Goal: Task Accomplishment & Management: Use online tool/utility

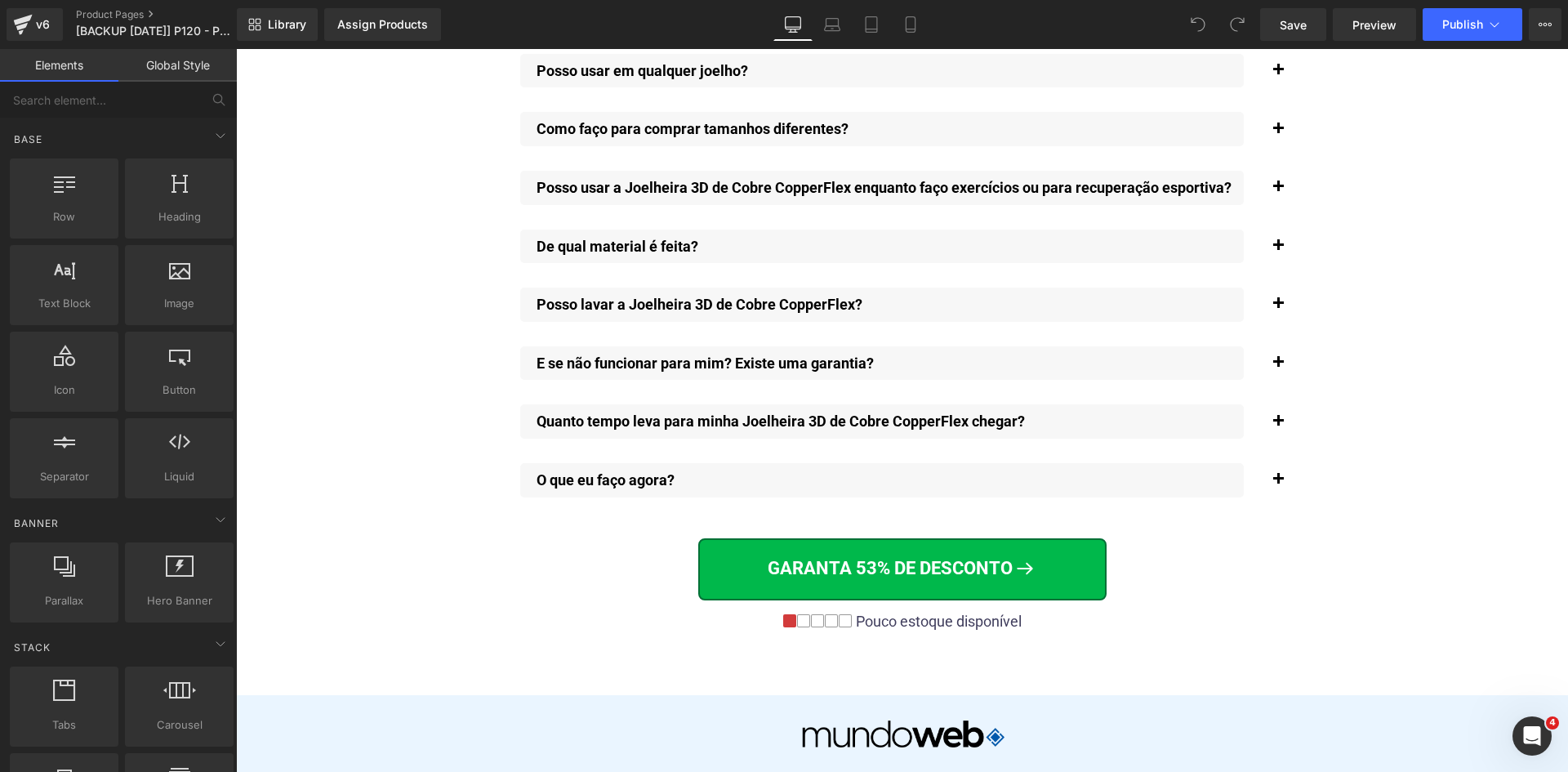
scroll to position [12431, 0]
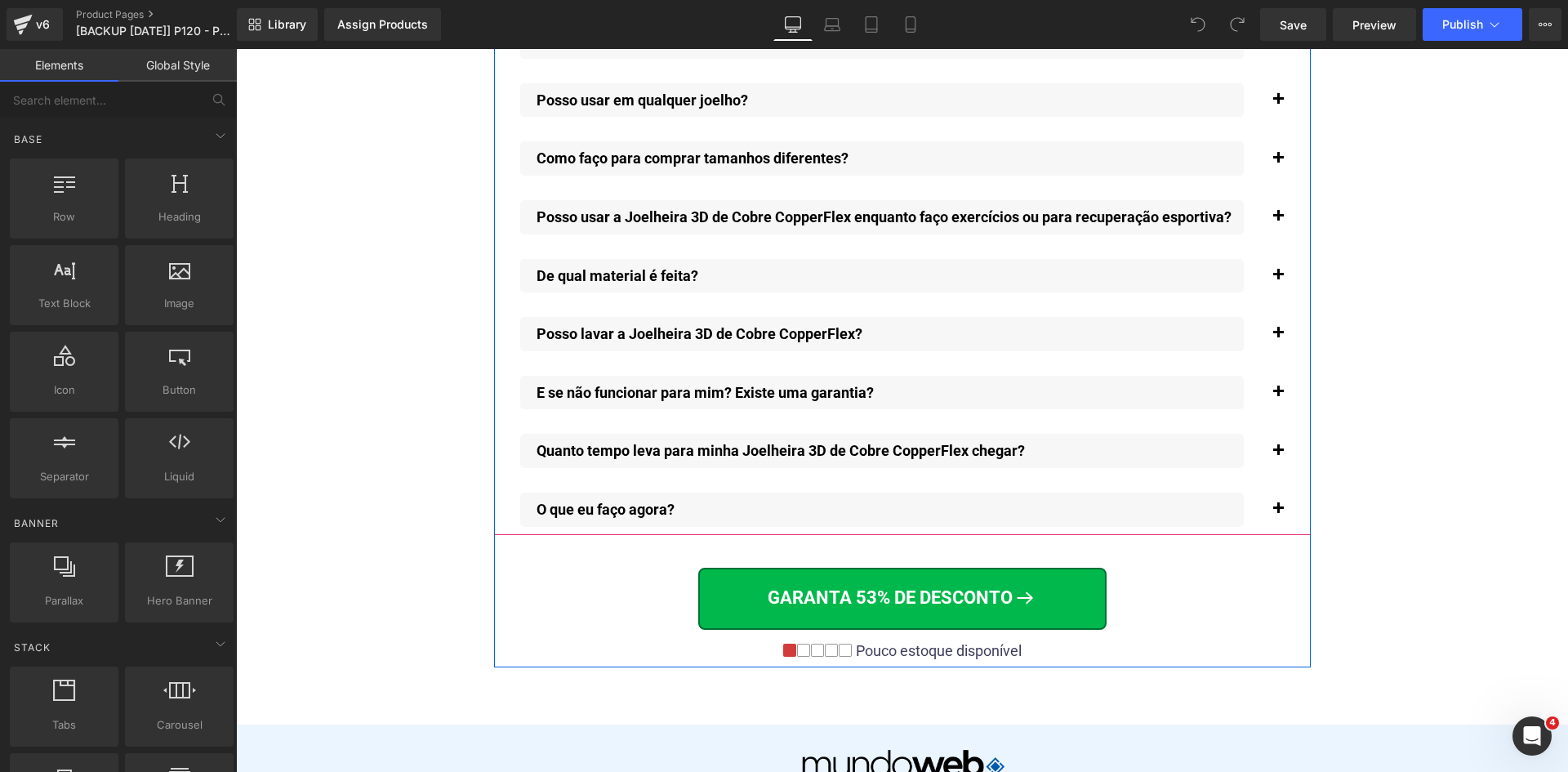
click at [1265, 436] on button "button" at bounding box center [1278, 450] width 32 height 50
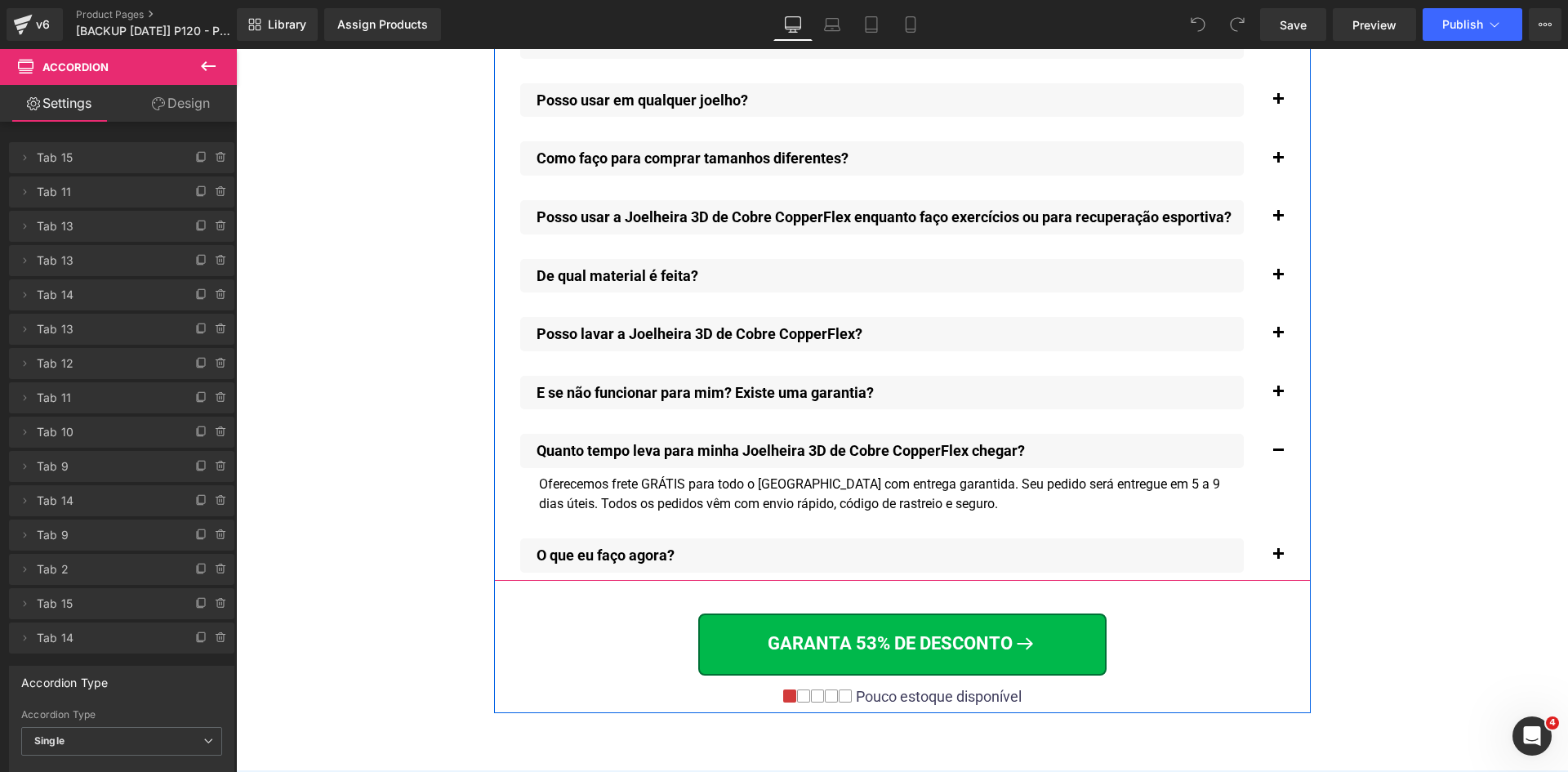
click at [720, 442] on p "Quanto tempo leva para minha Joelheira 3D de Cobre CopperFlex chegar?" at bounding box center [890, 450] width 708 height 18
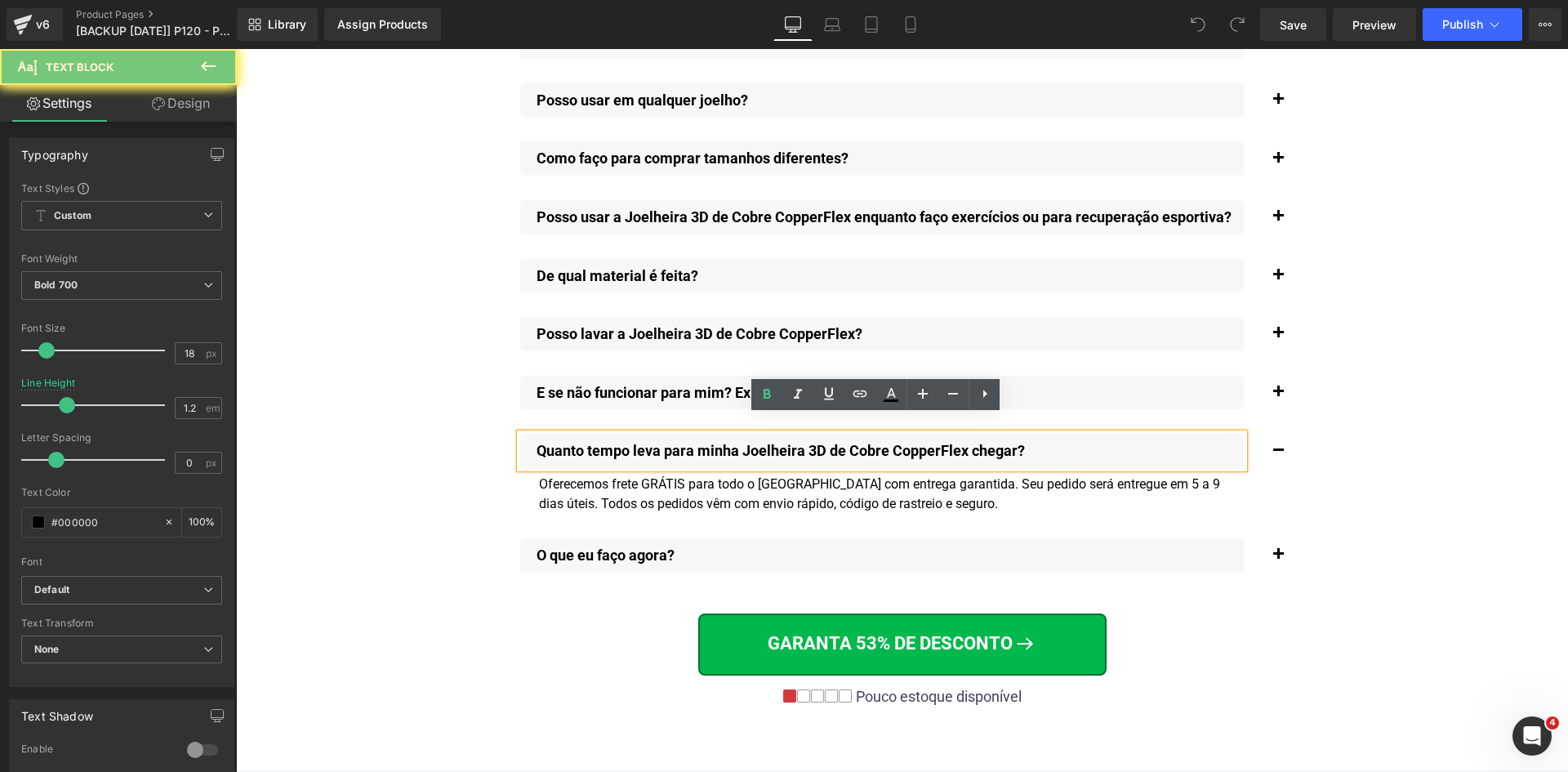
click at [720, 442] on p "Quanto tempo leva para minha Joelheira 3D de Cobre CopperFlex chegar?" at bounding box center [890, 450] width 708 height 18
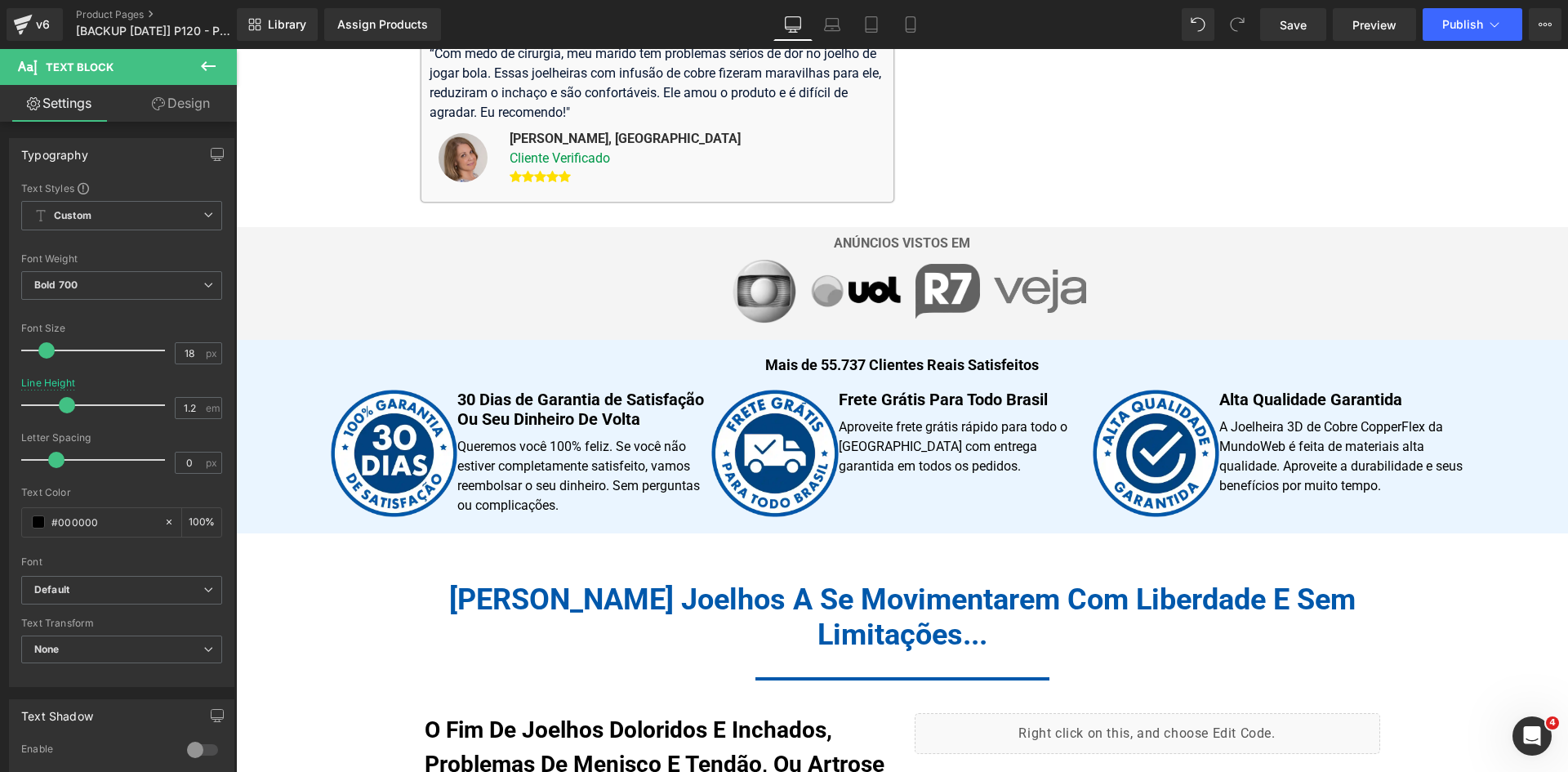
scroll to position [0, 0]
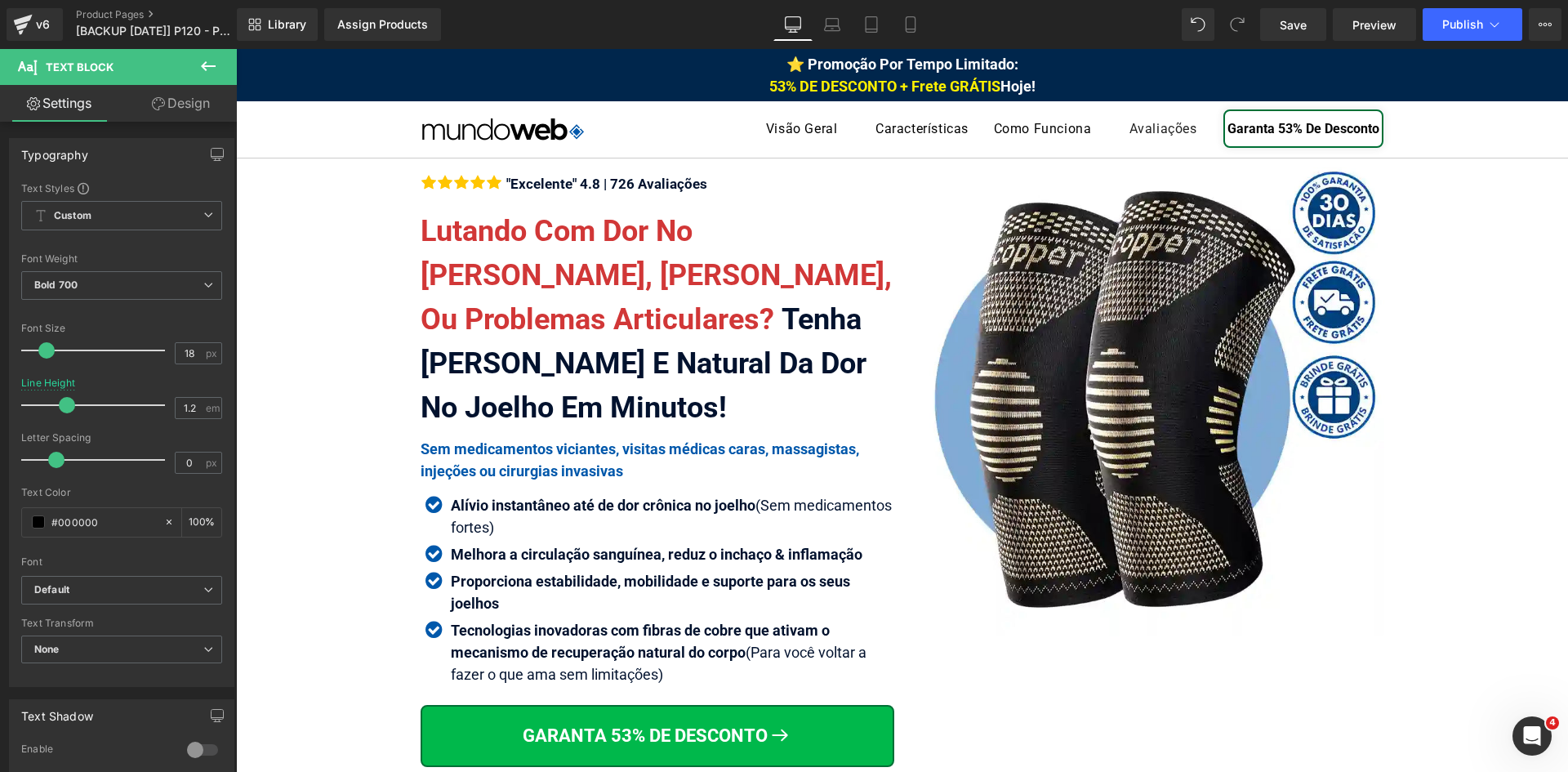
drag, startPoint x: 910, startPoint y: 27, endPoint x: 765, endPoint y: 1, distance: 147.3
click at [910, 27] on icon at bounding box center [910, 24] width 16 height 16
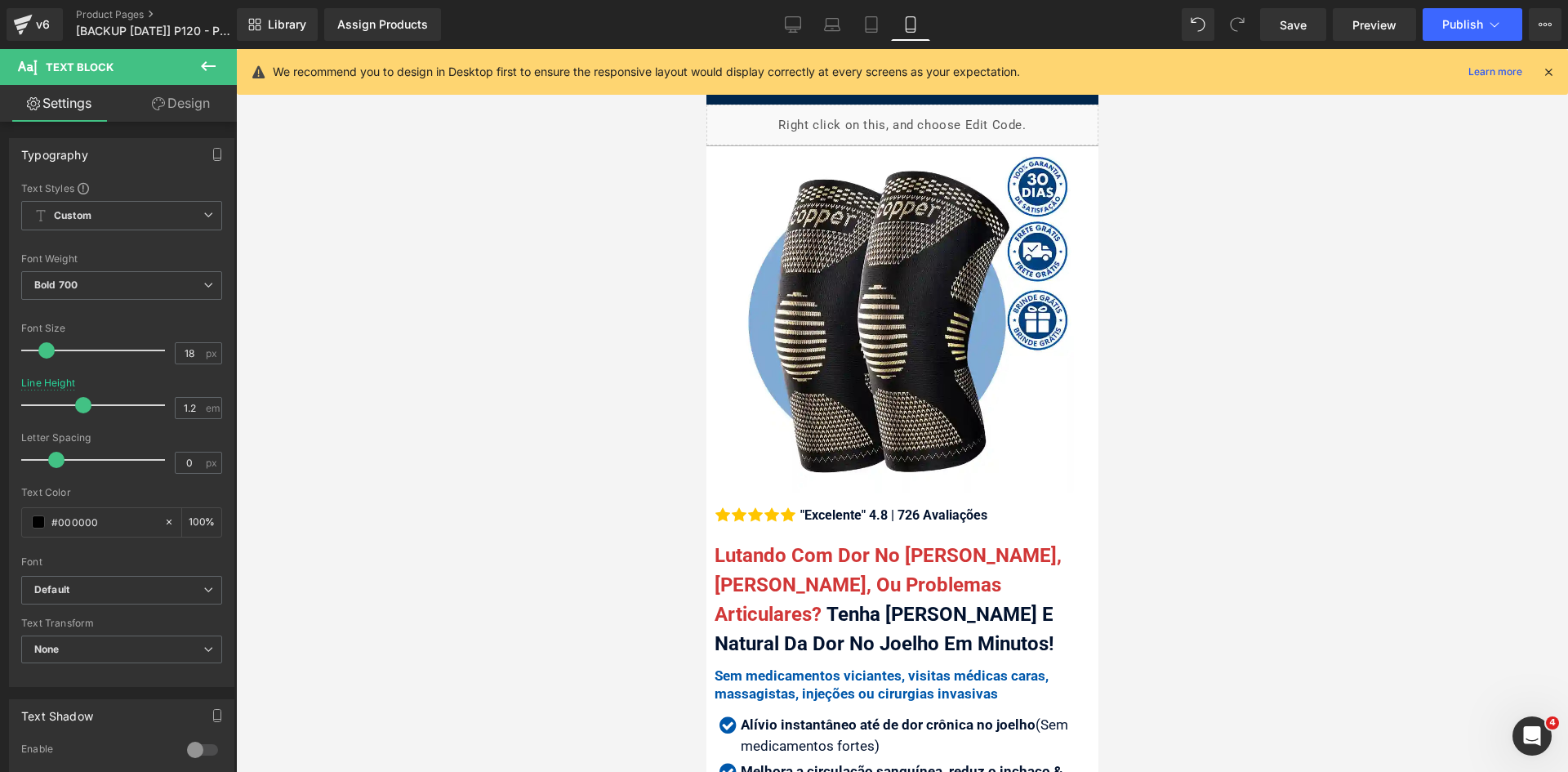
type input "1.5"
type input "100"
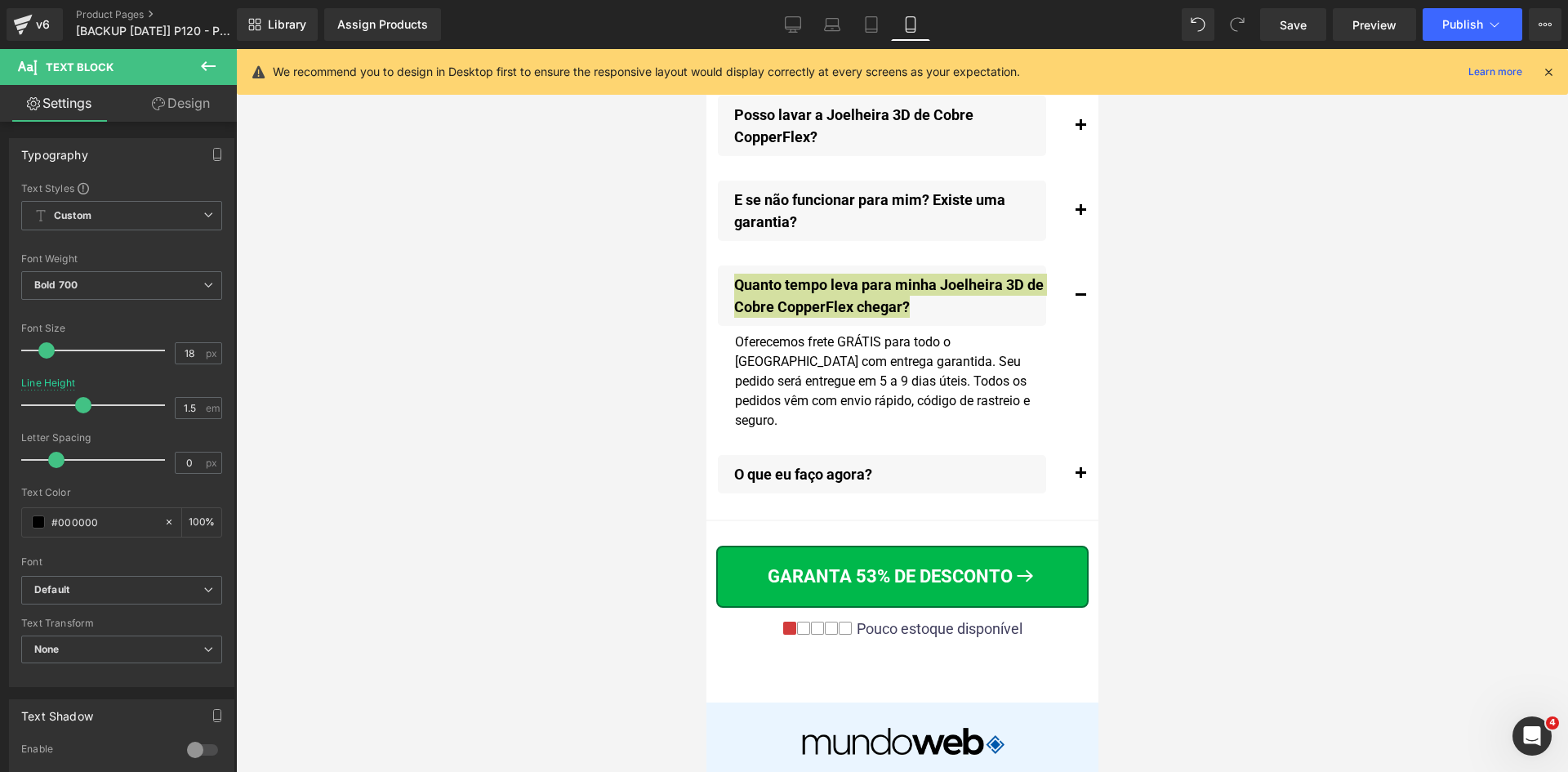
scroll to position [19419, 0]
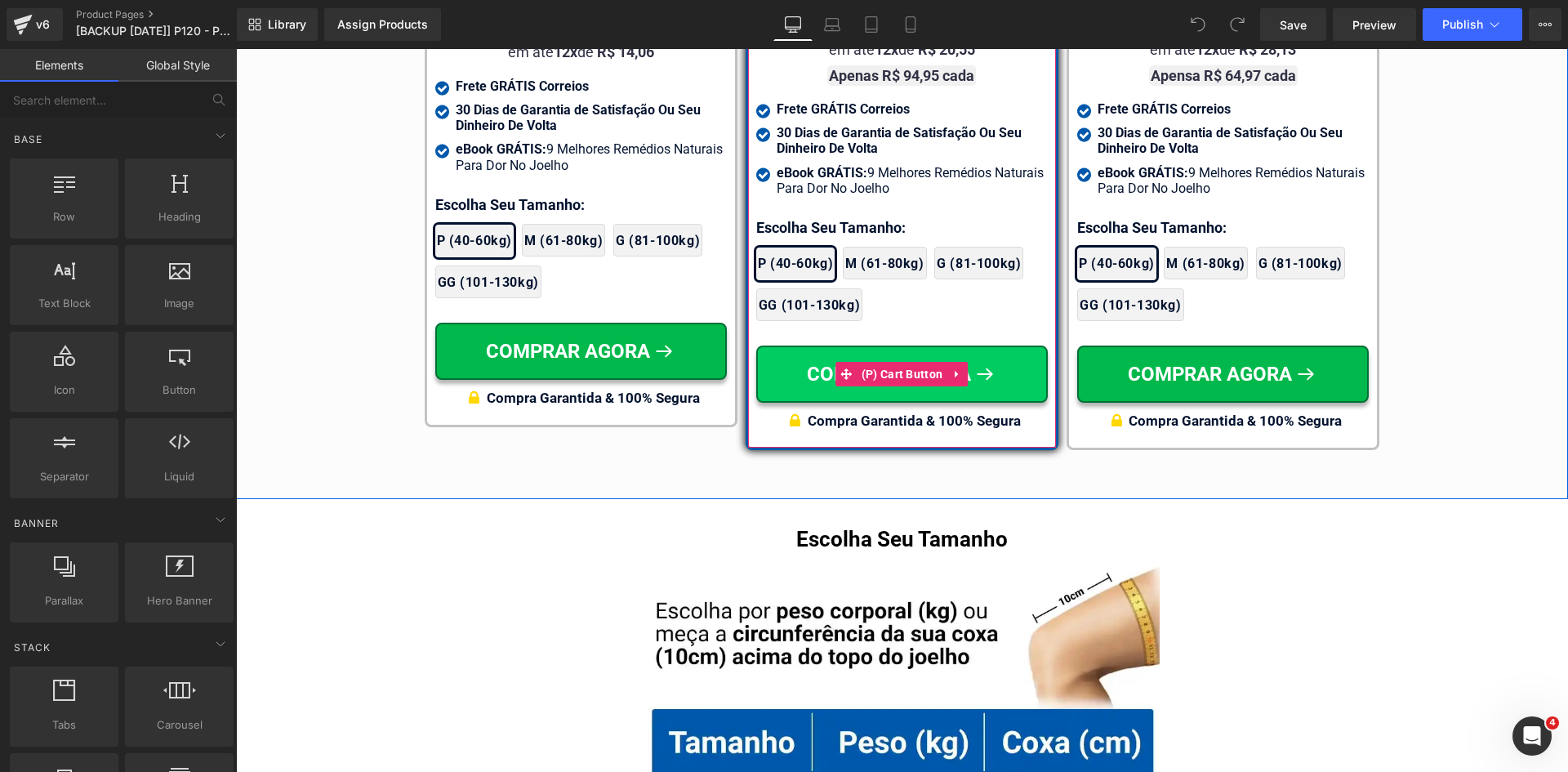
scroll to position [9930, 0]
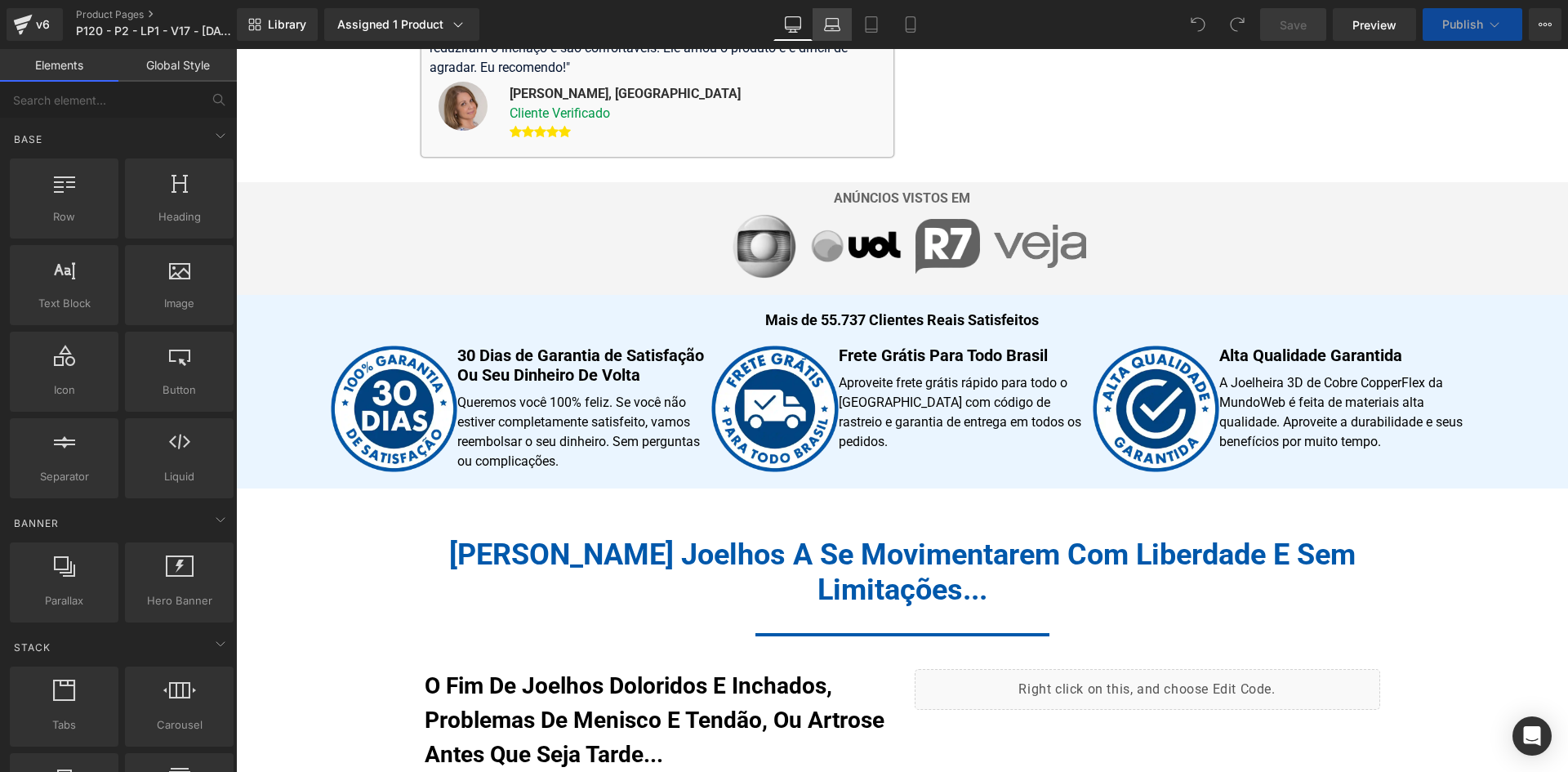
click at [819, 32] on link "Laptop" at bounding box center [832, 25] width 39 height 32
click at [826, 28] on icon at bounding box center [833, 28] width 15 height 5
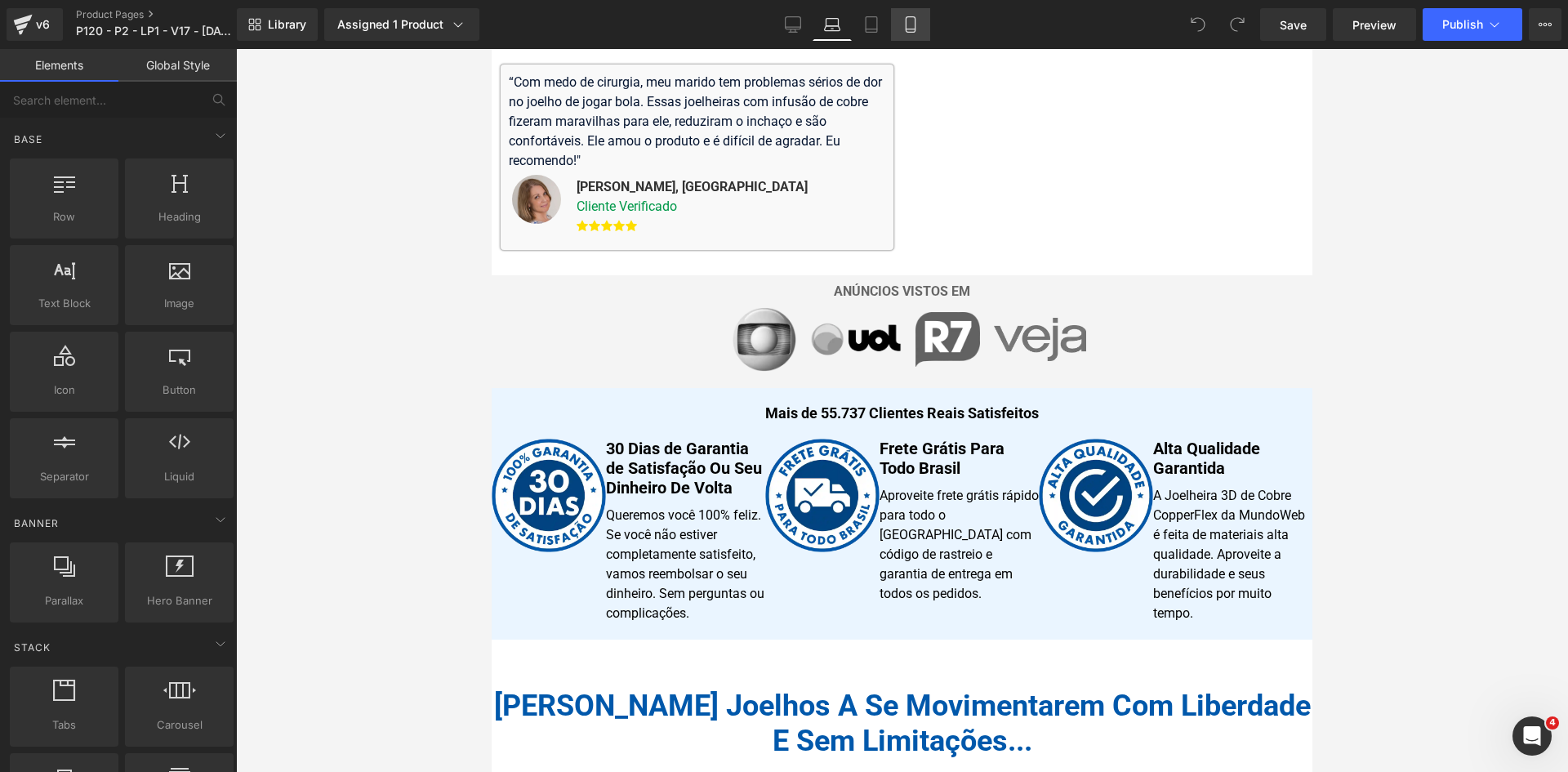
click at [915, 24] on icon at bounding box center [910, 25] width 9 height 15
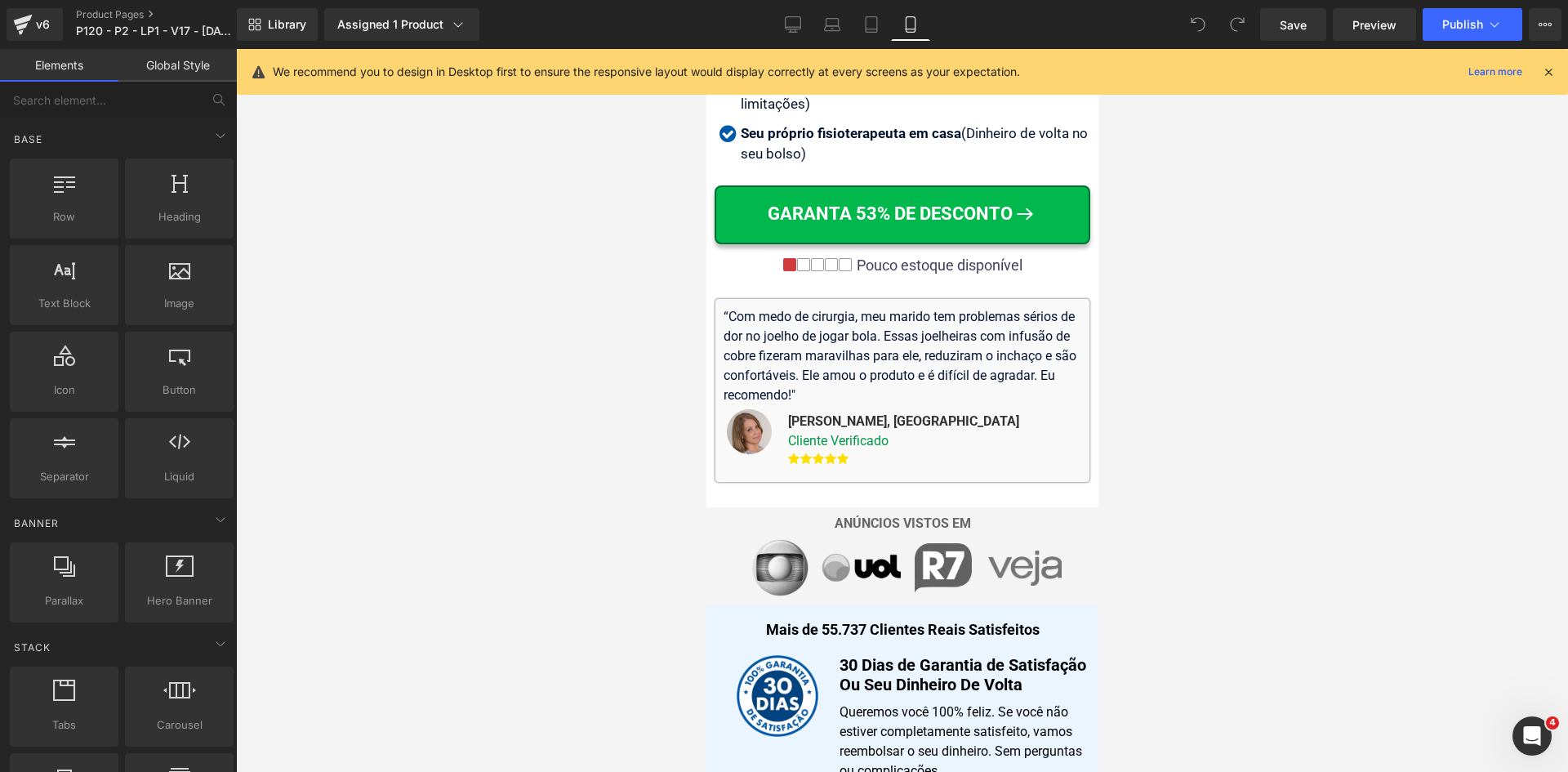
scroll to position [1217, 0]
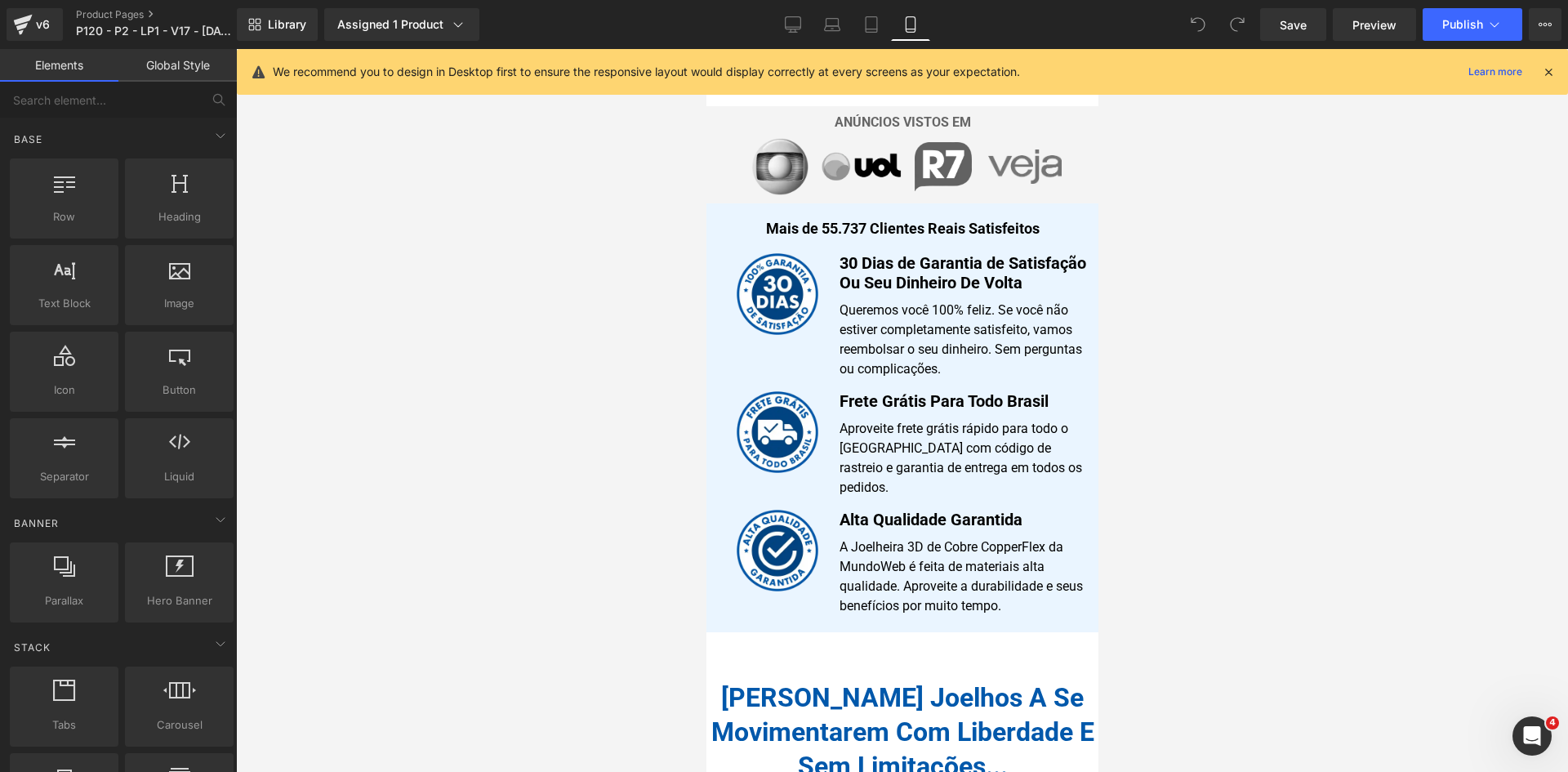
click at [1545, 75] on icon at bounding box center [1548, 71] width 14 height 14
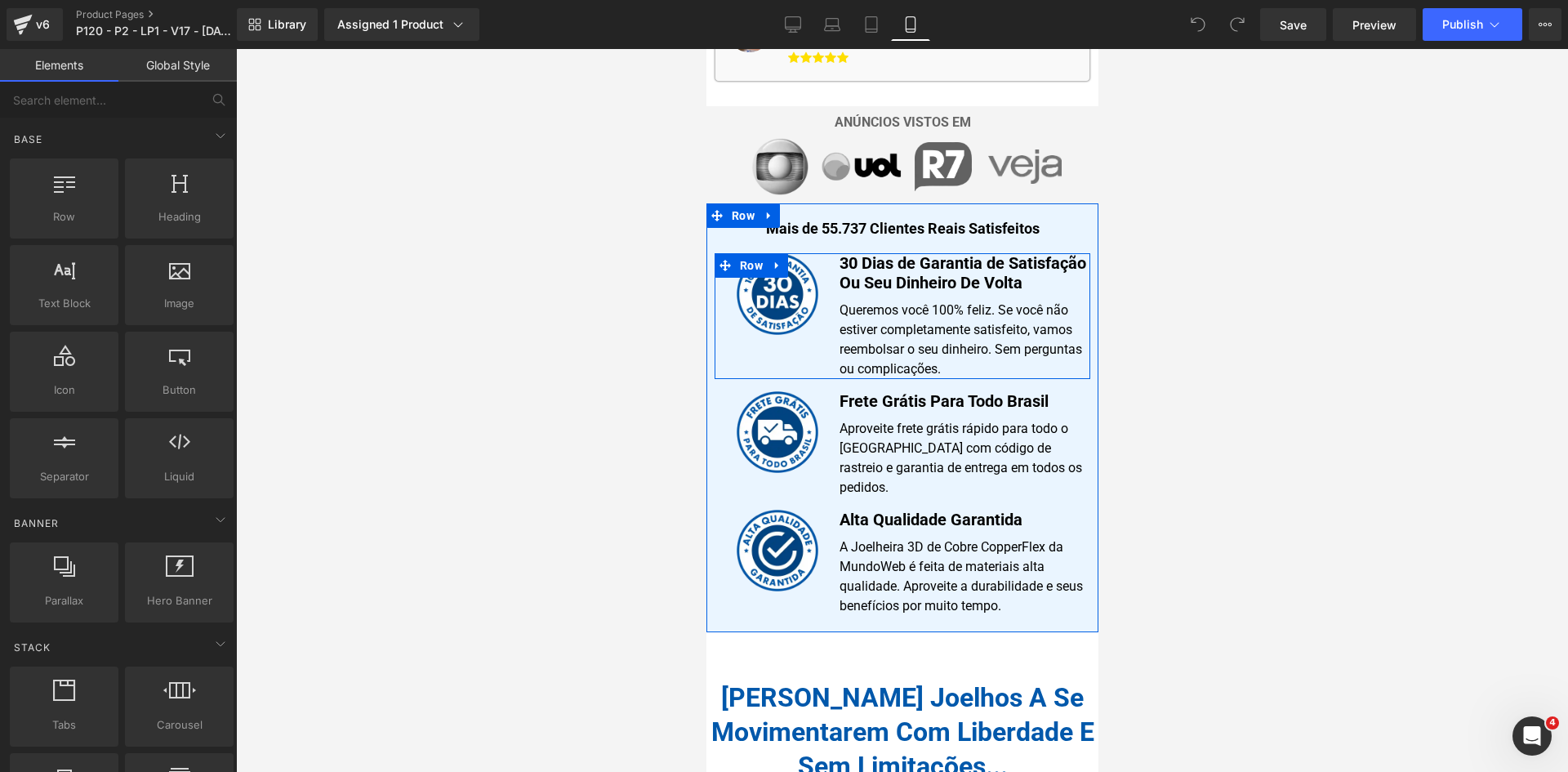
click at [754, 255] on span "Row" at bounding box center [750, 265] width 25 height 20
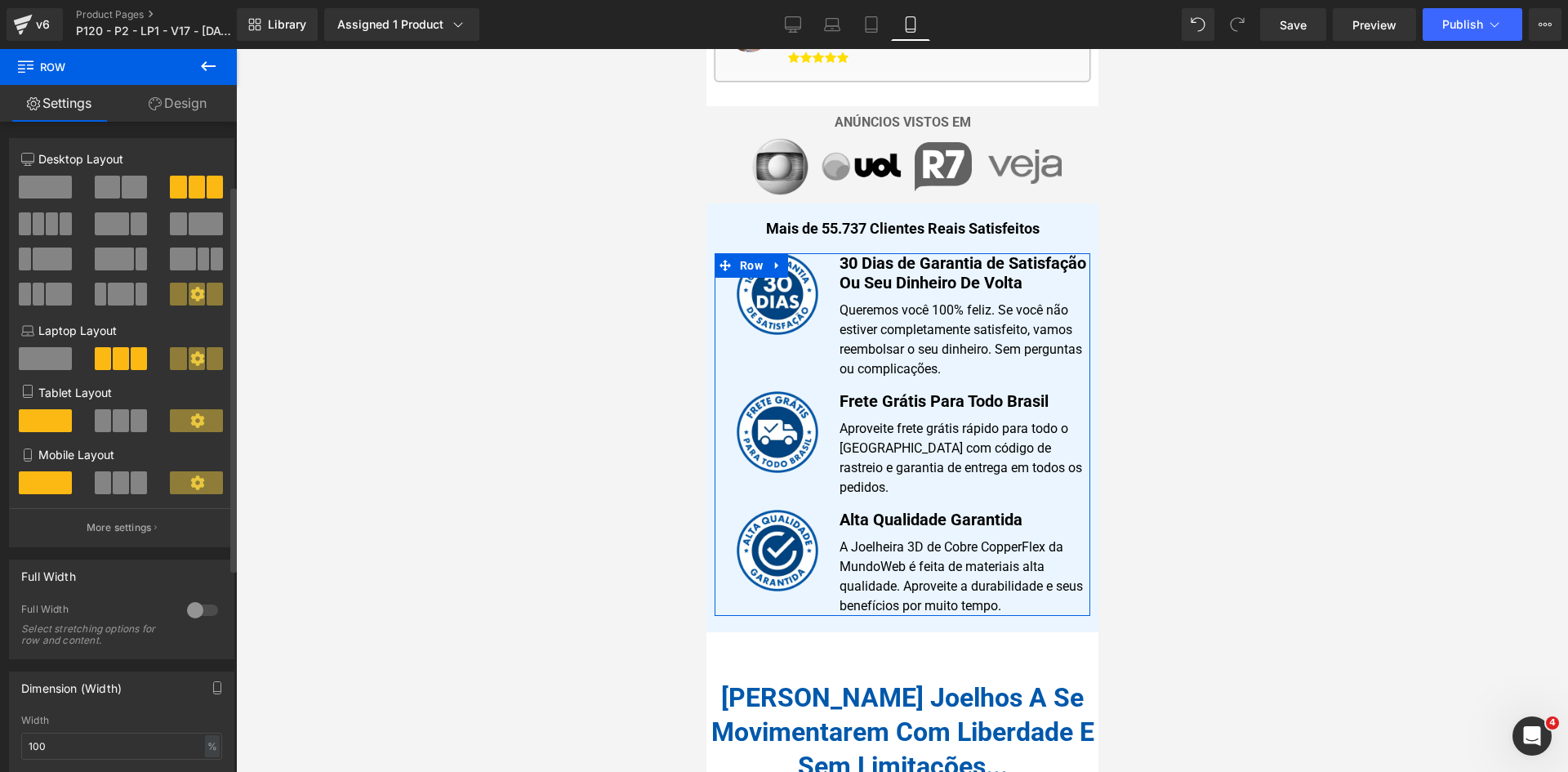
scroll to position [245, 0]
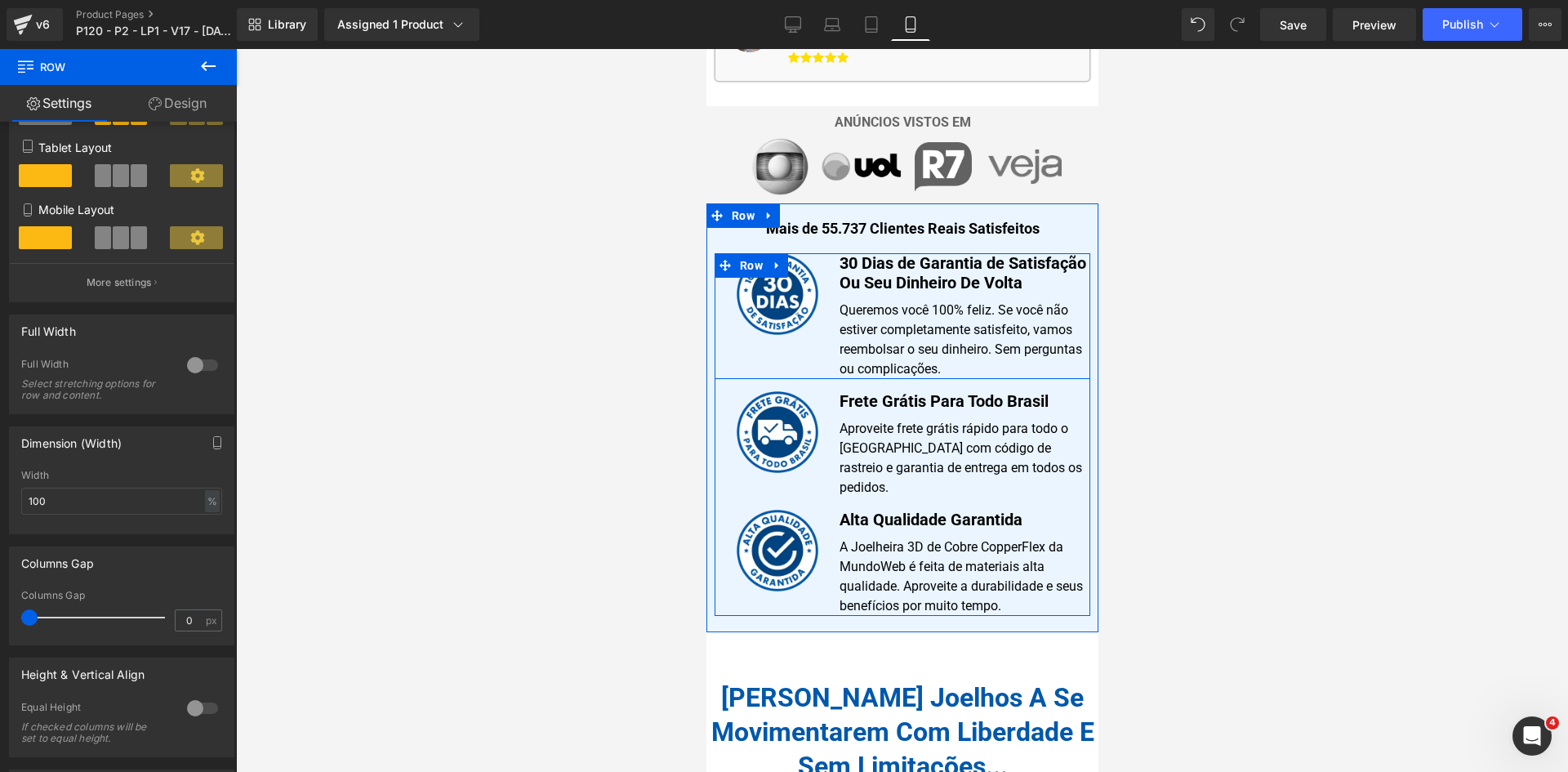
click at [802, 329] on div "Image" at bounding box center [777, 316] width 125 height 125
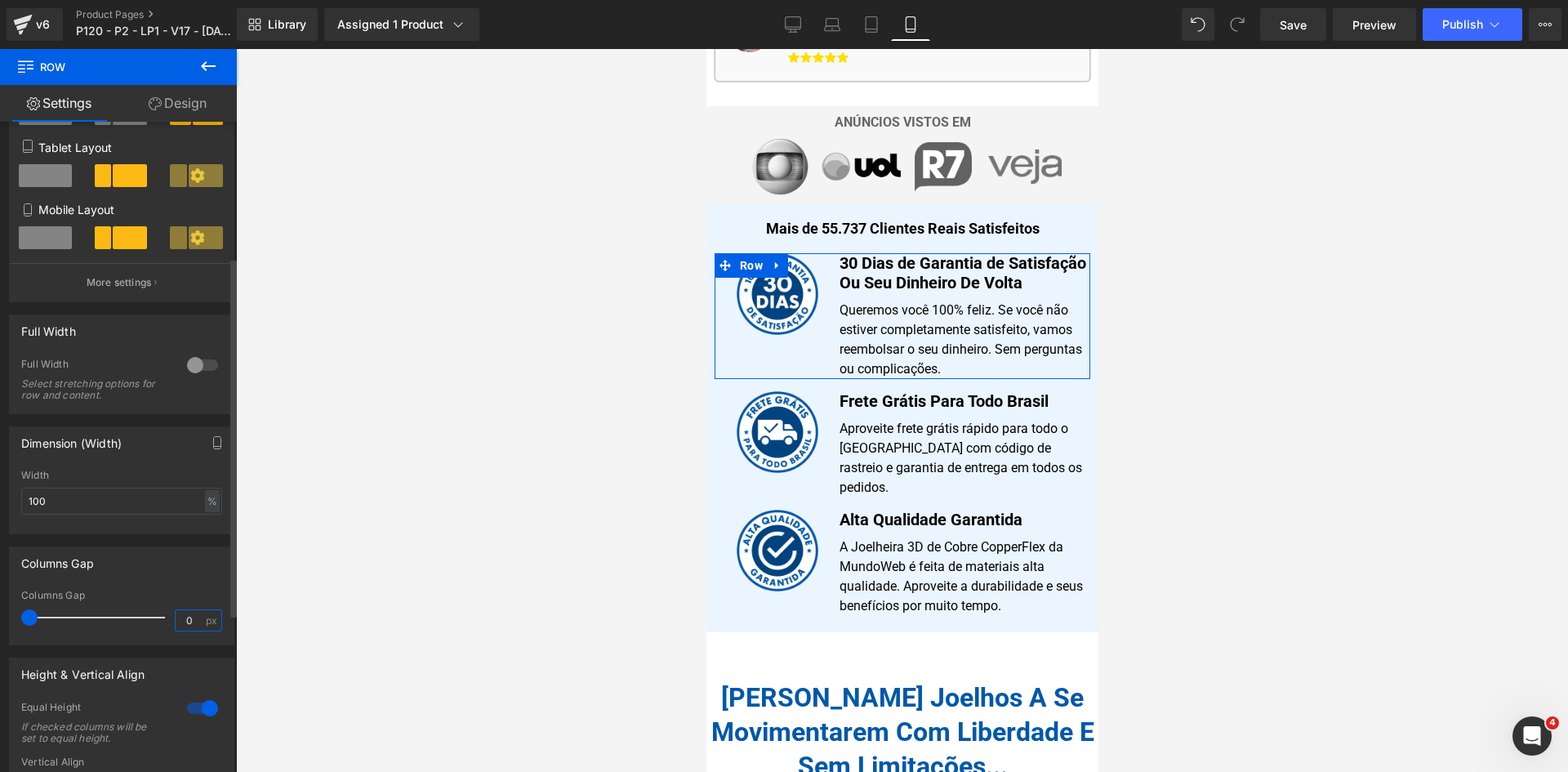
click at [189, 610] on input "0" at bounding box center [190, 620] width 28 height 21
type input "5"
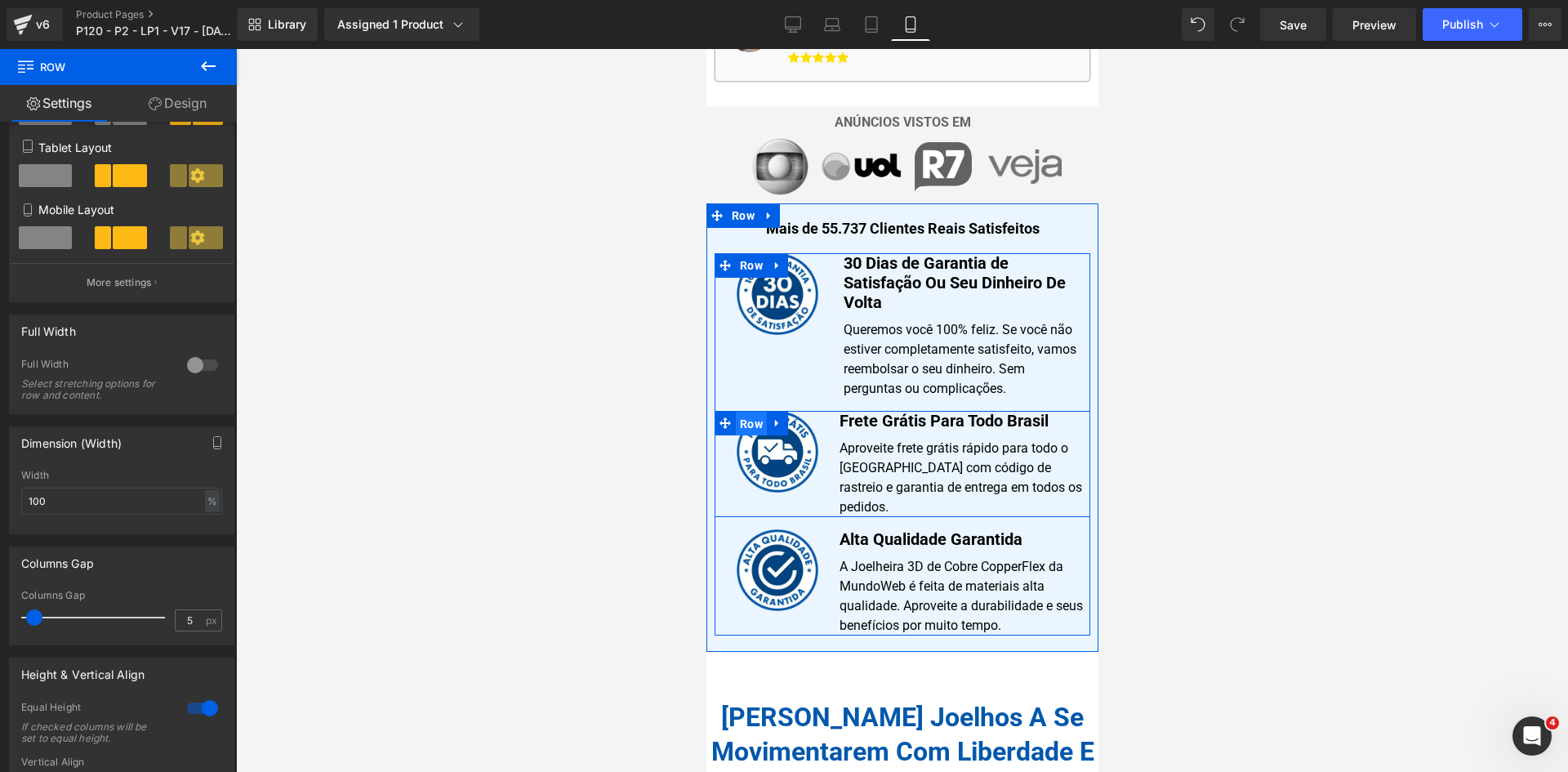
click at [738, 411] on span "Row" at bounding box center [750, 424] width 31 height 25
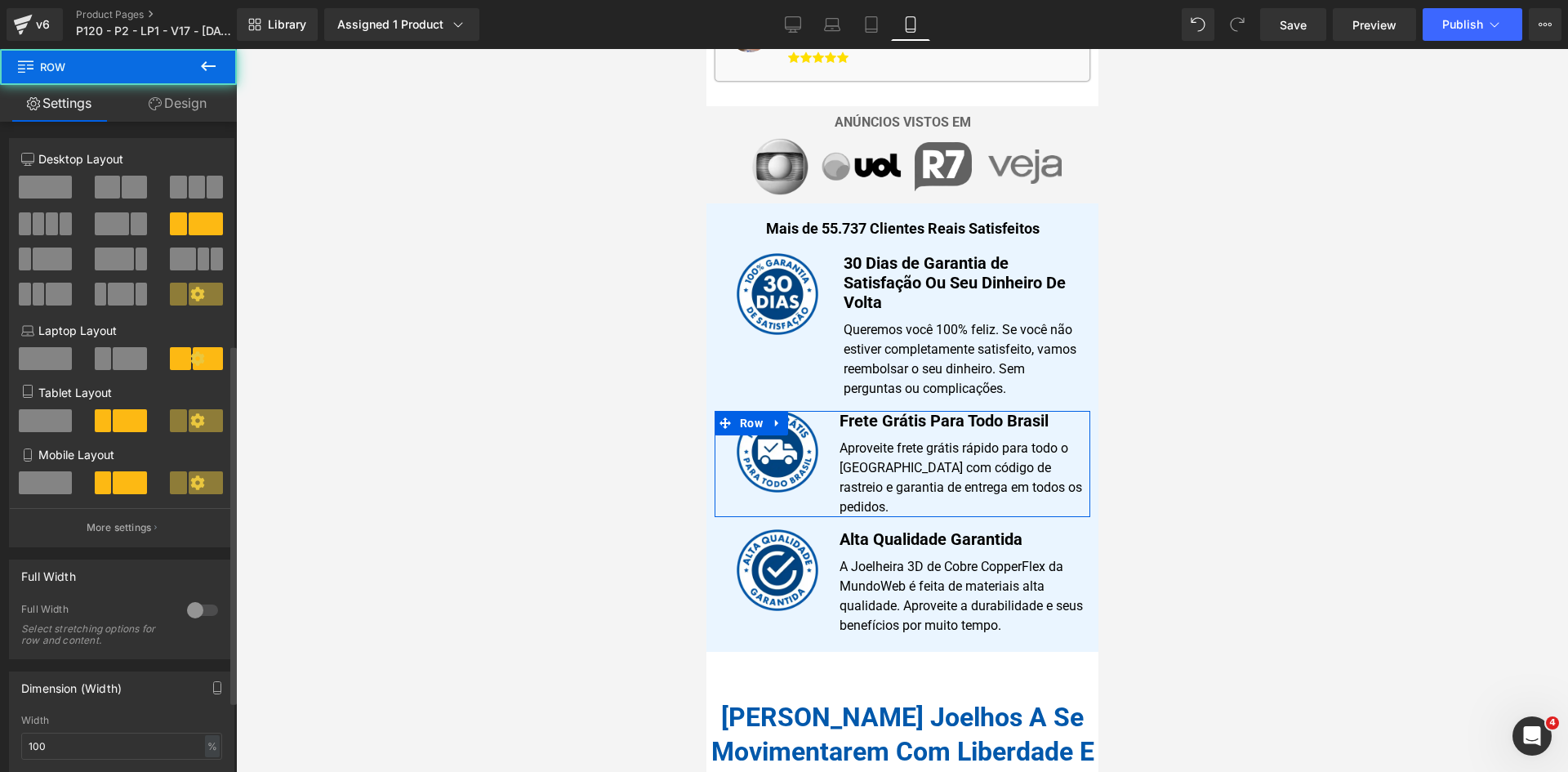
scroll to position [408, 0]
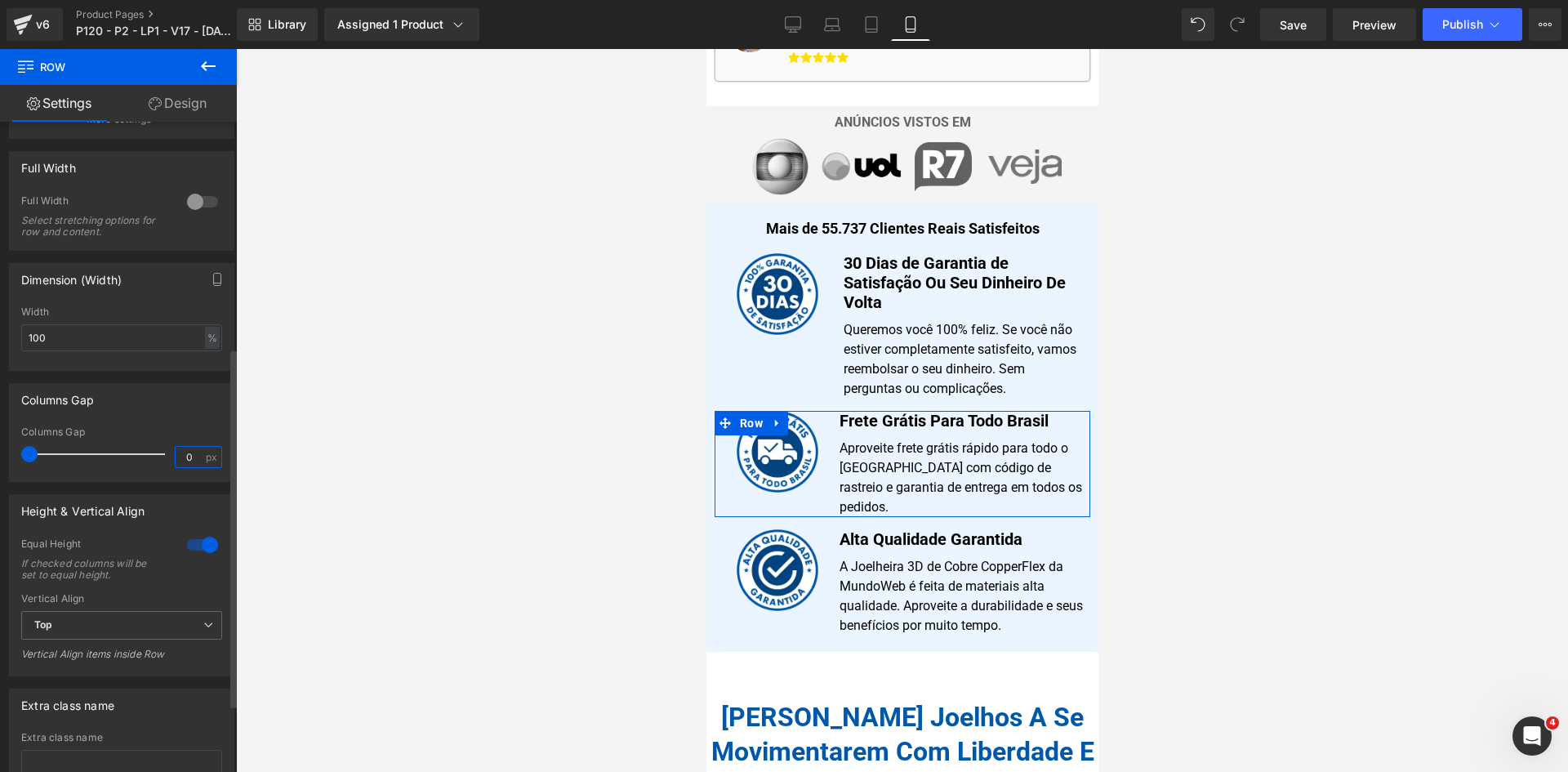
click at [182, 461] on input "0" at bounding box center [190, 457] width 28 height 21
click at [184, 460] on input "0" at bounding box center [190, 457] width 28 height 21
type input "5"
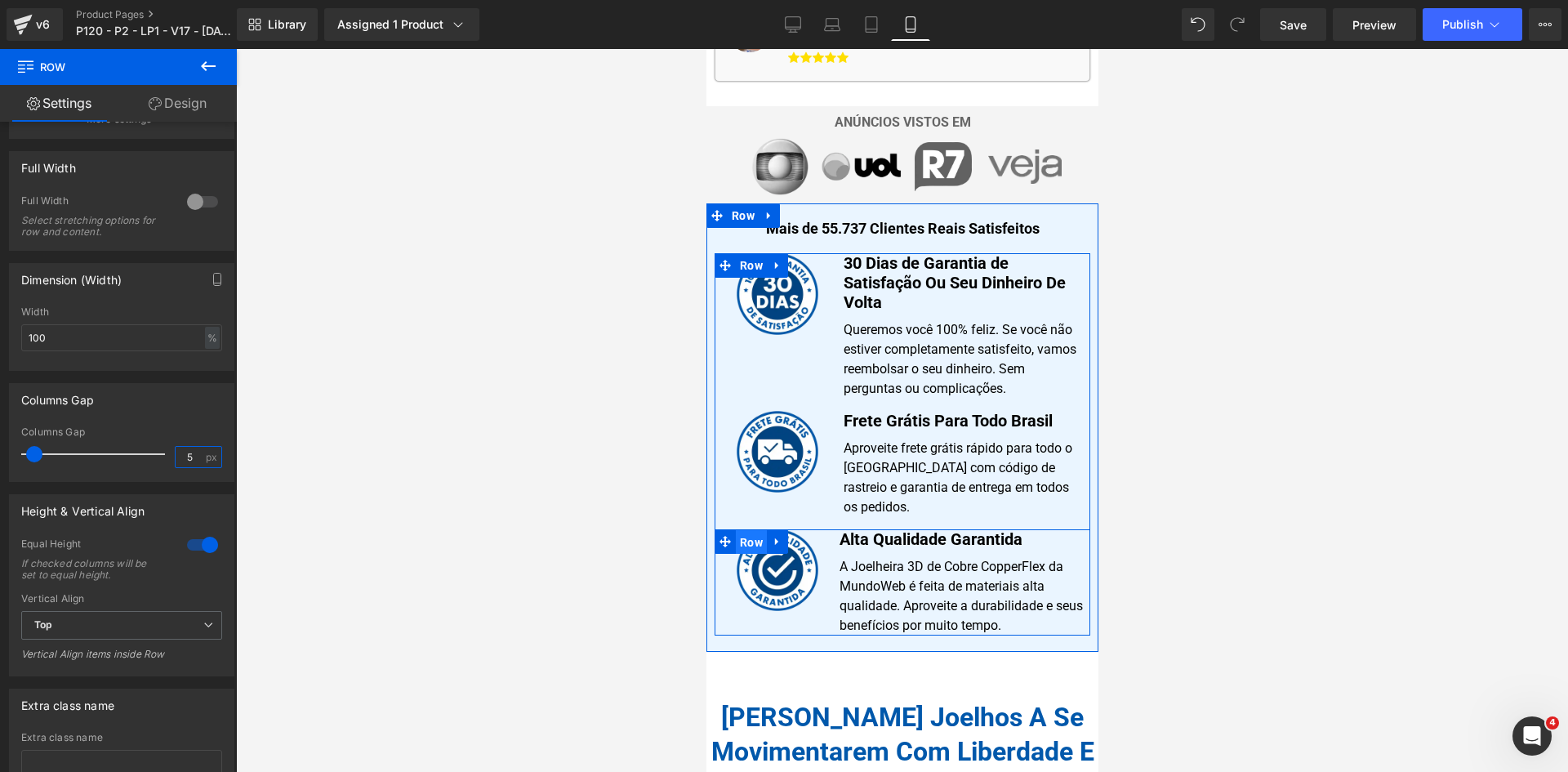
drag, startPoint x: 753, startPoint y: 489, endPoint x: 1307, endPoint y: 560, distance: 558.5
click at [753, 530] on span "Row" at bounding box center [750, 542] width 31 height 25
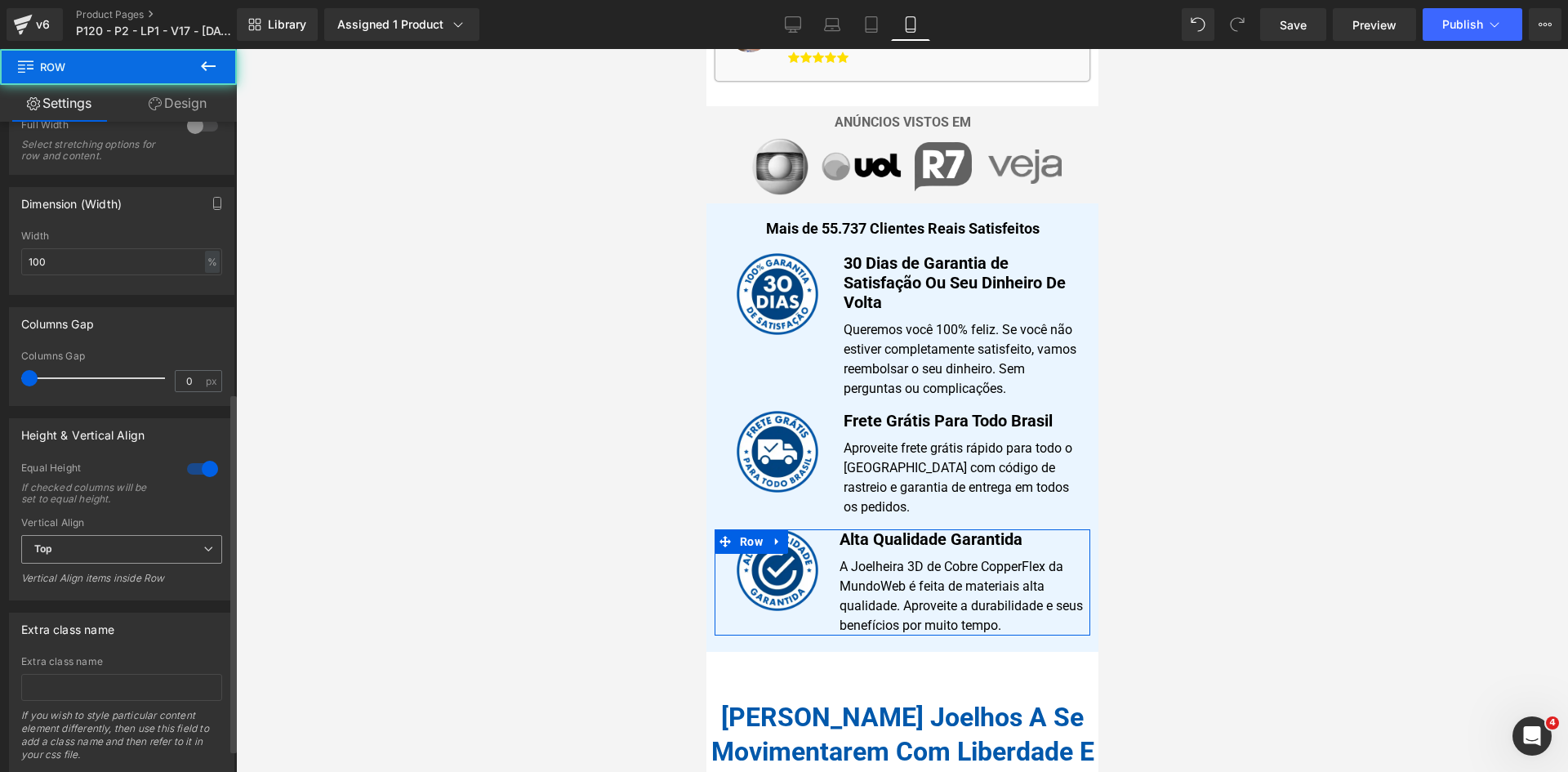
scroll to position [490, 0]
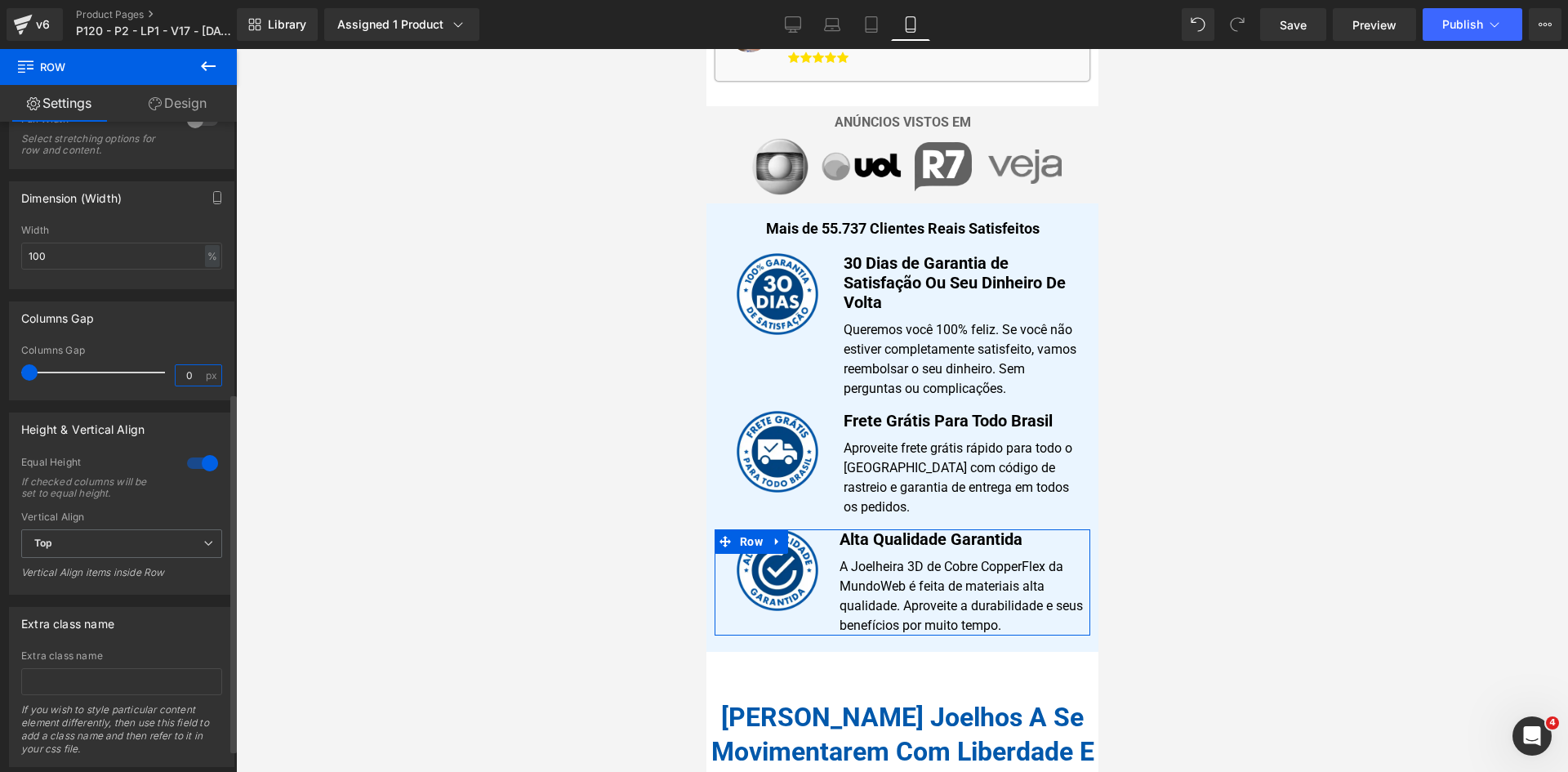
drag, startPoint x: 192, startPoint y: 370, endPoint x: 158, endPoint y: 378, distance: 34.9
click at [158, 378] on div "Columns Gap 0 px" at bounding box center [122, 372] width 201 height 55
type input "5"
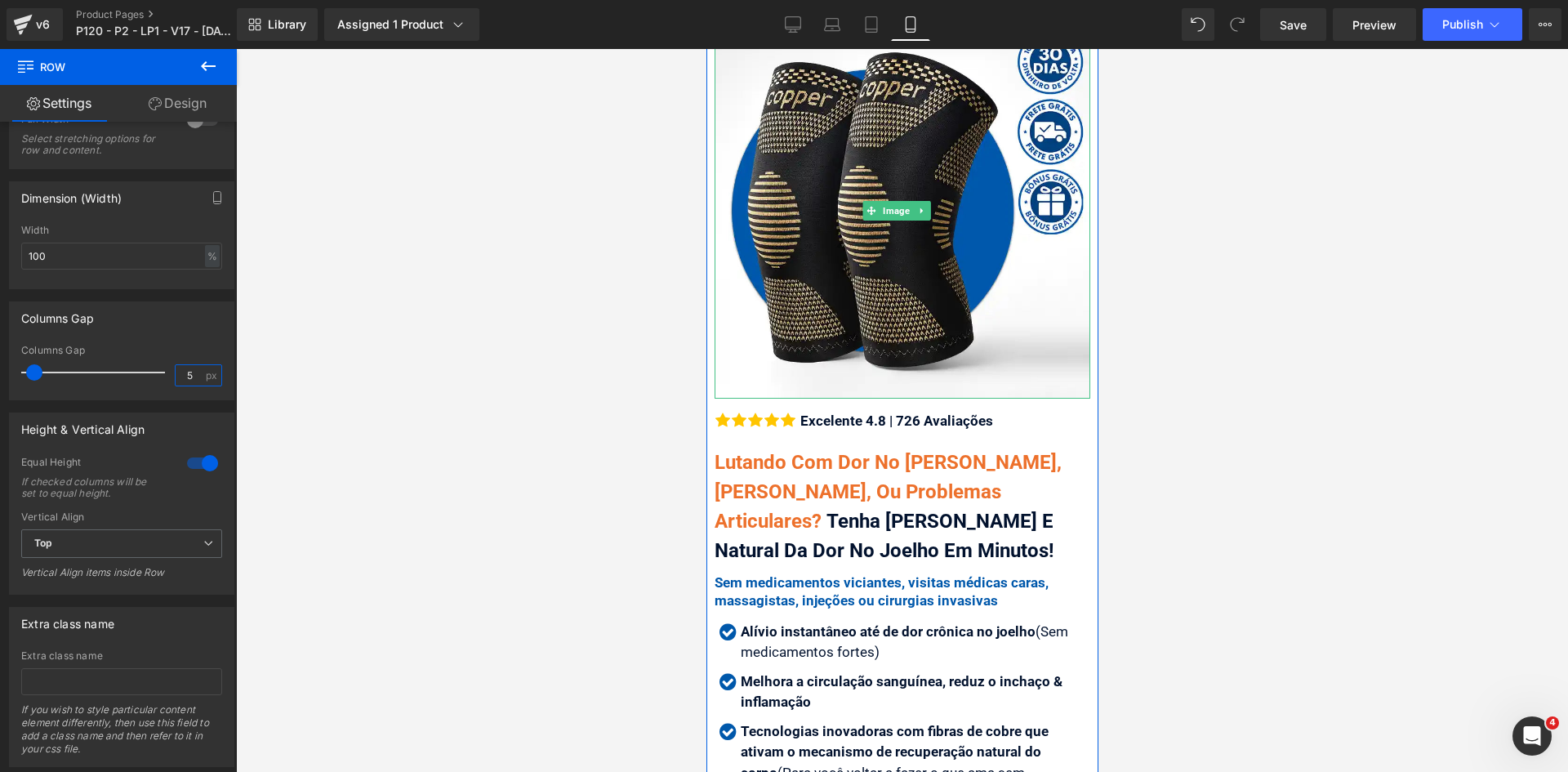
scroll to position [245, 0]
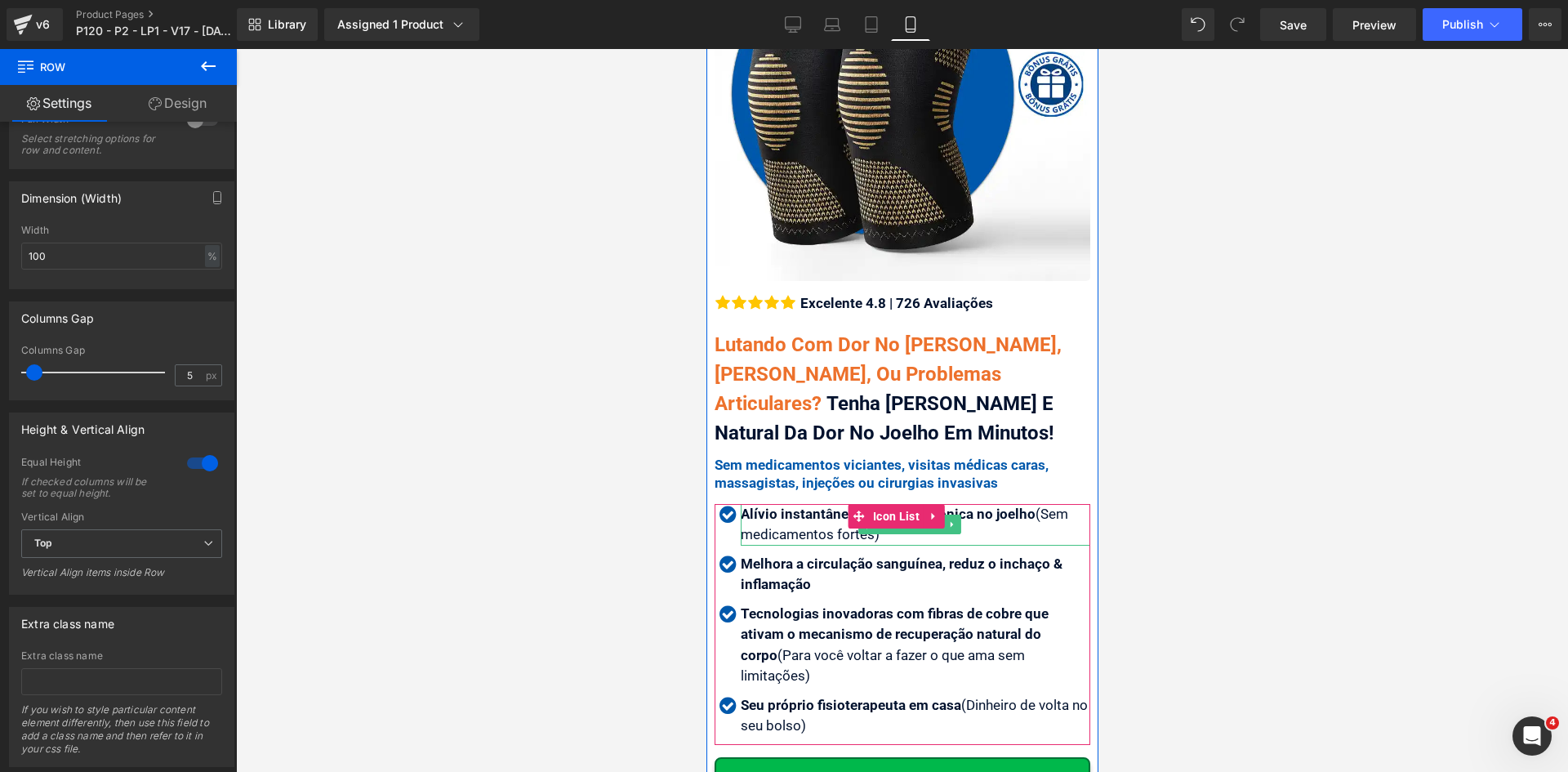
click at [817, 505] on strong "Alívio instantâneo até de dor crônica no joelho" at bounding box center [887, 513] width 294 height 16
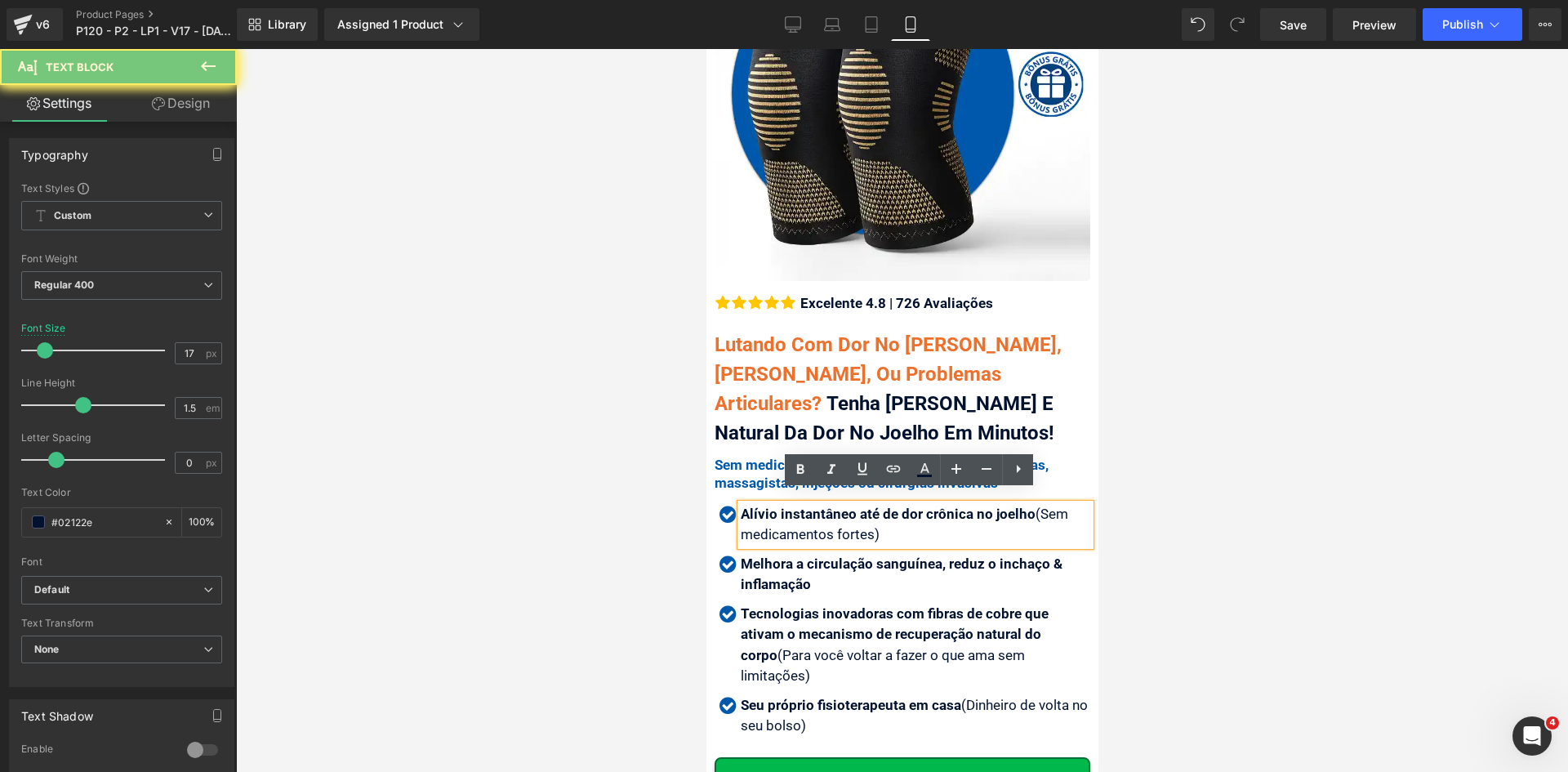
click at [817, 505] on strong "Alívio instantâneo até de dor crônica no joelho" at bounding box center [887, 513] width 294 height 16
click at [819, 505] on strong "Alívio instantâneo até de dor crônica no joelho" at bounding box center [887, 513] width 294 height 16
click at [822, 505] on strong "Alívio instantâneo até de dor crônica no joelho" at bounding box center [887, 513] width 294 height 16
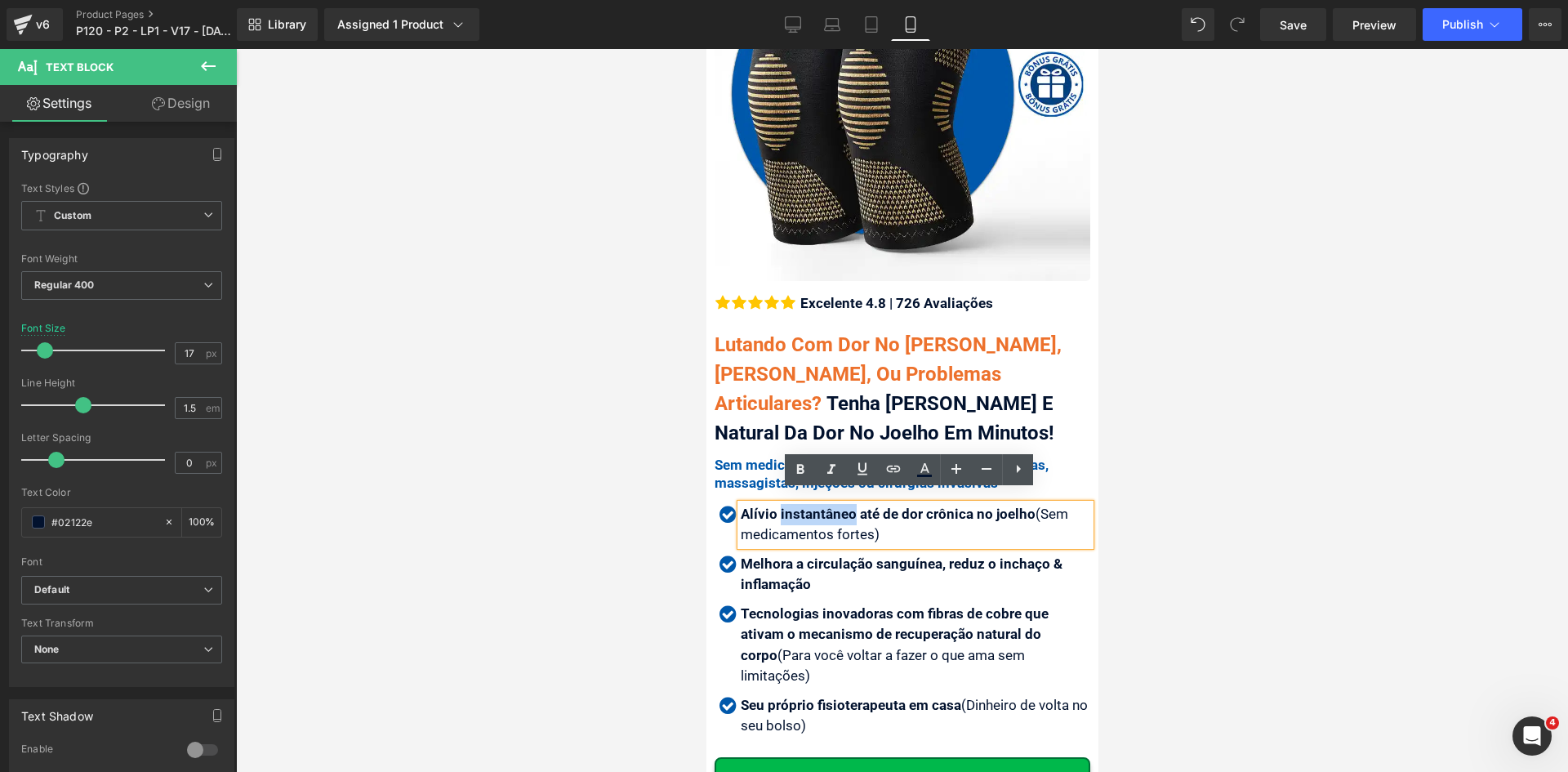
drag, startPoint x: 851, startPoint y: 501, endPoint x: 779, endPoint y: 499, distance: 72.0
click at [779, 505] on strong "Alívio instantâneo até de dor crônica no joelho" at bounding box center [887, 513] width 294 height 16
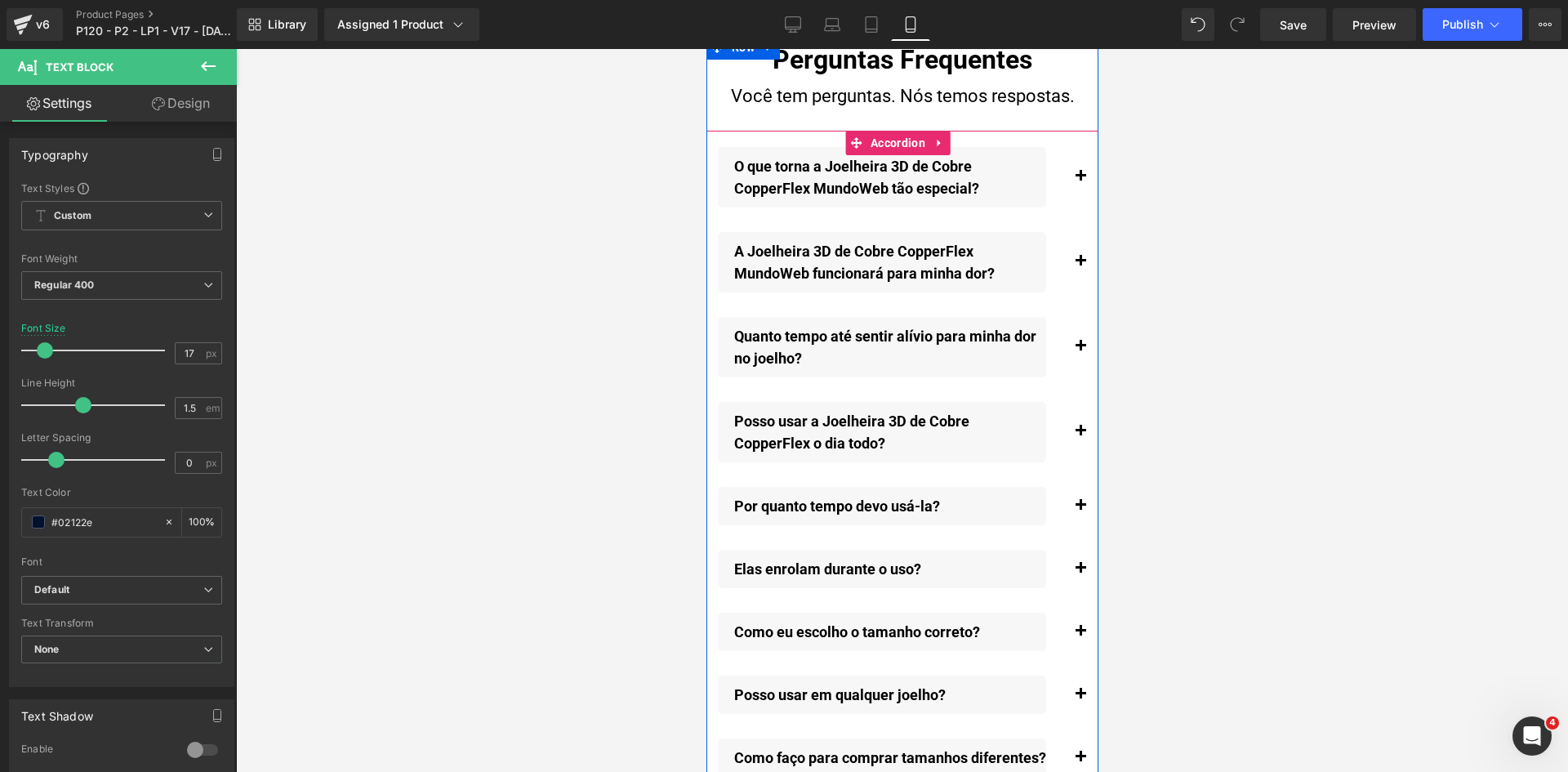
scroll to position [18438, 0]
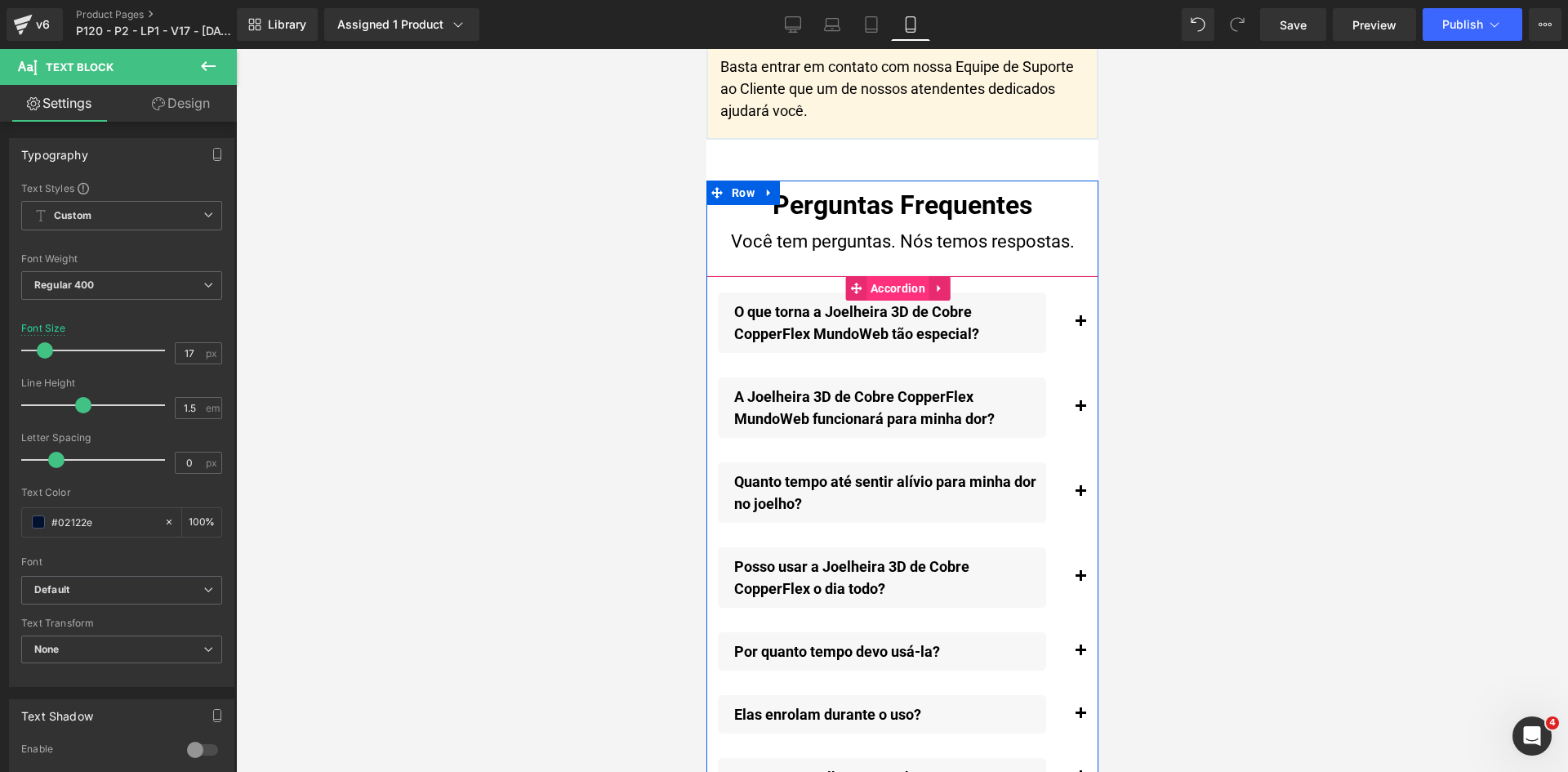
click at [882, 276] on span "Accordion" at bounding box center [897, 289] width 63 height 25
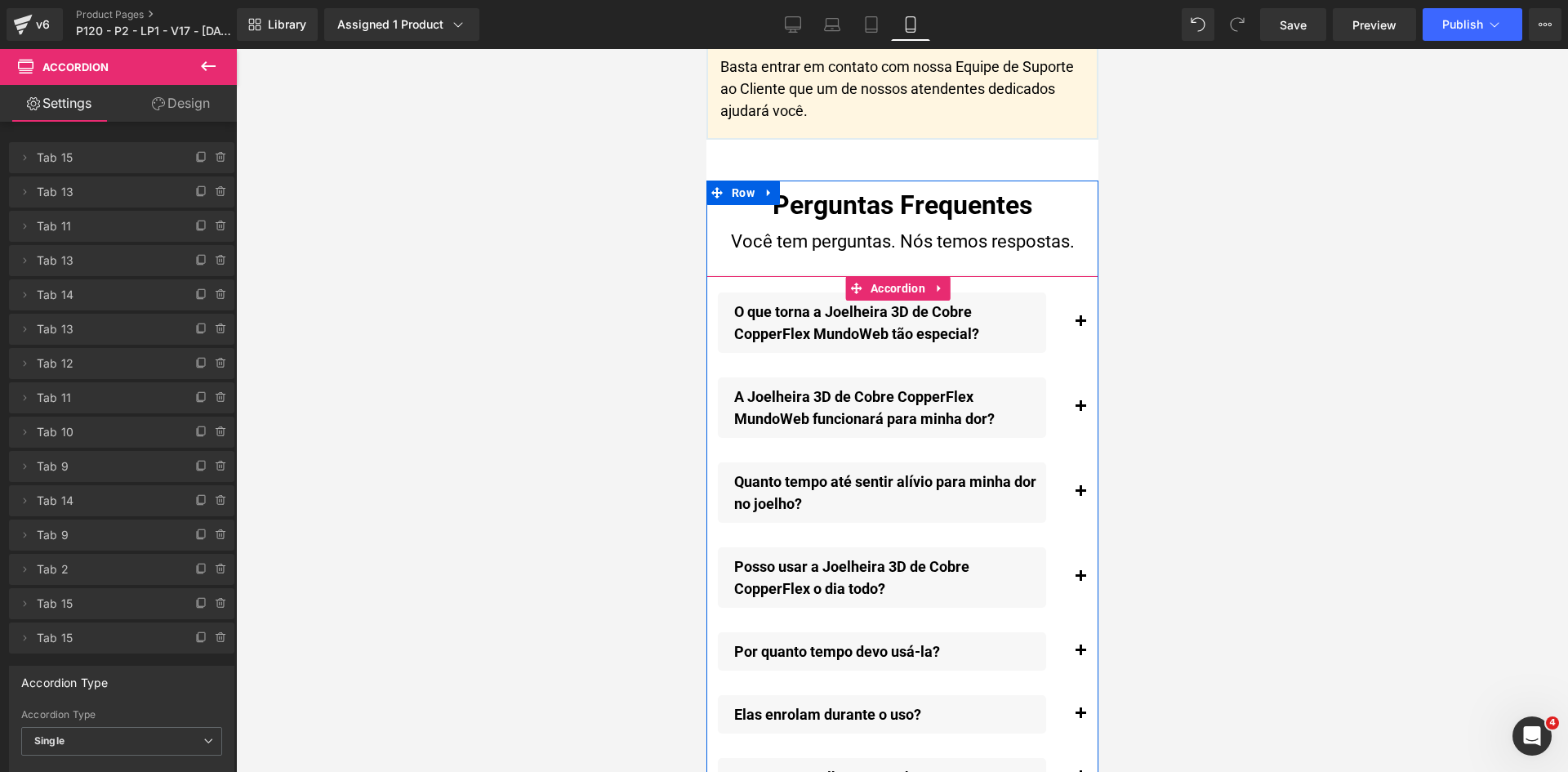
scroll to position [19009, 0]
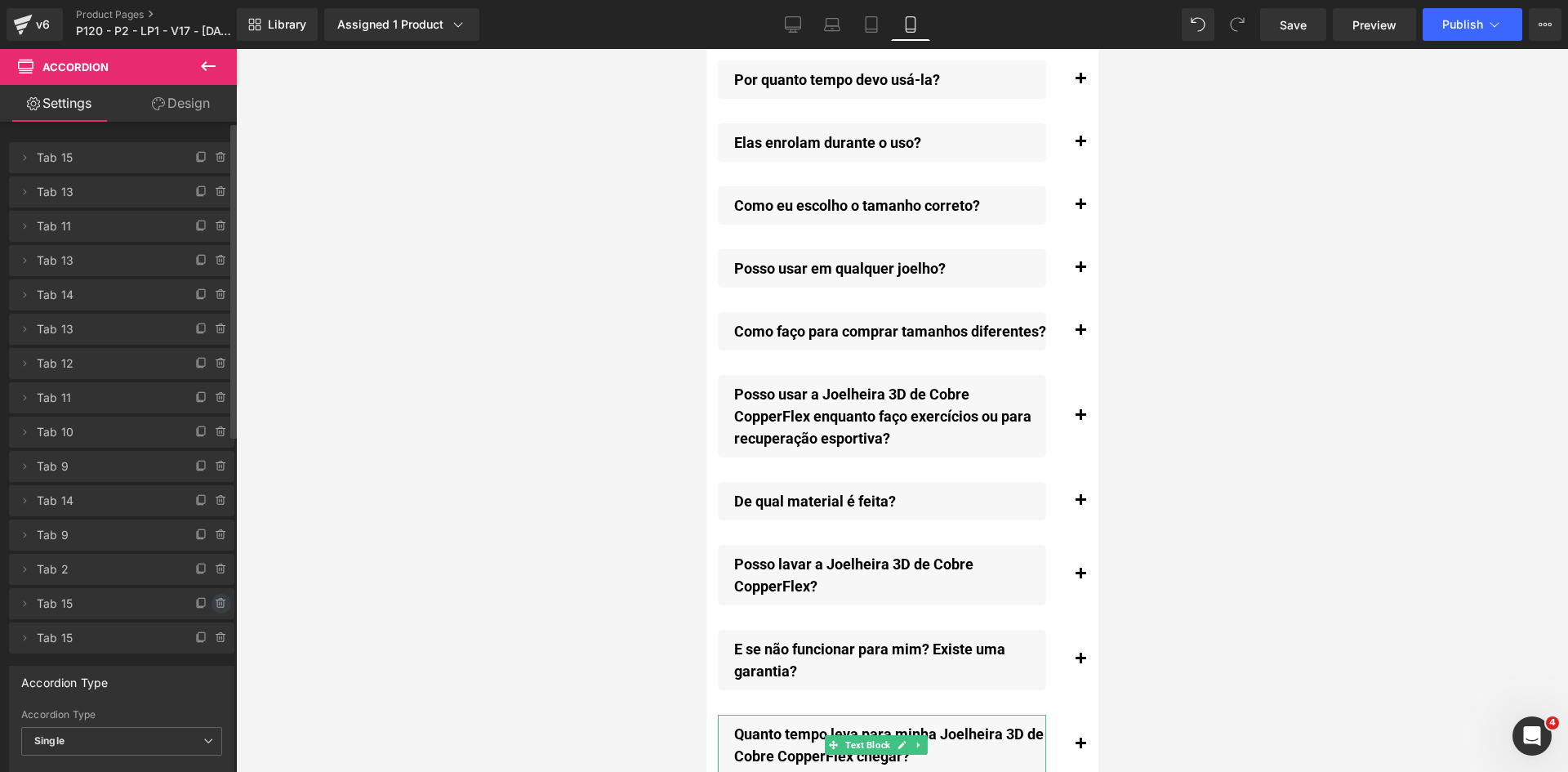
click at [215, 601] on icon at bounding box center [221, 604] width 13 height 13
click at [214, 601] on button "Delete" at bounding box center [203, 604] width 51 height 21
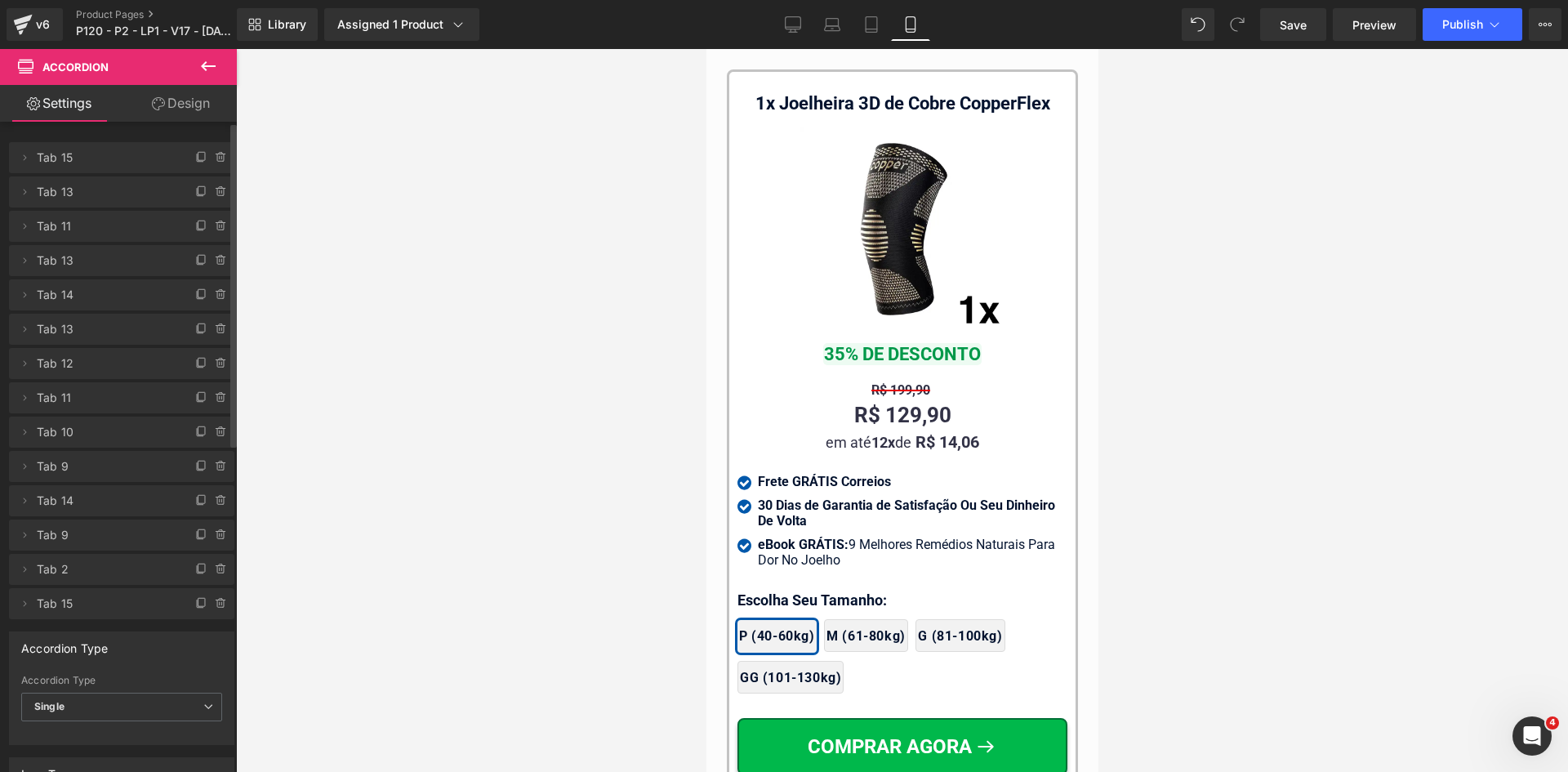
scroll to position [15824, 0]
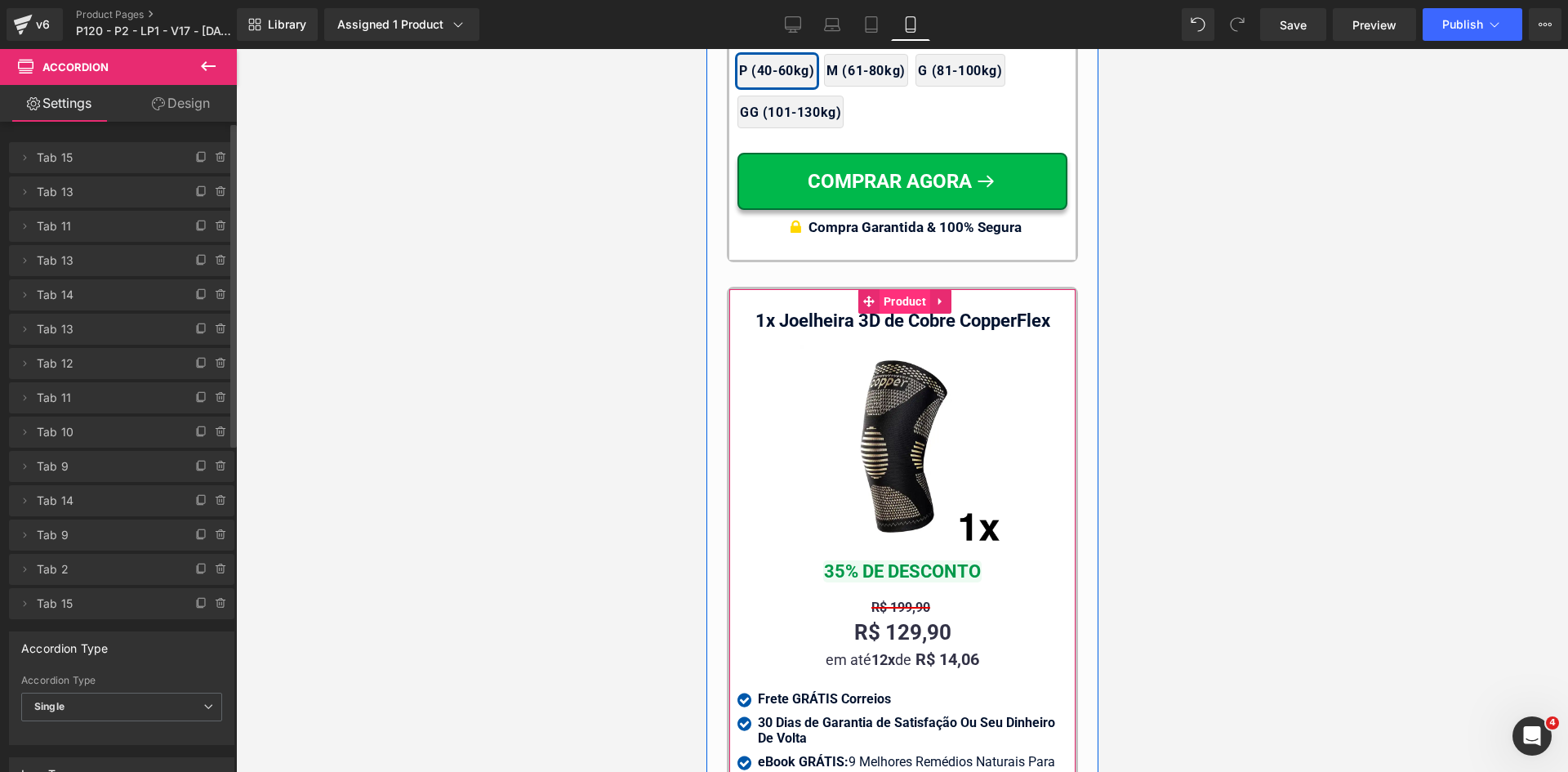
click at [878, 289] on span "Product" at bounding box center [903, 301] width 50 height 25
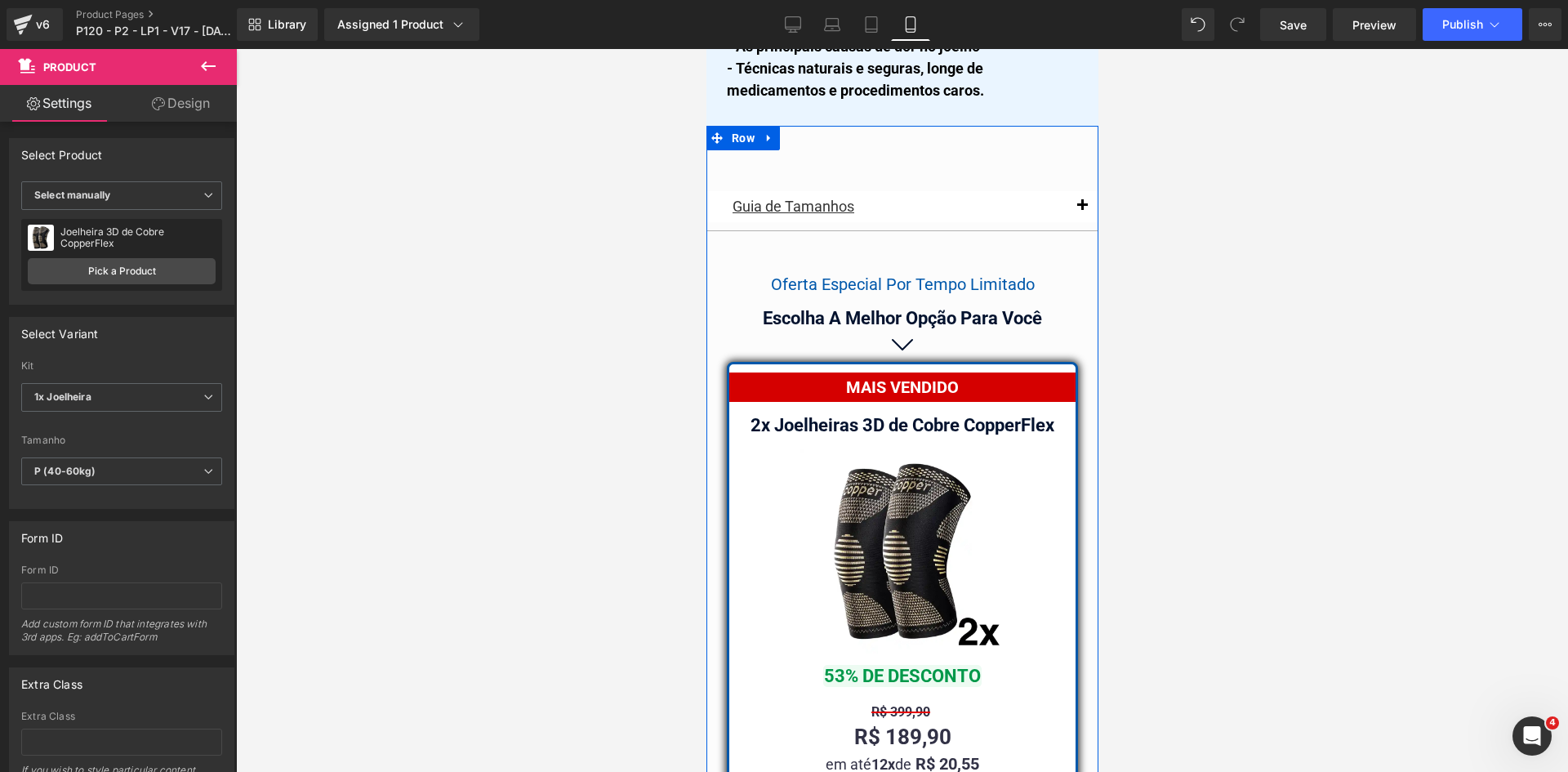
scroll to position [14109, 0]
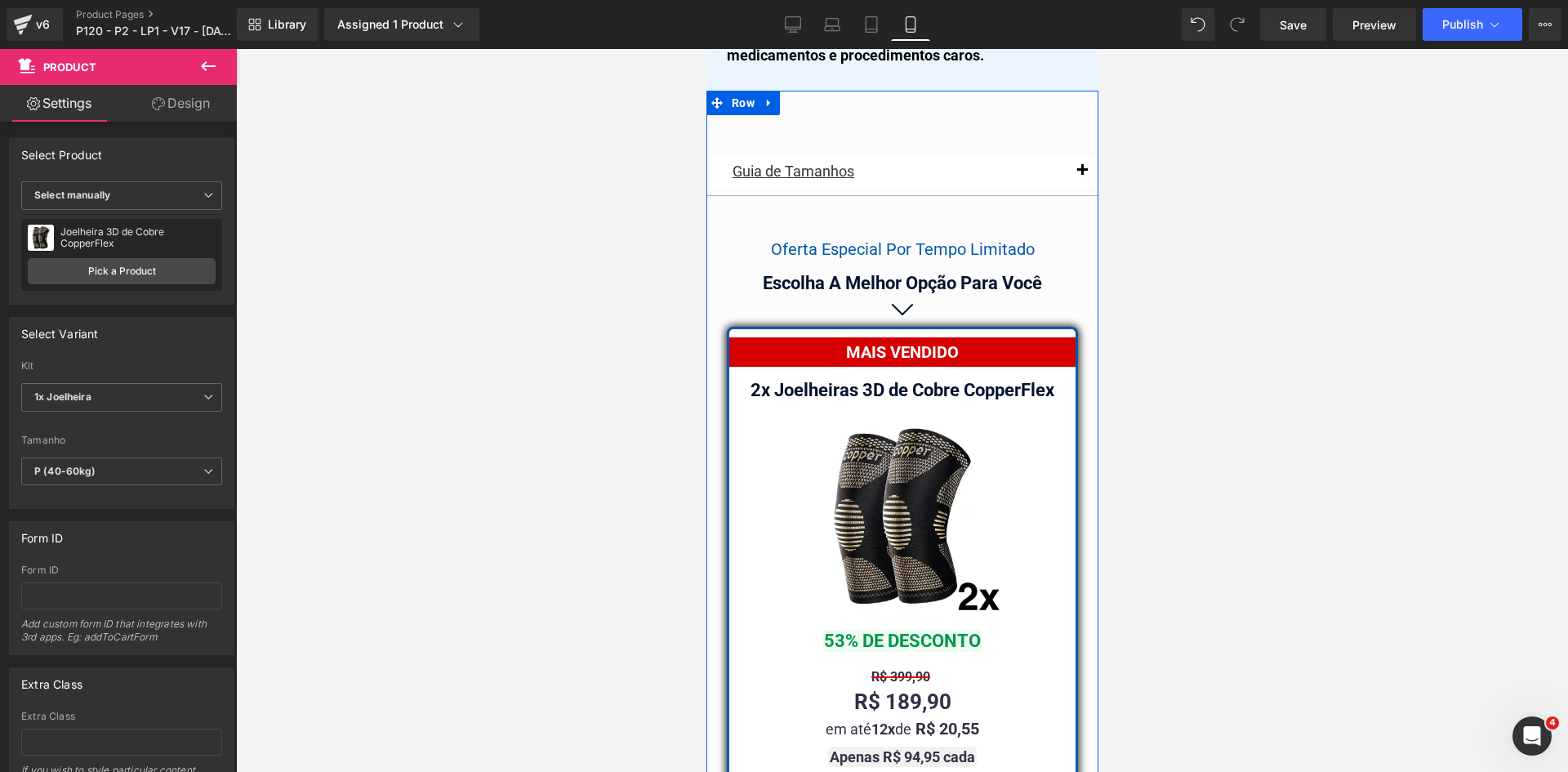
click at [1082, 175] on span "button" at bounding box center [1082, 175] width 0 height 0
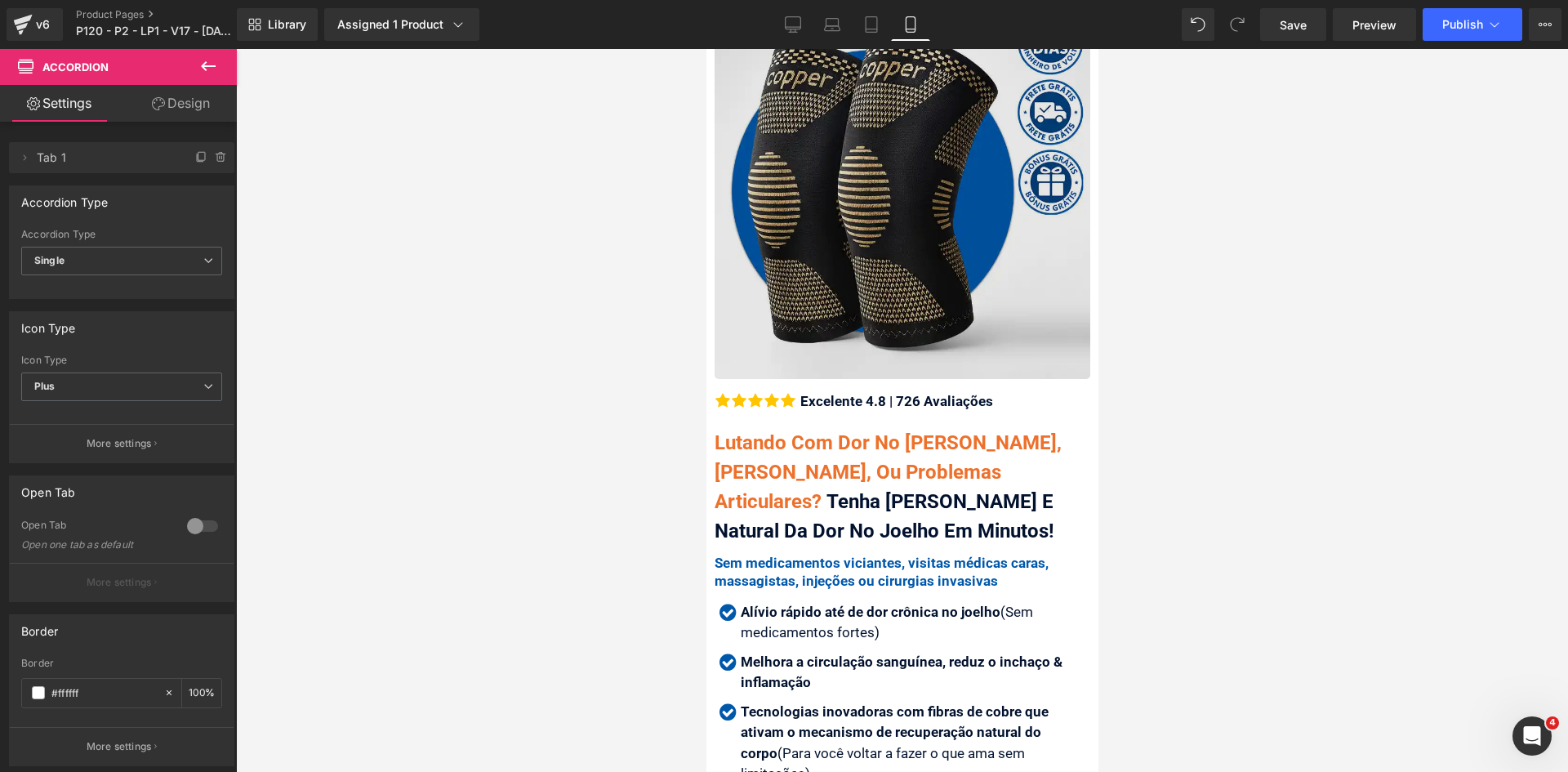
scroll to position [327, 0]
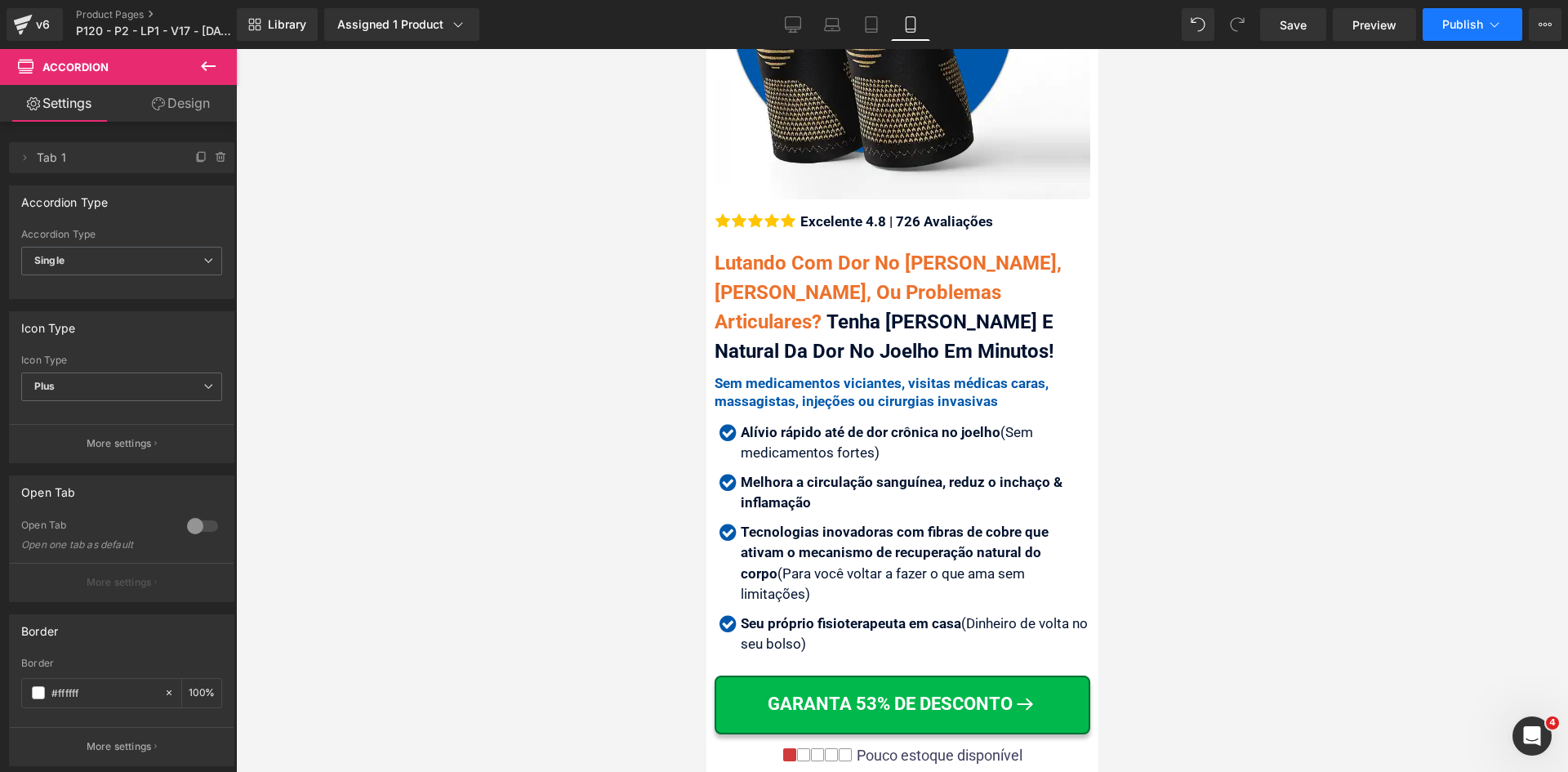
click at [1474, 39] on button "Publish" at bounding box center [1472, 25] width 100 height 32
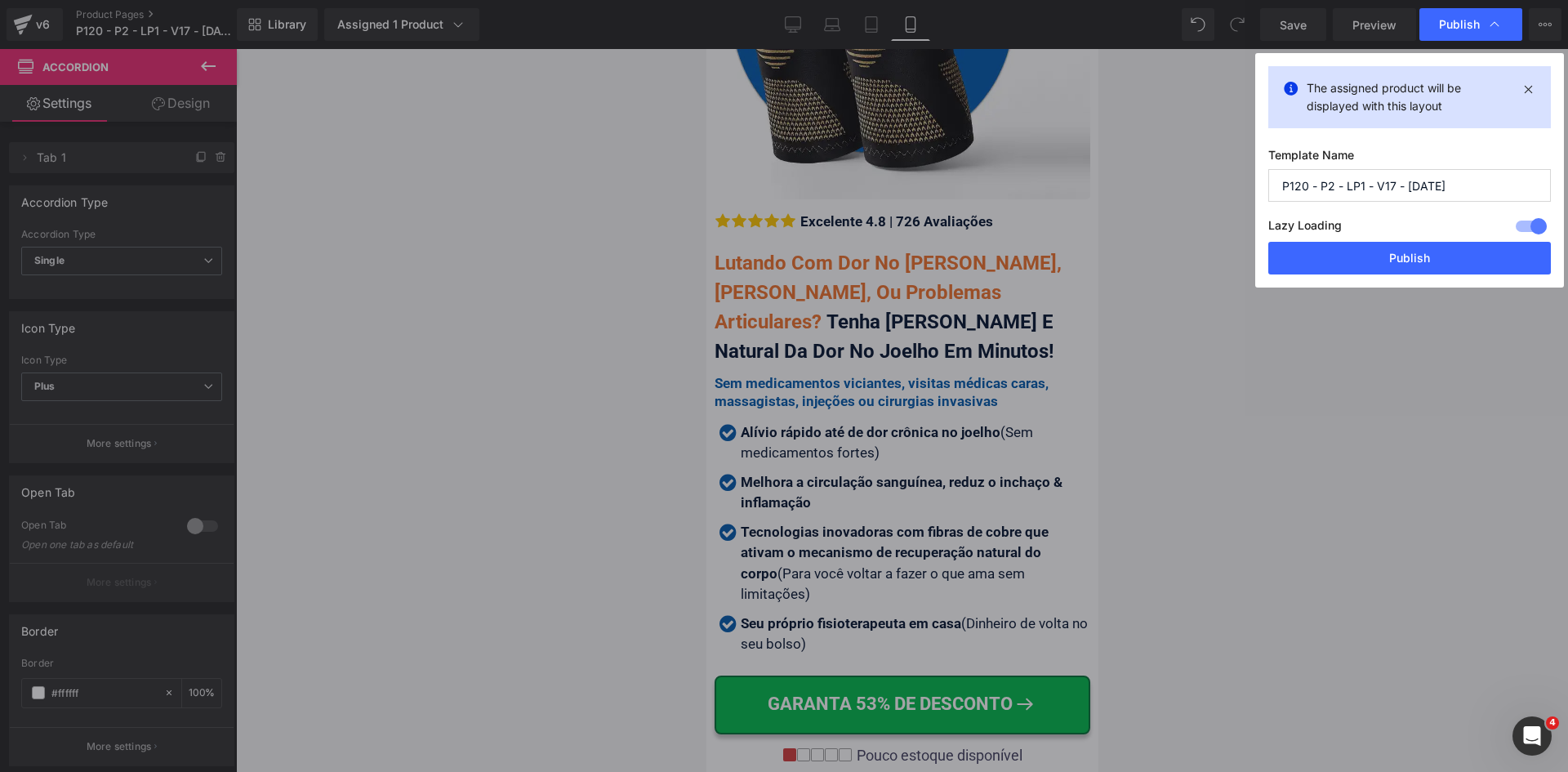
click at [1435, 268] on button "Publish" at bounding box center [1410, 258] width 283 height 32
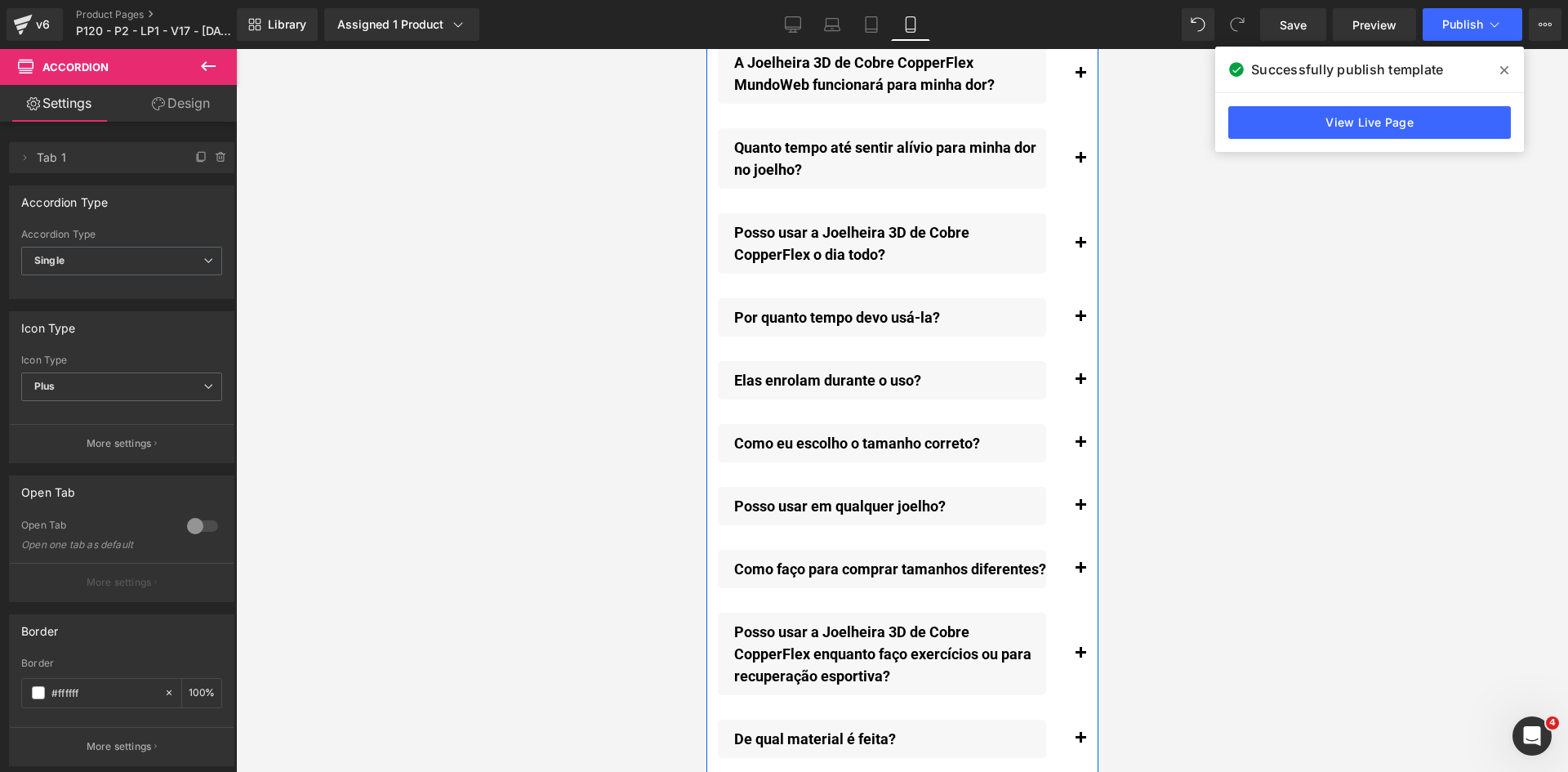
scroll to position [19087, 0]
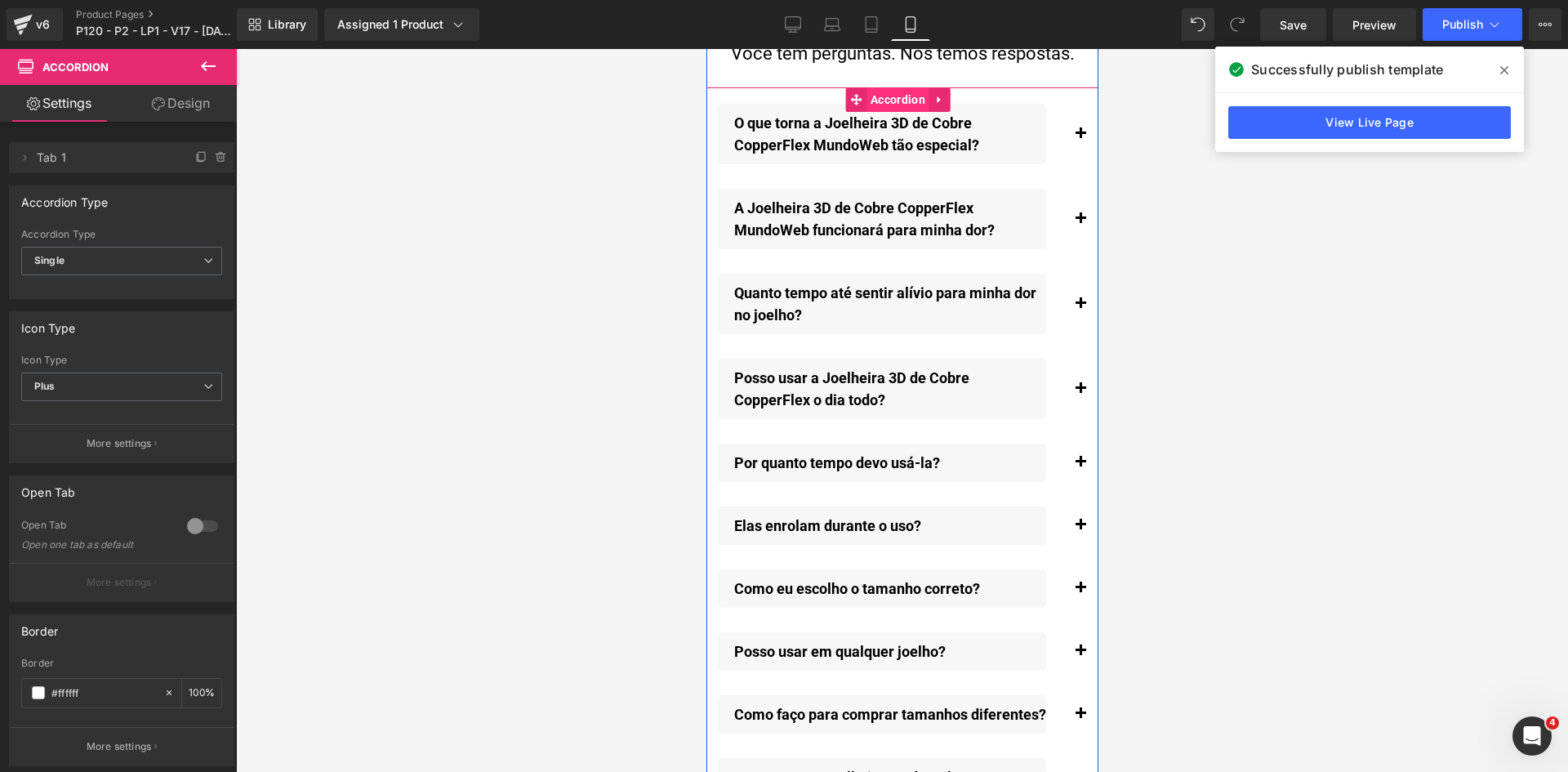
click at [897, 87] on span "Accordion" at bounding box center [897, 100] width 63 height 25
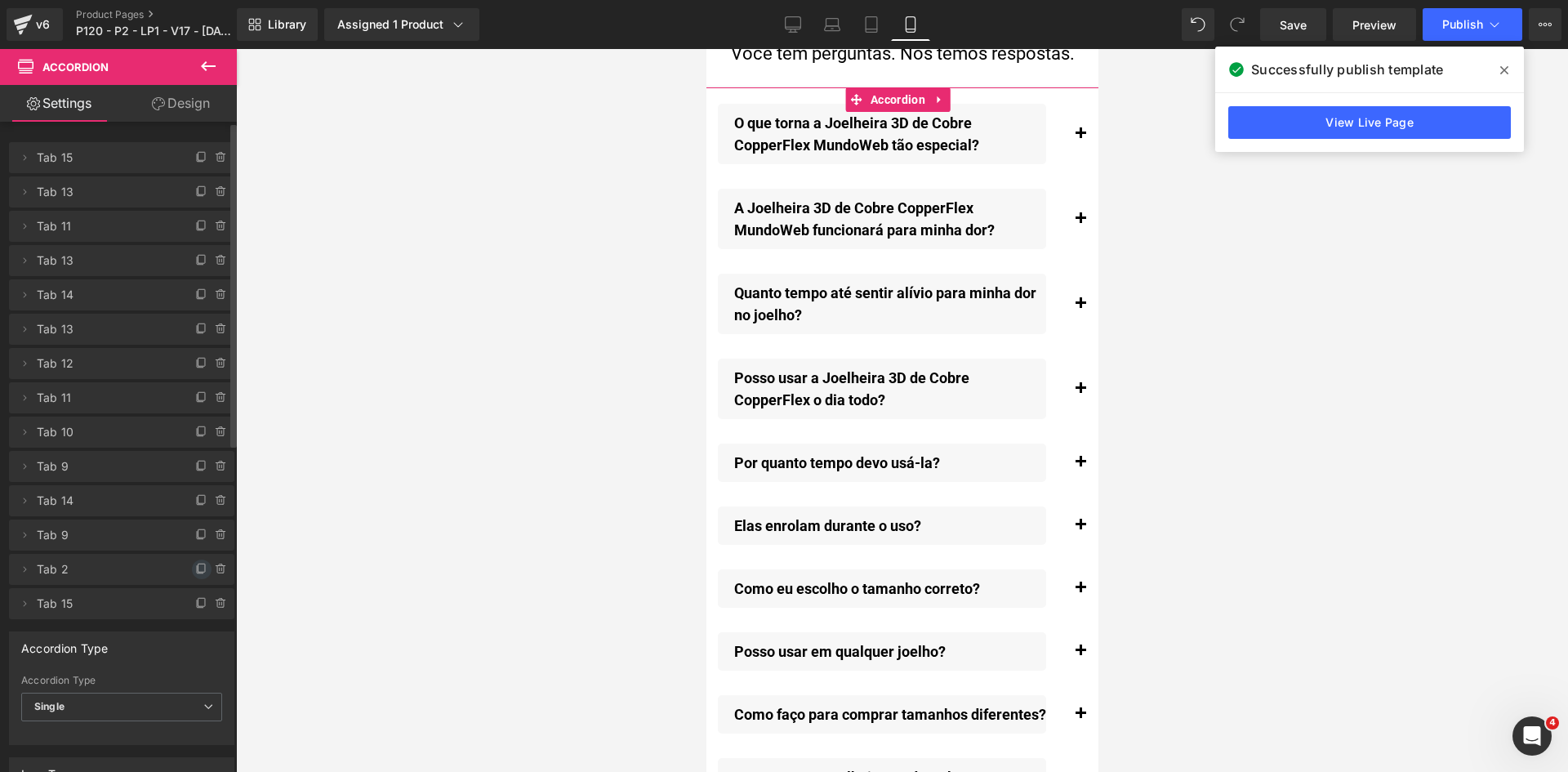
click at [196, 570] on icon at bounding box center [202, 570] width 13 height 13
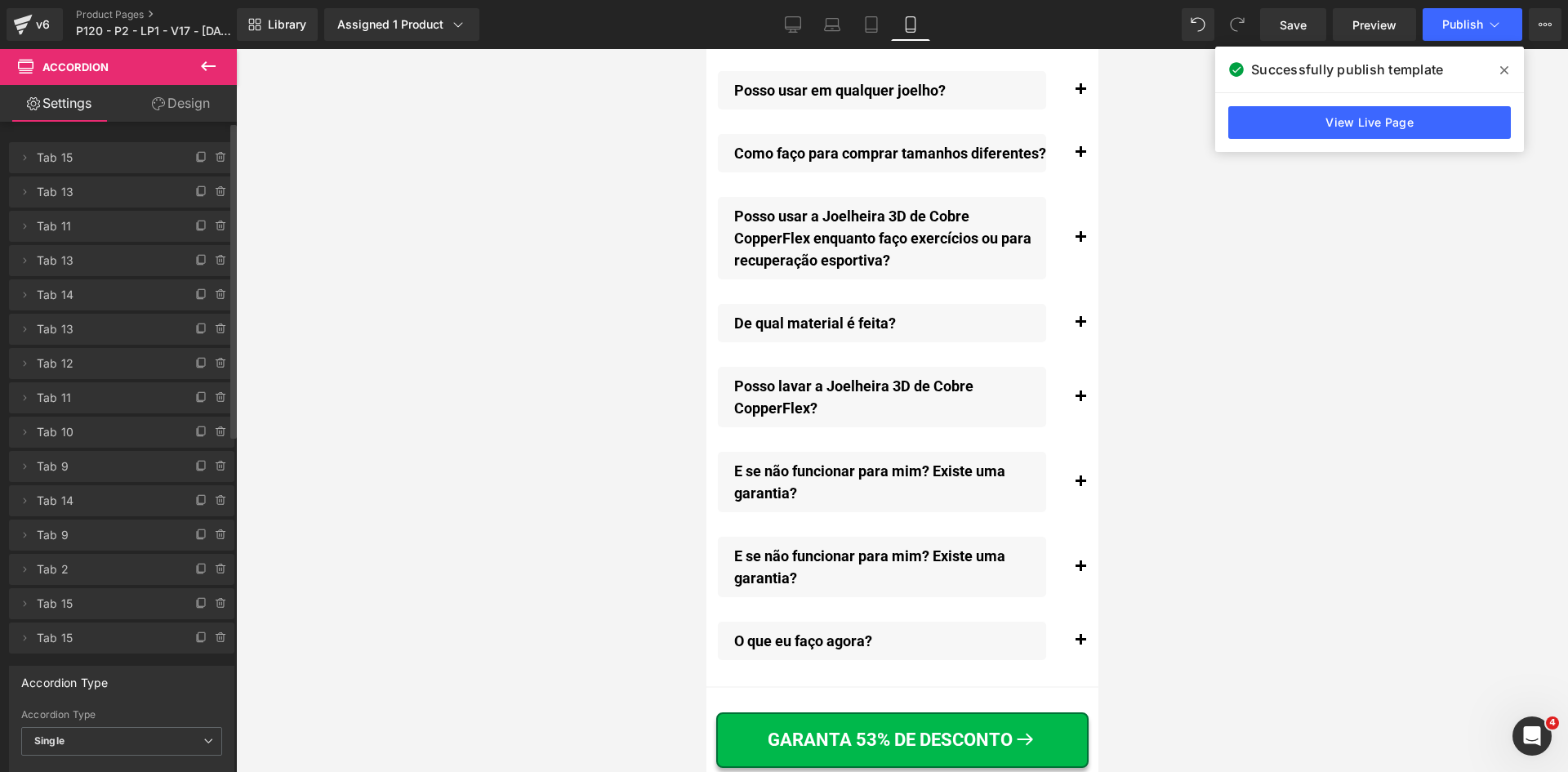
scroll to position [19741, 0]
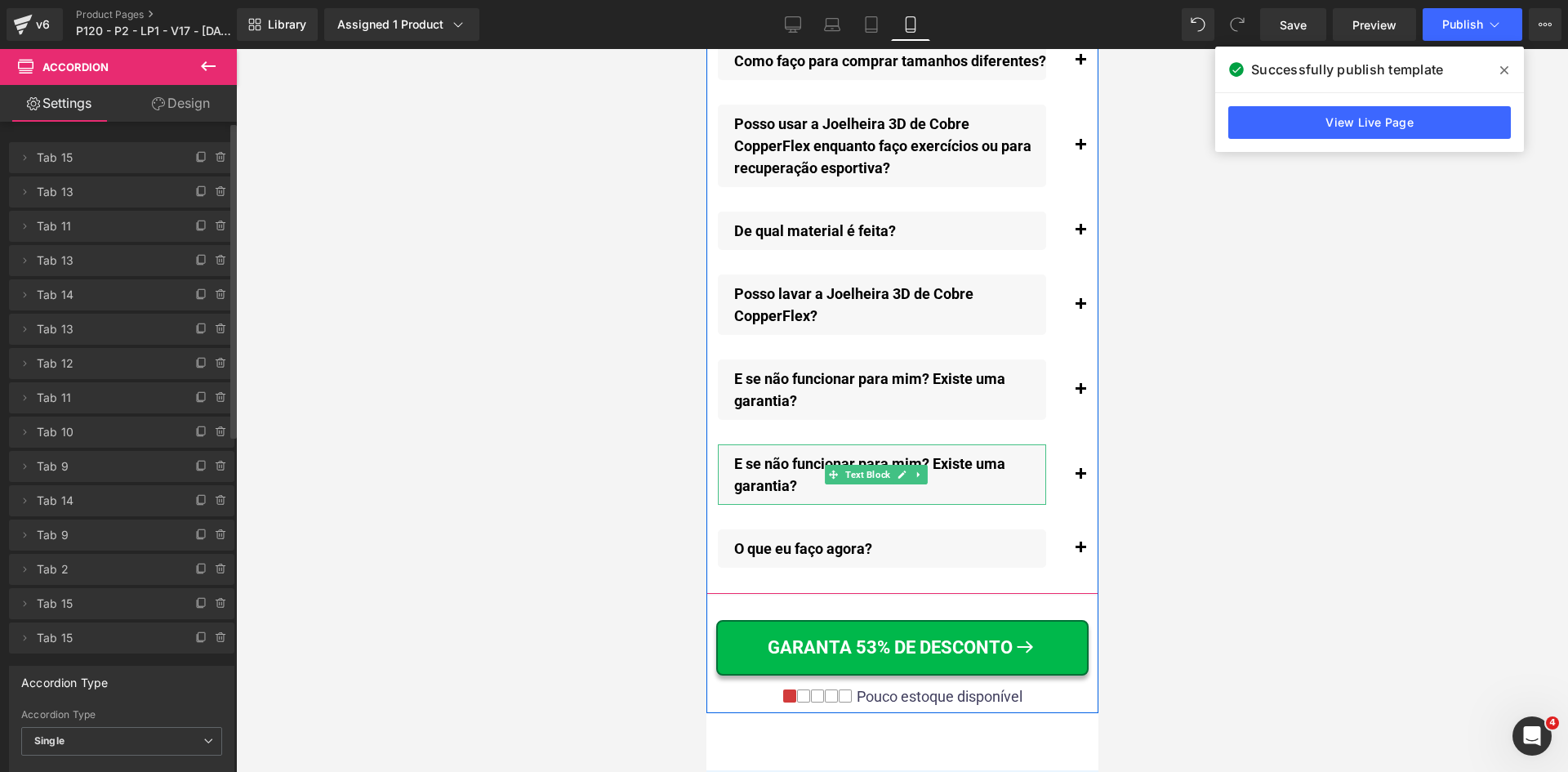
click at [943, 474] on p "E se não funcionar para mim? Existe uma garantia?" at bounding box center [889, 474] width 312 height 44
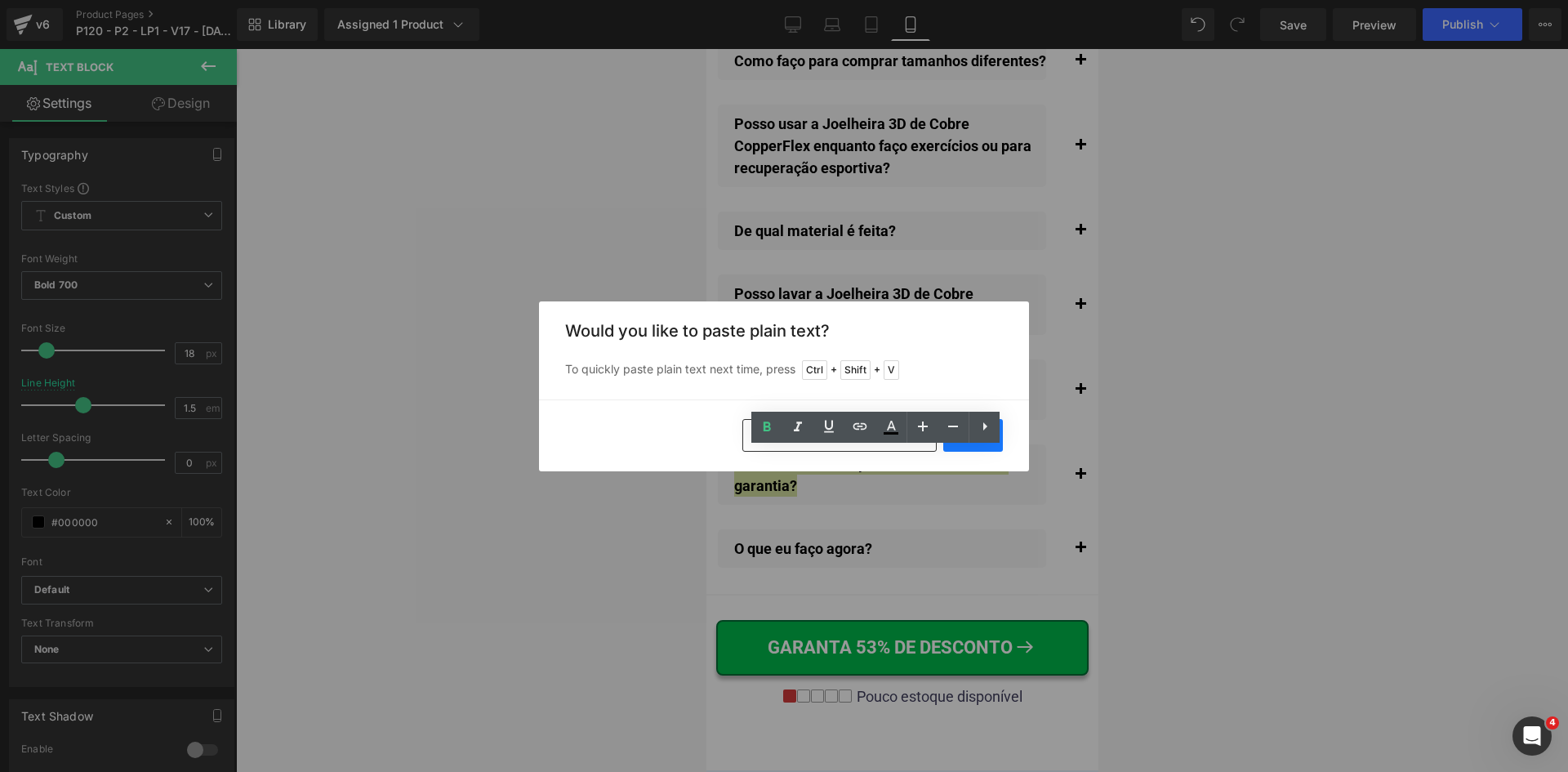
click at [968, 451] on button "Yes" at bounding box center [973, 435] width 60 height 32
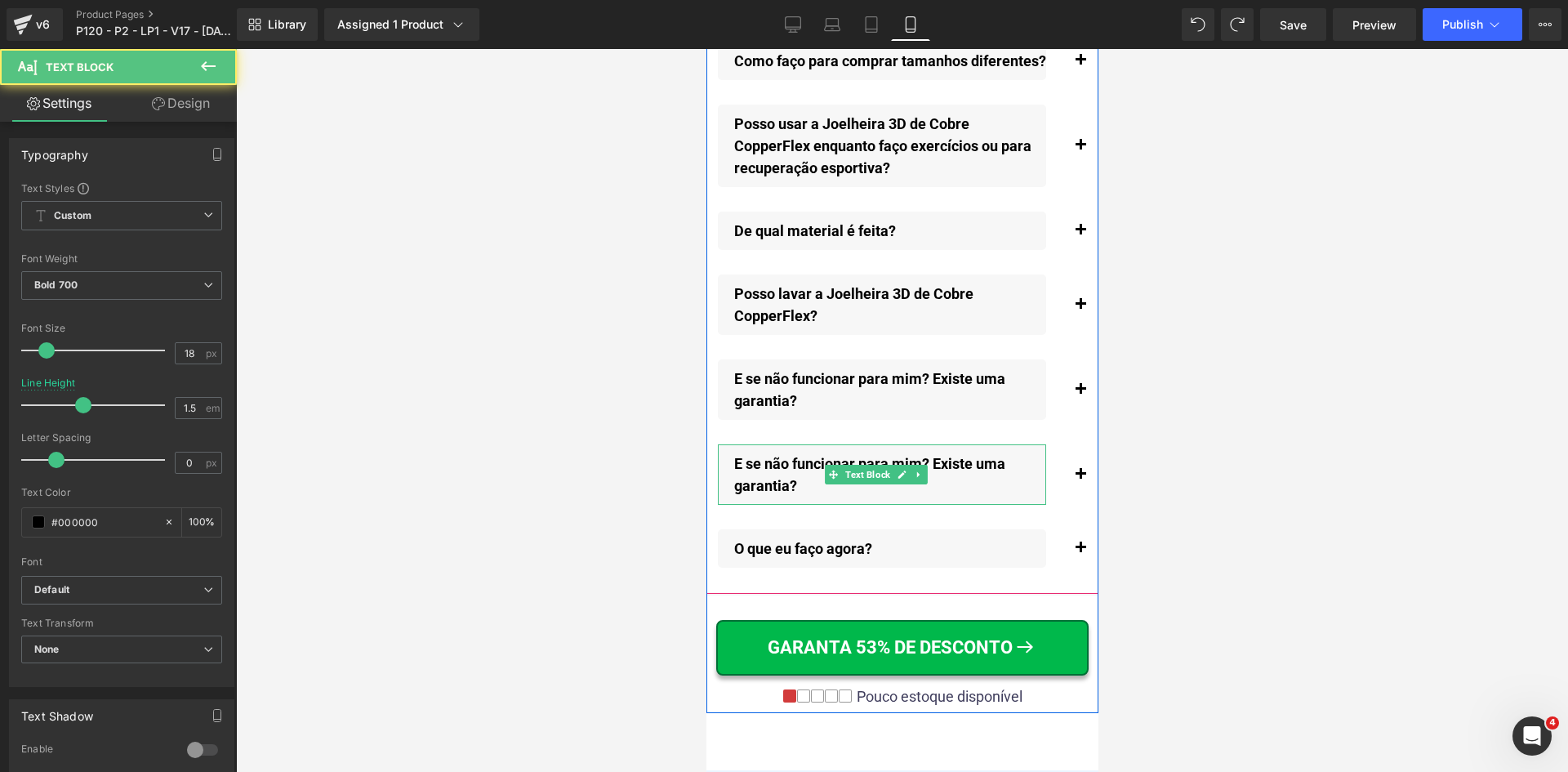
click at [803, 466] on p "E se não funcionar para mim? Existe uma garantia?" at bounding box center [889, 474] width 312 height 44
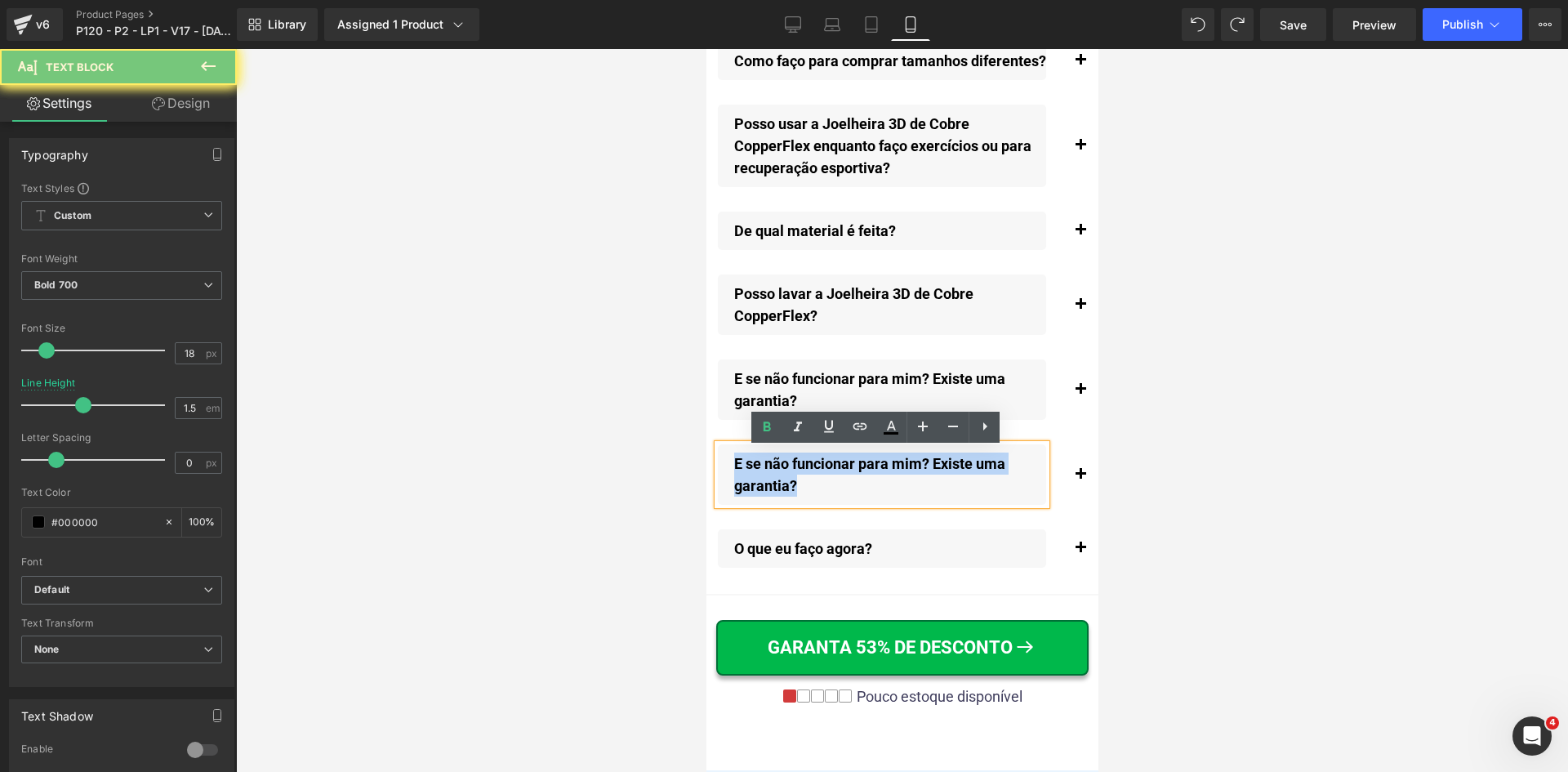
click at [803, 466] on p "E se não funcionar para mim? Existe uma garantia?" at bounding box center [889, 474] width 312 height 44
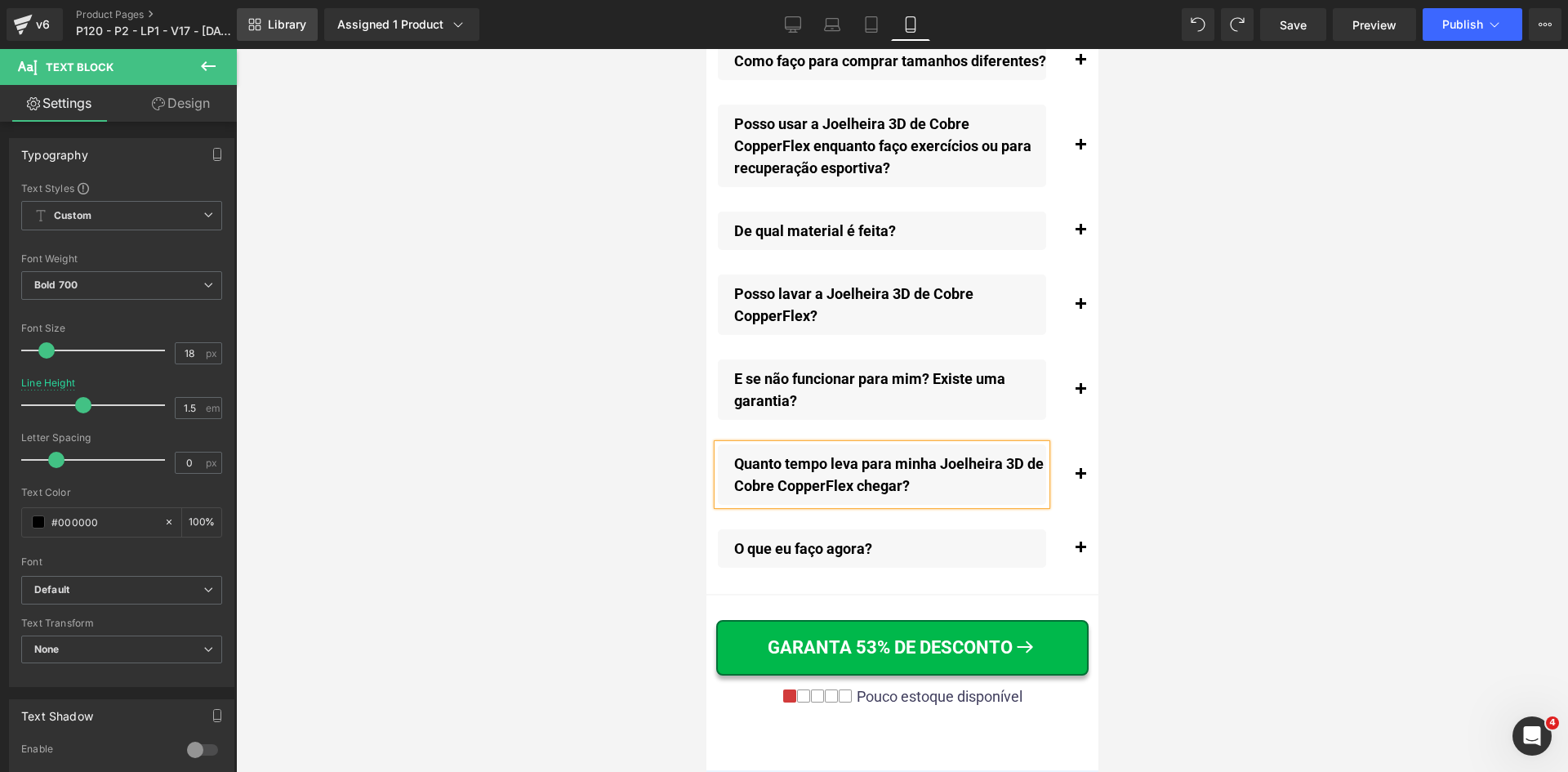
click at [276, 18] on span "Library" at bounding box center [287, 24] width 38 height 14
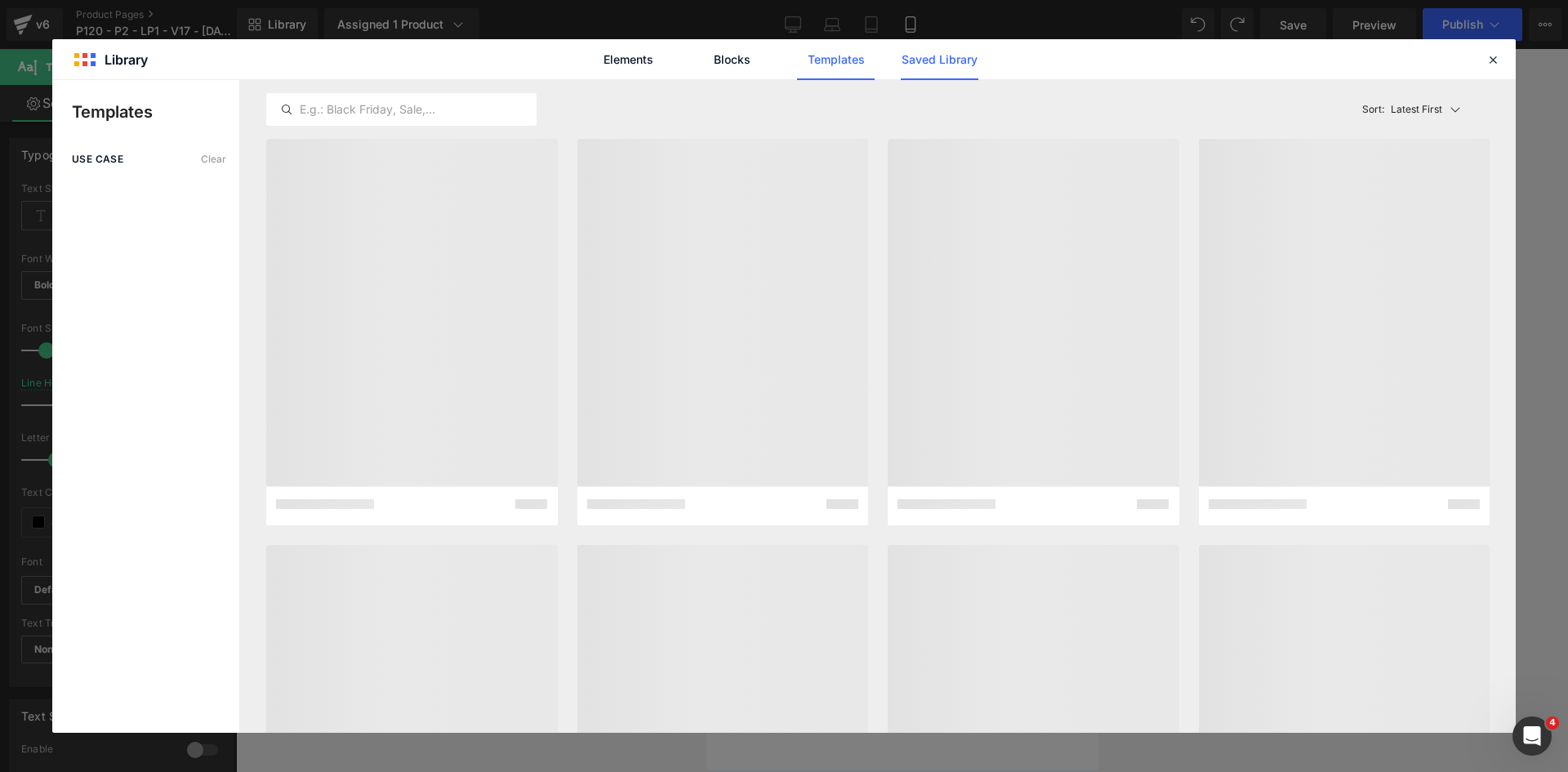
click at [921, 57] on link "Saved Library" at bounding box center [940, 59] width 78 height 41
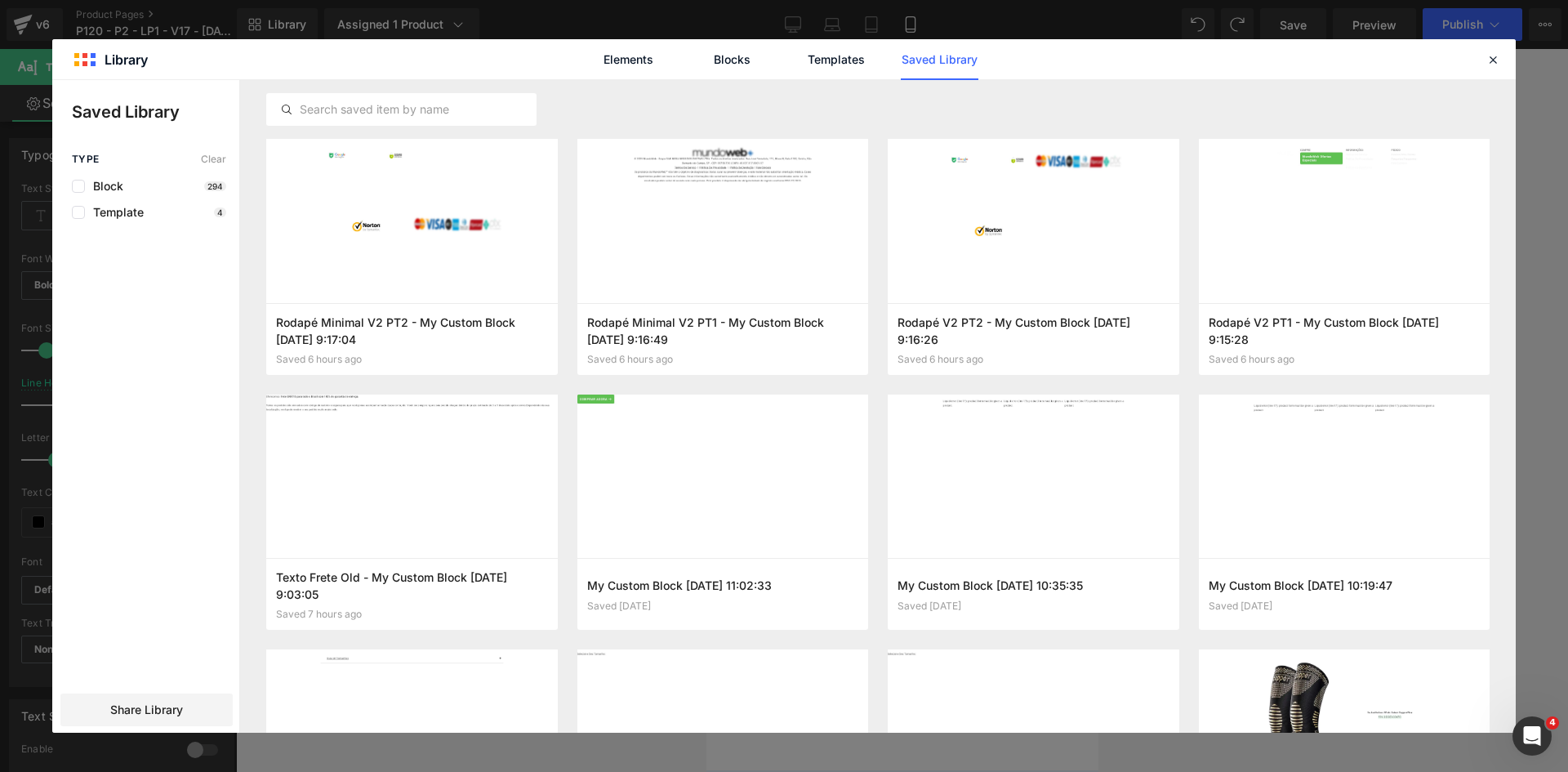
drag, startPoint x: 429, startPoint y: 599, endPoint x: 499, endPoint y: 580, distance: 72.5
click at [0, 0] on button "Add to page" at bounding box center [0, 0] width 0 height 0
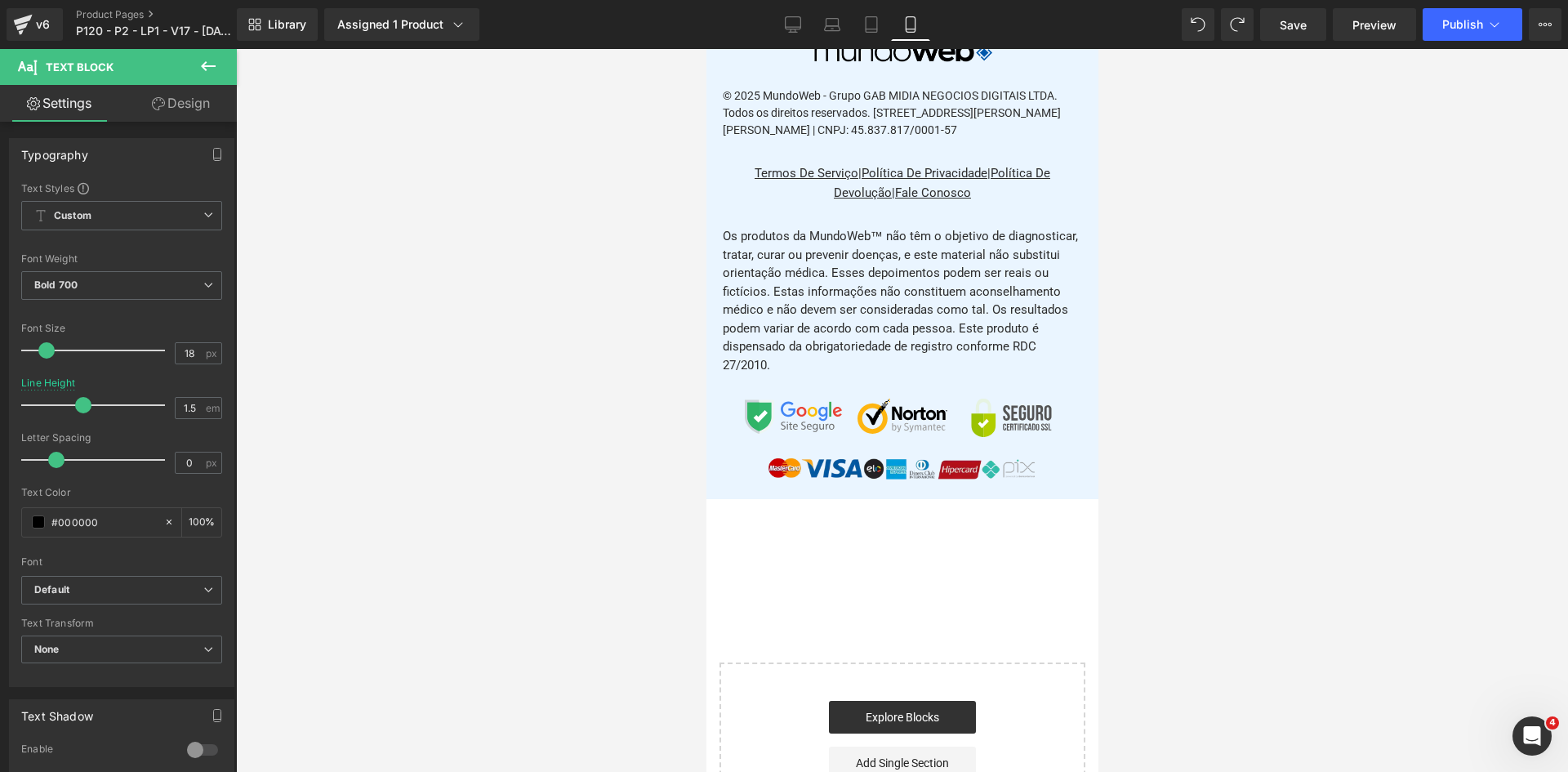
scroll to position [20615, 0]
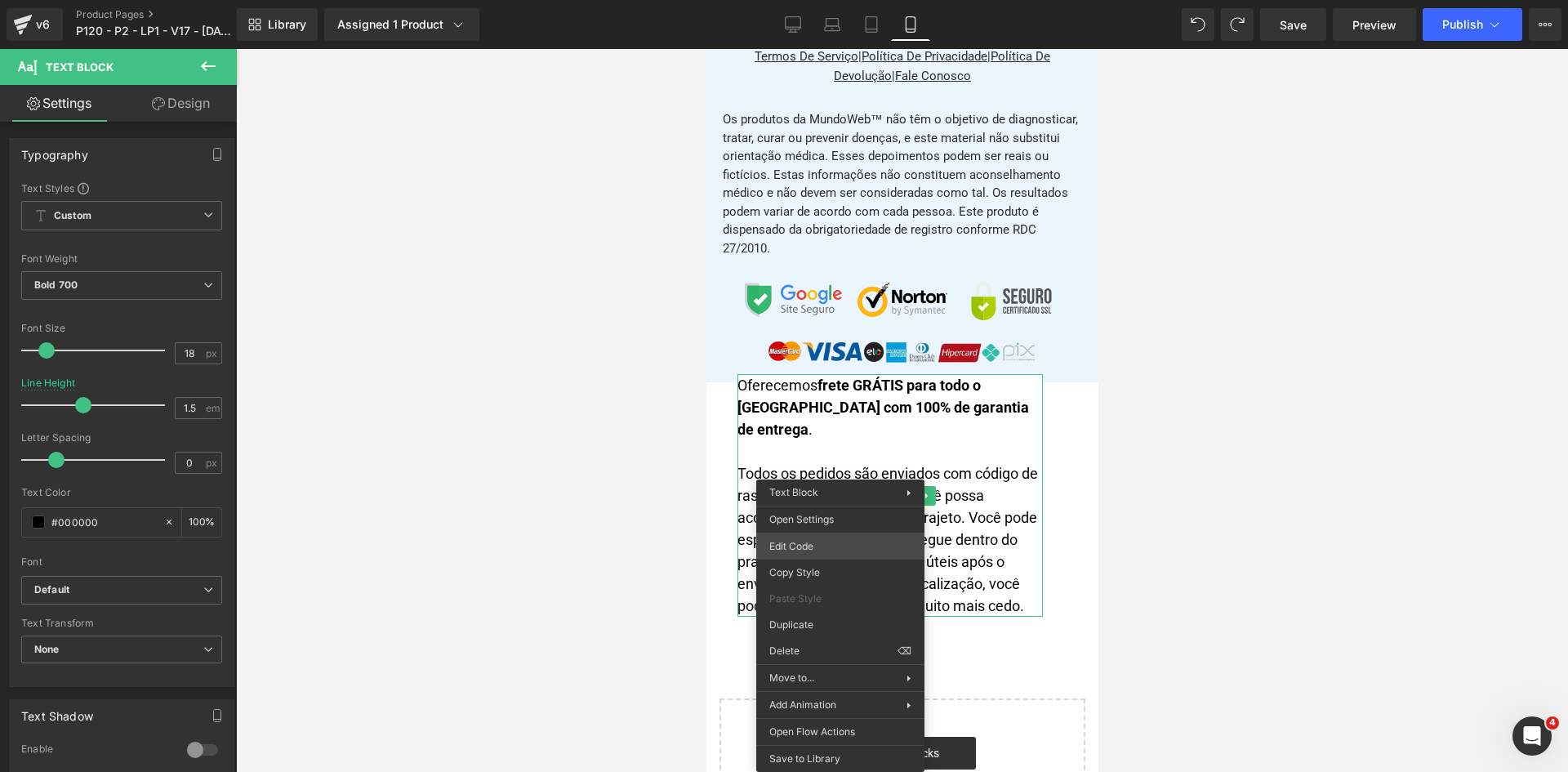
click at [800, 0] on div "Accordion You are previewing how the will restyle your page. You can not edit E…" at bounding box center [784, 0] width 1568 height 0
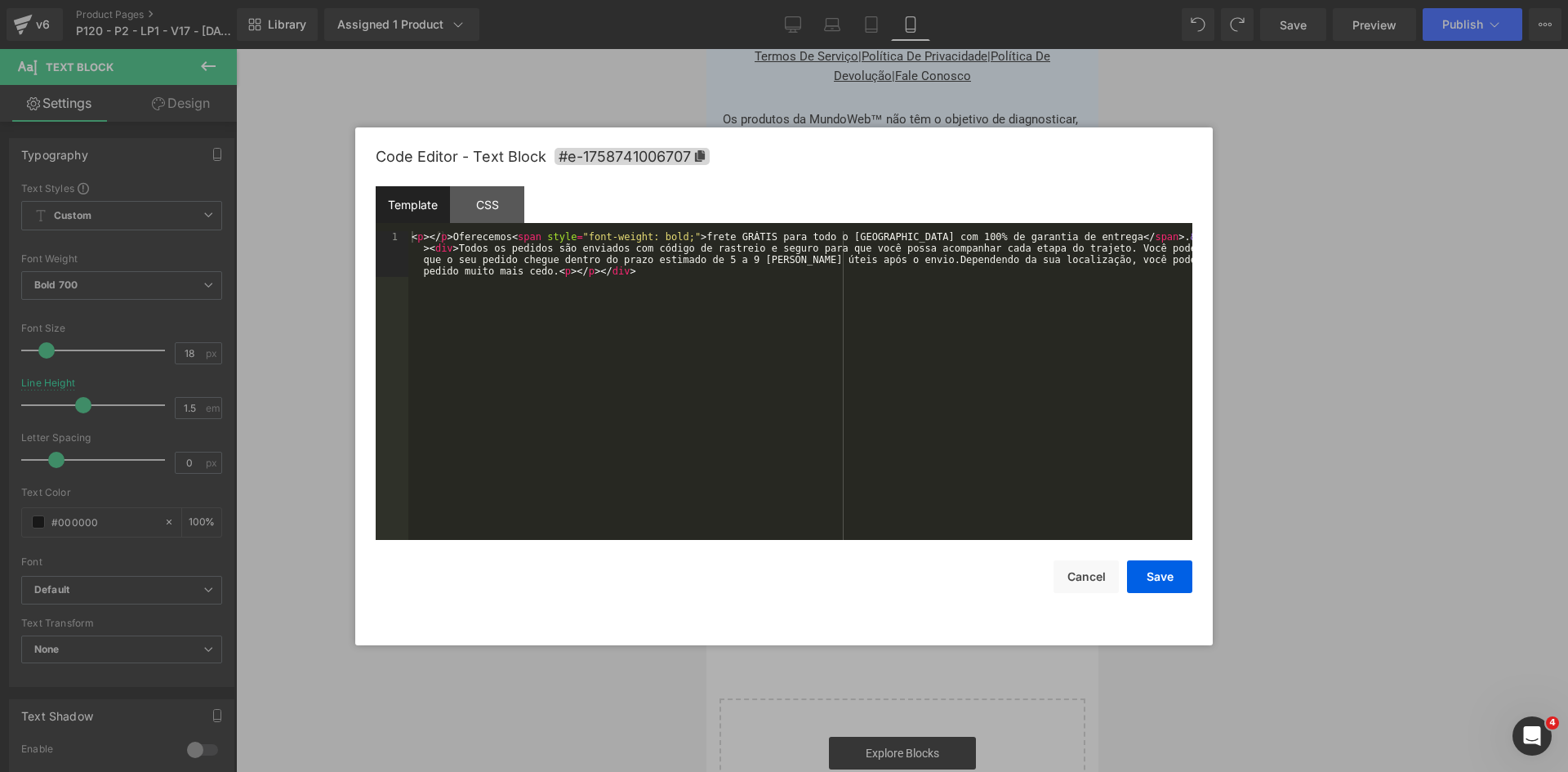
click at [743, 401] on div "< p > </ p > Oferecemos < span style = "font-weight: bold;" > frete GRÁTIS para…" at bounding box center [801, 430] width 784 height 400
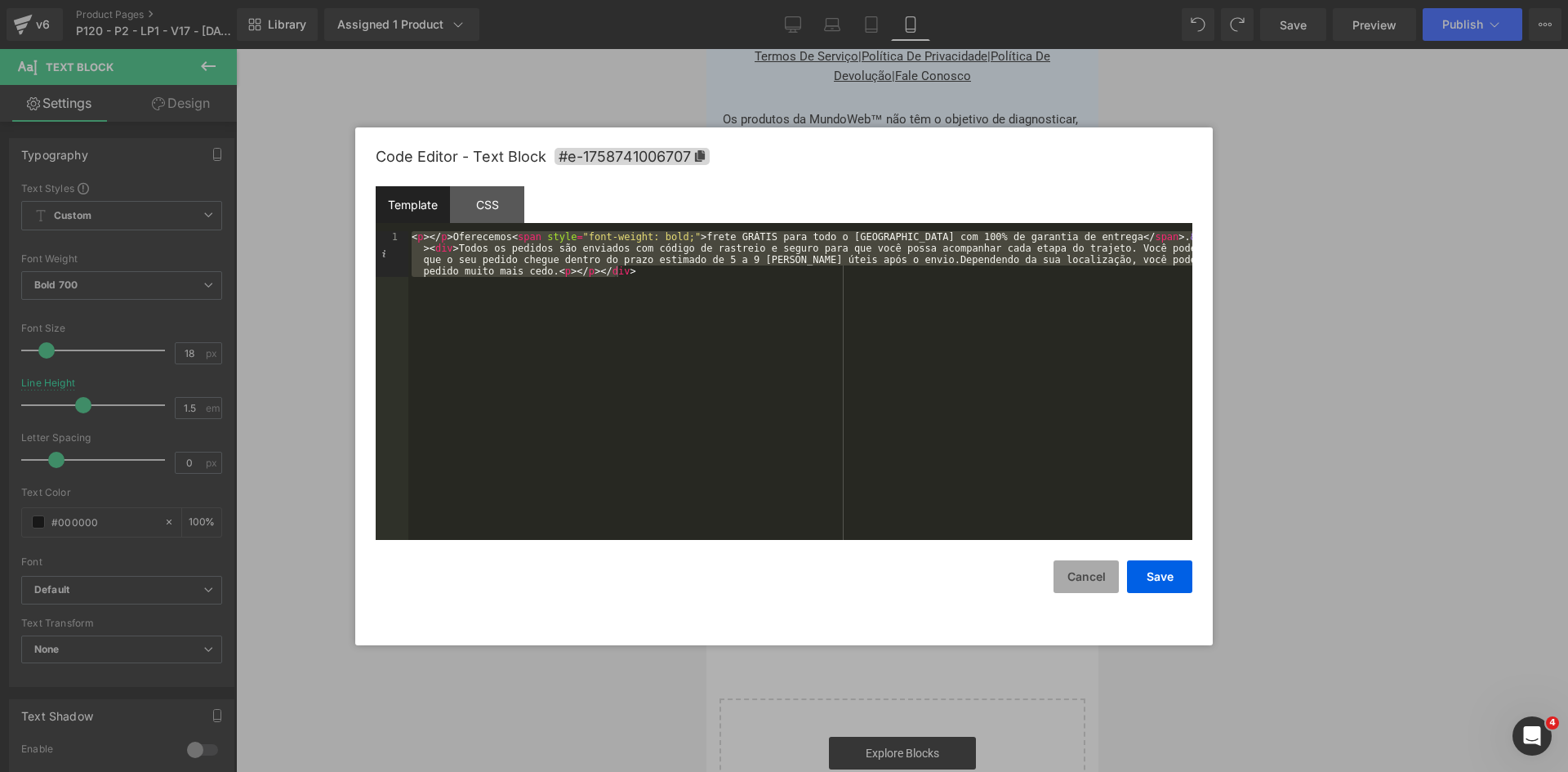
drag, startPoint x: 1077, startPoint y: 575, endPoint x: 282, endPoint y: 489, distance: 799.6
click at [1077, 575] on button "Cancel" at bounding box center [1086, 576] width 66 height 32
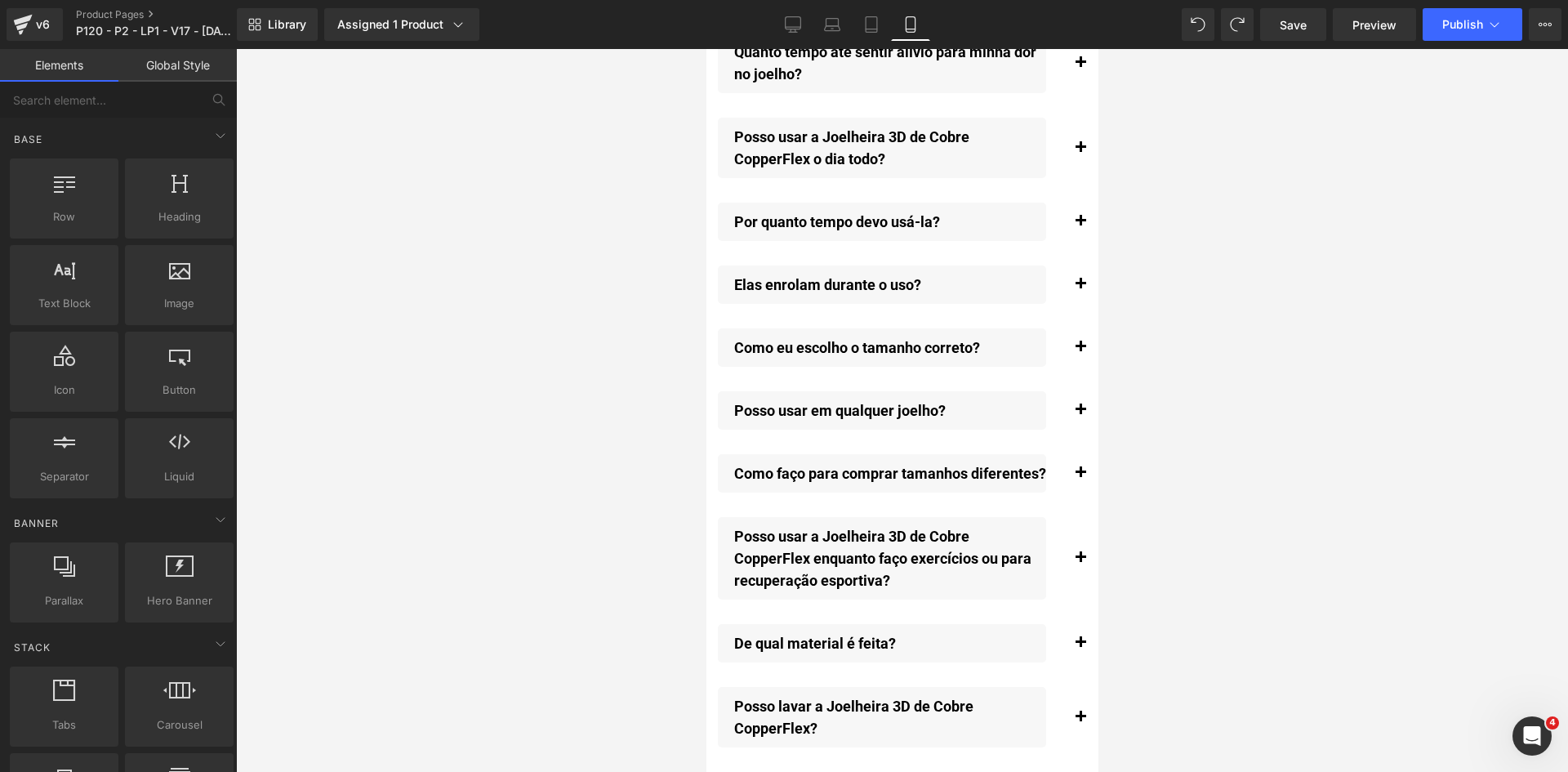
scroll to position [19799, 0]
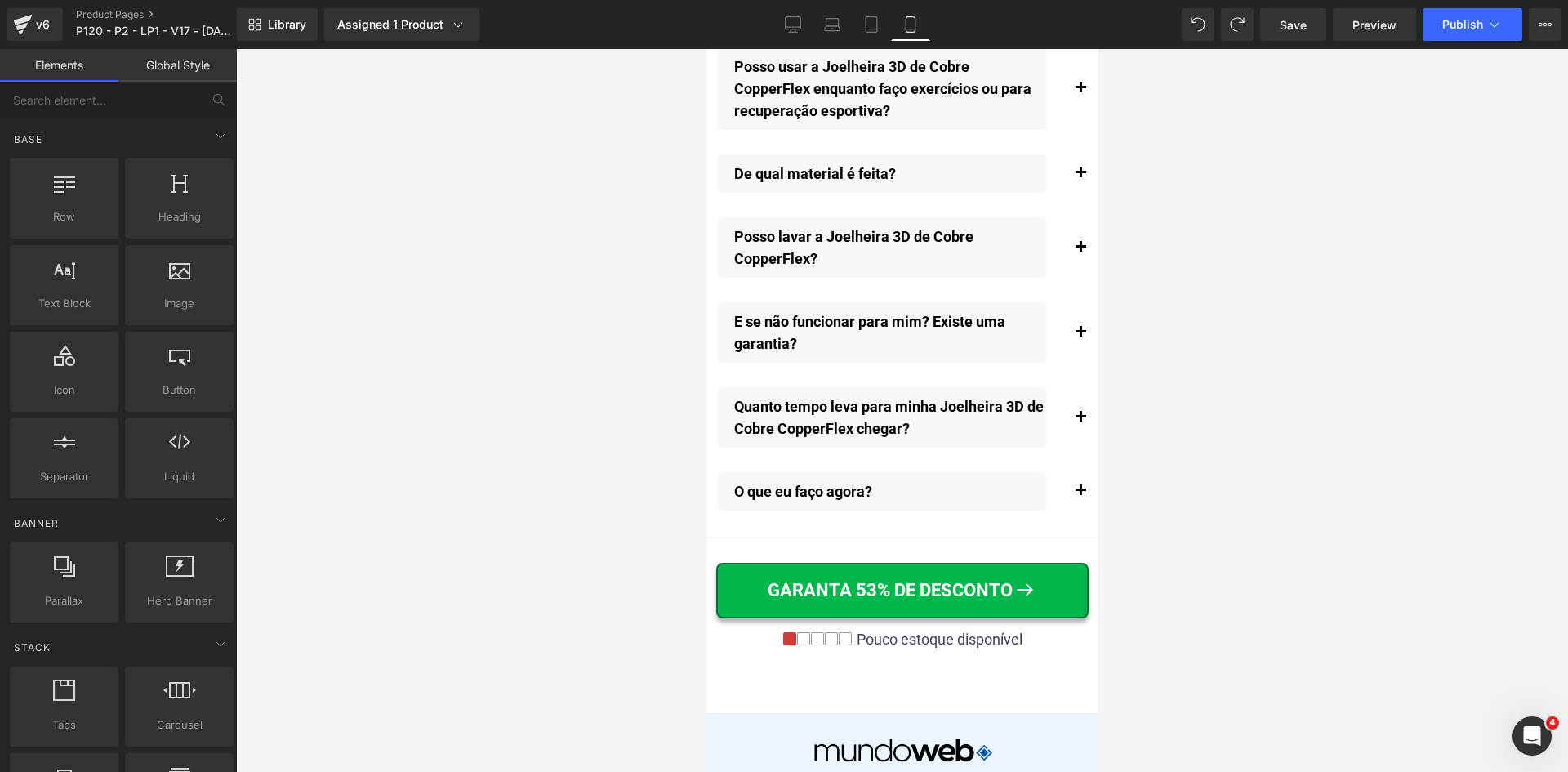
click at [1080, 422] on span "button" at bounding box center [1080, 422] width 0 height 0
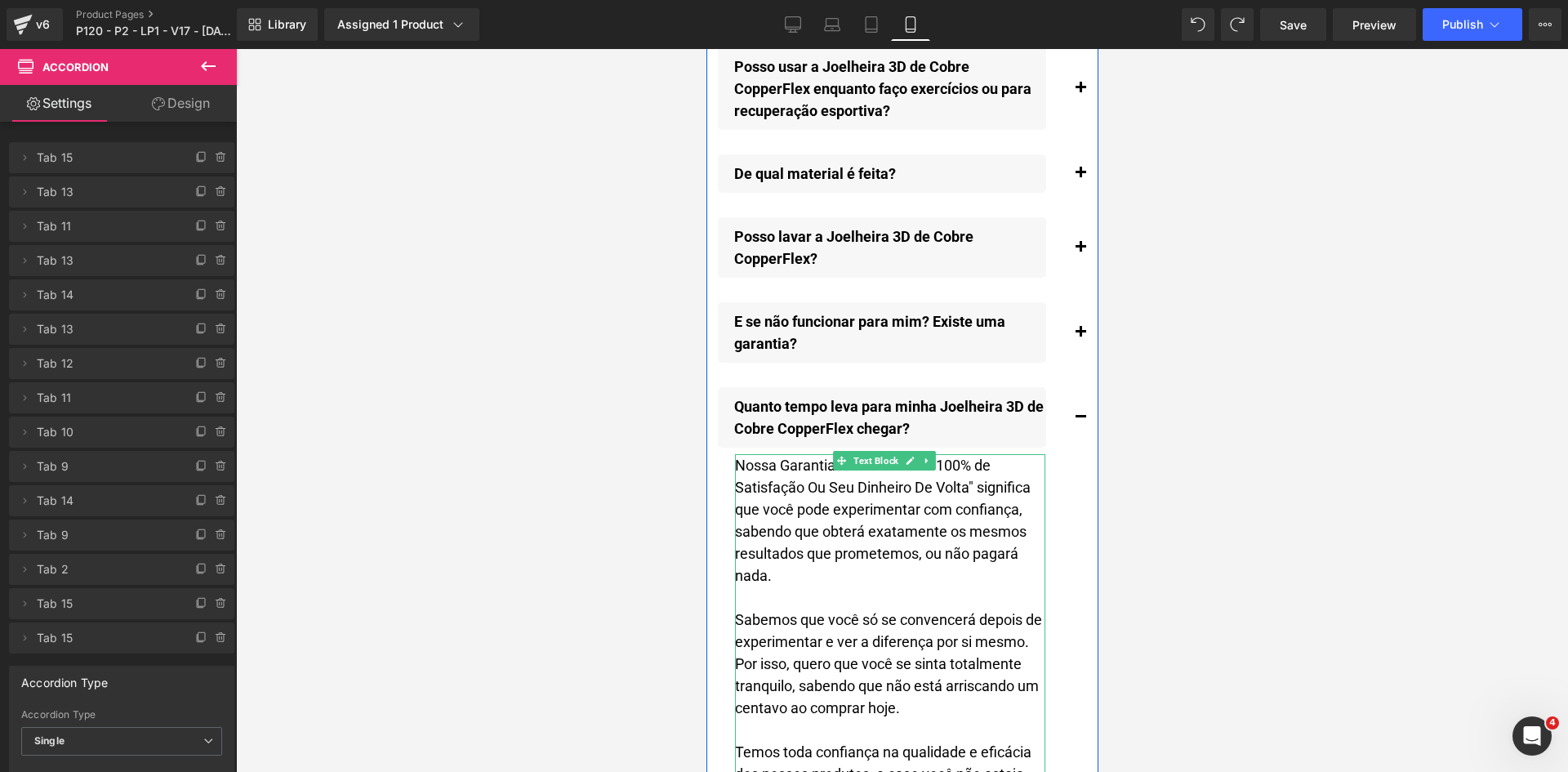
drag, startPoint x: 877, startPoint y: 506, endPoint x: 1585, endPoint y: 567, distance: 710.6
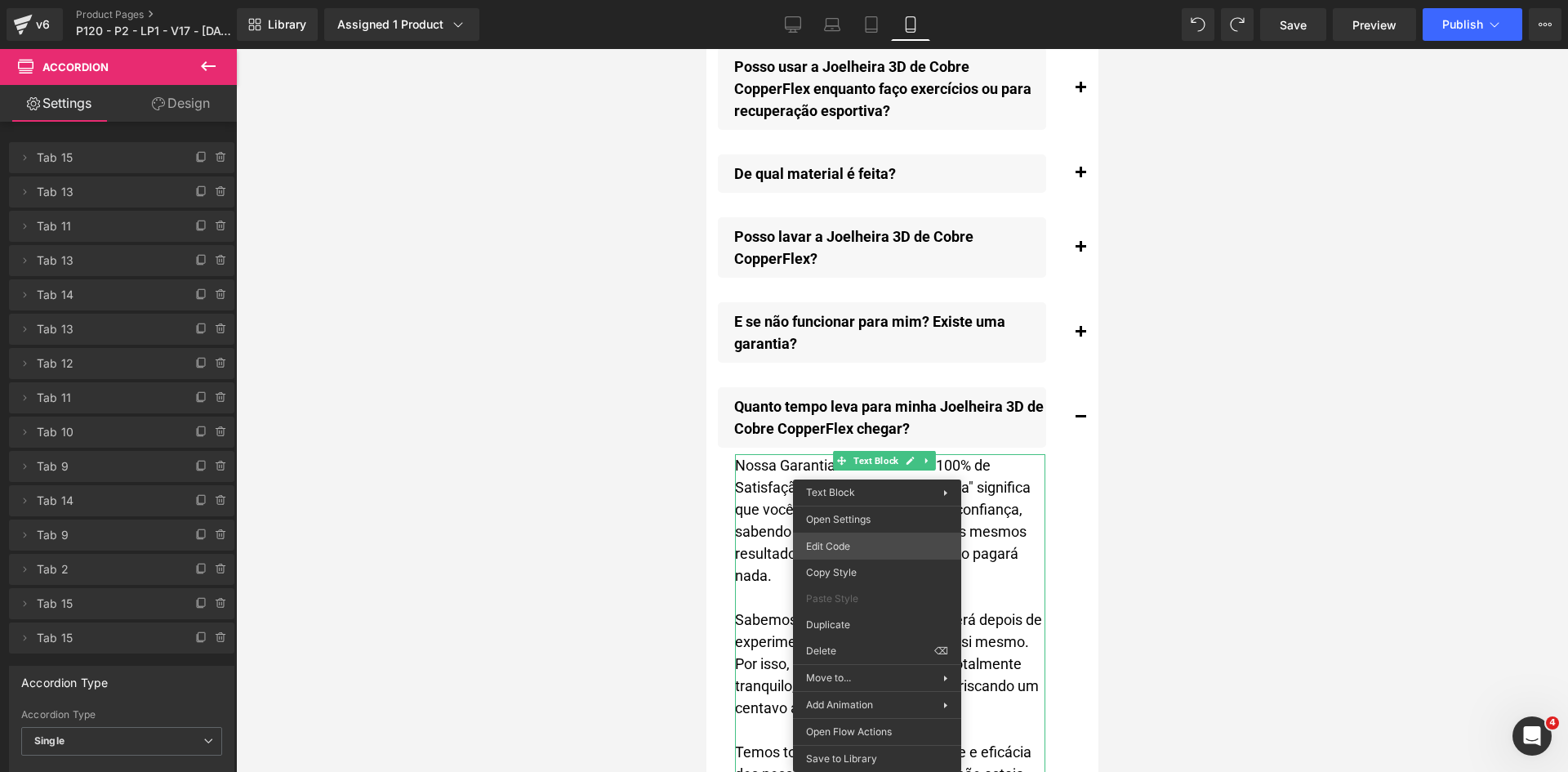
click at [863, 0] on div "Accordion You are previewing how the will restyle your page. You can not edit E…" at bounding box center [784, 0] width 1568 height 0
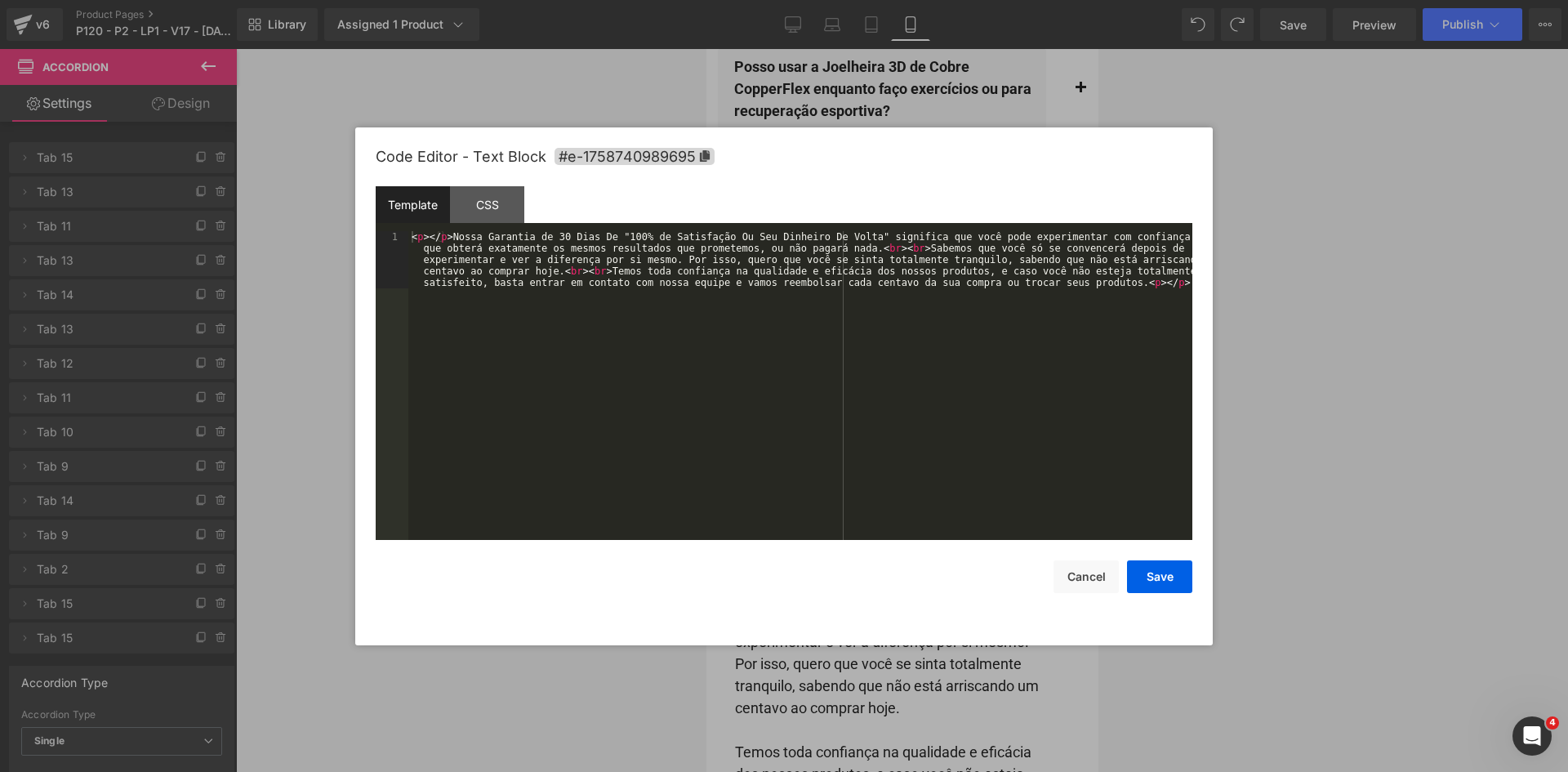
click at [749, 374] on div "< p > </ p > Nossa Garantia de 30 Dias De "100% de Satisfação Ou Seu Dinheiro D…" at bounding box center [801, 442] width 784 height 424
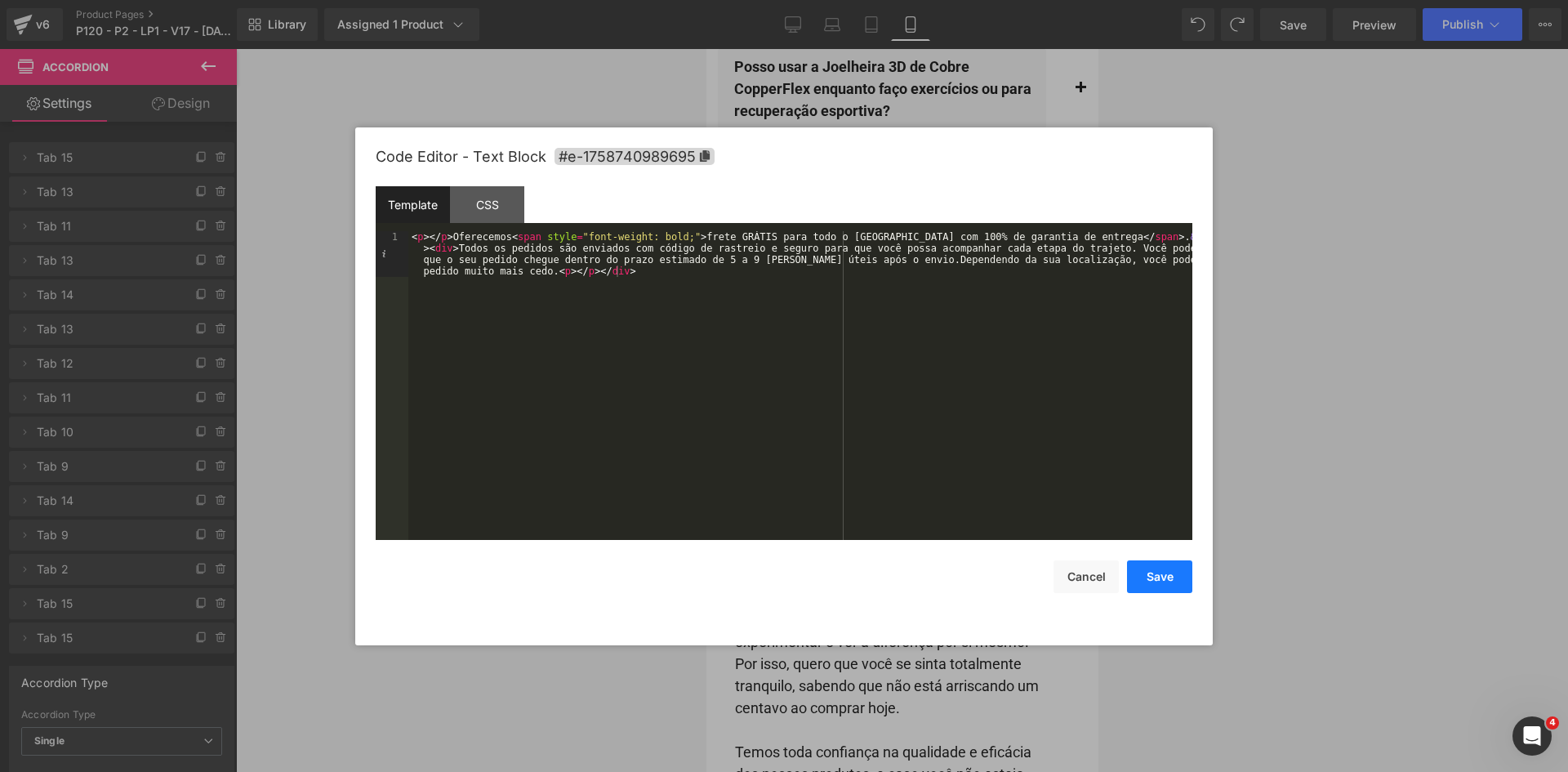
click at [1143, 575] on button "Save" at bounding box center [1160, 576] width 66 height 32
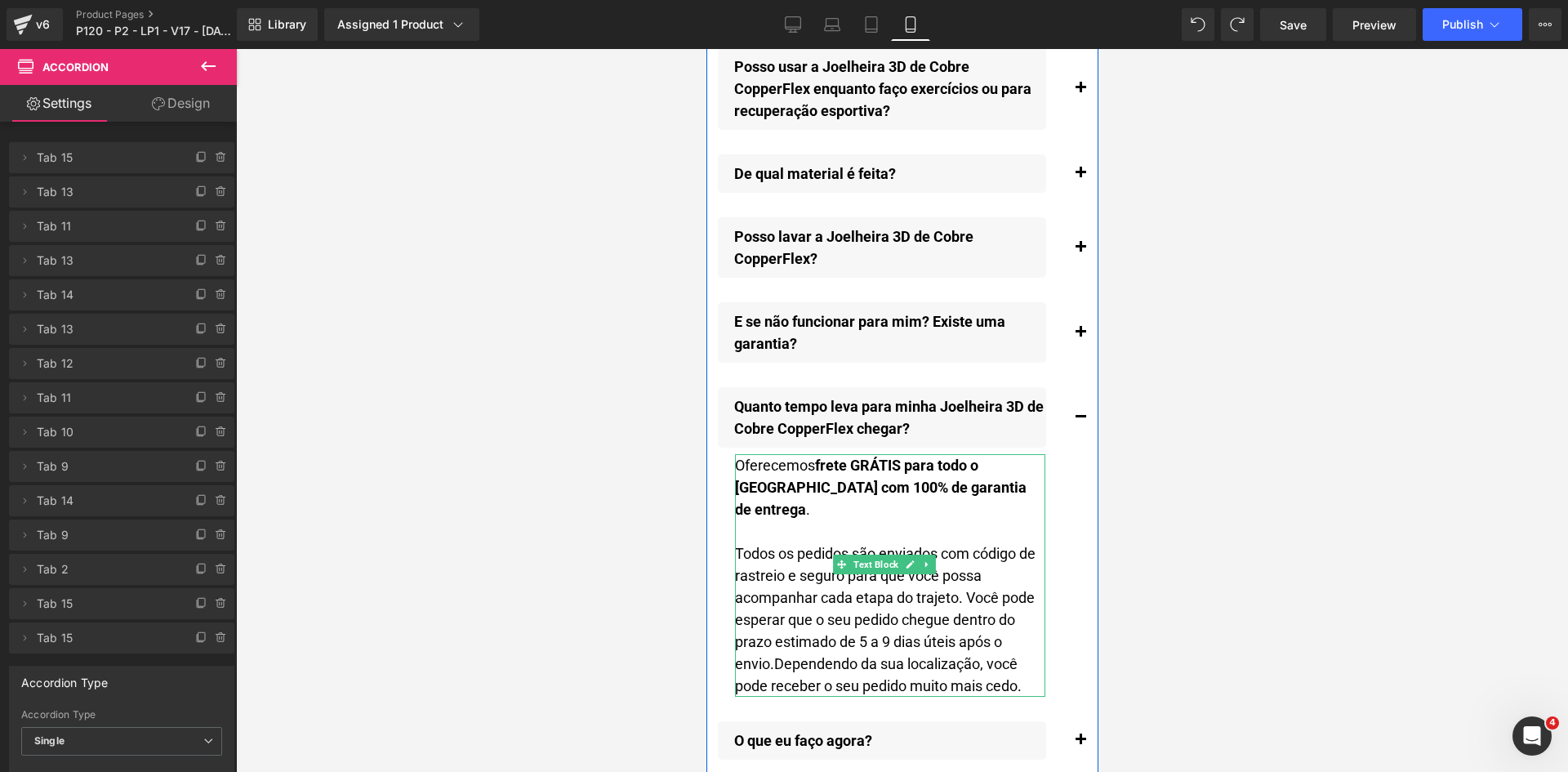
click at [776, 645] on div "Todos os pedidos são enviados com código de rastreio e seguro para que você pos…" at bounding box center [889, 619] width 311 height 155
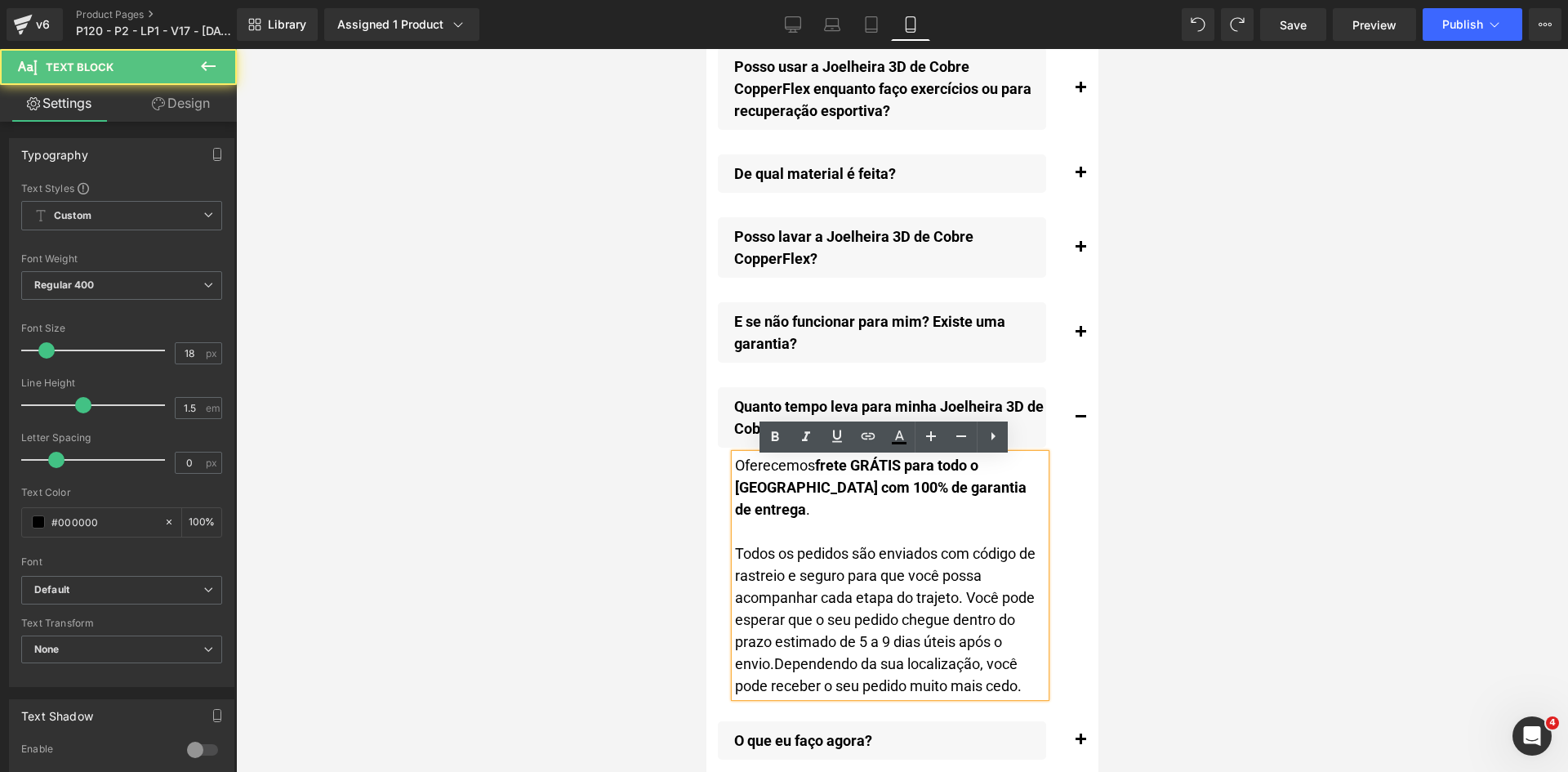
click at [776, 645] on div "Todos os pedidos são enviados com código de rastreio e seguro para que você pos…" at bounding box center [889, 619] width 311 height 155
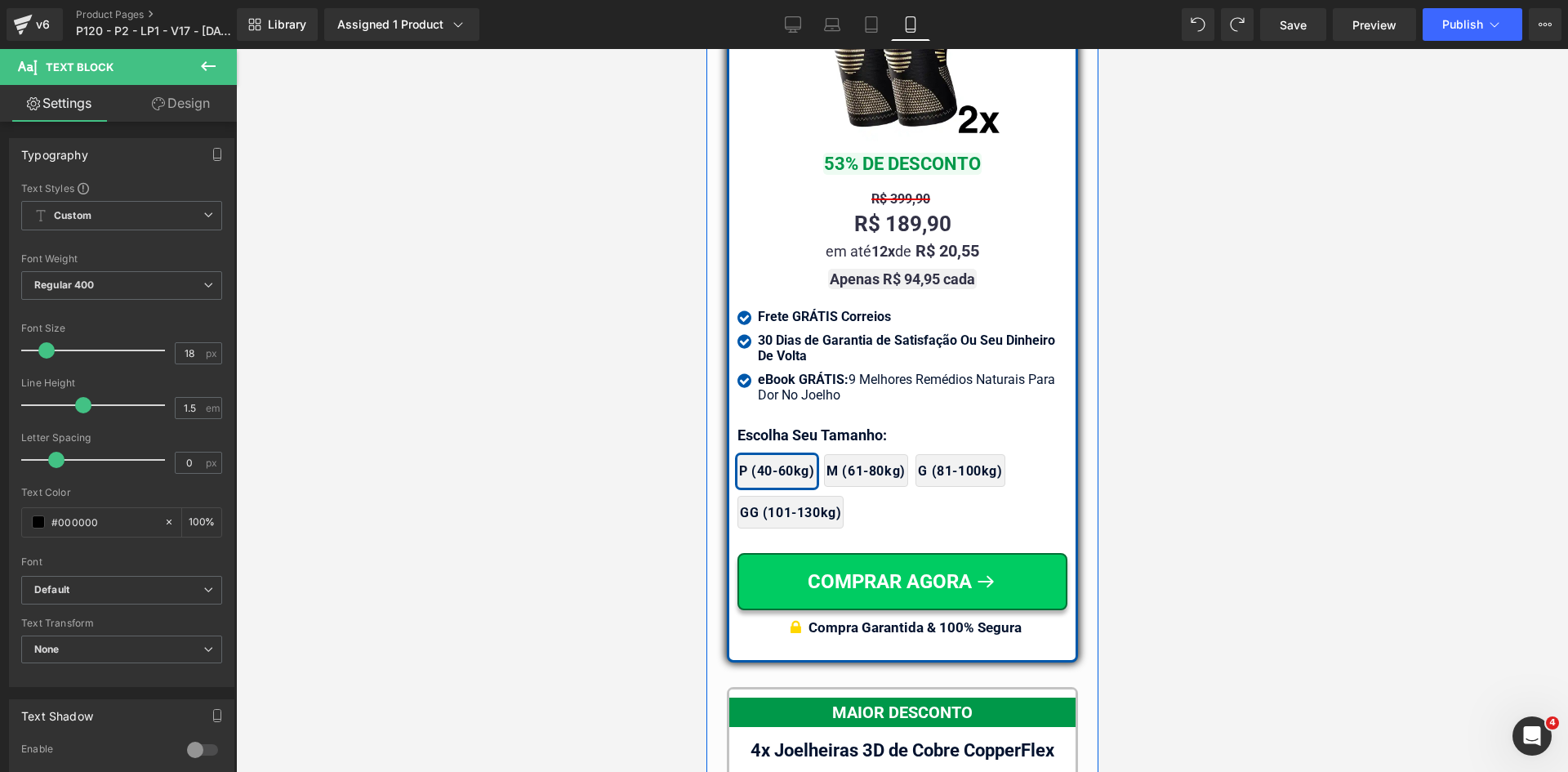
scroll to position [14898, 0]
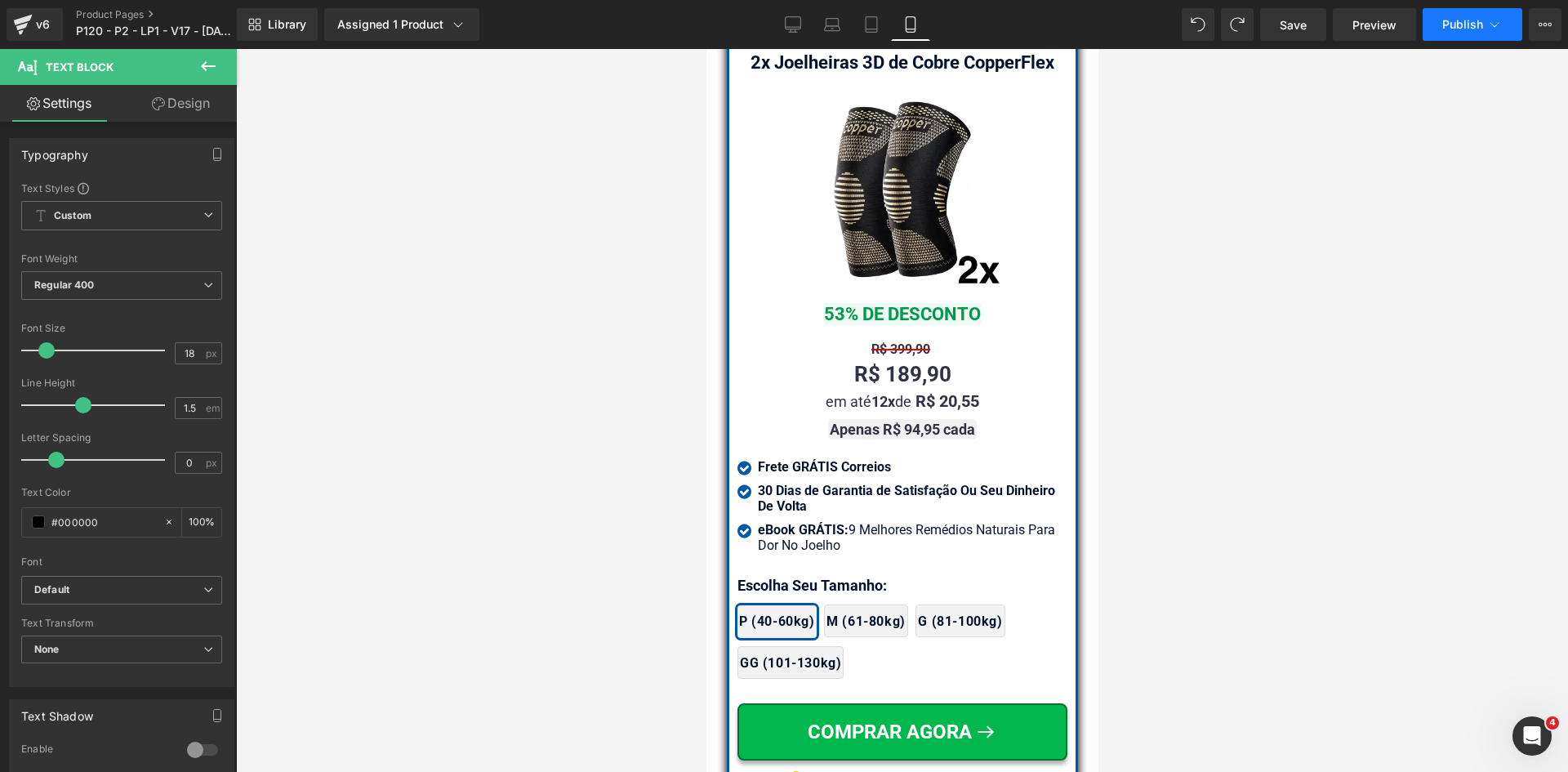
click at [1487, 28] on icon at bounding box center [1494, 24] width 16 height 16
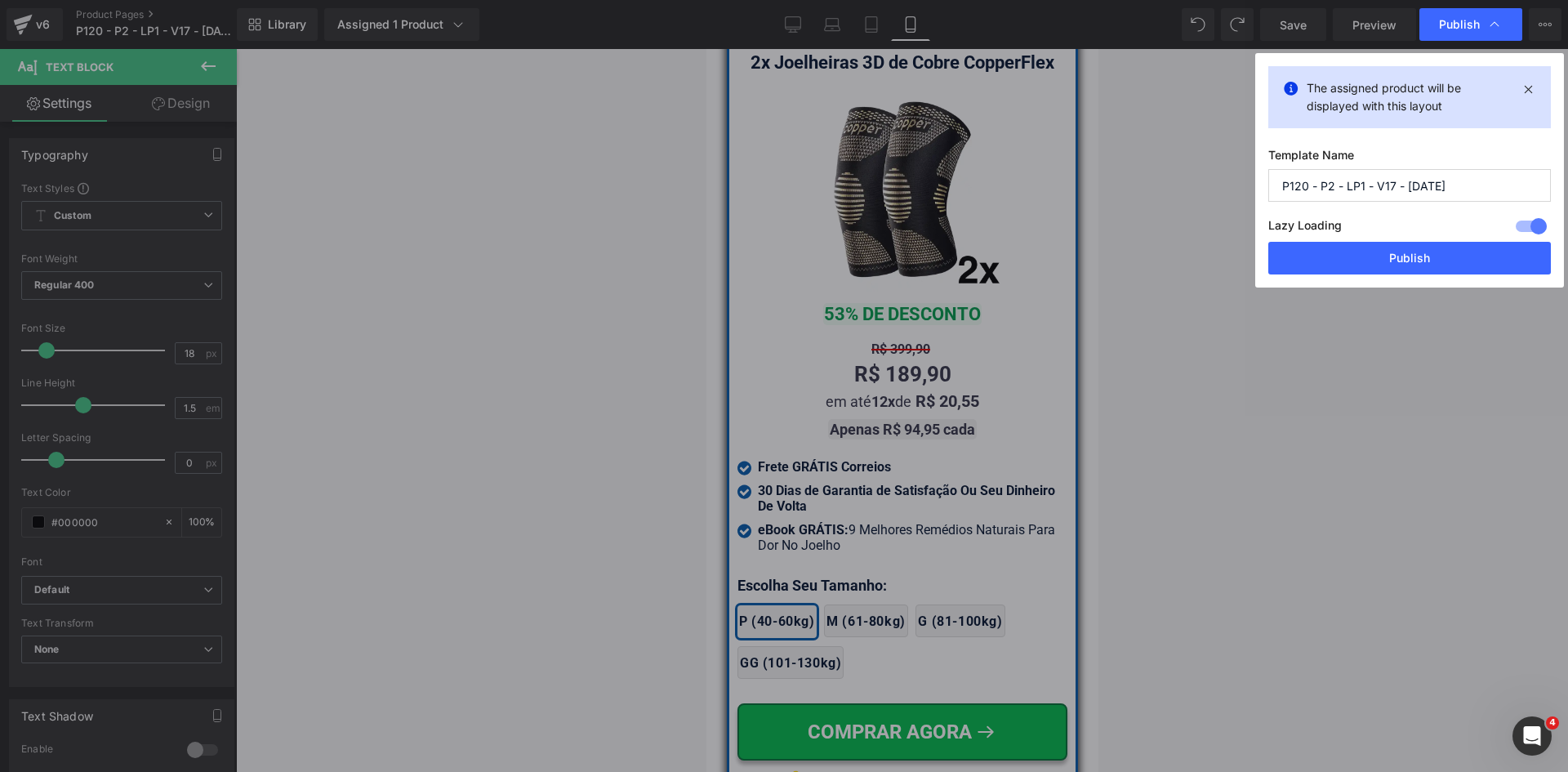
drag, startPoint x: 1422, startPoint y: 259, endPoint x: 1240, endPoint y: 214, distance: 187.5
click at [1421, 259] on button "Publish" at bounding box center [1410, 258] width 283 height 32
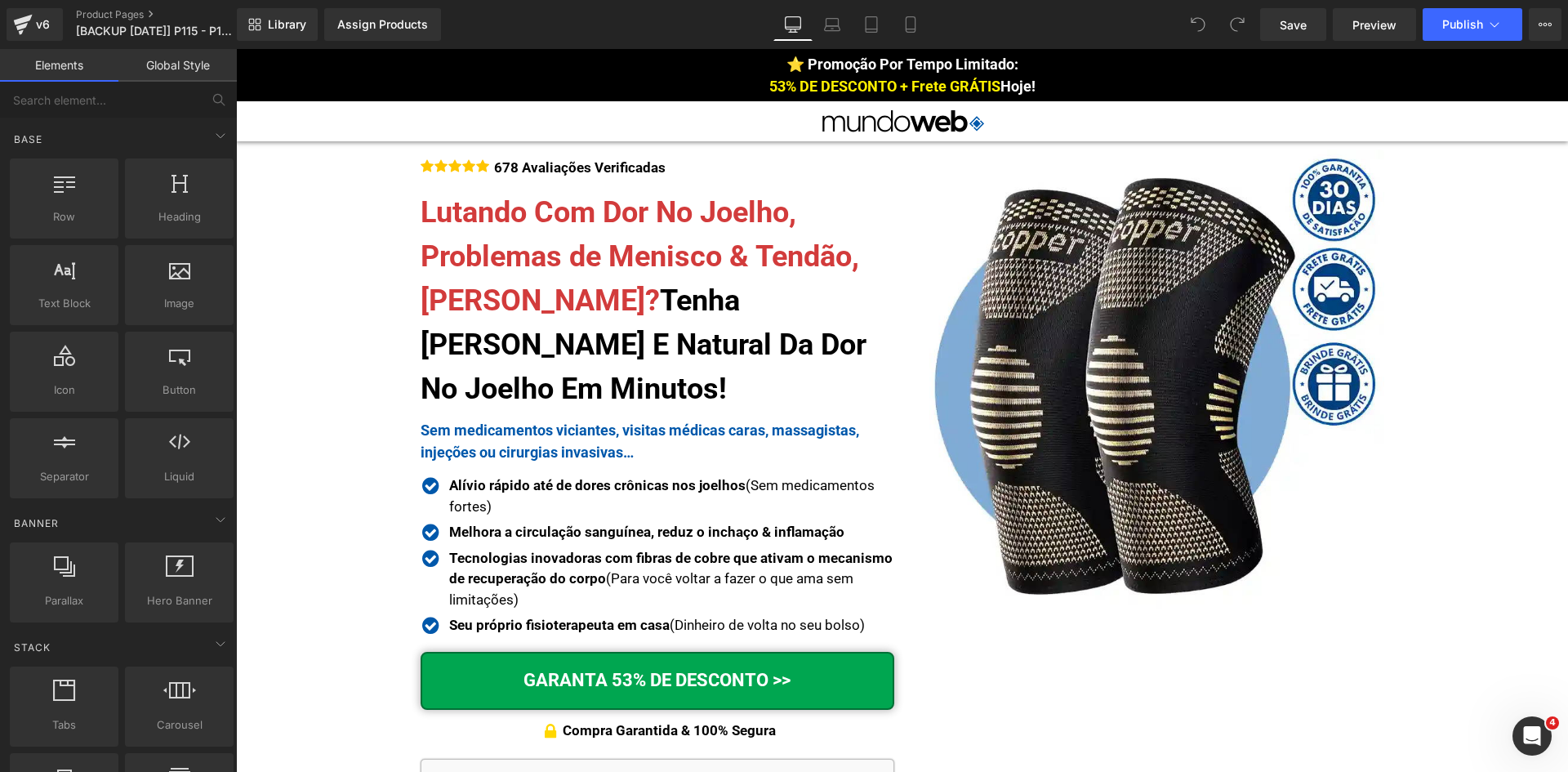
click at [909, 23] on icon at bounding box center [910, 24] width 16 height 16
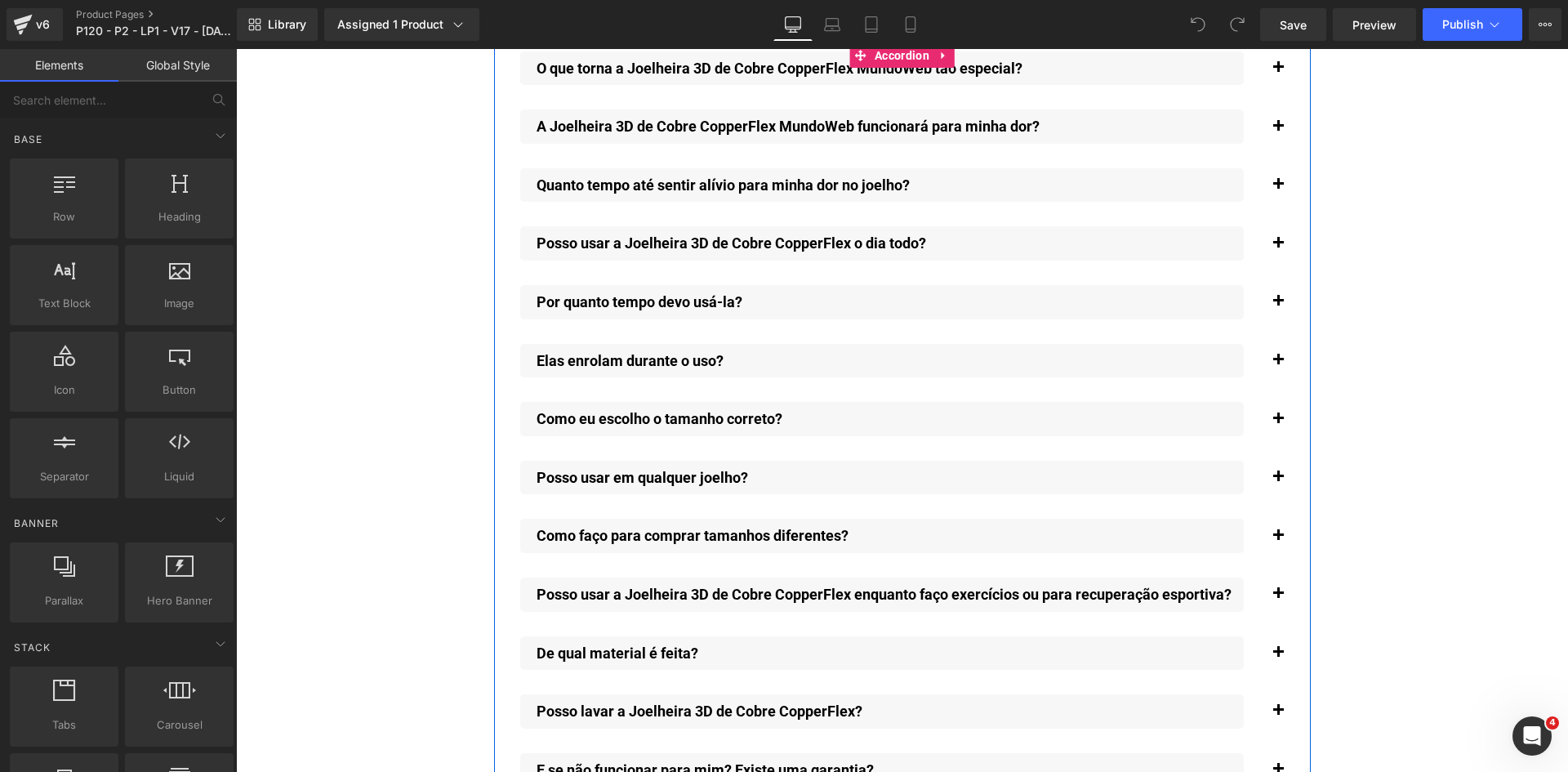
scroll to position [11745, 0]
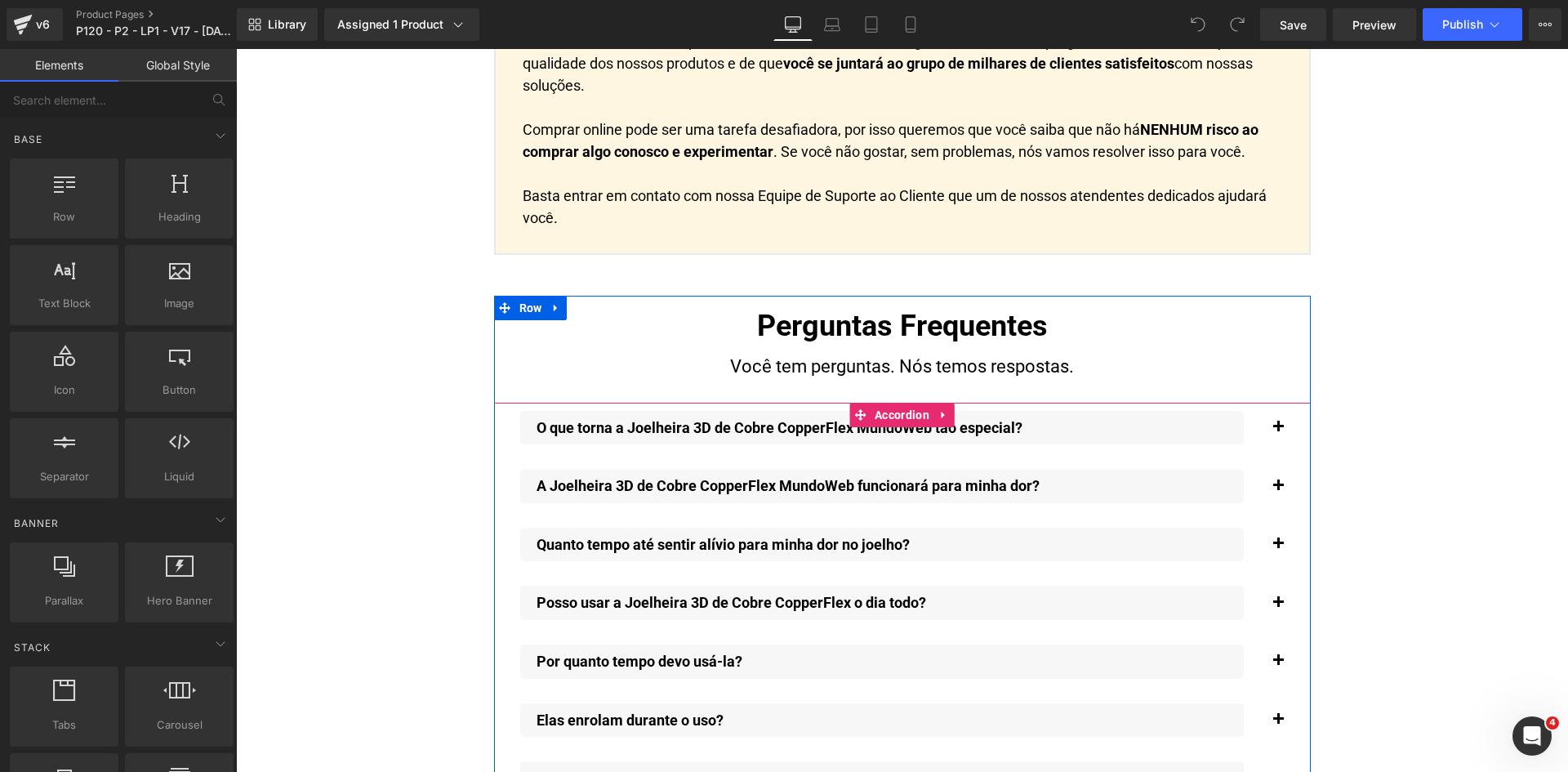
drag, startPoint x: 881, startPoint y: 397, endPoint x: 252, endPoint y: 488, distance: 635.5
click at [881, 403] on span "Accordion" at bounding box center [902, 415] width 63 height 25
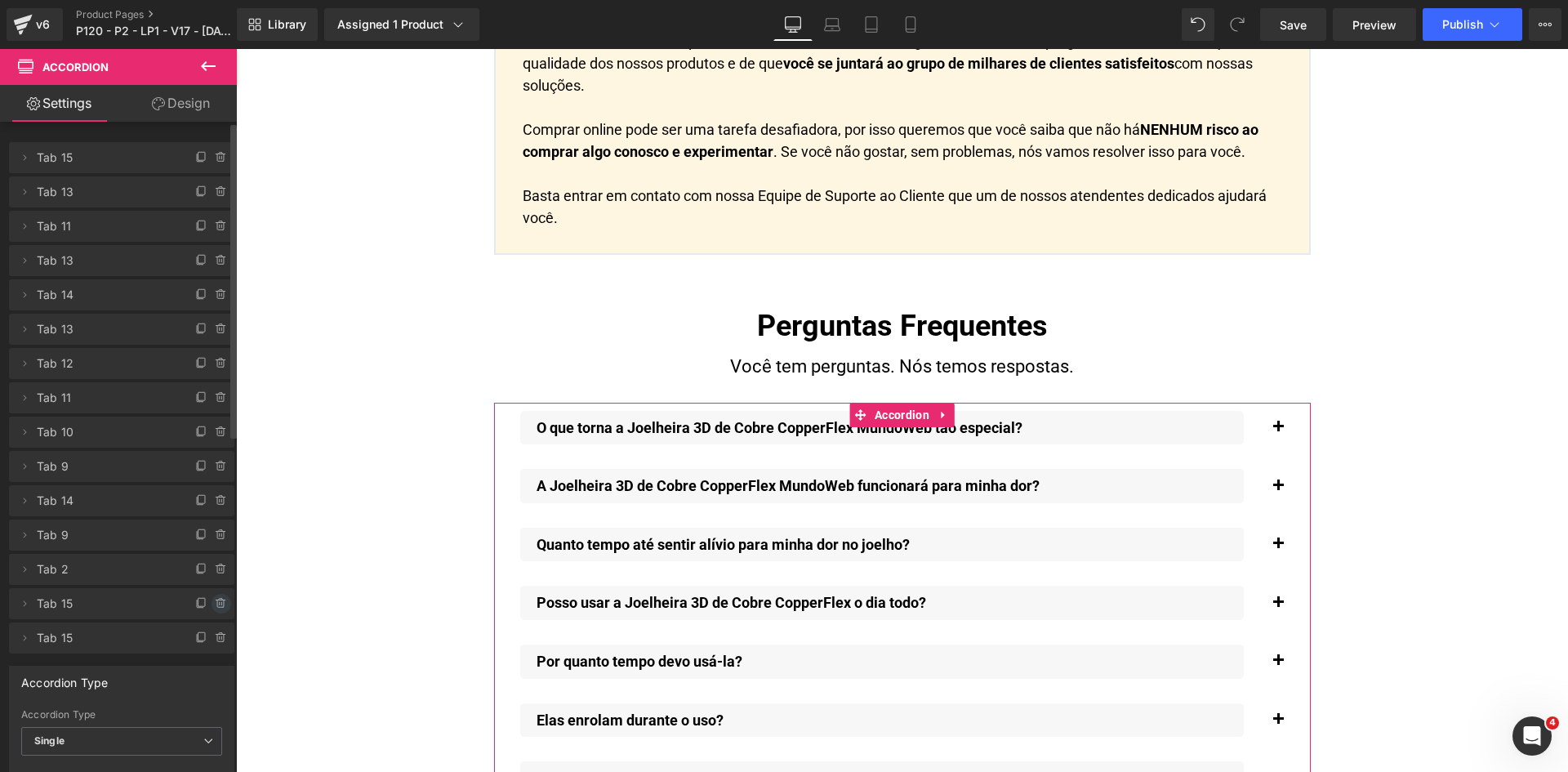
click at [219, 603] on icon at bounding box center [219, 603] width 0 height 3
drag, startPoint x: 213, startPoint y: 603, endPoint x: 400, endPoint y: 474, distance: 227.2
click at [213, 603] on button "Delete" at bounding box center [203, 604] width 51 height 21
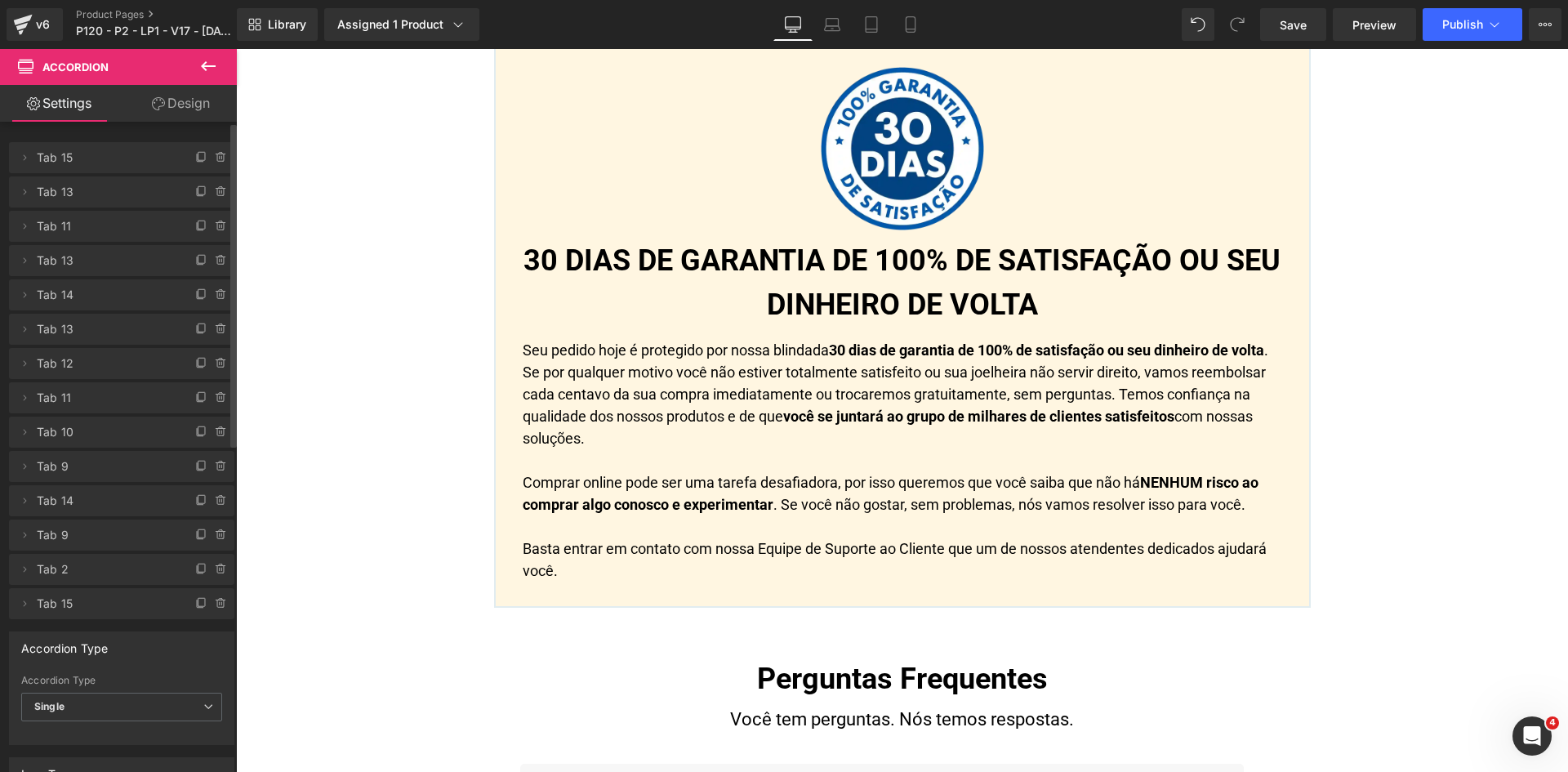
scroll to position [11255, 0]
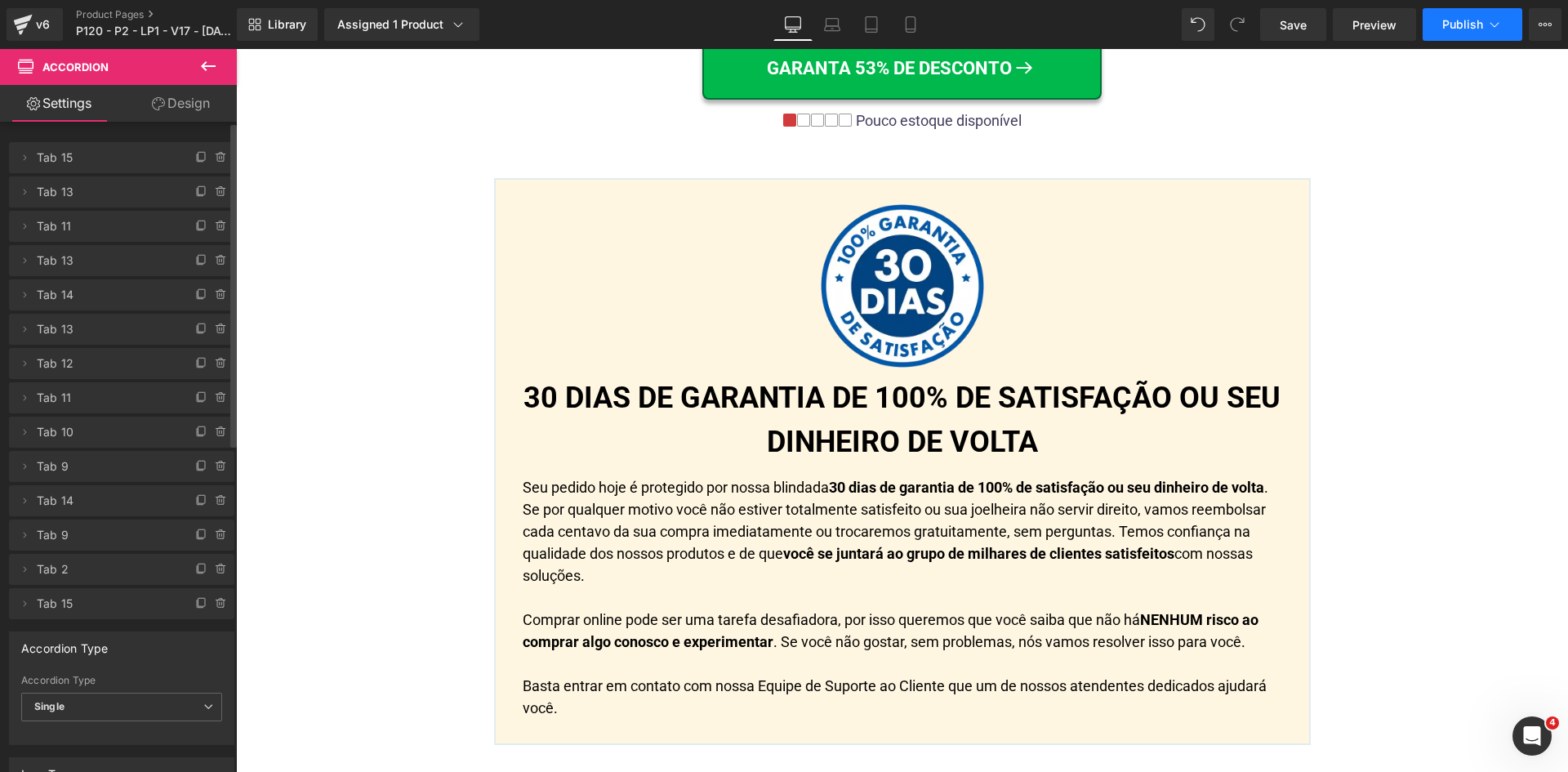
click at [1468, 18] on span "Publish" at bounding box center [1463, 25] width 41 height 13
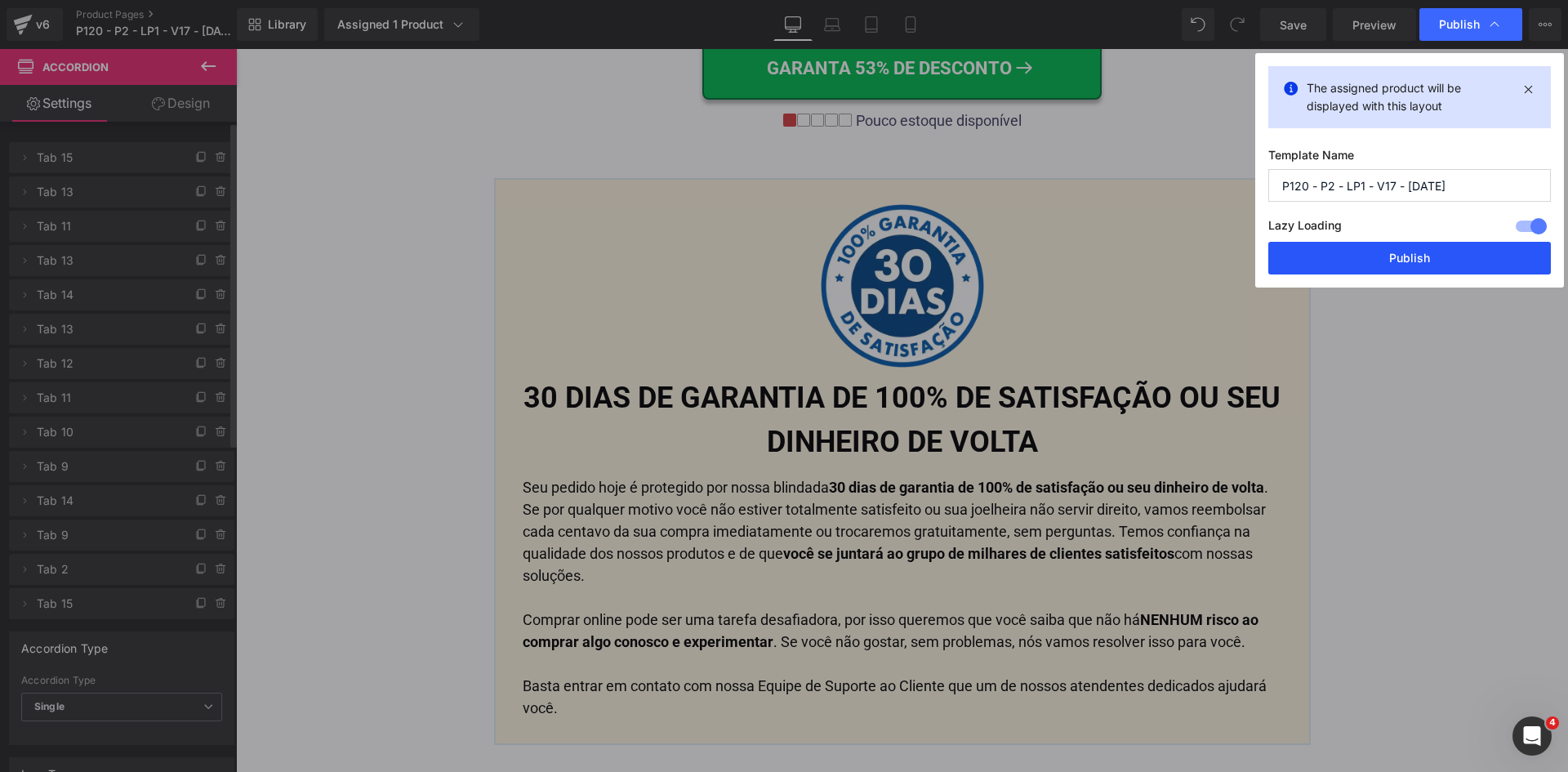
click at [1410, 262] on button "Publish" at bounding box center [1410, 258] width 283 height 32
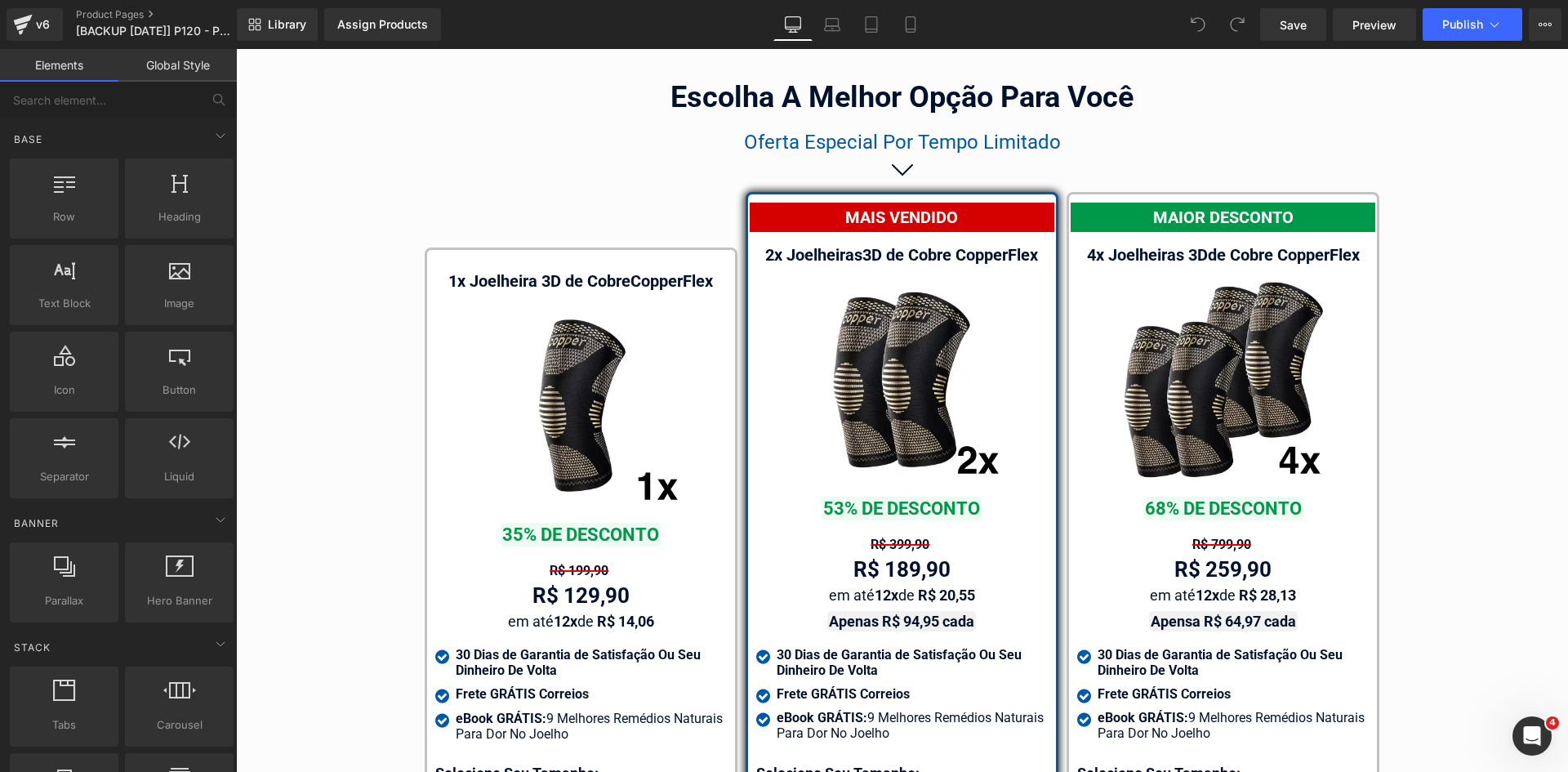
scroll to position [9216, 0]
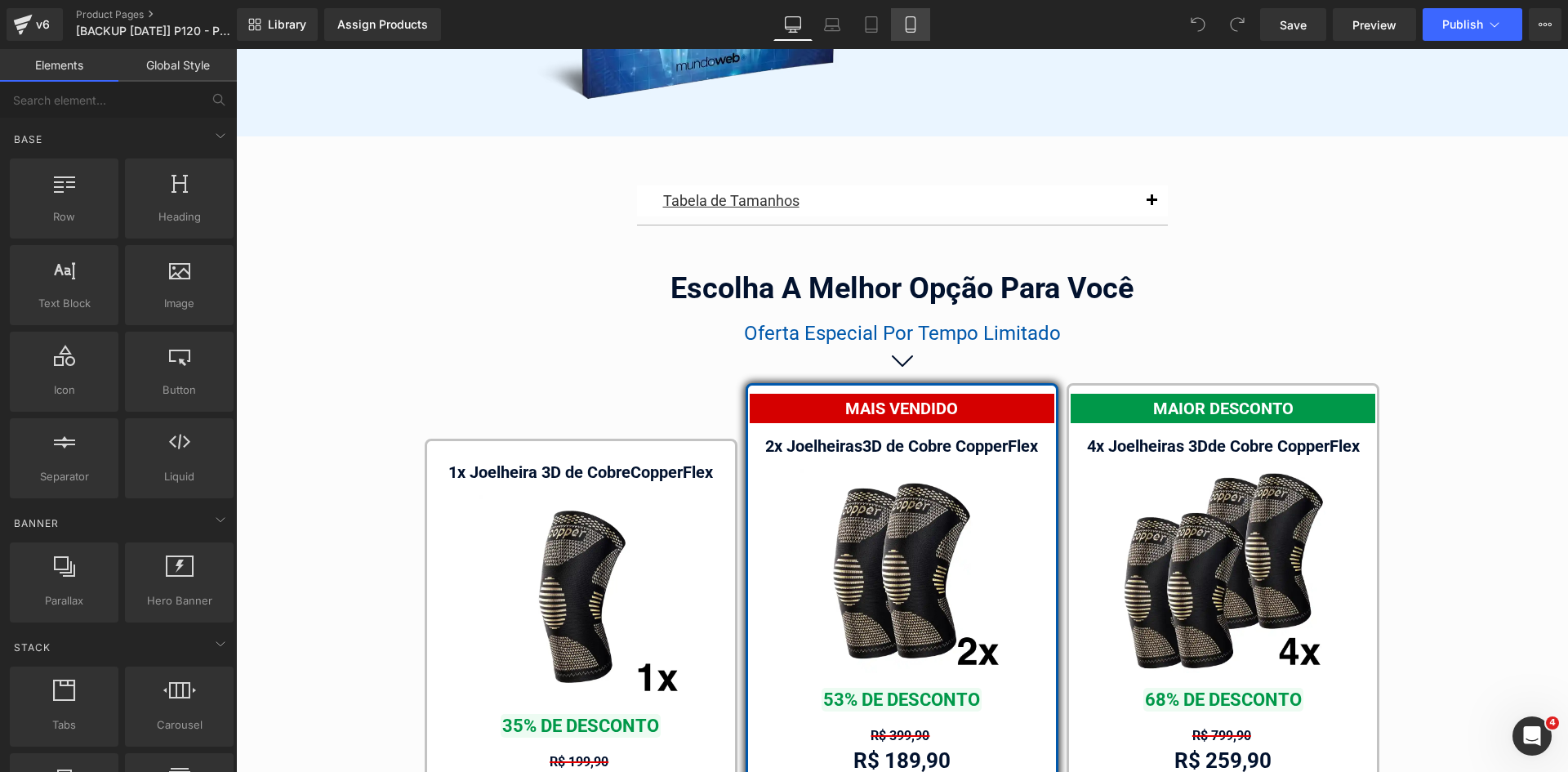
click at [904, 27] on icon at bounding box center [910, 24] width 16 height 16
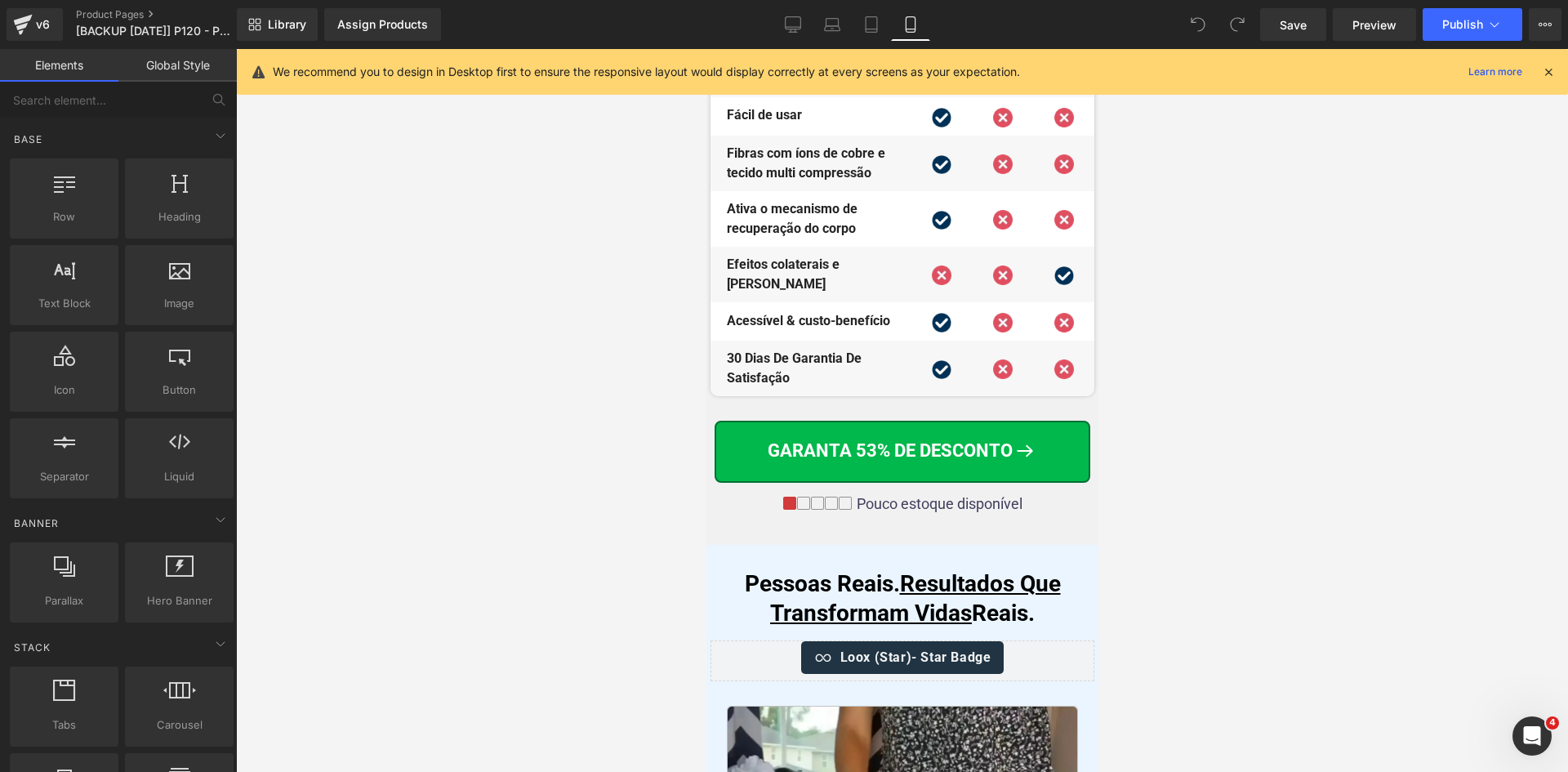
scroll to position [9159, 0]
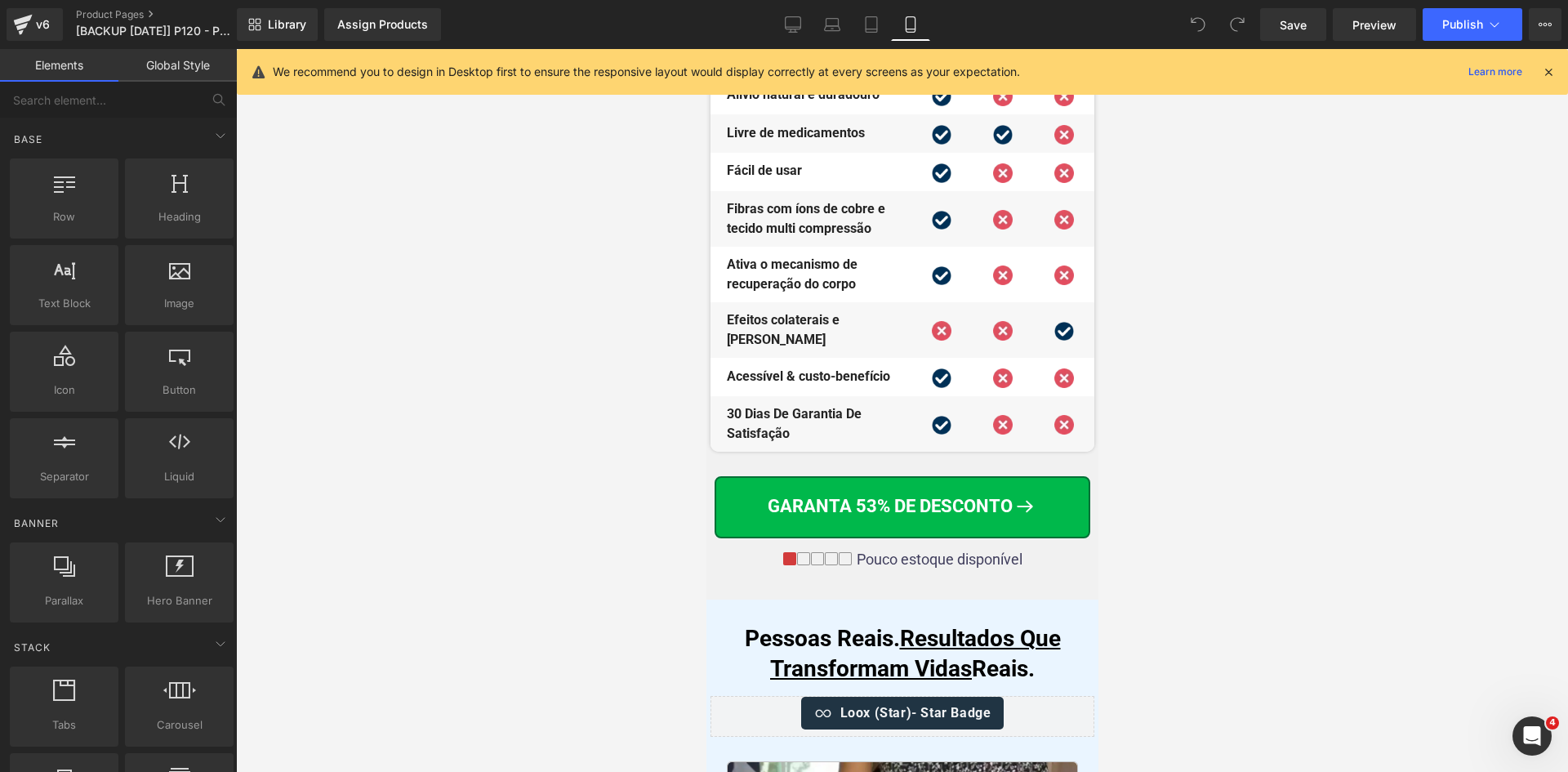
click at [1550, 73] on icon at bounding box center [1548, 71] width 14 height 14
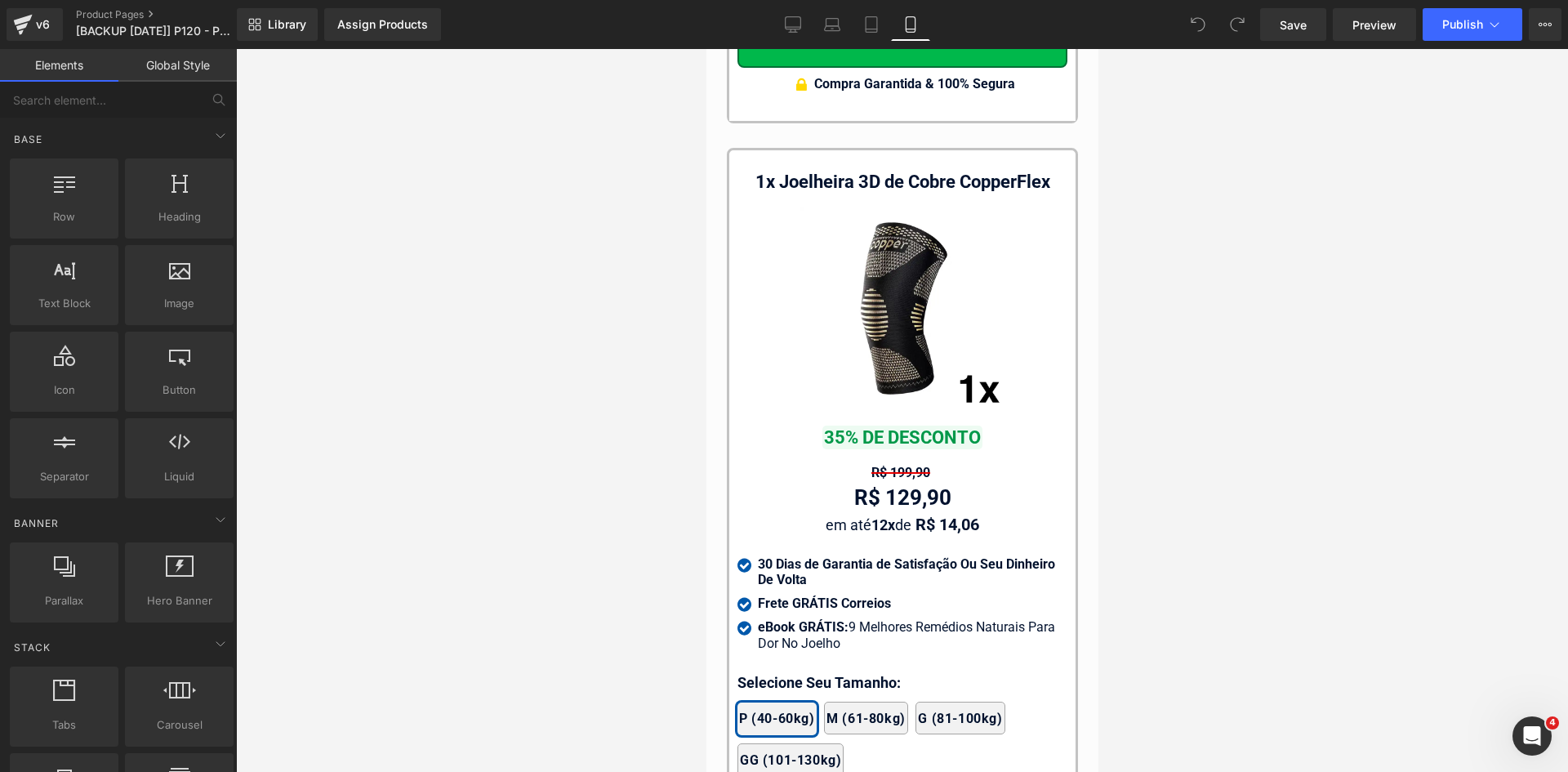
scroll to position [15842, 0]
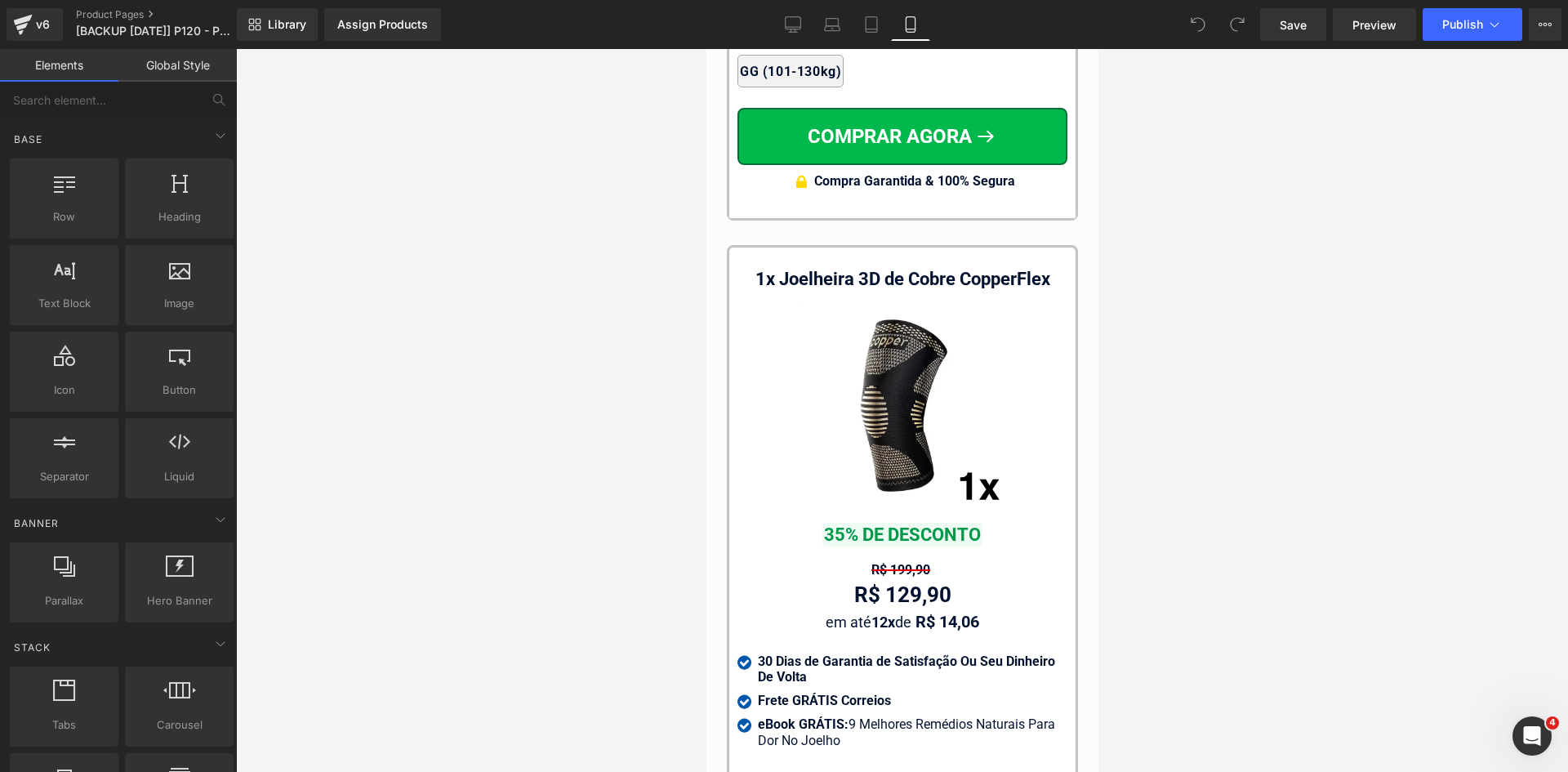
drag, startPoint x: 1090, startPoint y: 382, endPoint x: 1807, endPoint y: 649, distance: 765.1
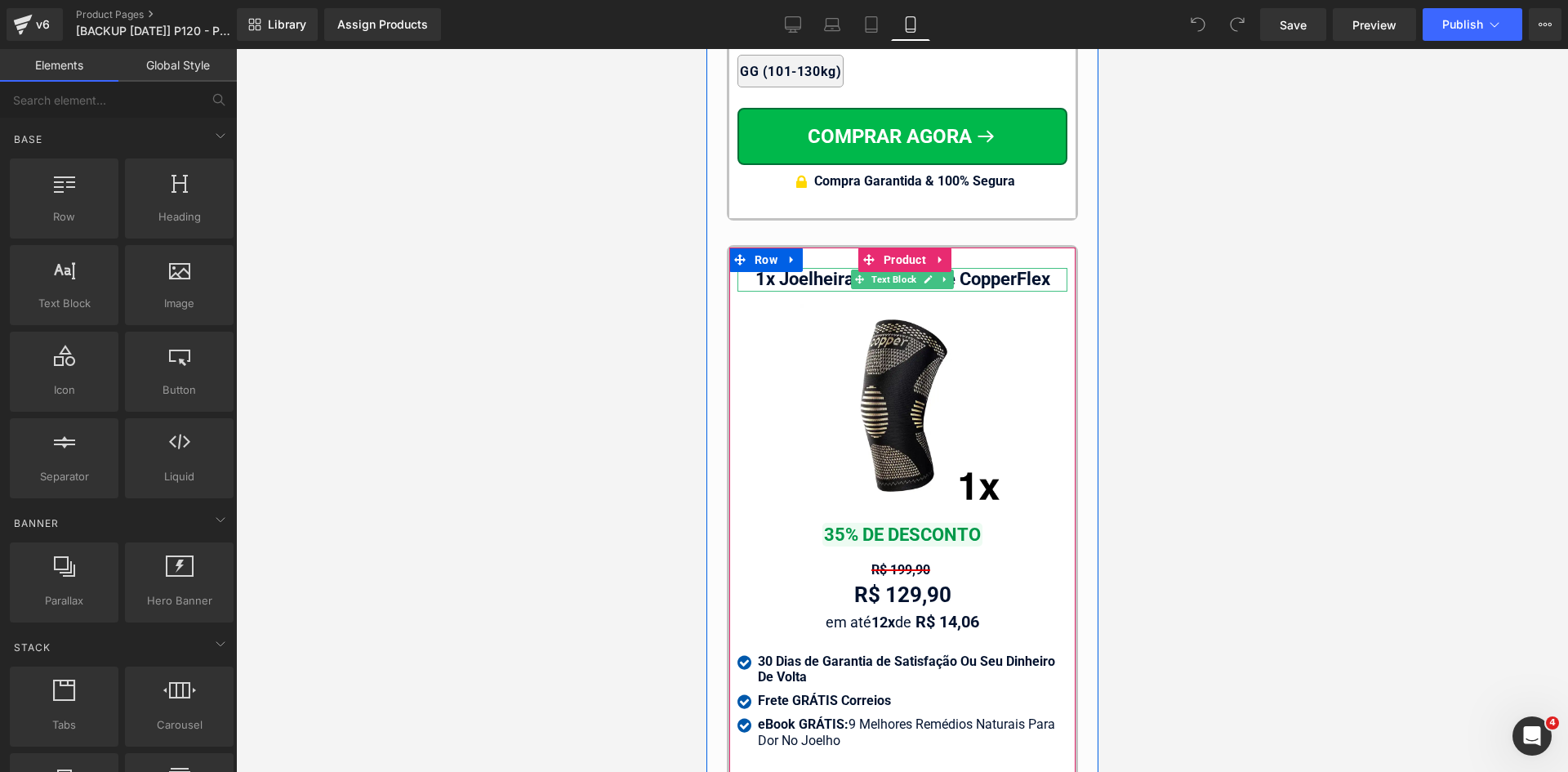
click at [884, 270] on span "Text Block" at bounding box center [893, 279] width 51 height 20
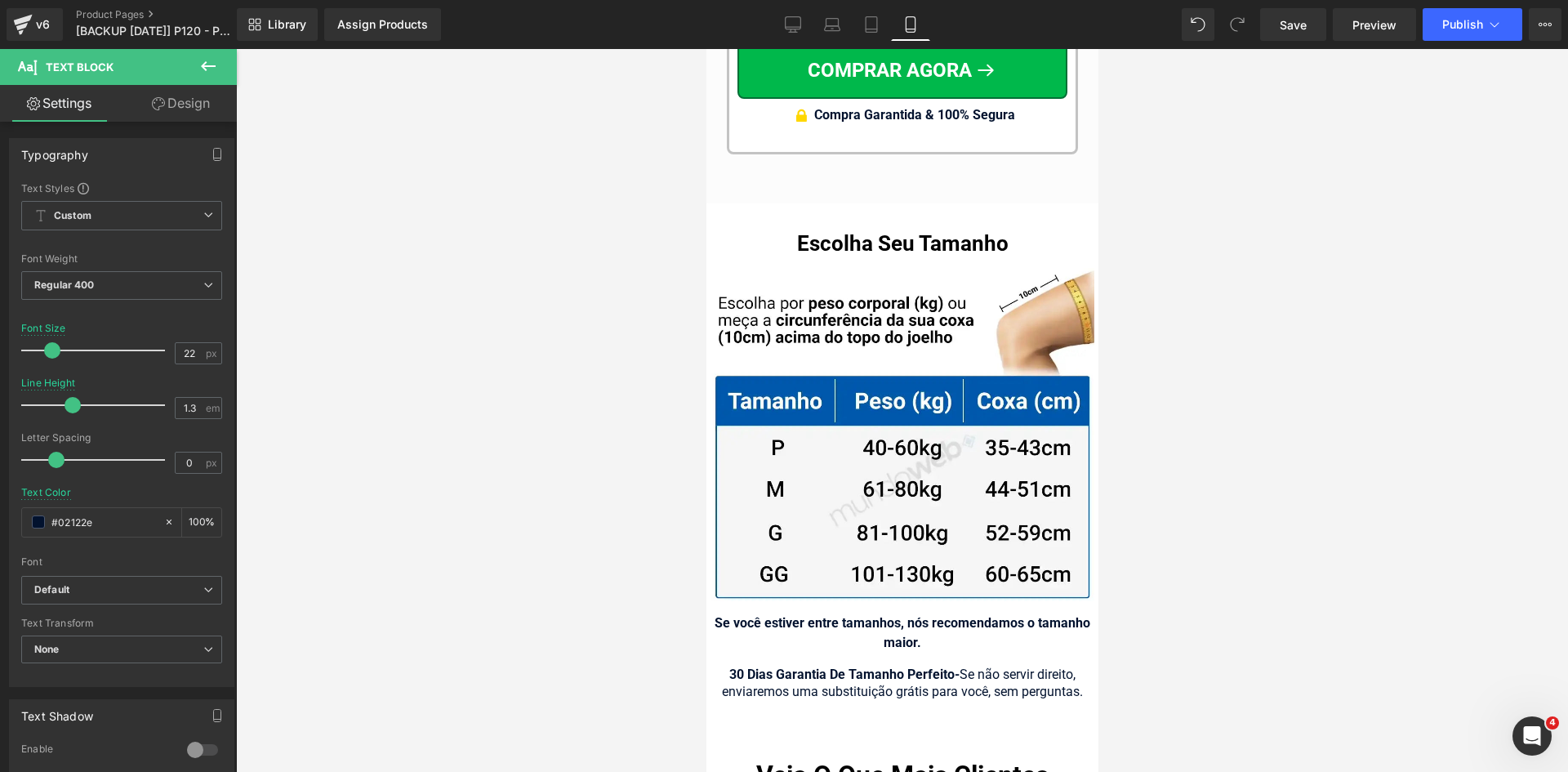
scroll to position [16888, 0]
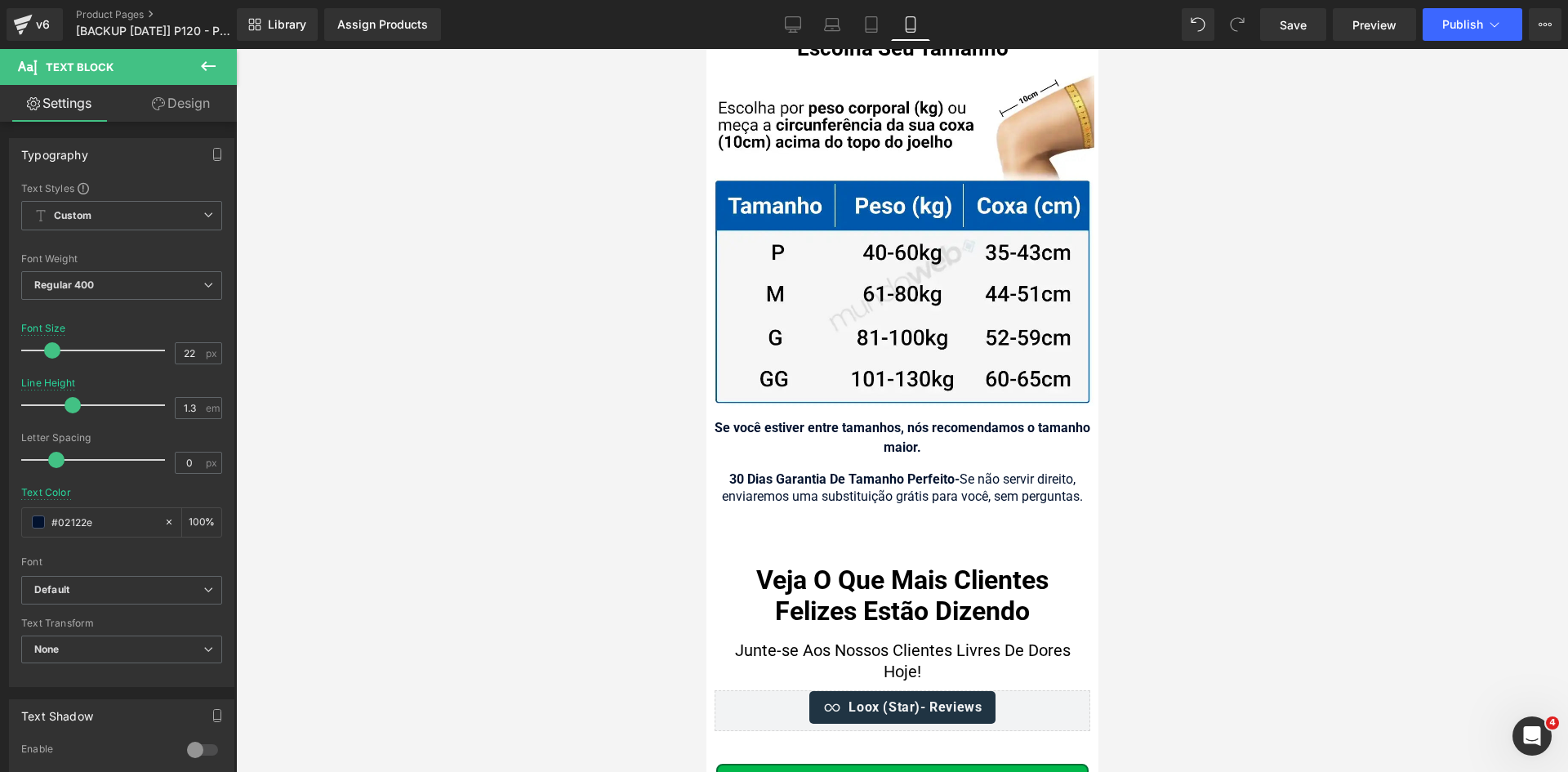
drag, startPoint x: 1094, startPoint y: 90, endPoint x: 1825, endPoint y: 686, distance: 943.2
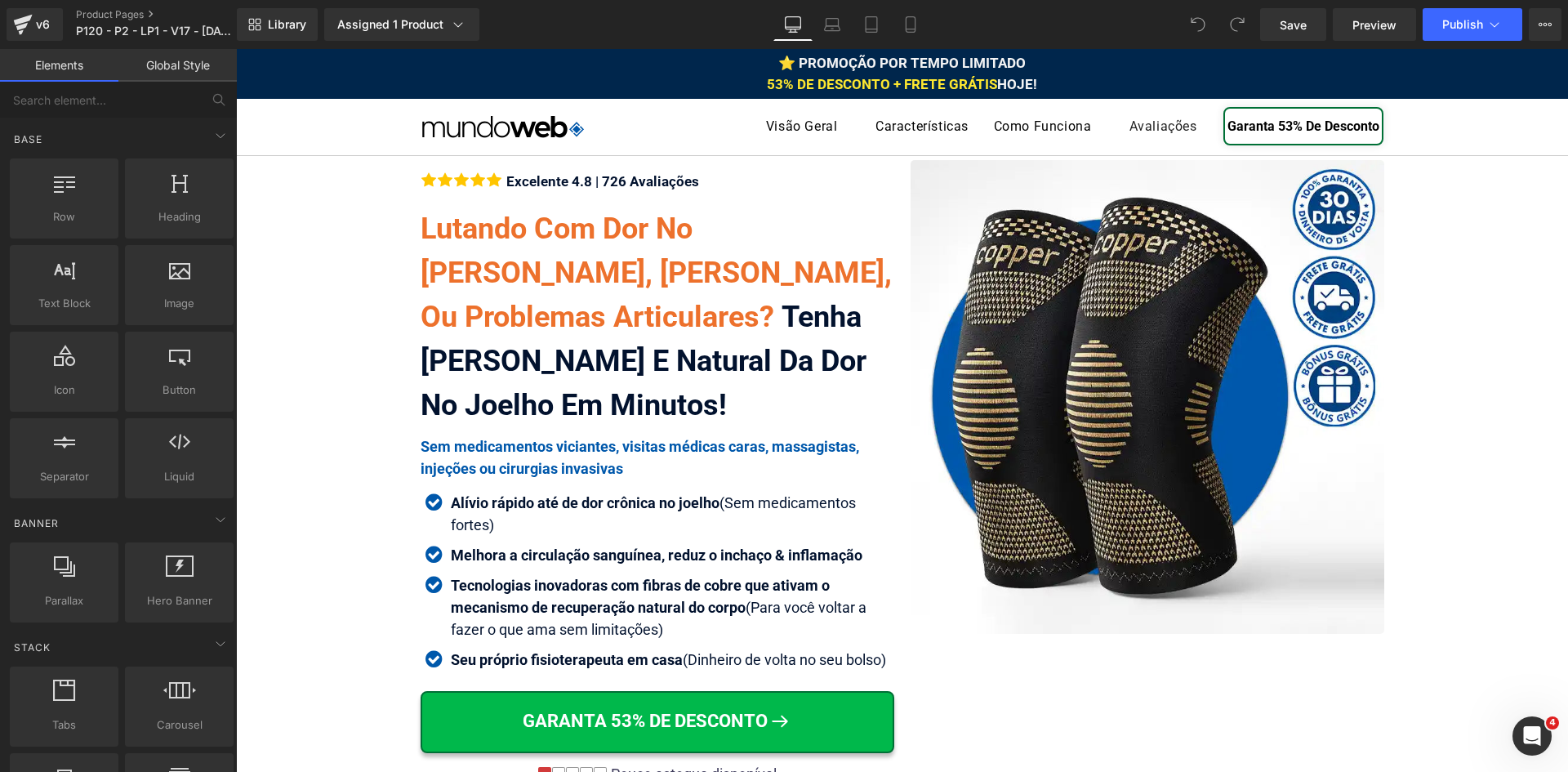
click at [1037, 87] on div "⭐ PROMOÇÃO POR TEMPO LIMITADO 53% DE DESCONTO + FRETE GRÁTIS HOJE!" at bounding box center [902, 74] width 1332 height 42
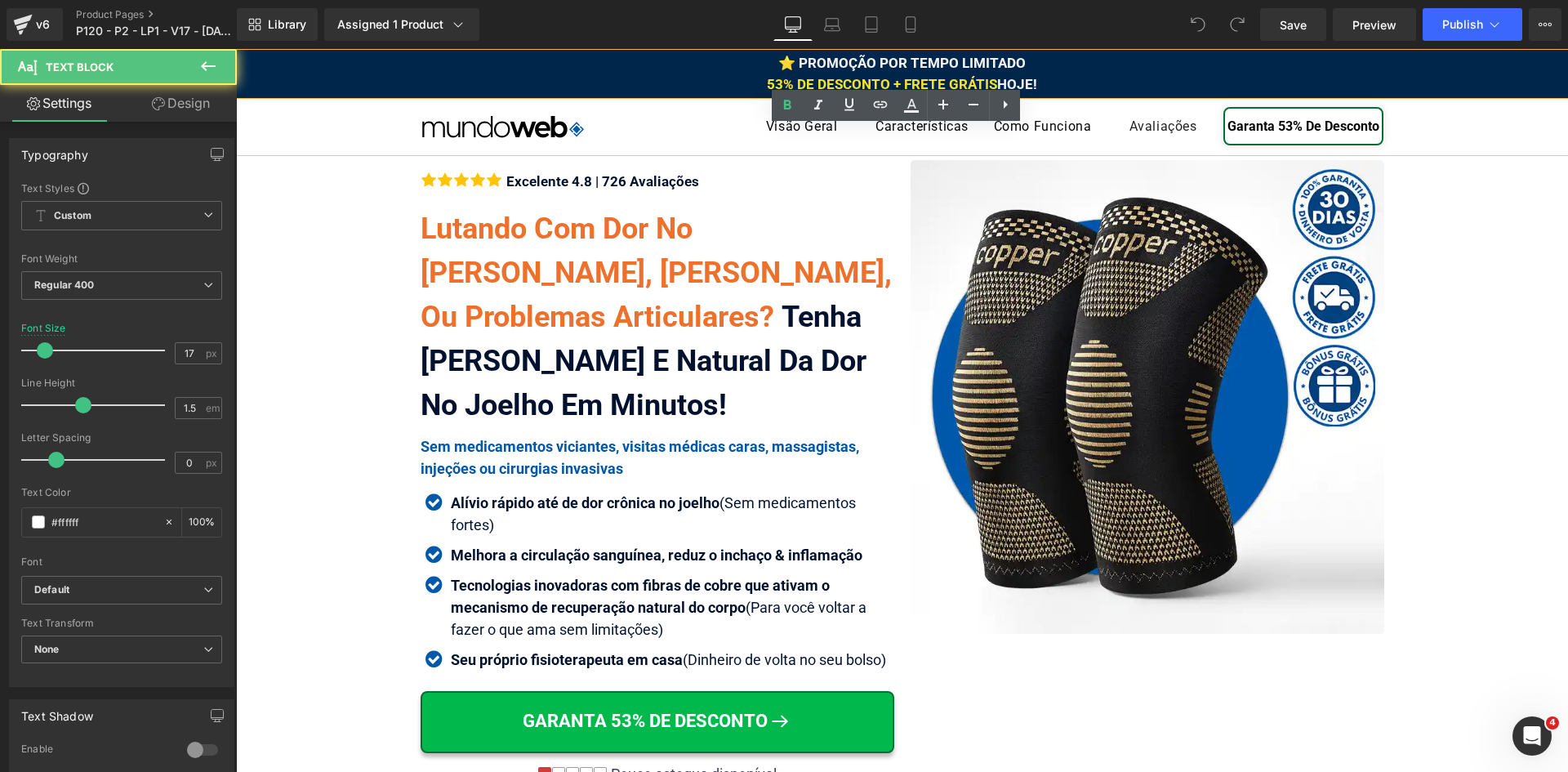
drag, startPoint x: 990, startPoint y: 84, endPoint x: 1068, endPoint y: 85, distance: 78.0
click at [1061, 85] on div "⭐ PROMOÇÃO POR TEMPO LIMITADO 53% DE DESCONTO + FRETE GRÁTIS HOJE!" at bounding box center [902, 74] width 1332 height 42
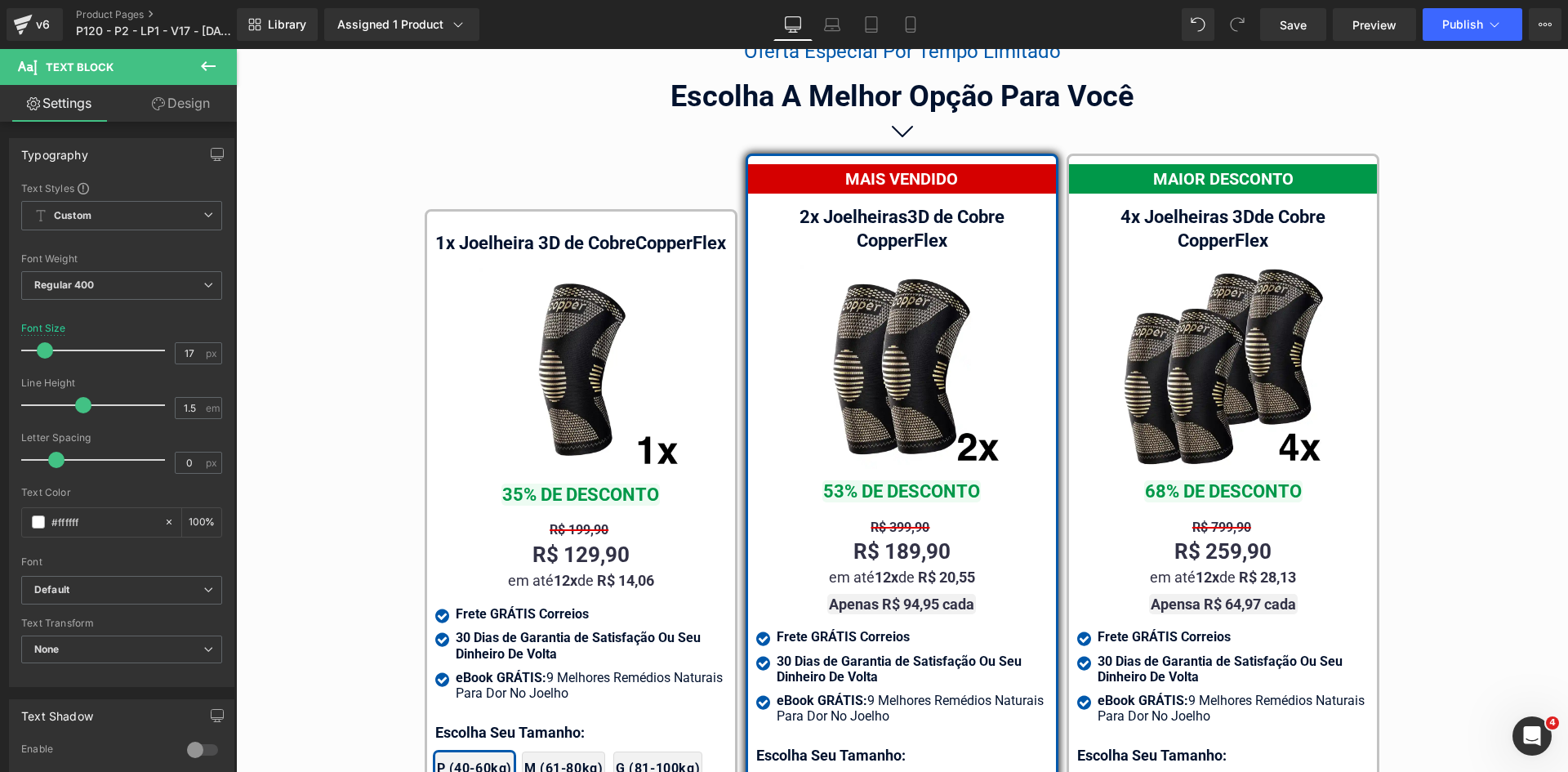
scroll to position [9660, 0]
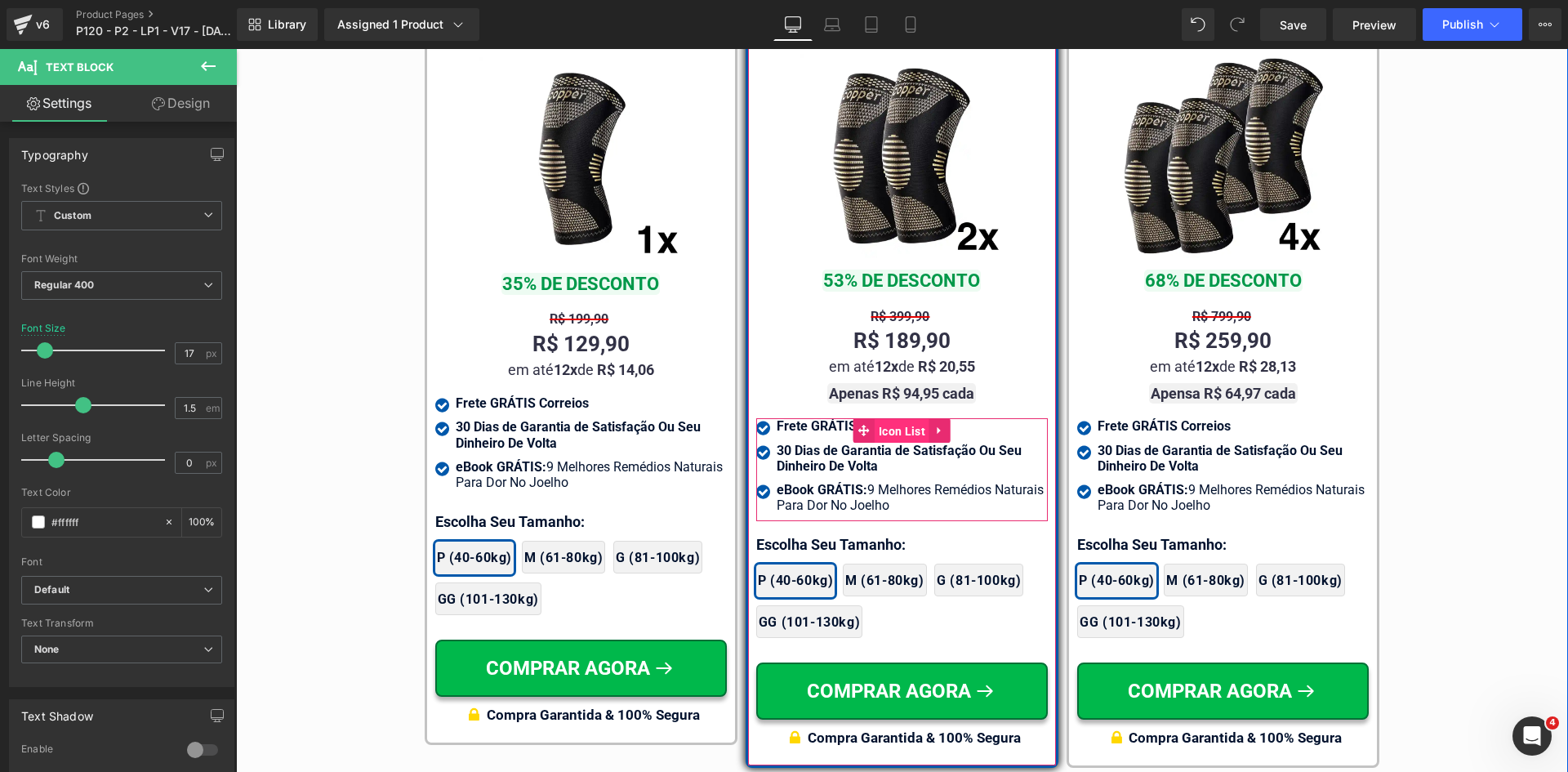
click at [875, 419] on span "Icon List" at bounding box center [902, 431] width 55 height 25
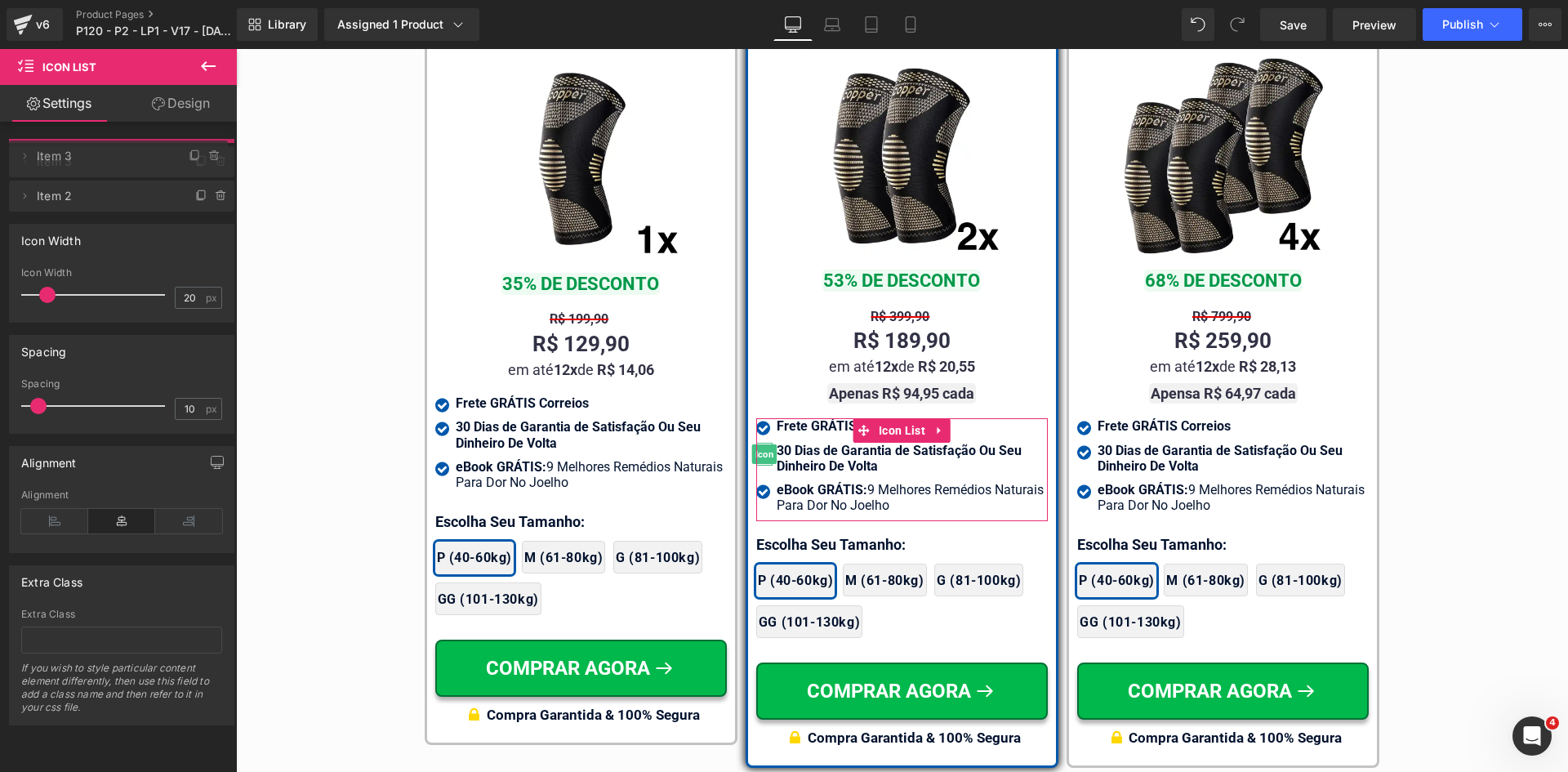
drag, startPoint x: 110, startPoint y: 193, endPoint x: 108, endPoint y: 157, distance: 36.1
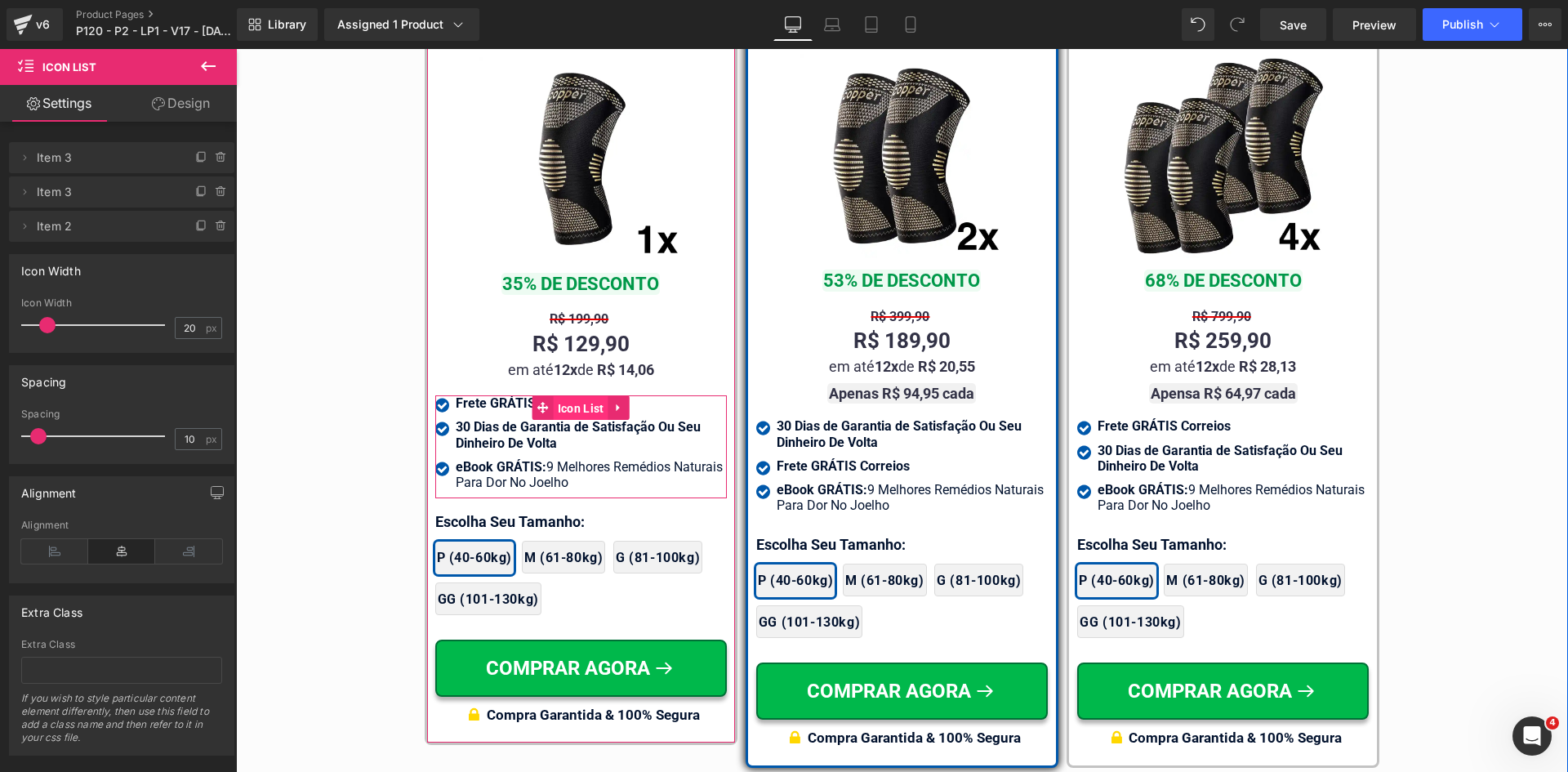
click at [568, 411] on span "Icon List" at bounding box center [581, 408] width 55 height 25
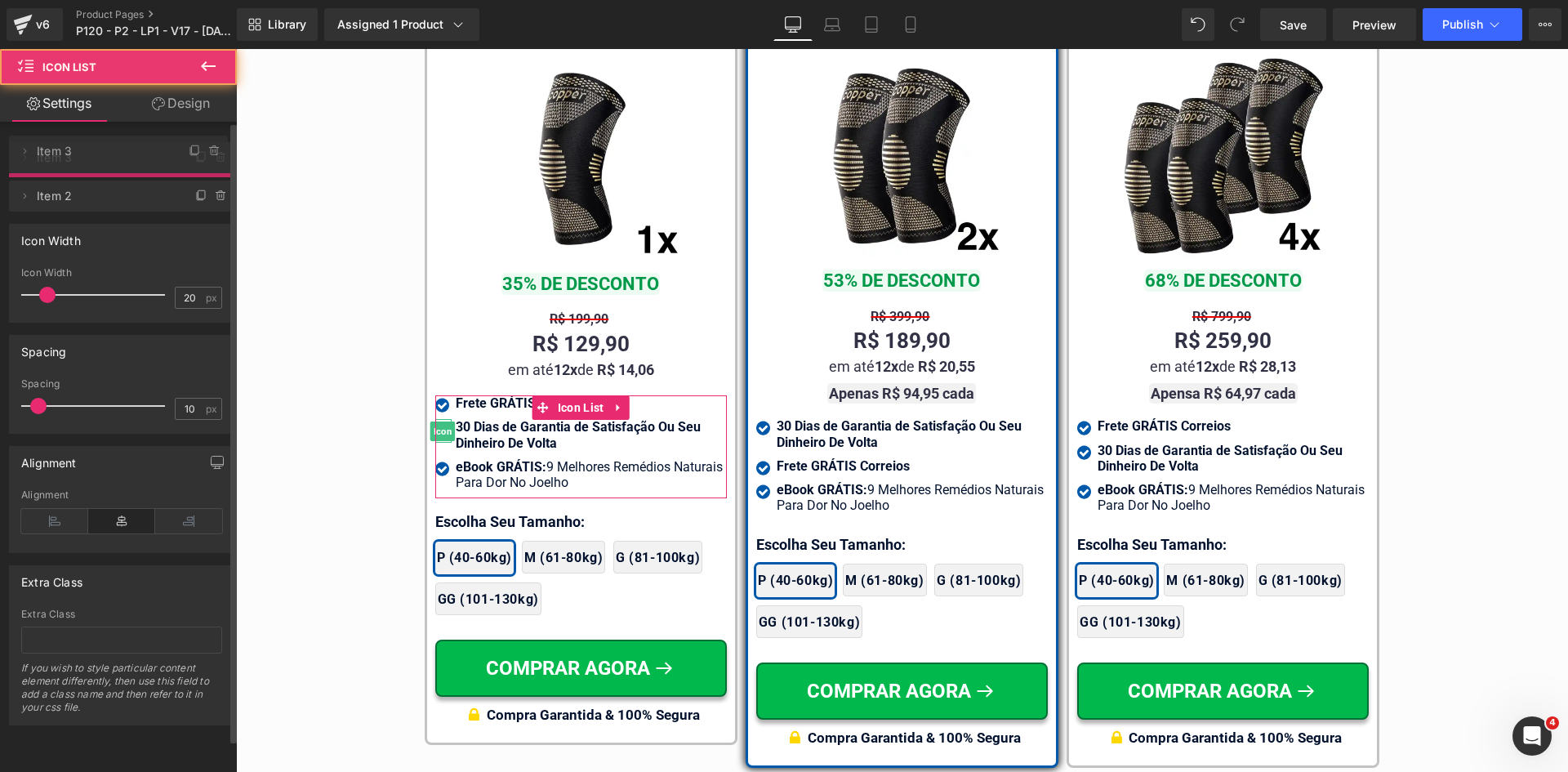
drag, startPoint x: 153, startPoint y: 189, endPoint x: 145, endPoint y: 148, distance: 41.8
drag, startPoint x: 149, startPoint y: 192, endPoint x: 128, endPoint y: 139, distance: 57.0
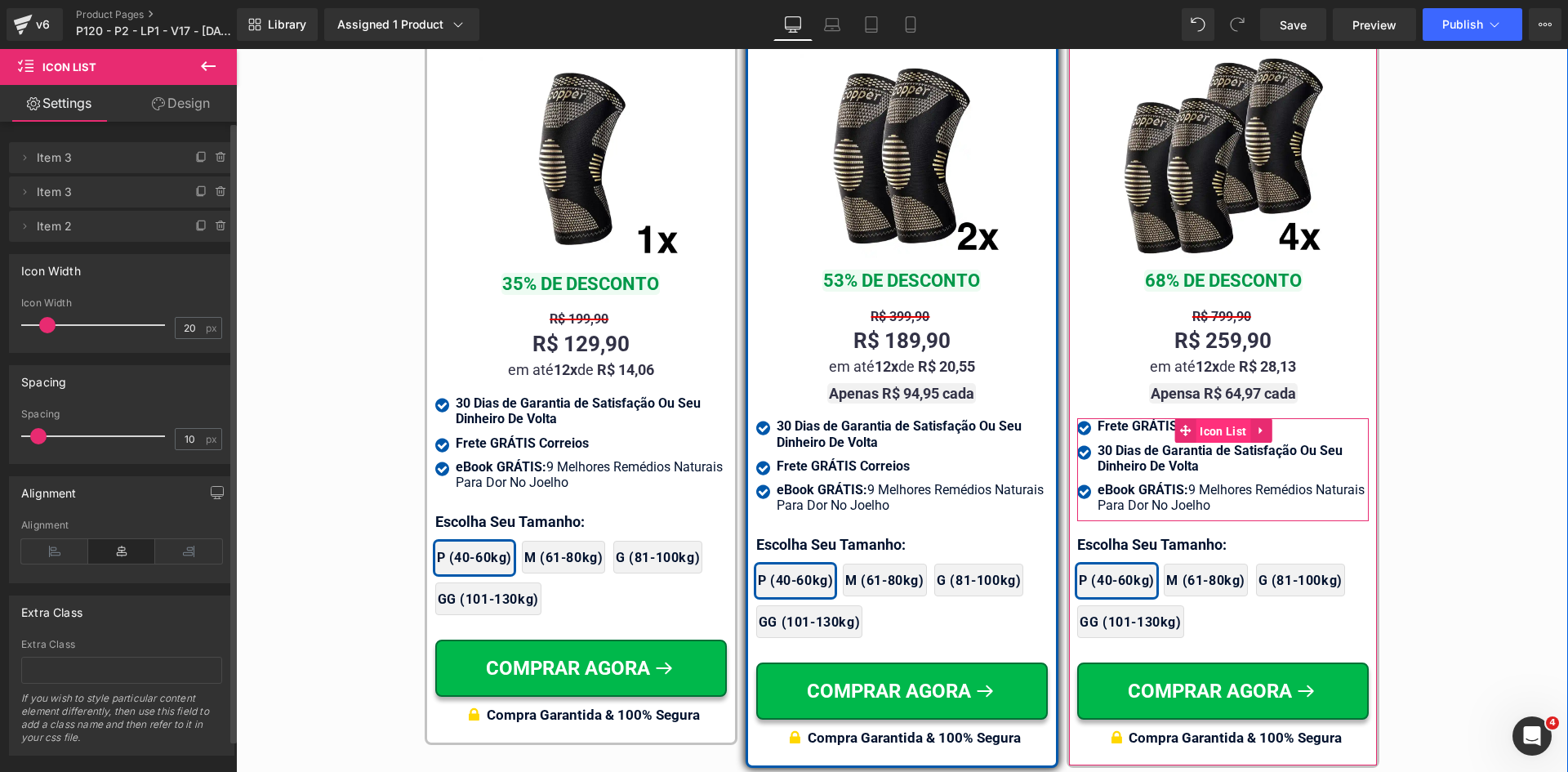
click at [1205, 419] on span "Icon List" at bounding box center [1223, 431] width 55 height 25
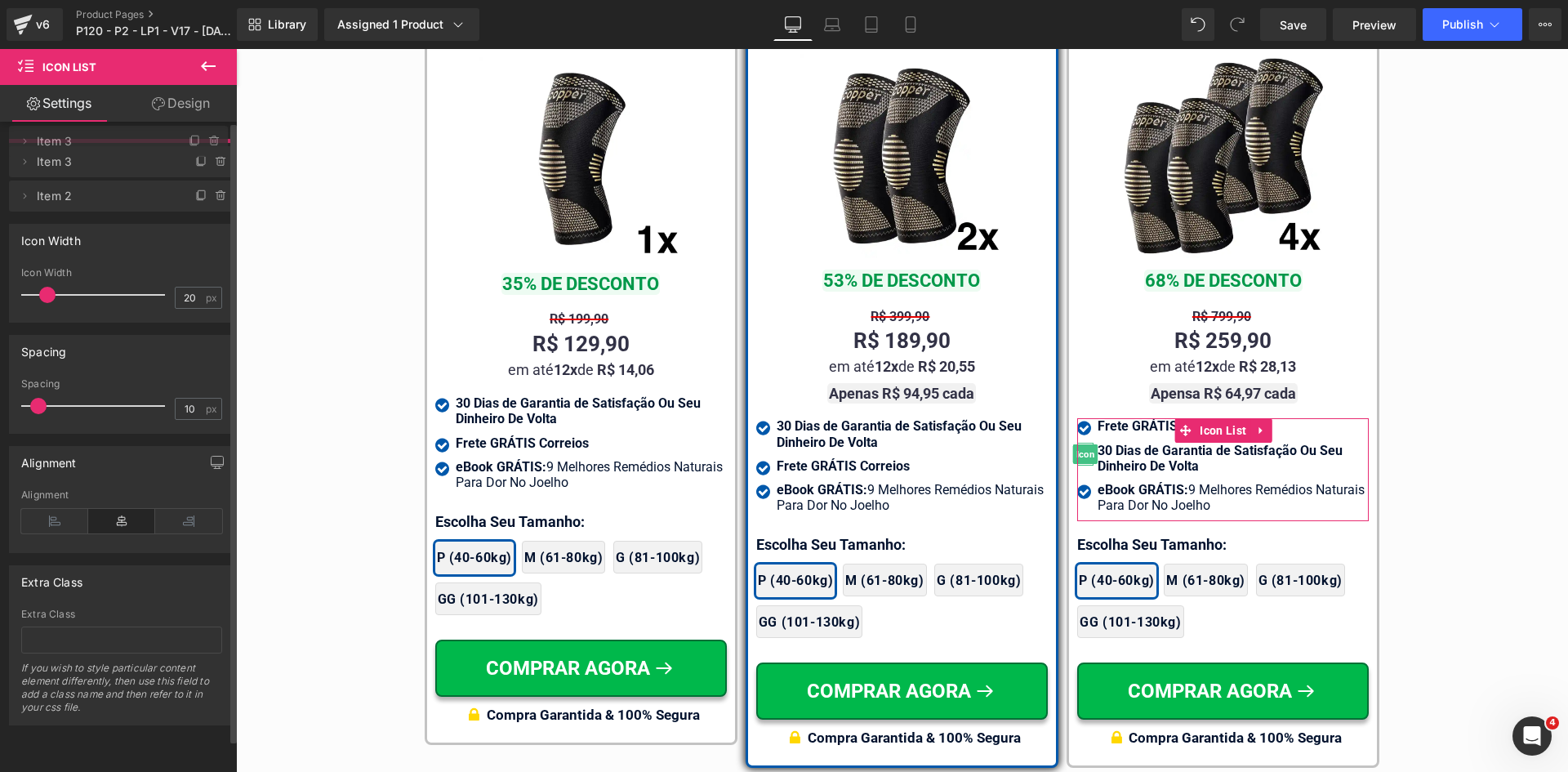
drag, startPoint x: 128, startPoint y: 201, endPoint x: 34, endPoint y: 172, distance: 98.4
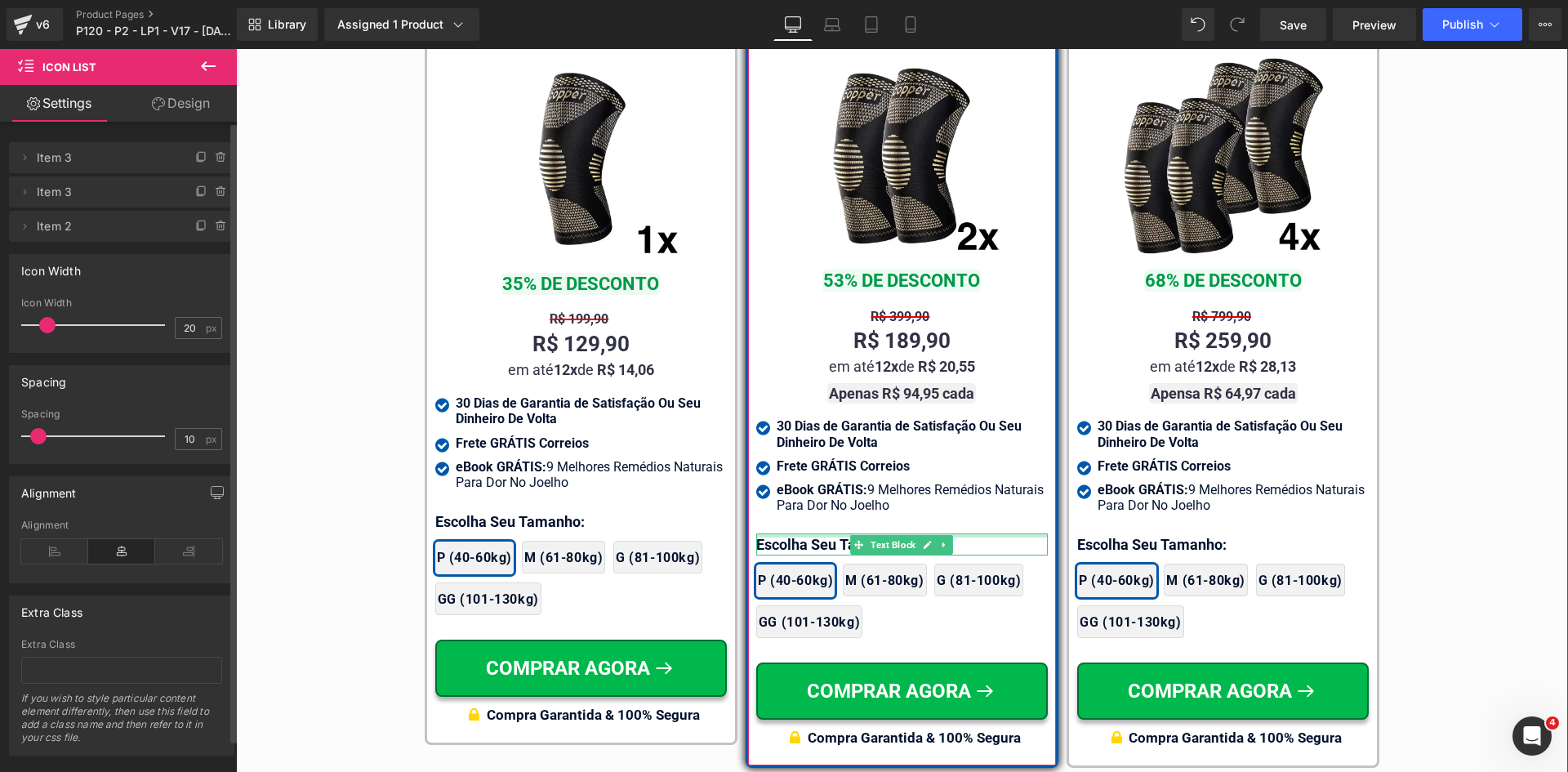
click at [776, 534] on div at bounding box center [901, 536] width 292 height 4
click at [776, 534] on p "Escolha Seu Tamanho:" at bounding box center [901, 544] width 292 height 22
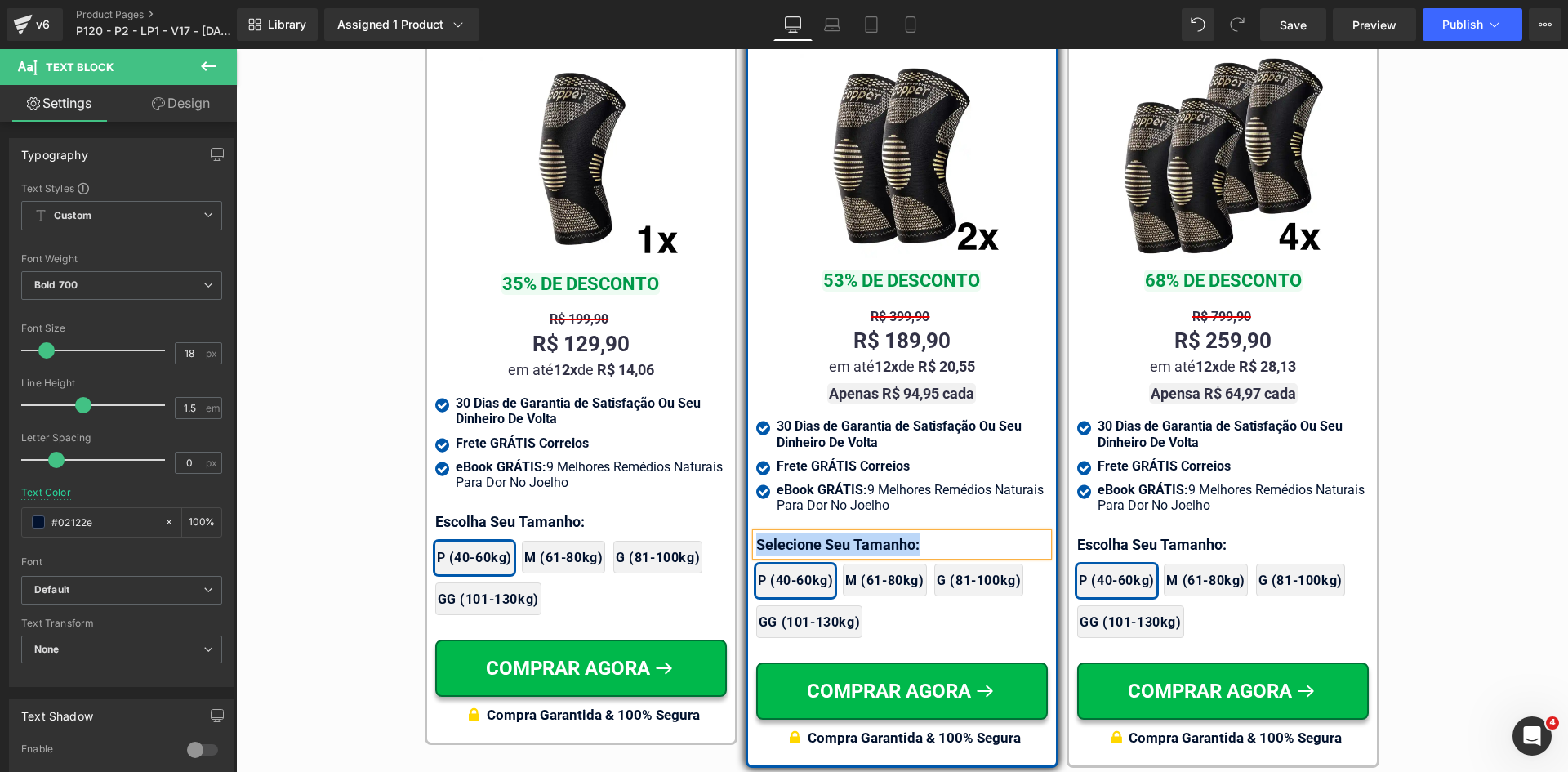
copy p "Selecione Seu Tamanho:"
click at [1132, 534] on div at bounding box center [1222, 536] width 292 height 4
click at [1132, 534] on p "Escolha Seu Tamanho:" at bounding box center [1222, 544] width 292 height 22
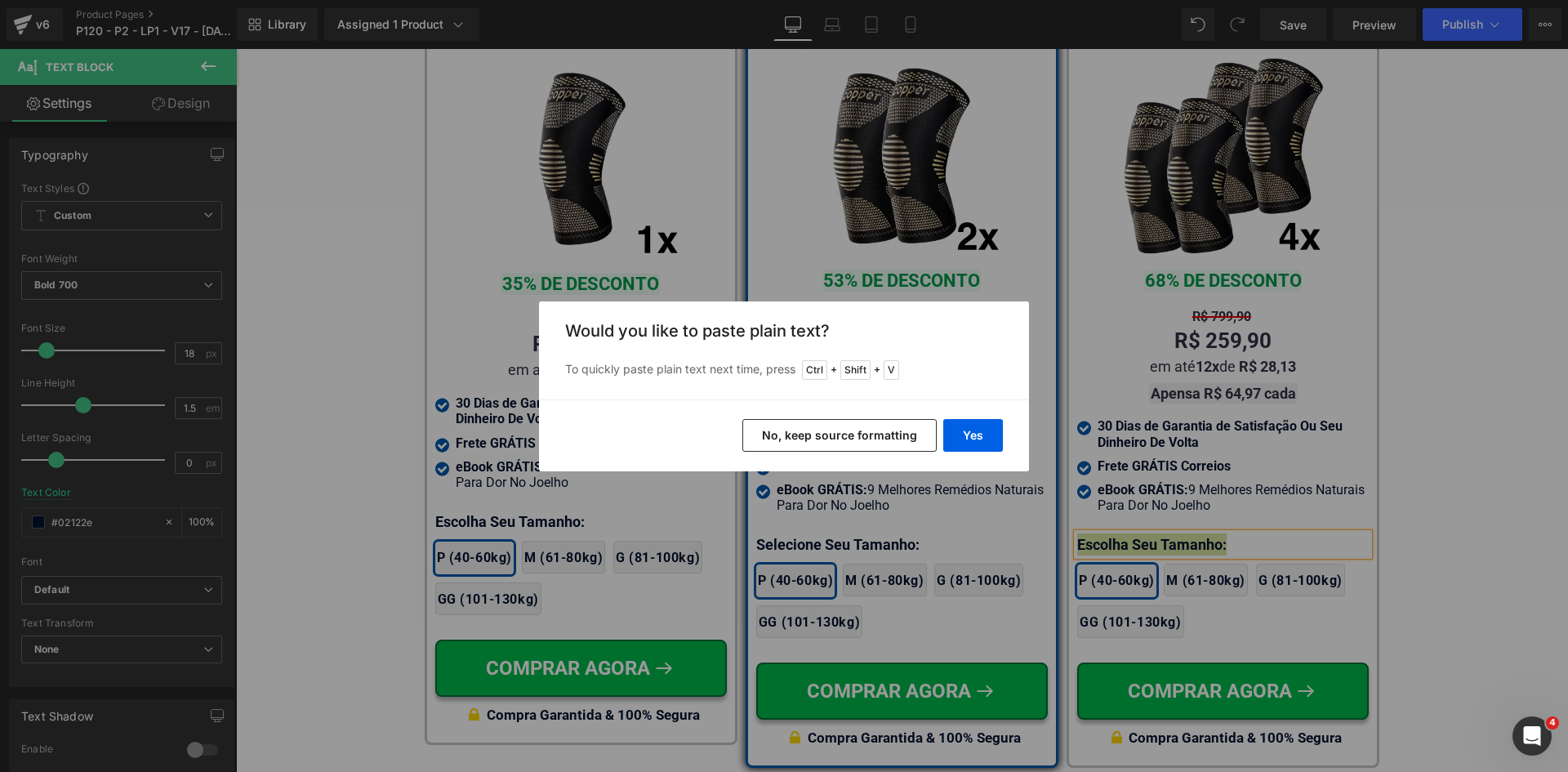
click at [897, 435] on button "No, keep source formatting" at bounding box center [840, 435] width 195 height 32
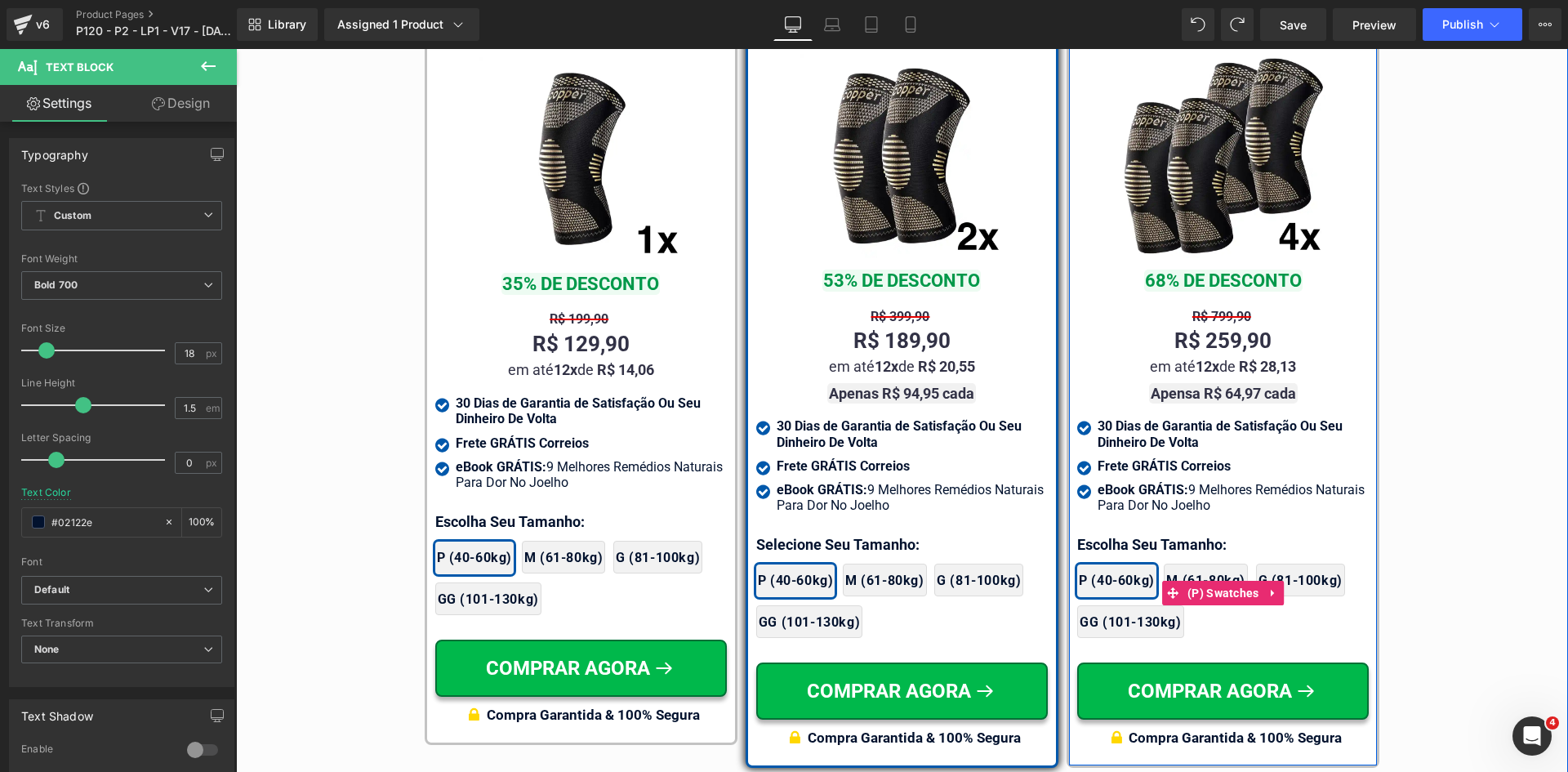
click at [1124, 539] on div "2x Joelheiras 4x Joelheiras 1x Joelheira 3x Joelheiras P (40-60kg) M (61-80kg) …" at bounding box center [1222, 593] width 292 height 107
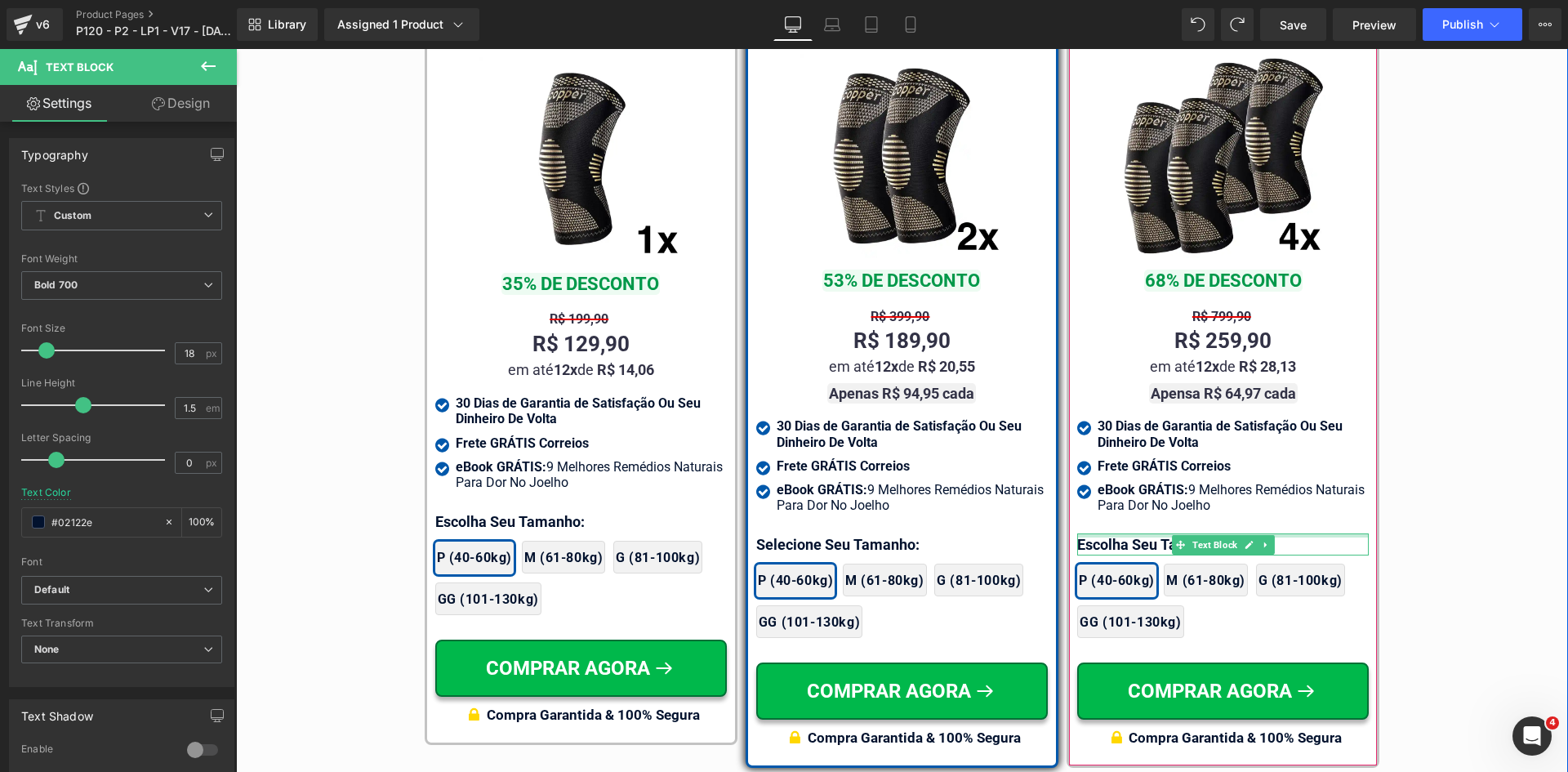
click at [1124, 534] on div at bounding box center [1222, 536] width 292 height 4
click at [1124, 534] on p "Escolha Seu Tamanho:" at bounding box center [1222, 544] width 292 height 22
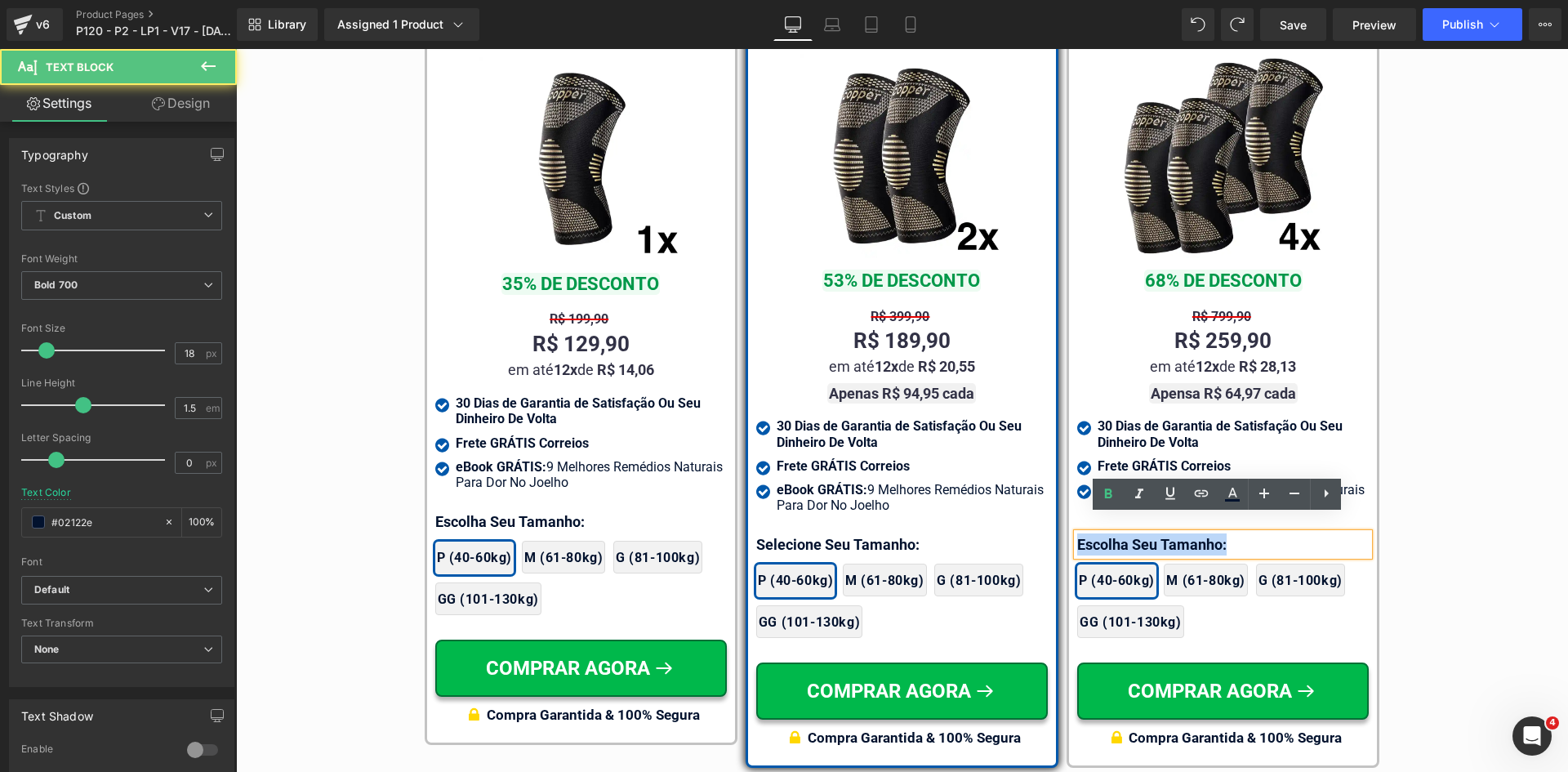
click at [1124, 534] on p "Escolha Seu Tamanho:" at bounding box center [1222, 544] width 292 height 22
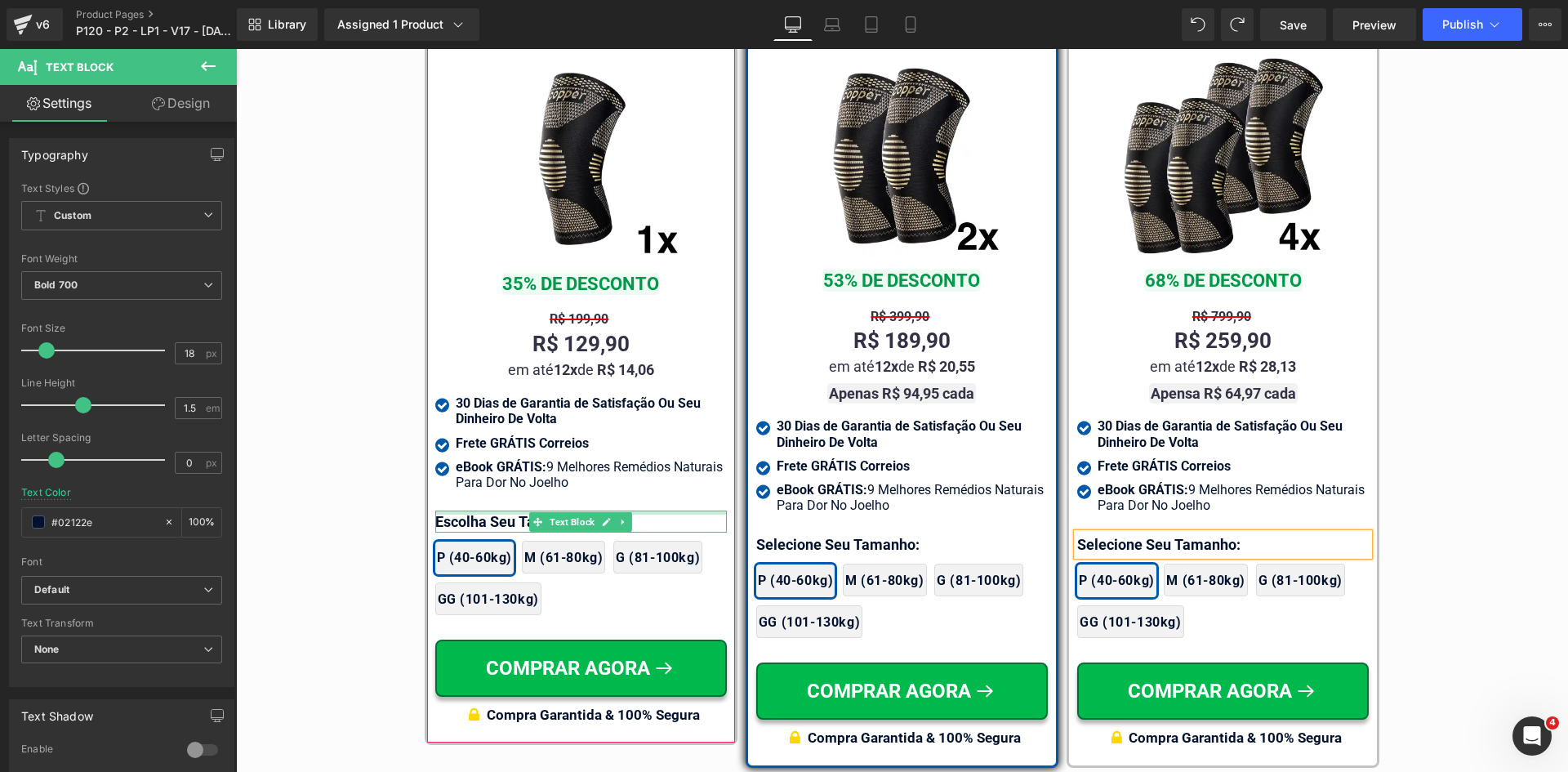
click at [456, 515] on div at bounding box center [580, 513] width 292 height 4
click at [456, 520] on p "Escolha Seu Tamanho:" at bounding box center [580, 521] width 292 height 22
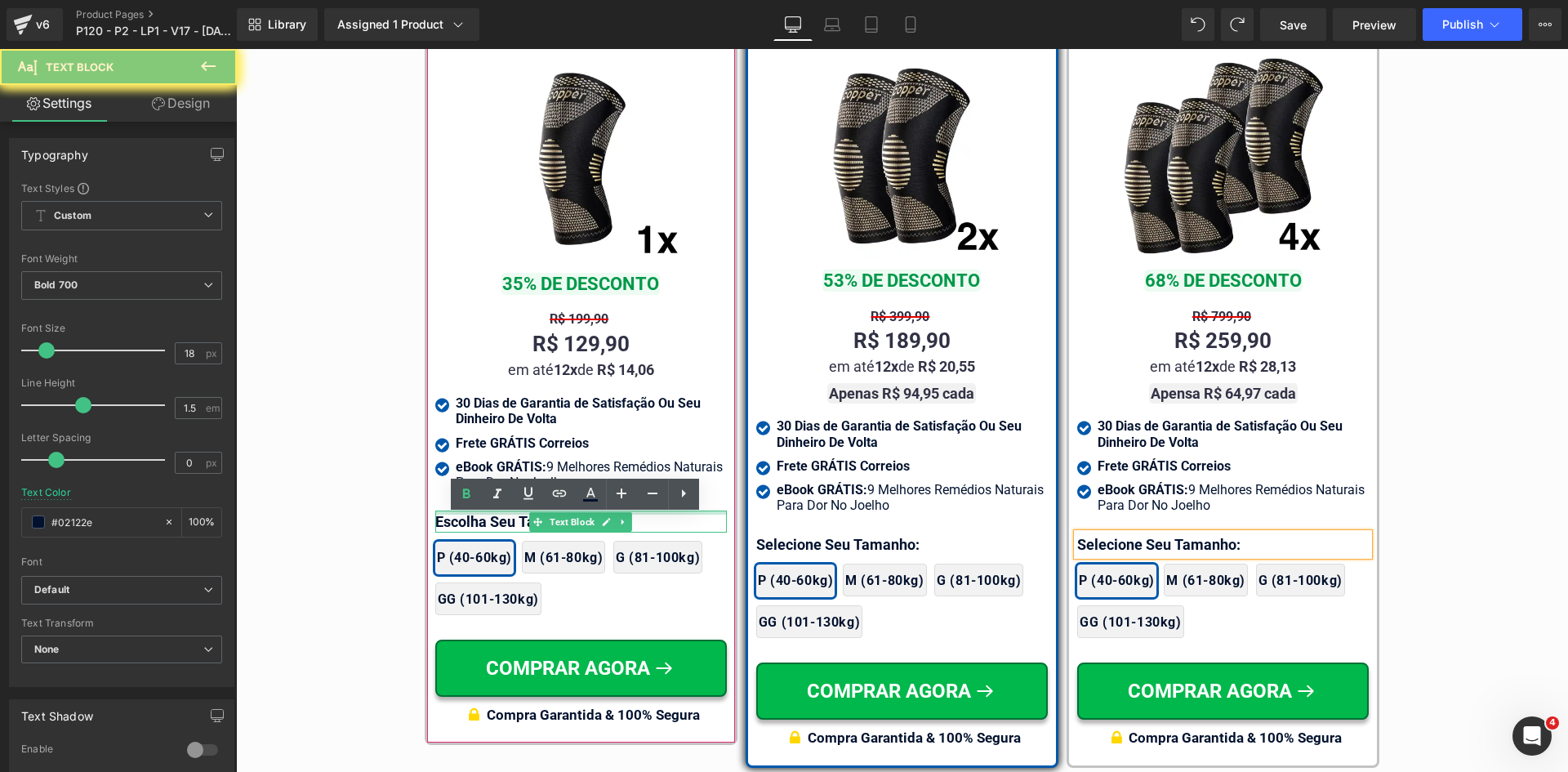
paste div
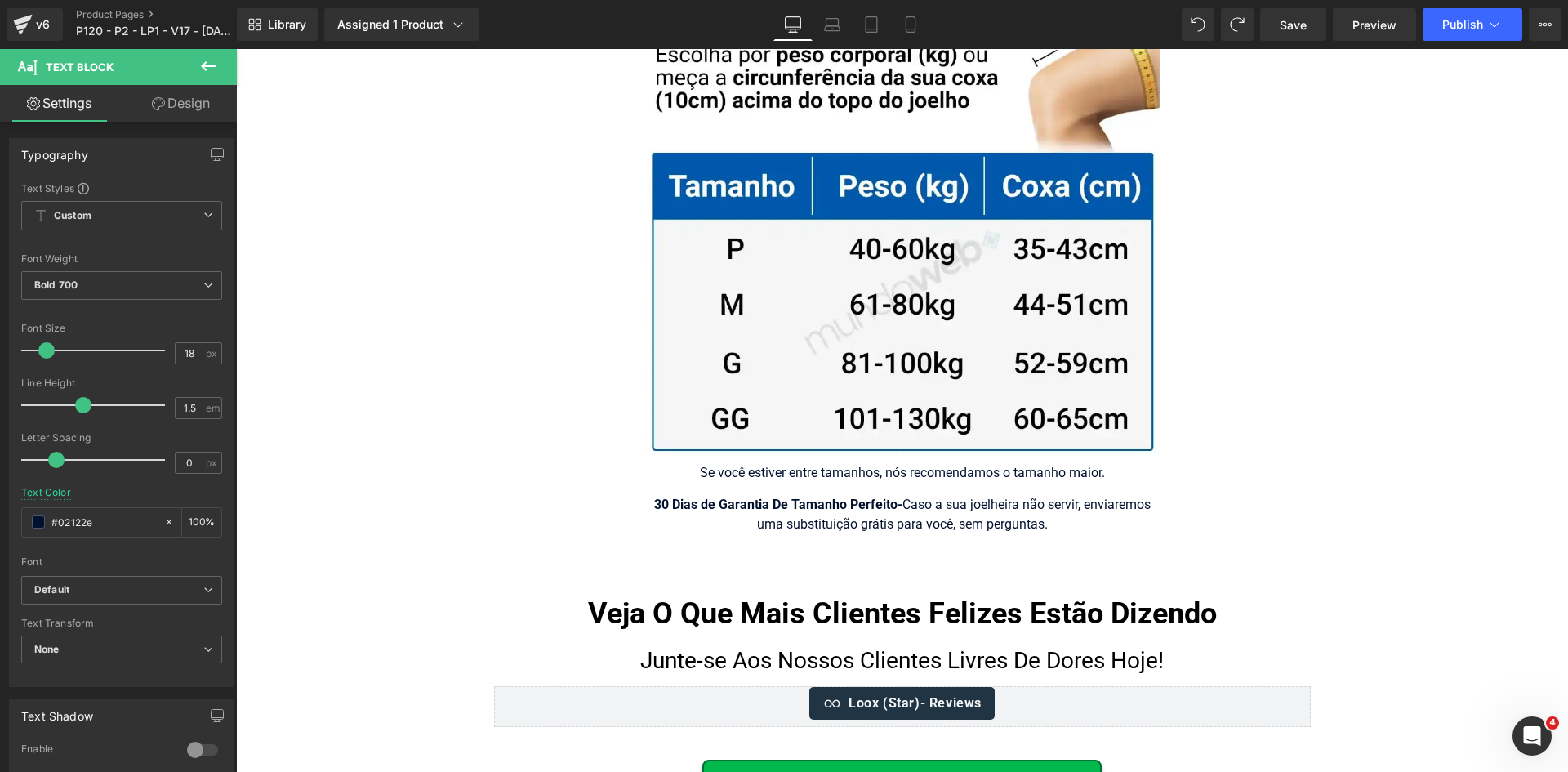
scroll to position [10558, 0]
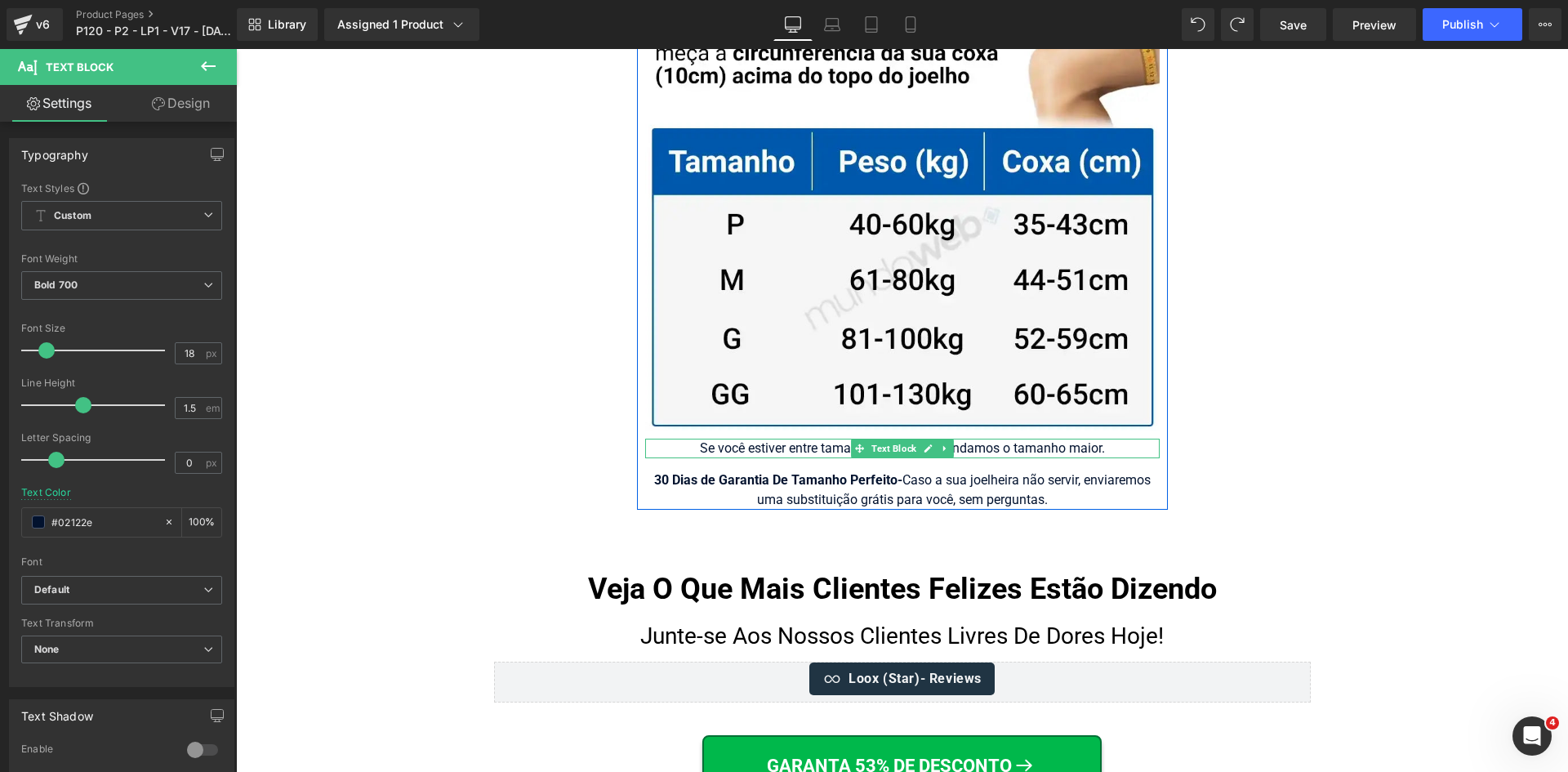
click at [803, 439] on div "Se você estiver entre tamanhos, nós recomendamos o tamanho maior." at bounding box center [902, 448] width 515 height 20
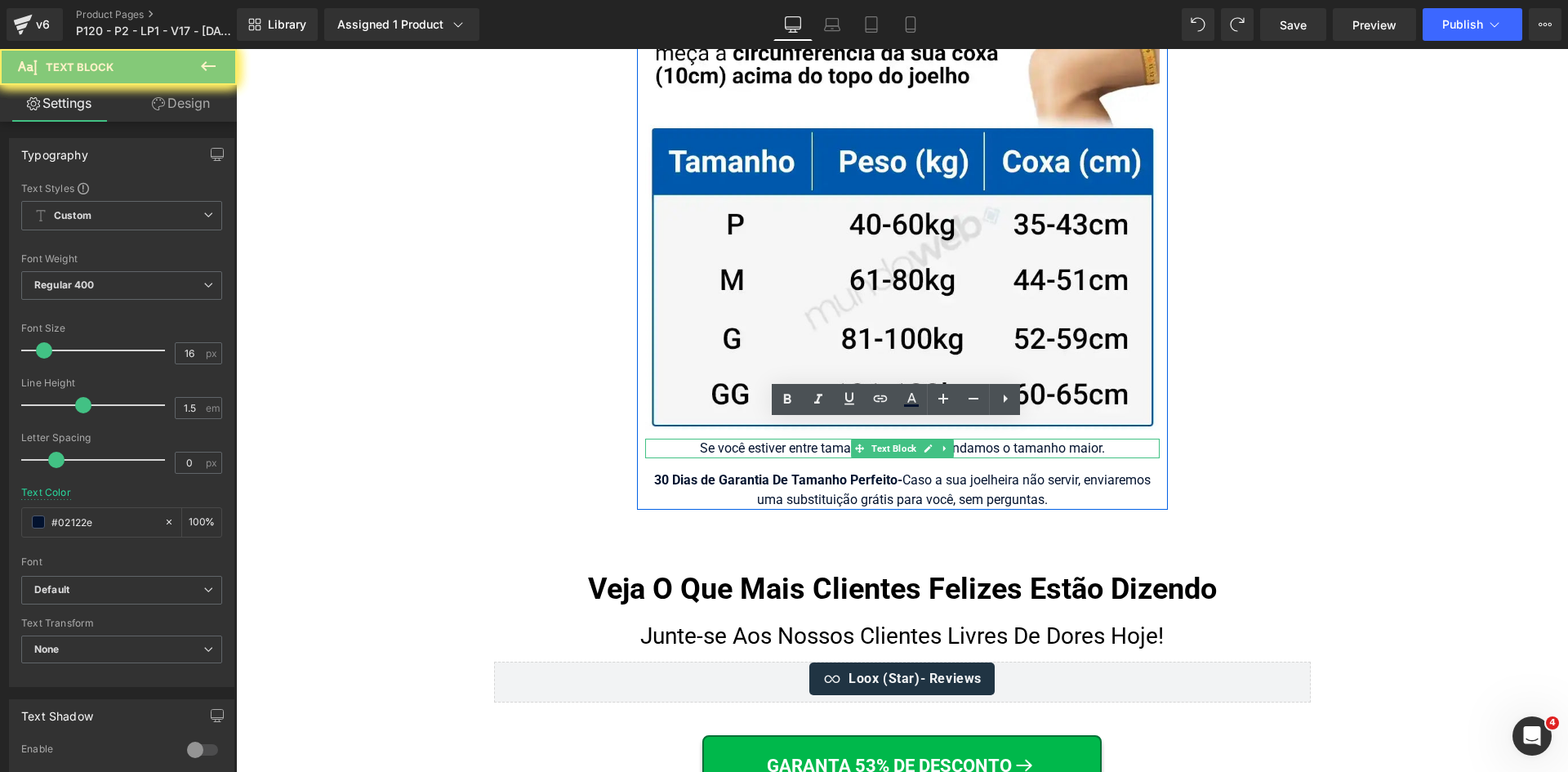
click at [803, 439] on div "Se você estiver entre tamanhos, nós recomendamos o tamanho maior." at bounding box center [902, 448] width 515 height 20
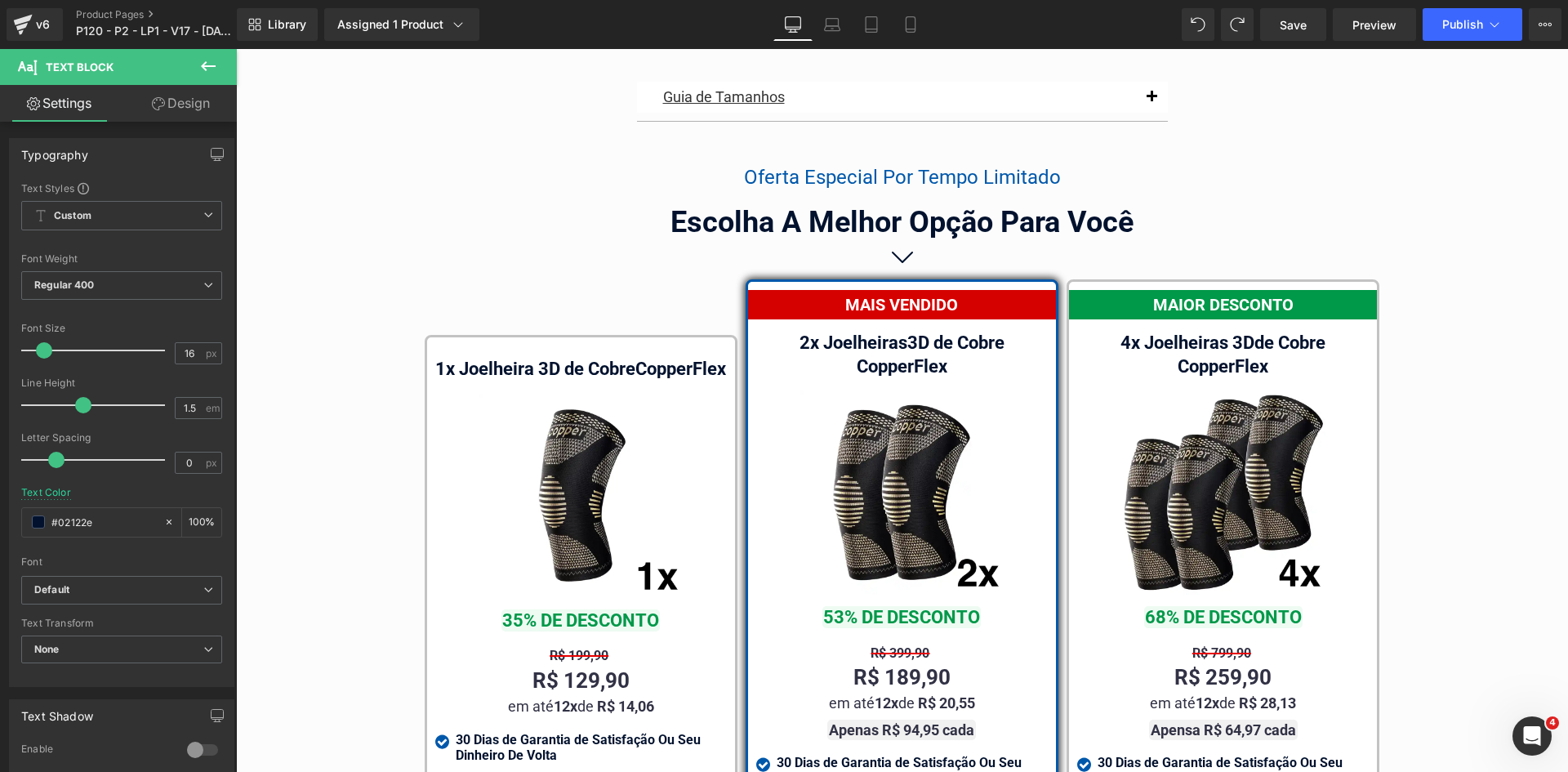
scroll to position [9170, 0]
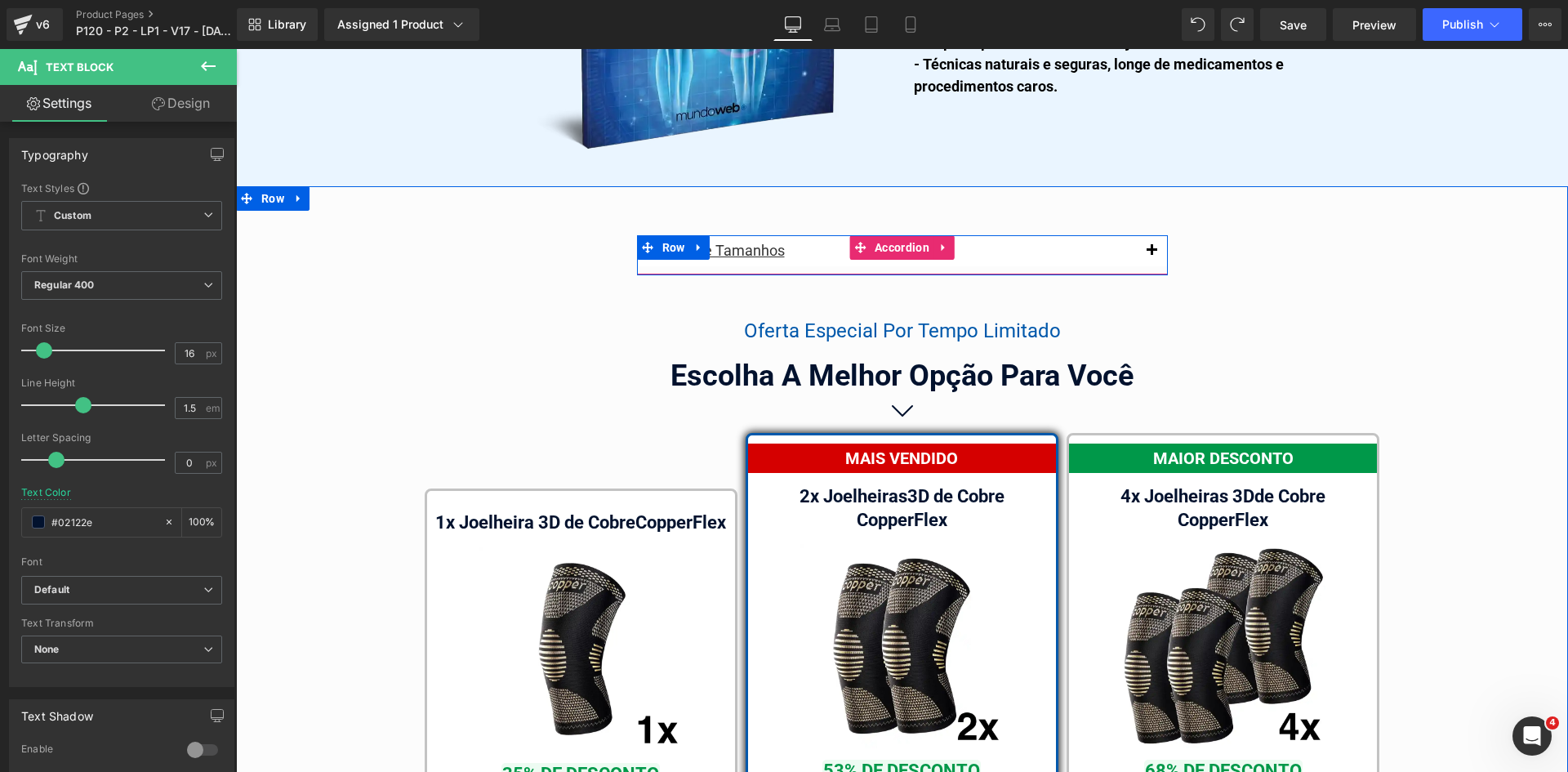
click at [1147, 235] on button "button" at bounding box center [1151, 251] width 32 height 31
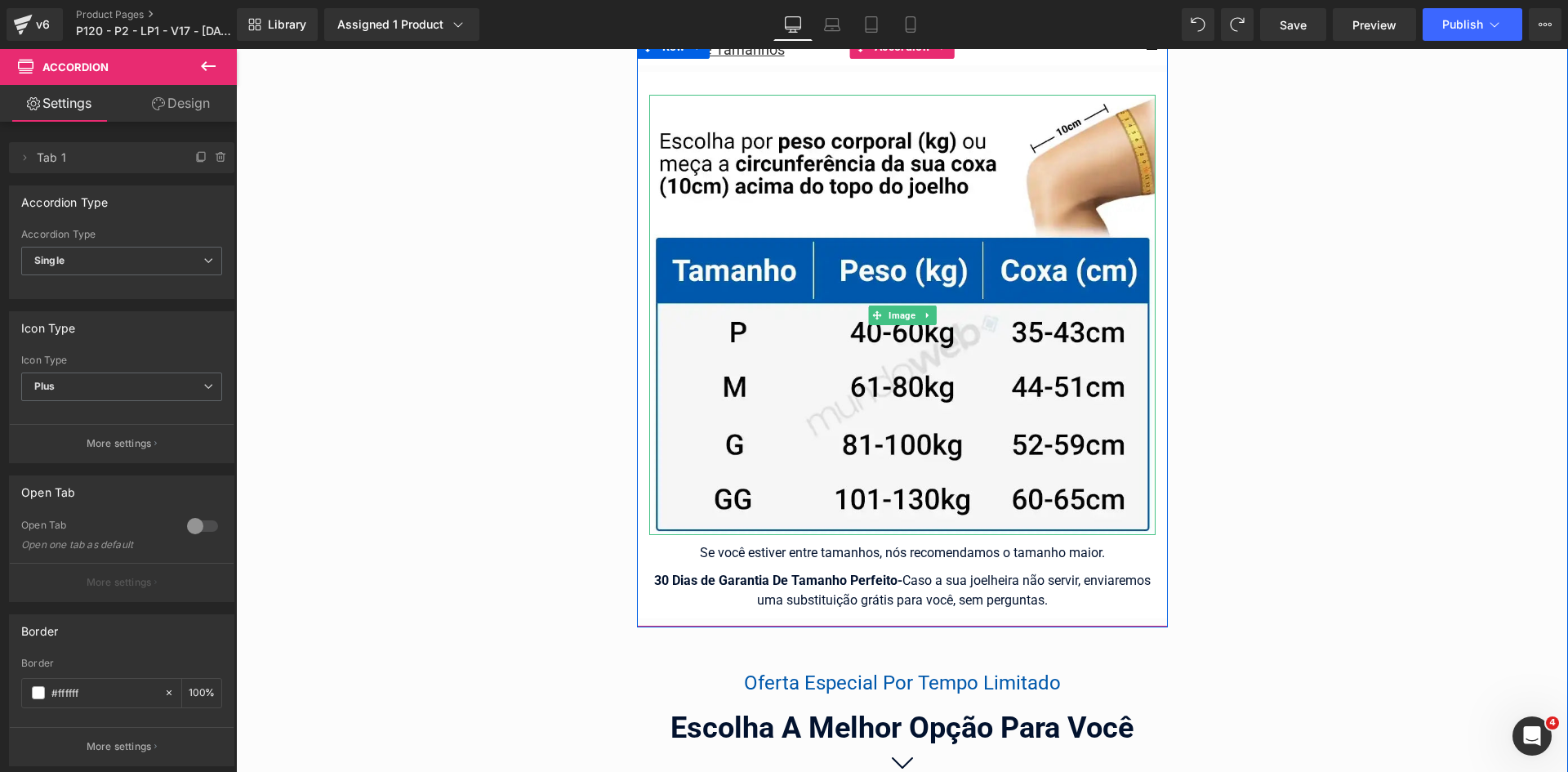
scroll to position [9415, 0]
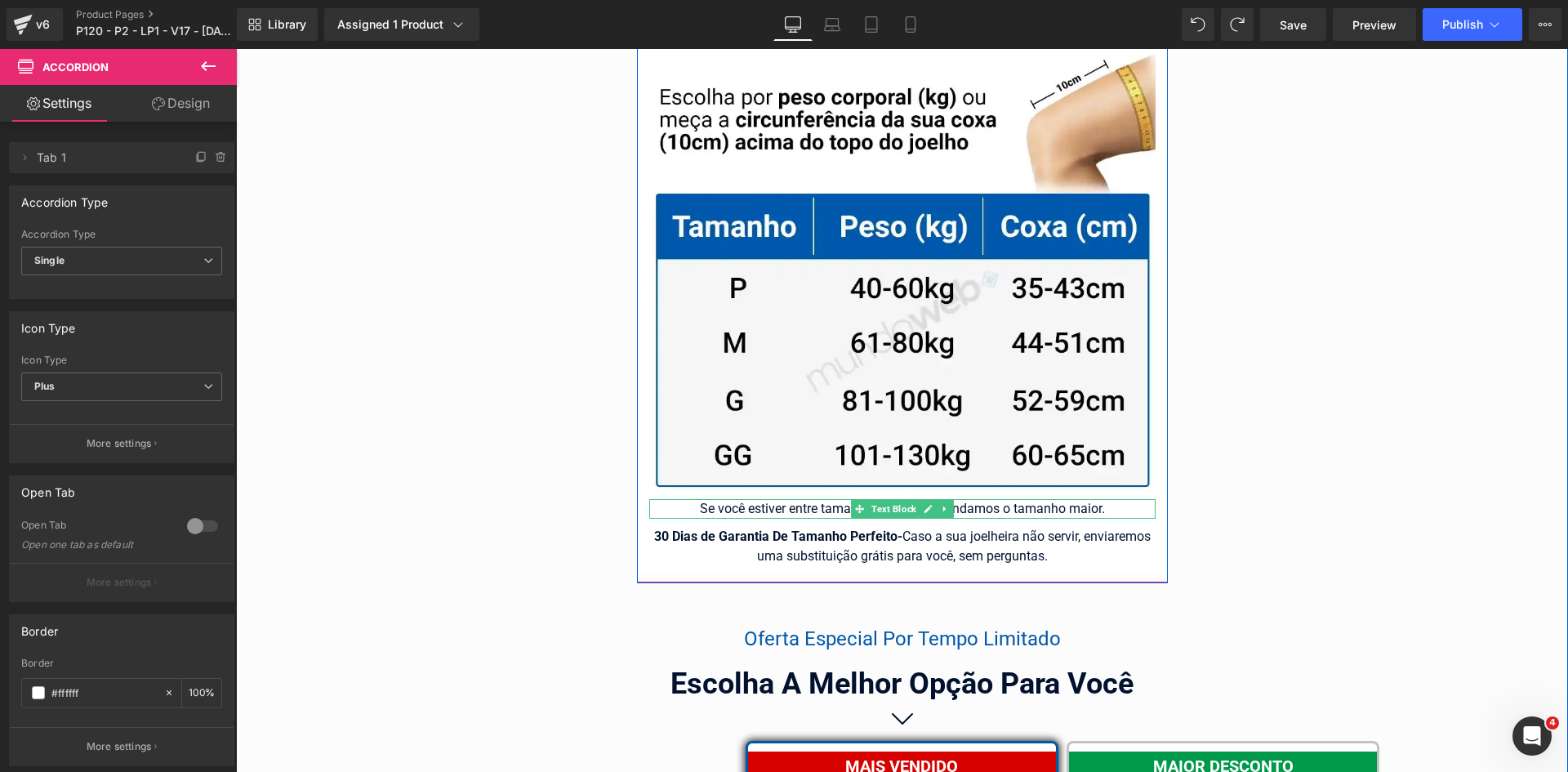
click at [1066, 499] on div "Se você estiver entre tamanhos, nós recomendamos o tamanho maior." at bounding box center [902, 508] width 506 height 20
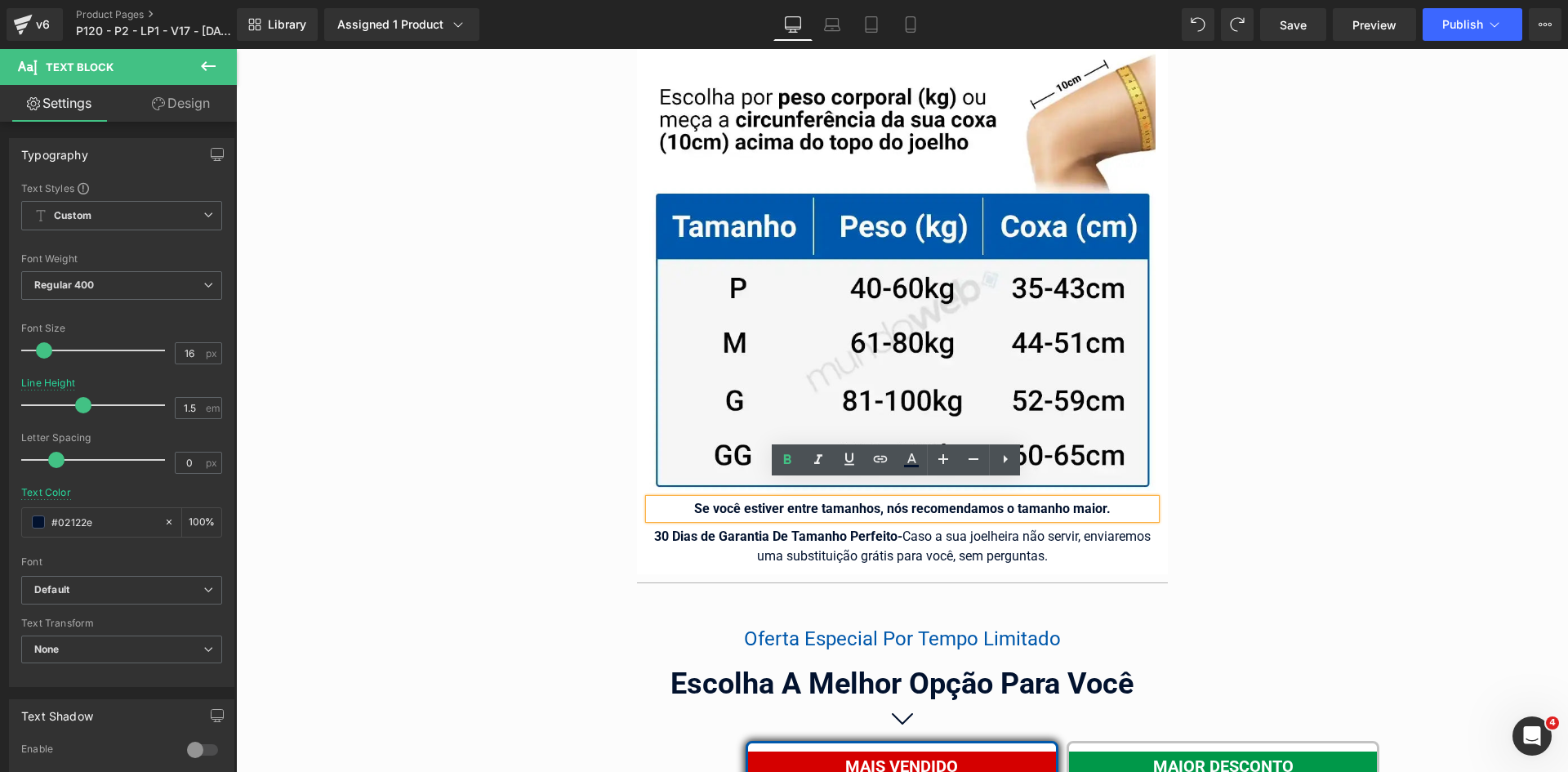
click at [511, 417] on div "Guia de Tamanhos Text Block Image Text Block" at bounding box center [902, 778] width 1332 height 1591
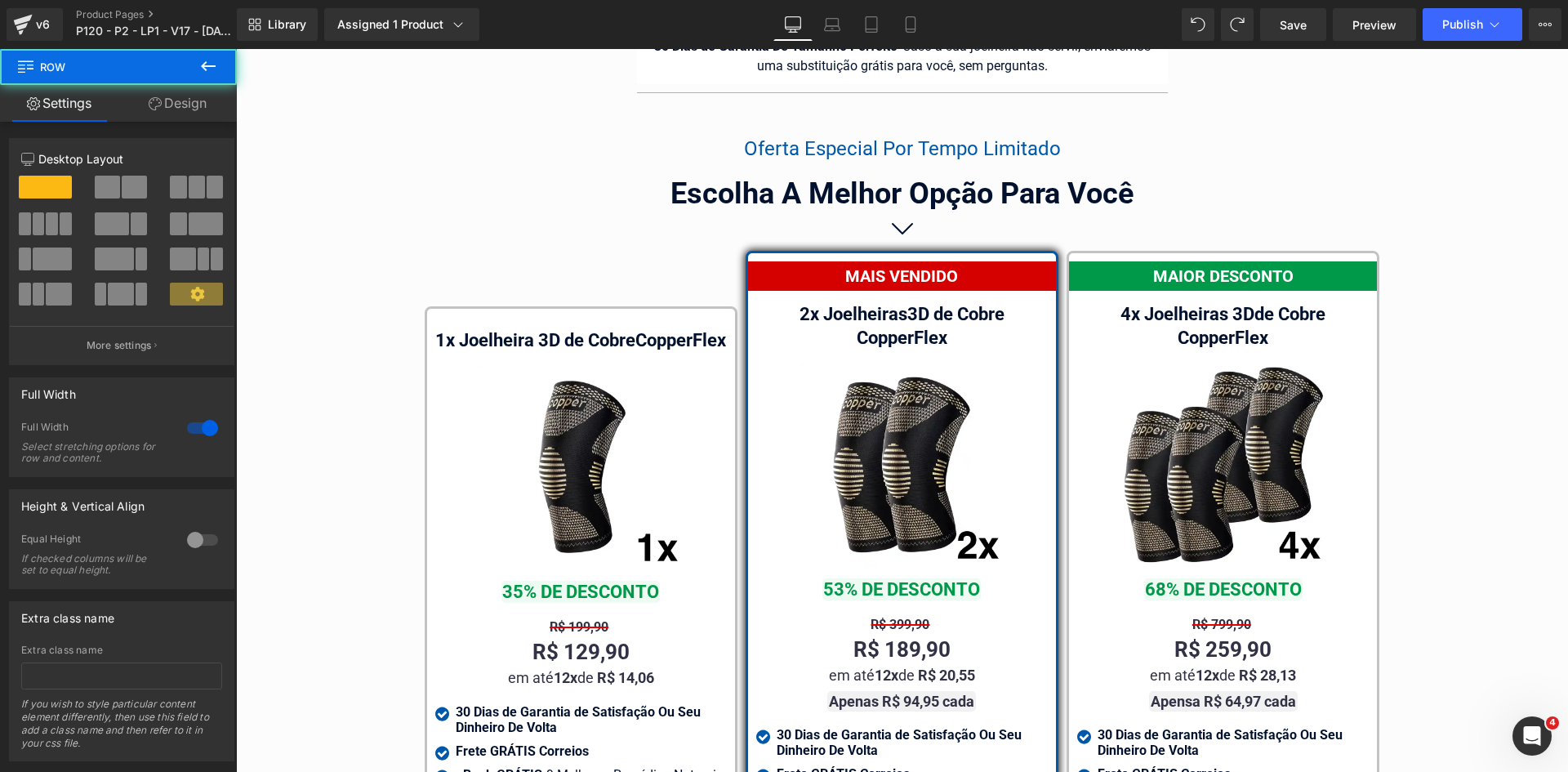
scroll to position [10232, 0]
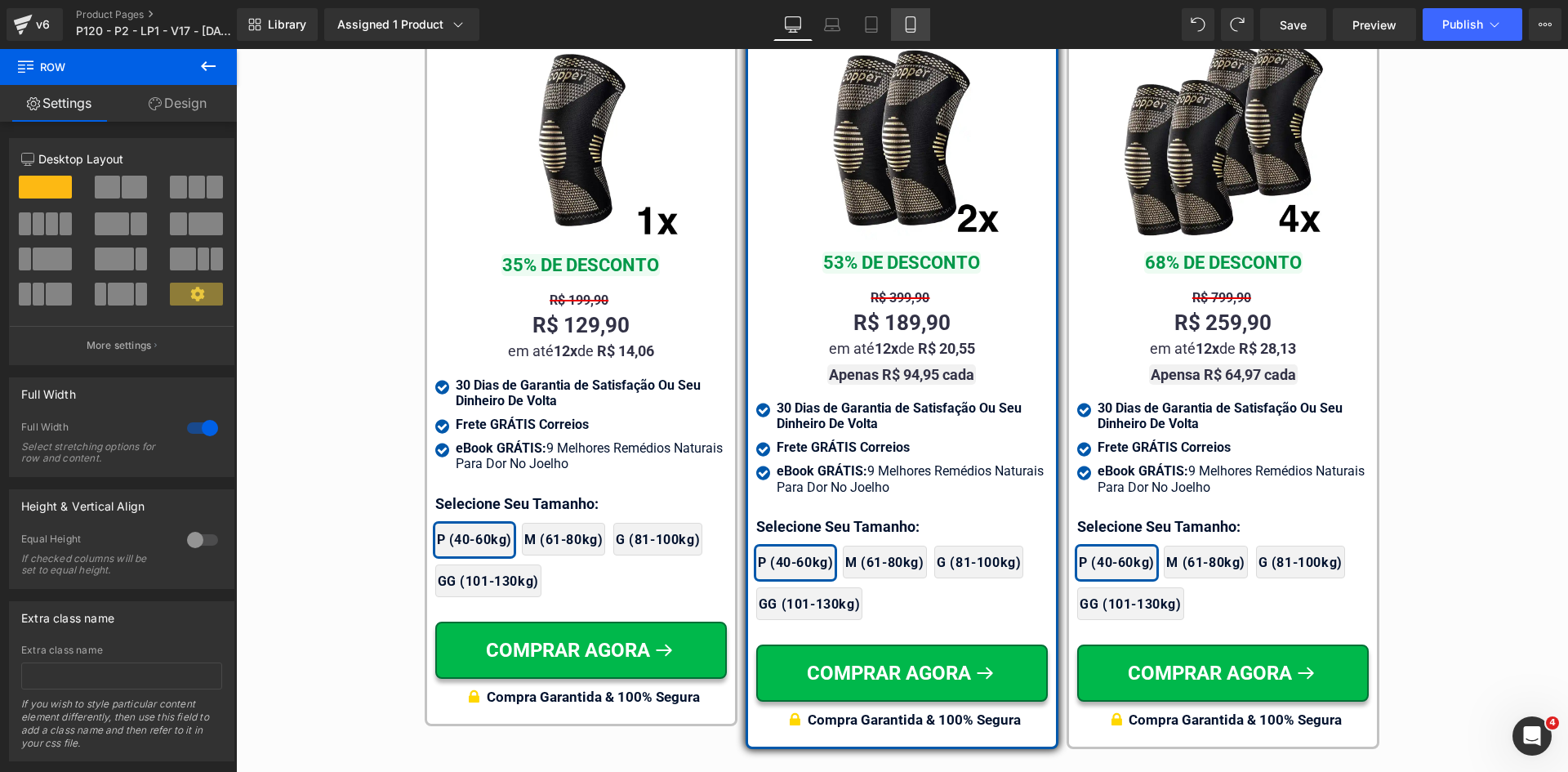
click at [914, 26] on icon at bounding box center [910, 24] width 16 height 16
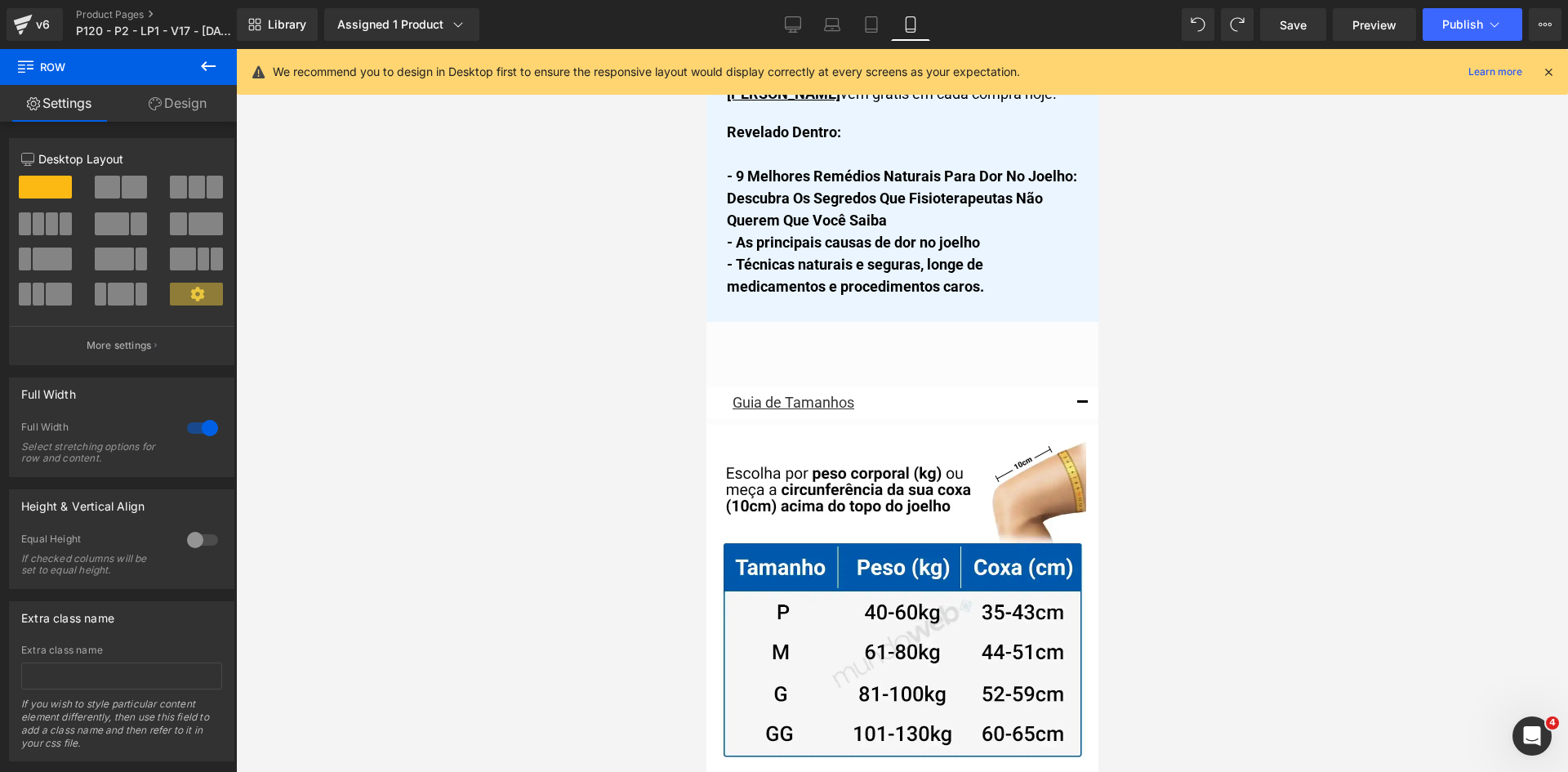
click at [1548, 74] on icon at bounding box center [1548, 71] width 14 height 14
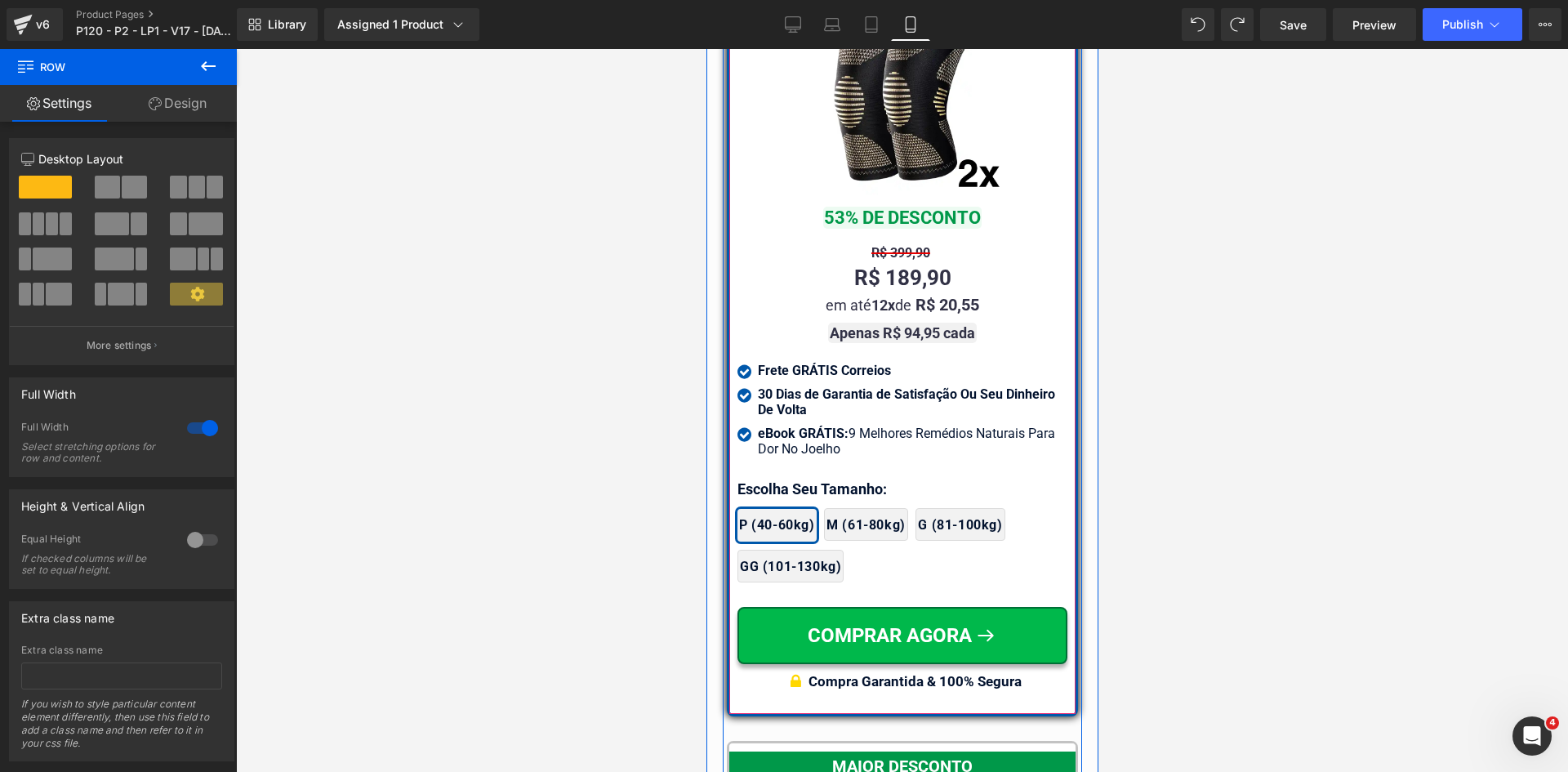
scroll to position [15021, 0]
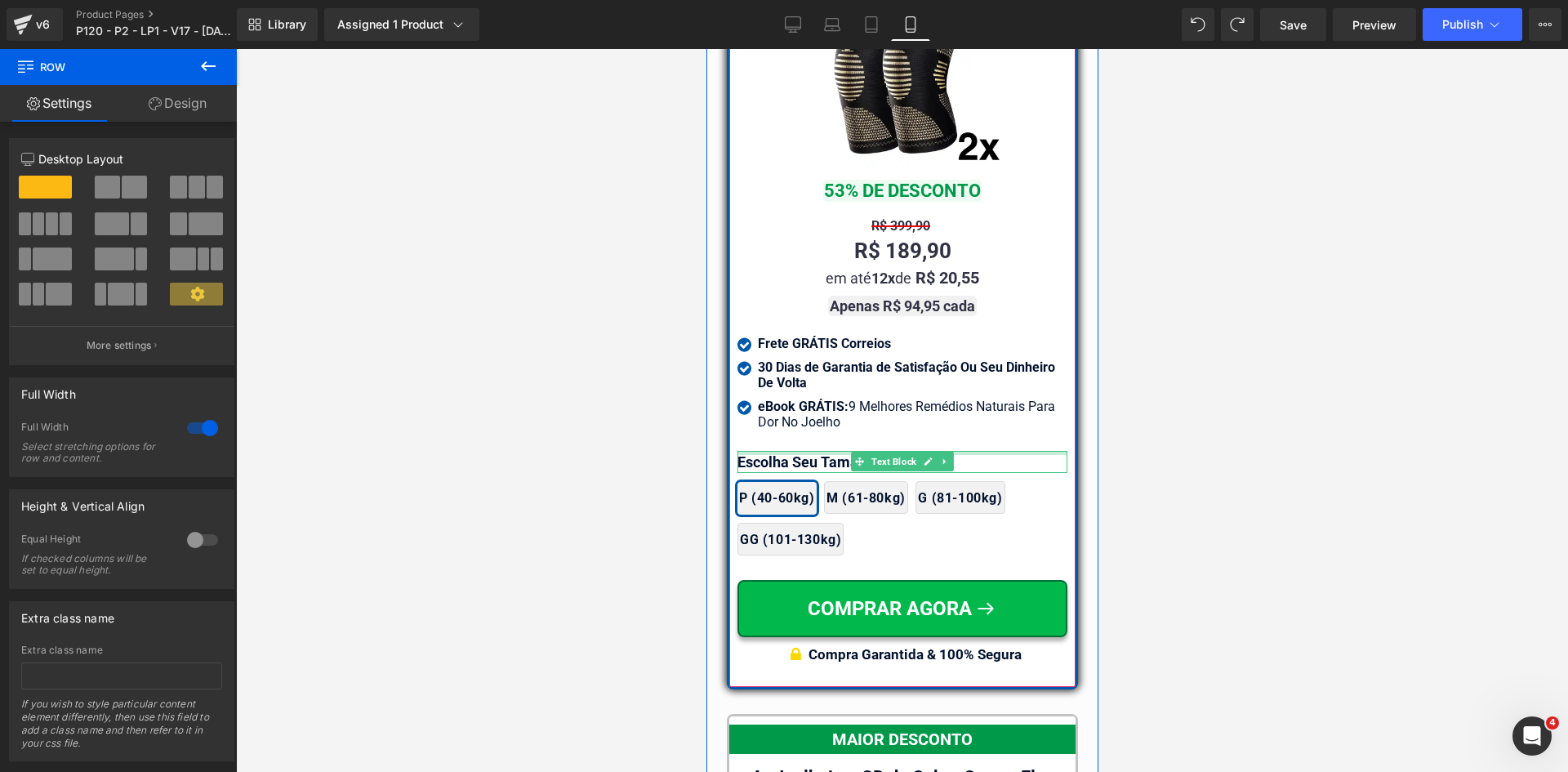
click at [818, 451] on div at bounding box center [901, 453] width 330 height 4
click at [818, 451] on p "Escolha Seu Tamanho:" at bounding box center [901, 461] width 330 height 22
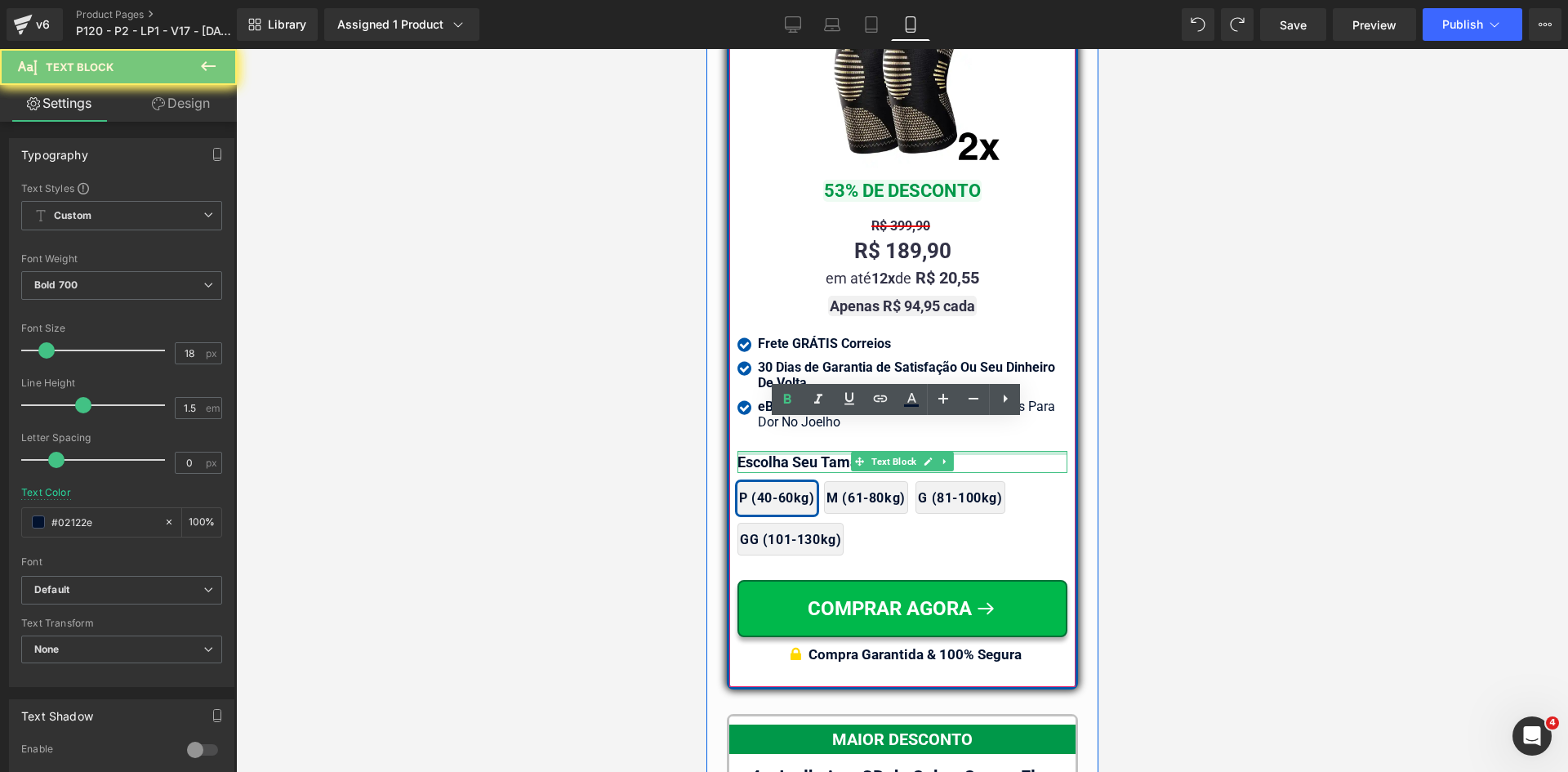
click at [818, 451] on p "Escolha Seu Tamanho:" at bounding box center [901, 461] width 330 height 22
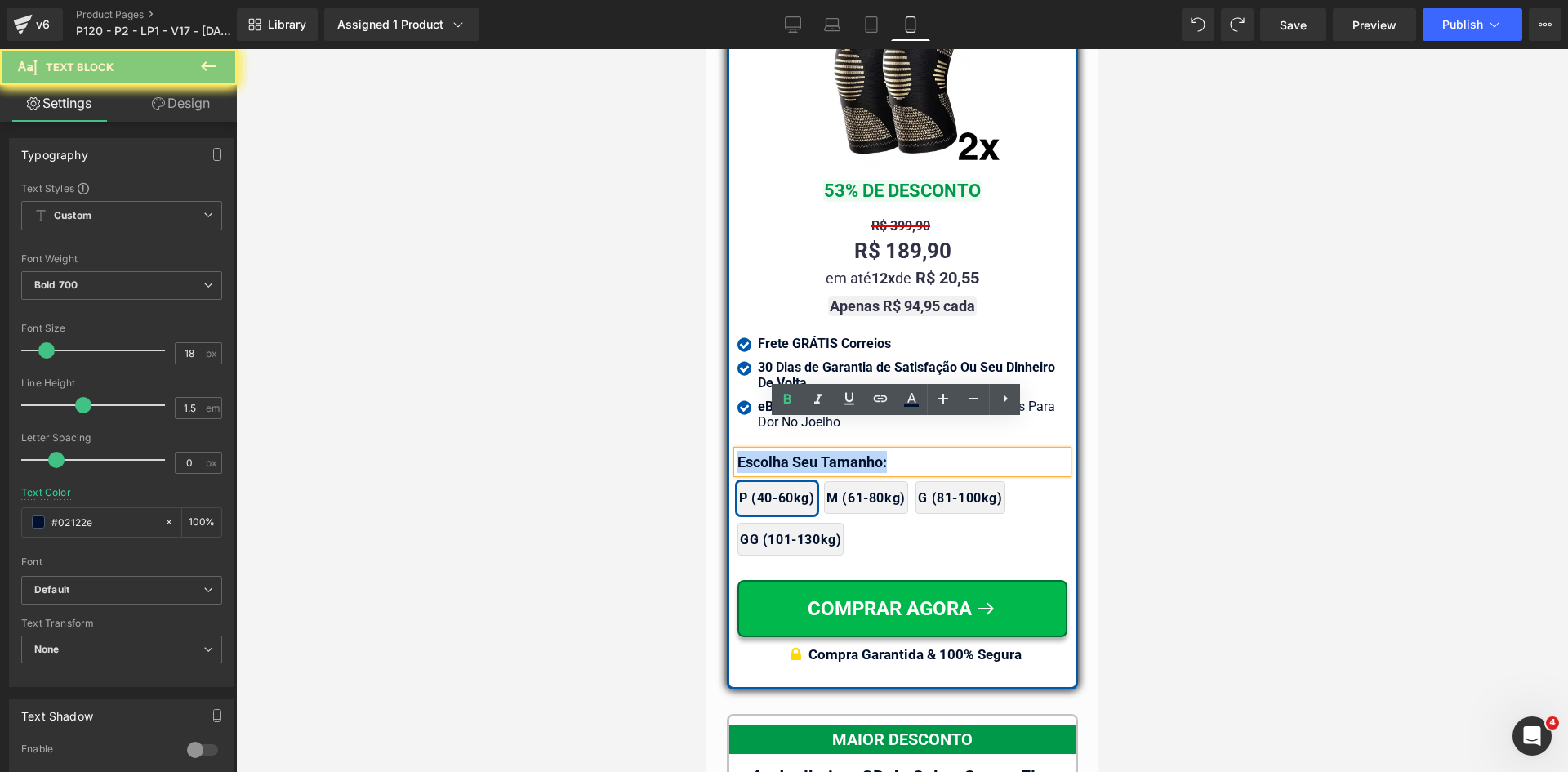
paste div
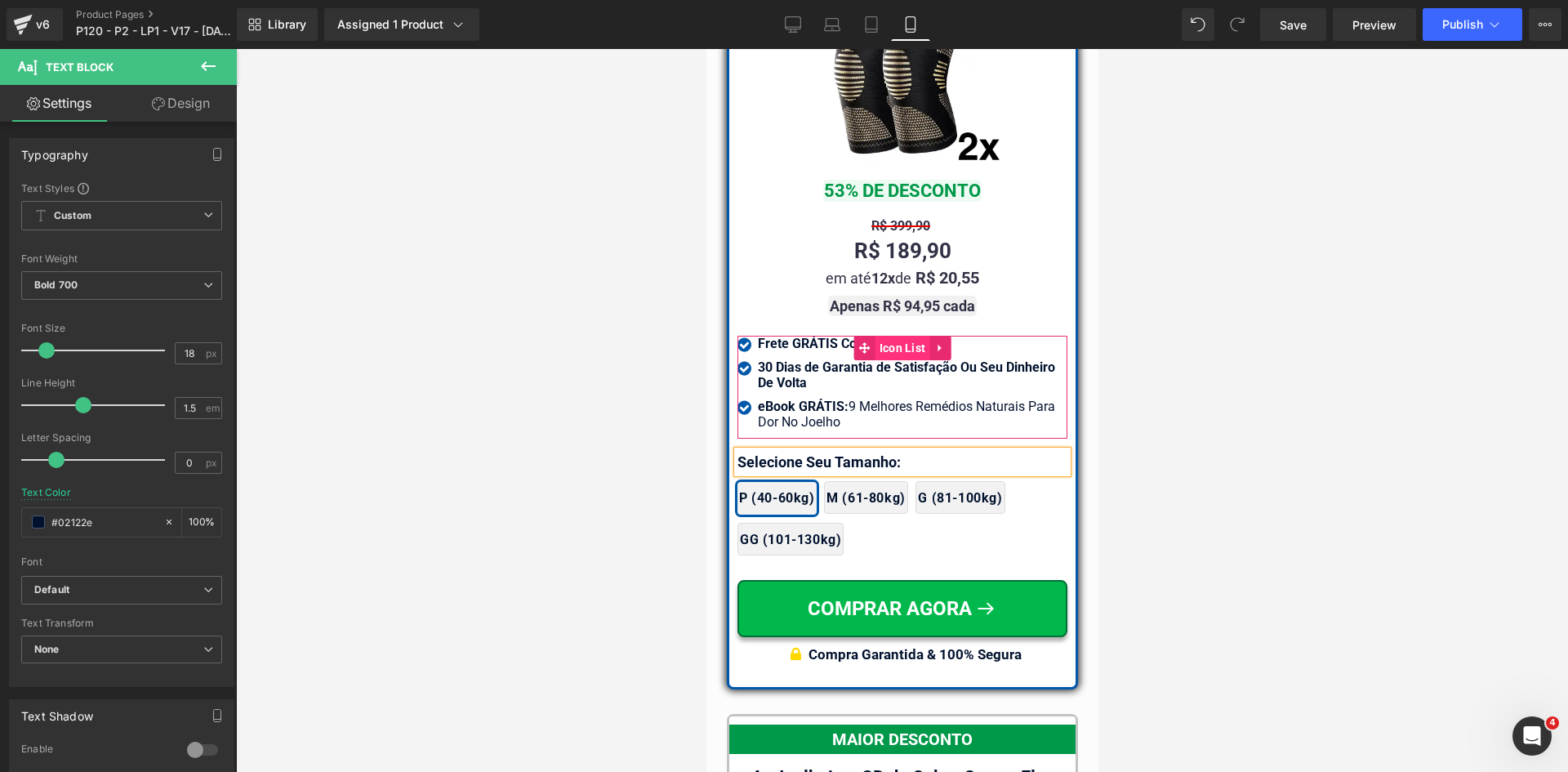
click at [897, 335] on span "Icon List" at bounding box center [902, 348] width 55 height 25
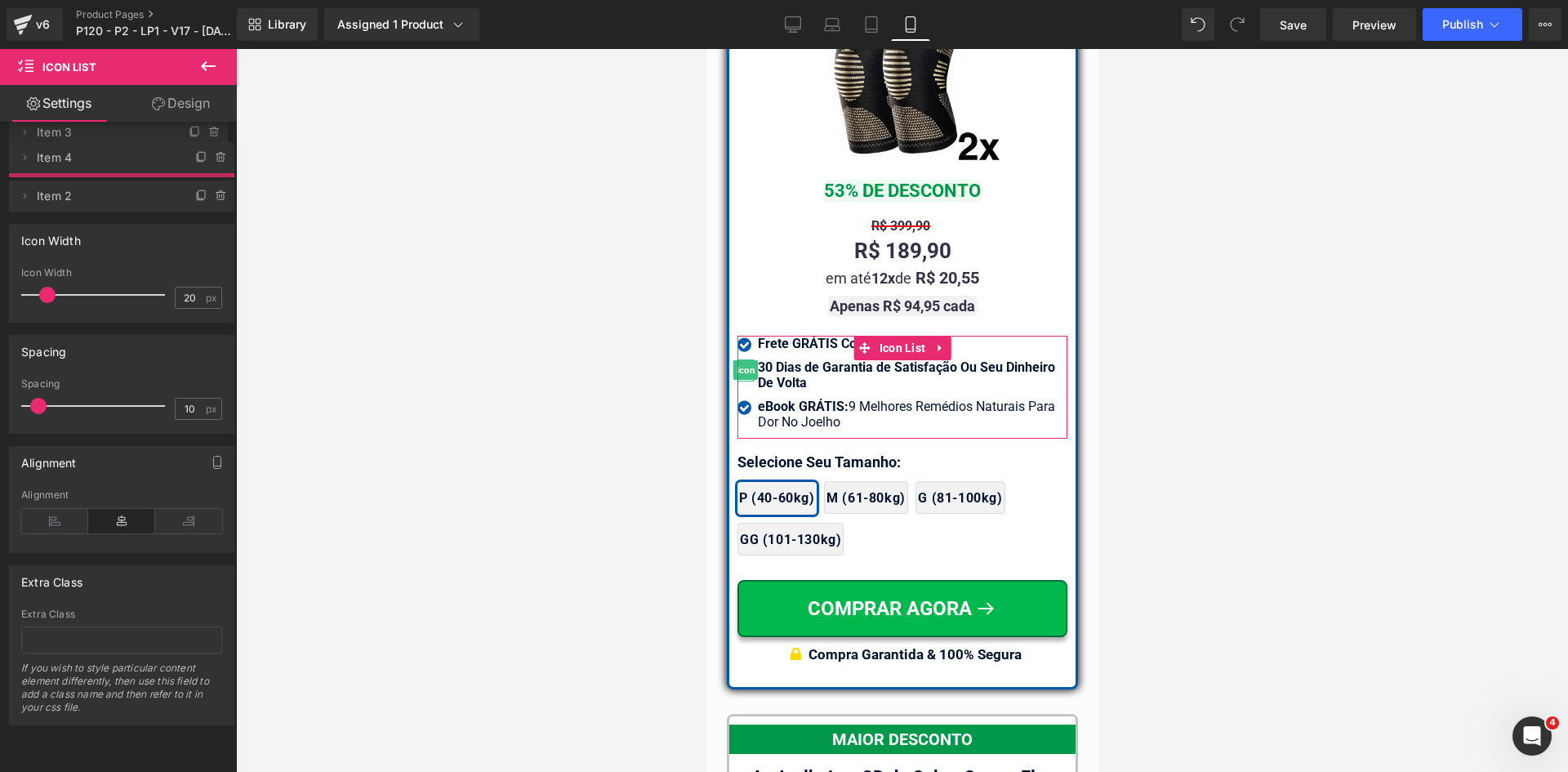
drag, startPoint x: 142, startPoint y: 189, endPoint x: 172, endPoint y: 130, distance: 66.2
drag, startPoint x: 150, startPoint y: 192, endPoint x: 143, endPoint y: 149, distance: 43.6
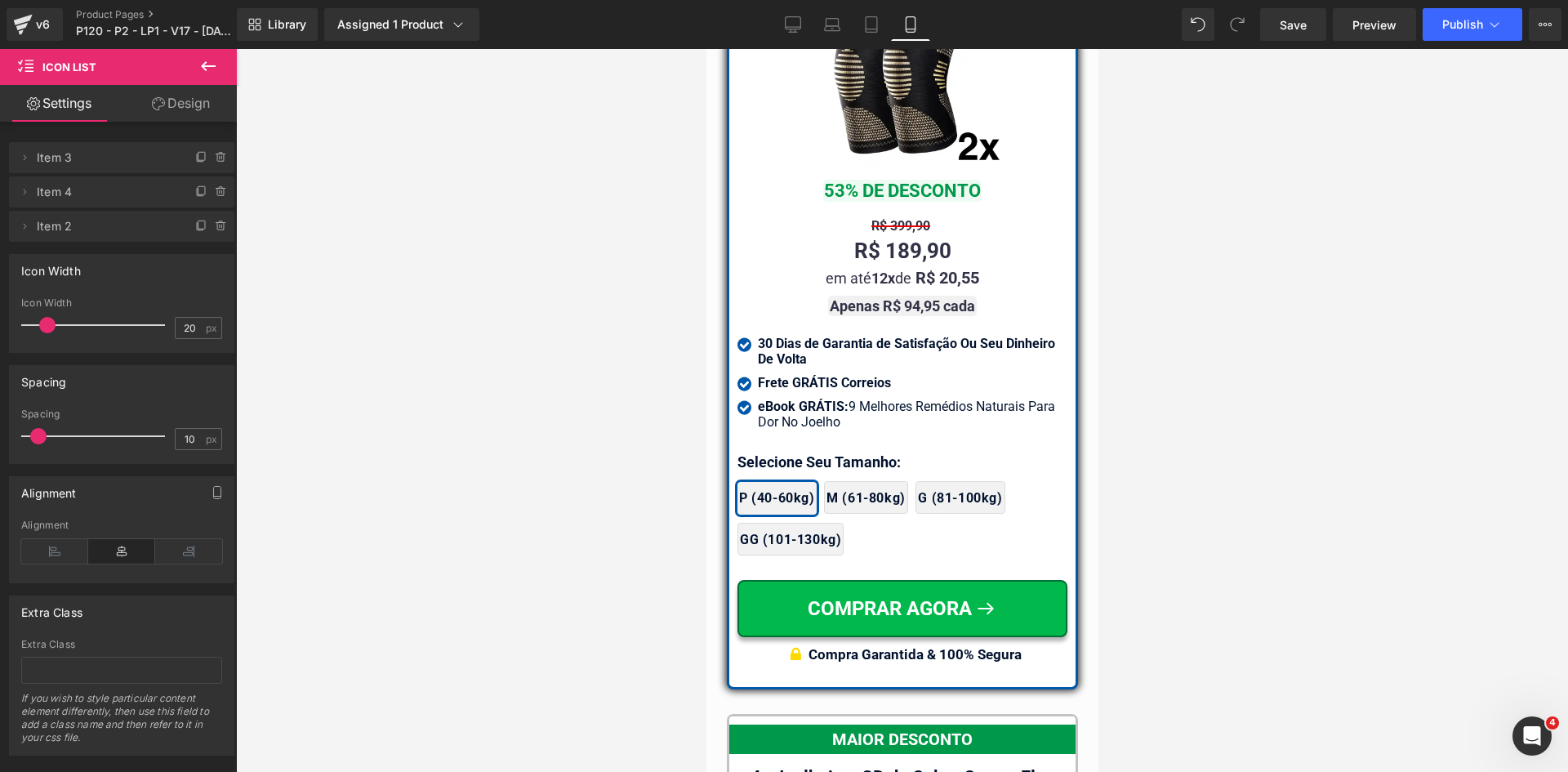
scroll to position [15593, 0]
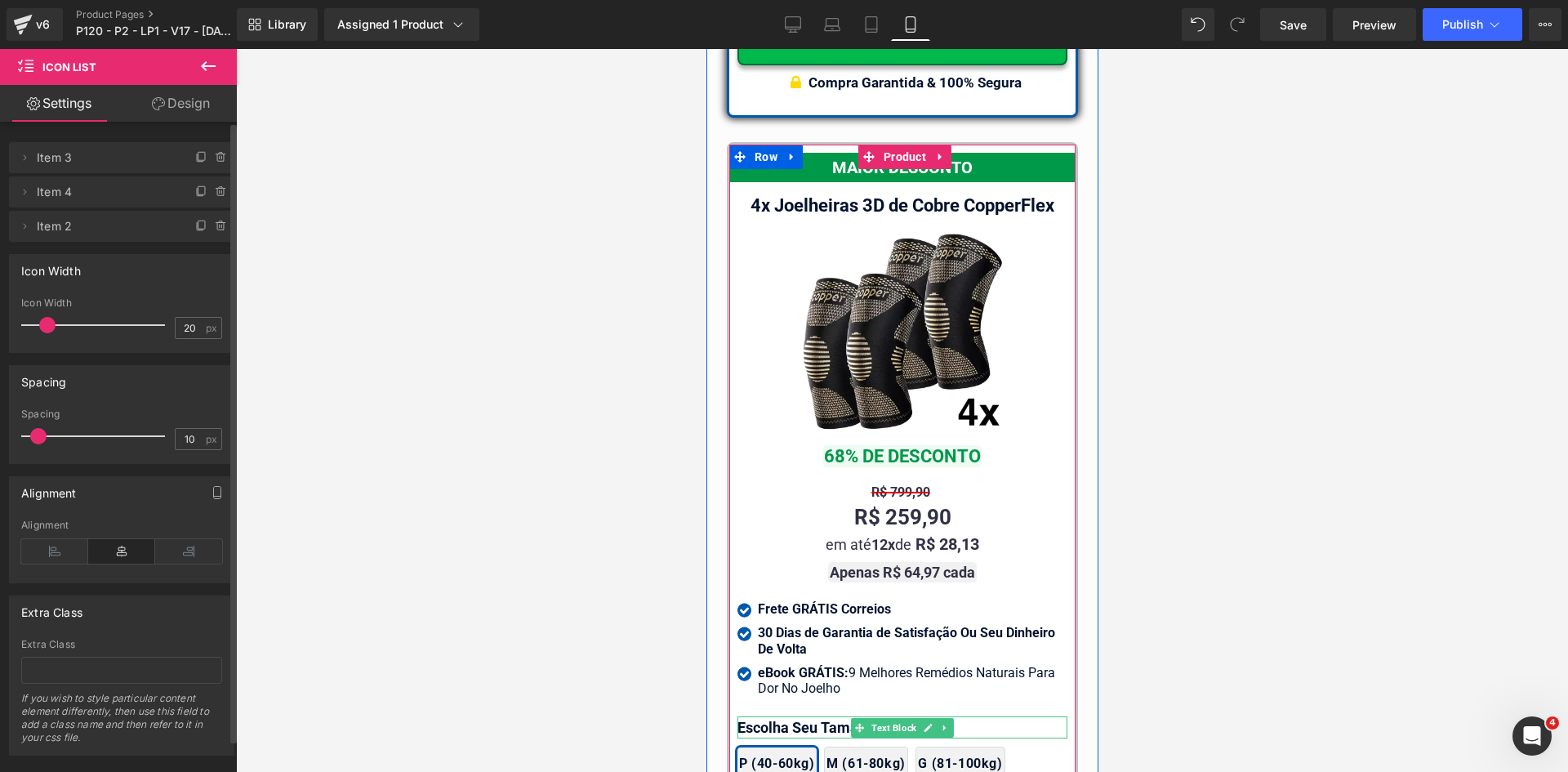
click at [785, 716] on p "Escolha Seu Tamanho:" at bounding box center [901, 726] width 330 height 22
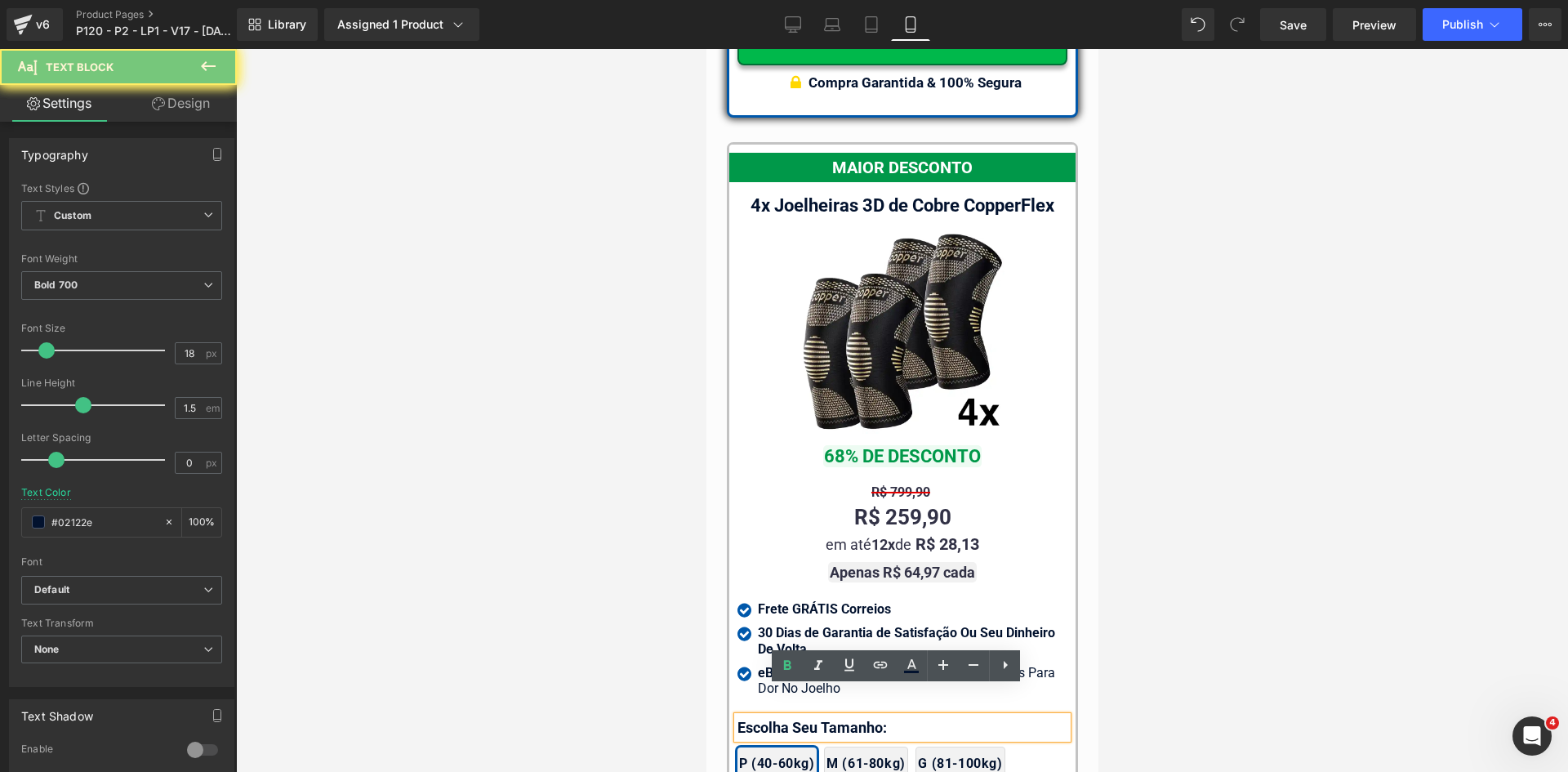
paste div
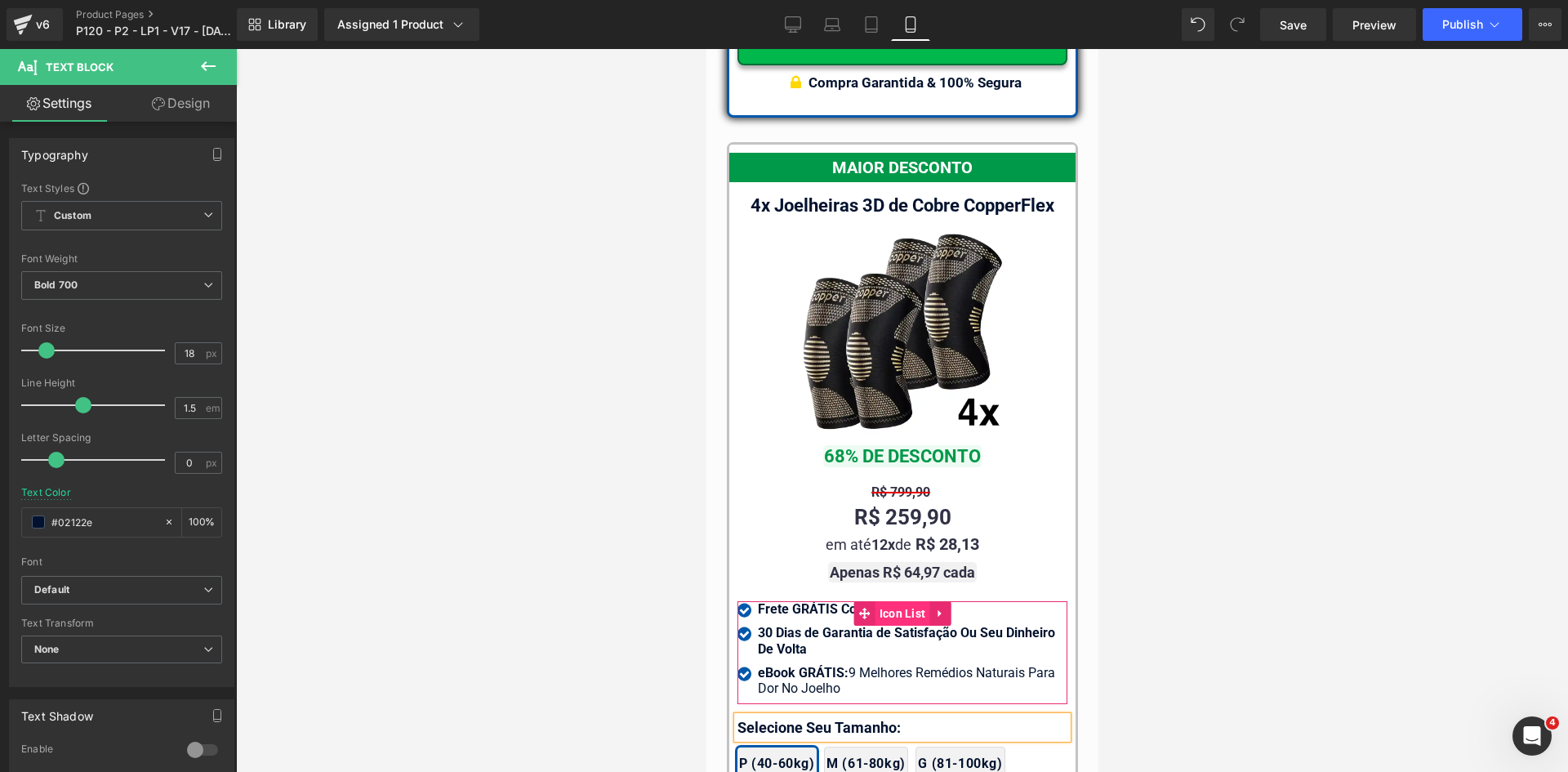
drag, startPoint x: 899, startPoint y: 582, endPoint x: 1016, endPoint y: 385, distance: 229.1
click at [899, 601] on span "Icon List" at bounding box center [902, 613] width 55 height 25
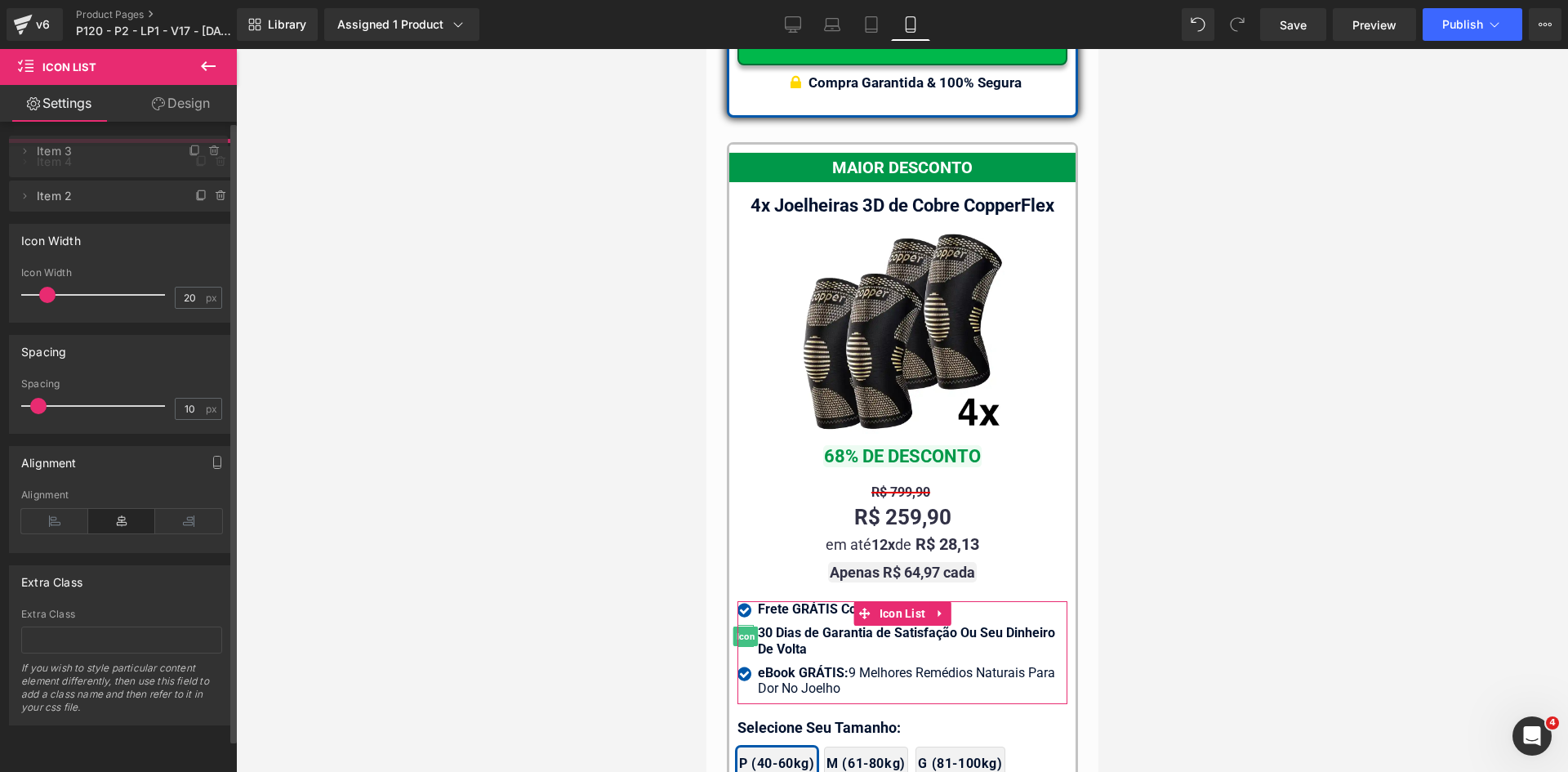
drag, startPoint x: 96, startPoint y: 191, endPoint x: 90, endPoint y: 149, distance: 42.4
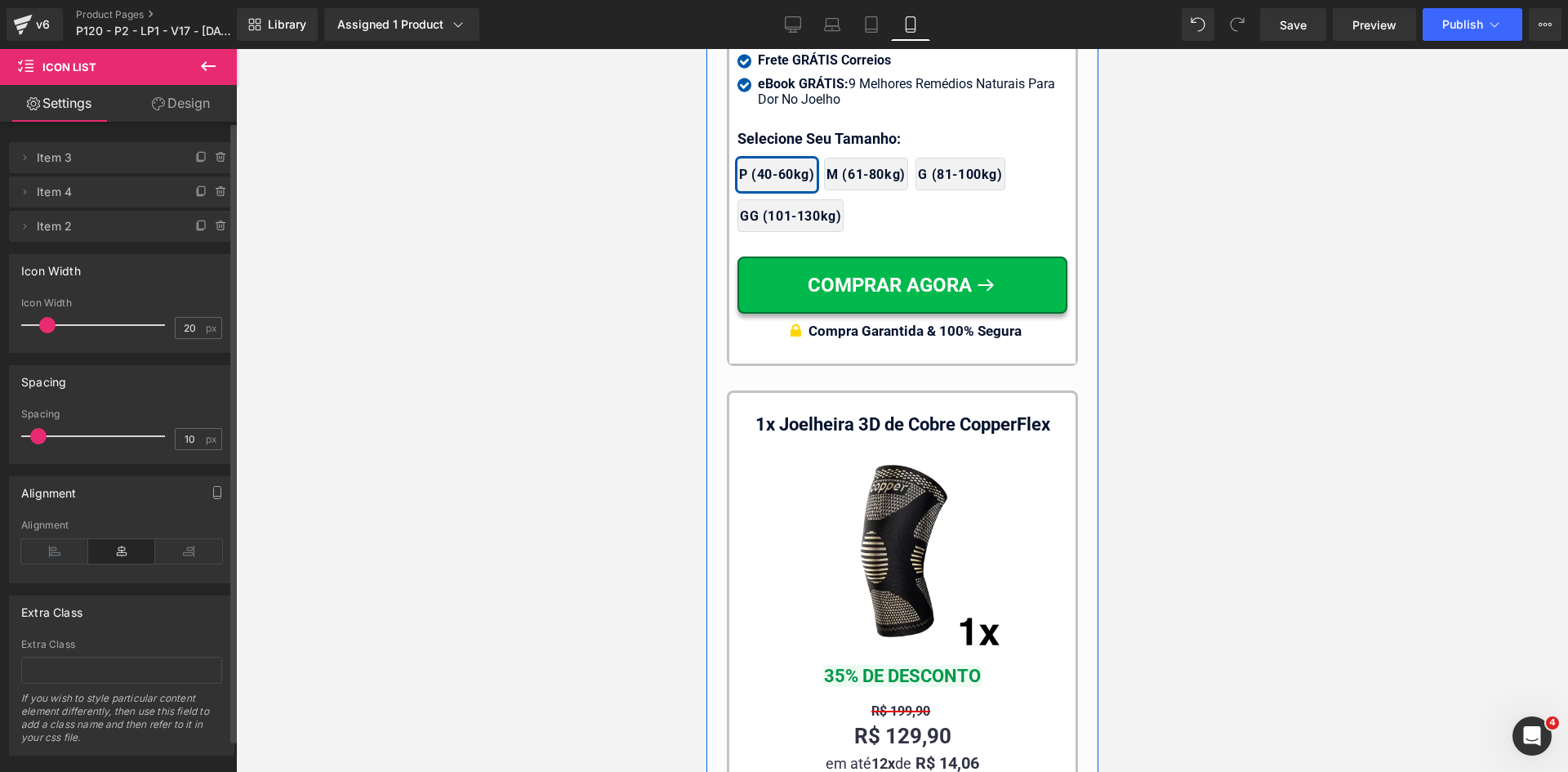
scroll to position [16410, 0]
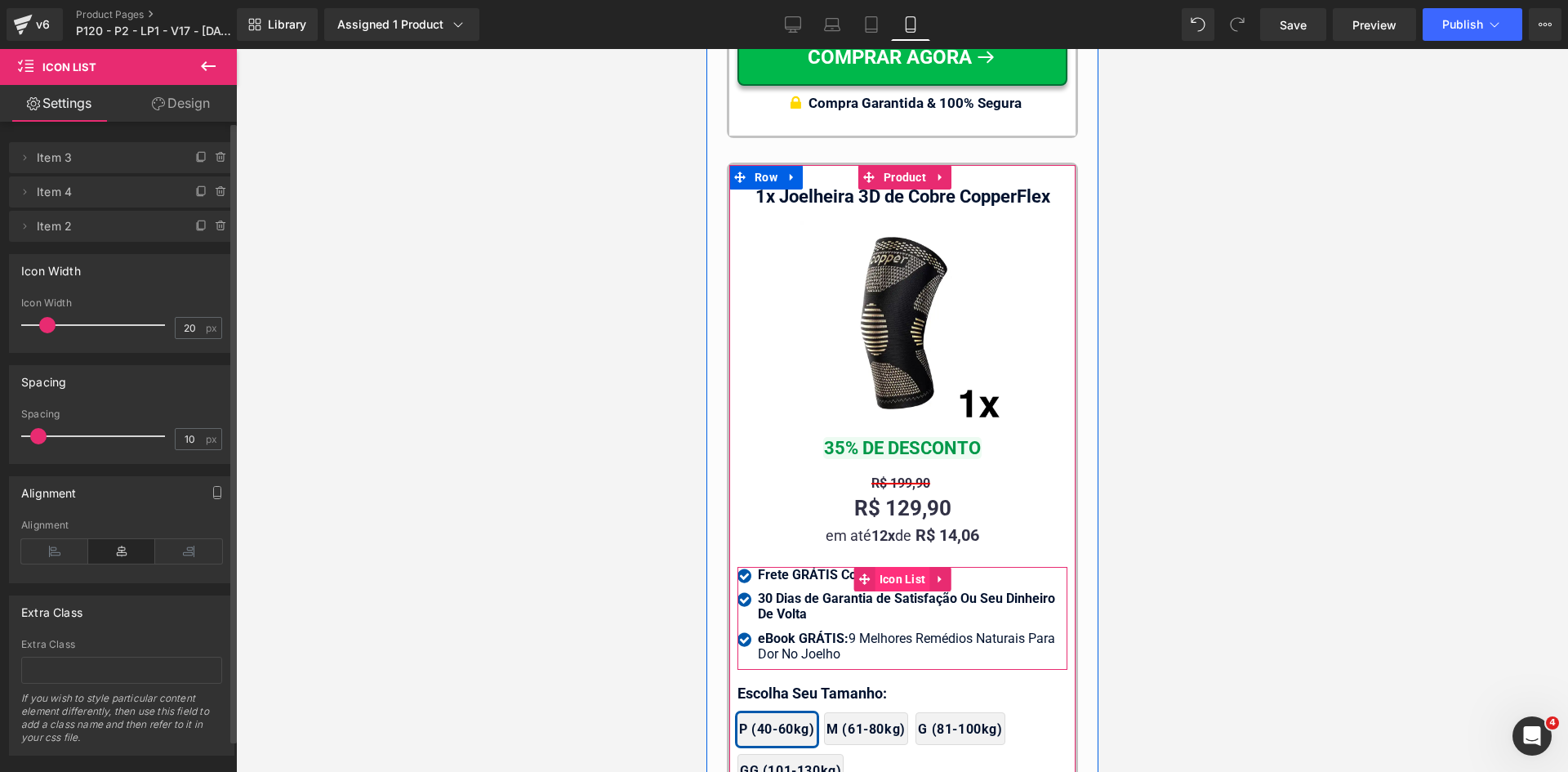
click at [908, 567] on span "Icon List" at bounding box center [902, 579] width 55 height 25
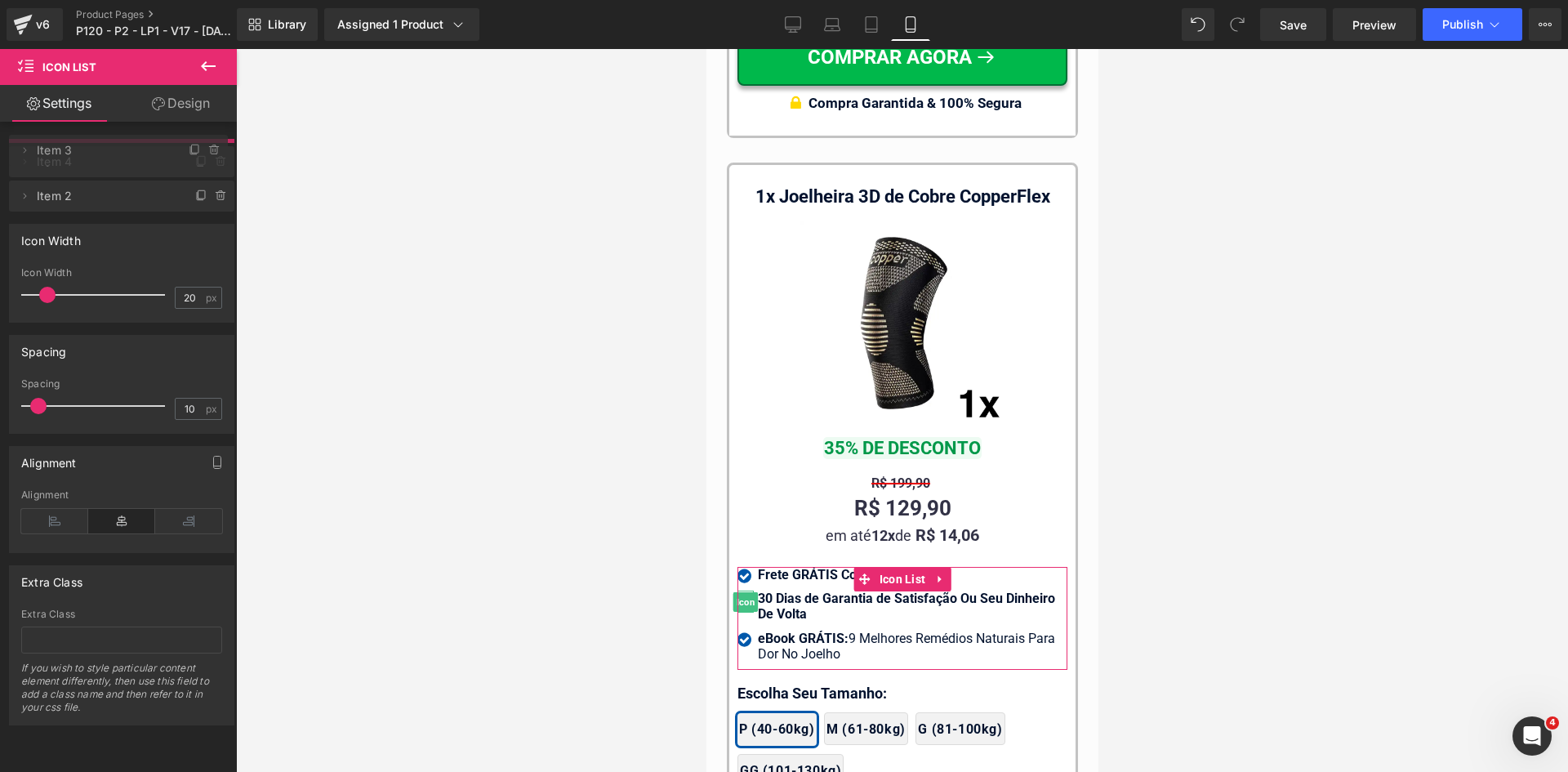
drag, startPoint x: 93, startPoint y: 194, endPoint x: 92, endPoint y: 153, distance: 41.0
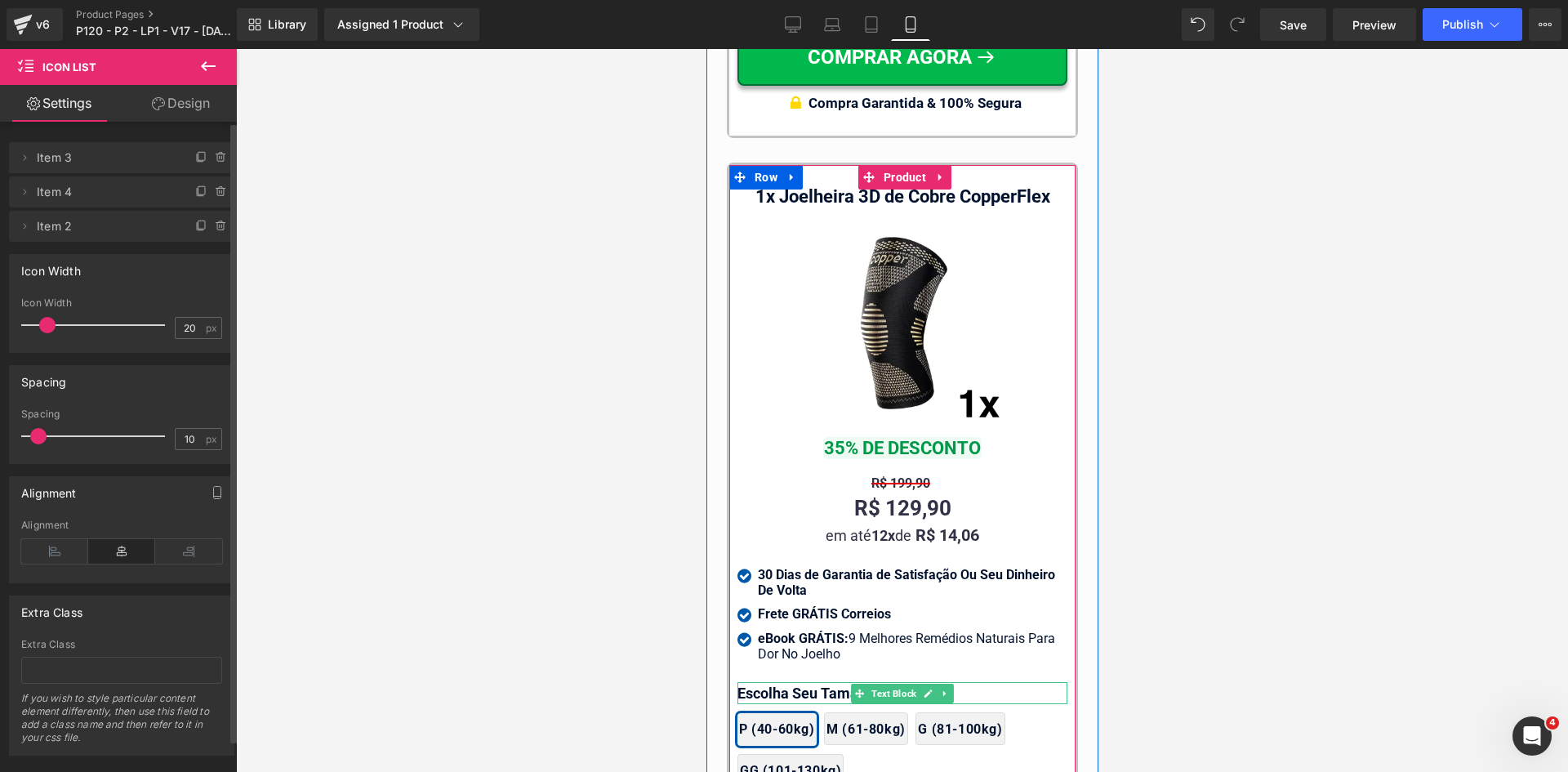
click at [784, 682] on p "Escolha Seu Tamanho:" at bounding box center [901, 692] width 330 height 22
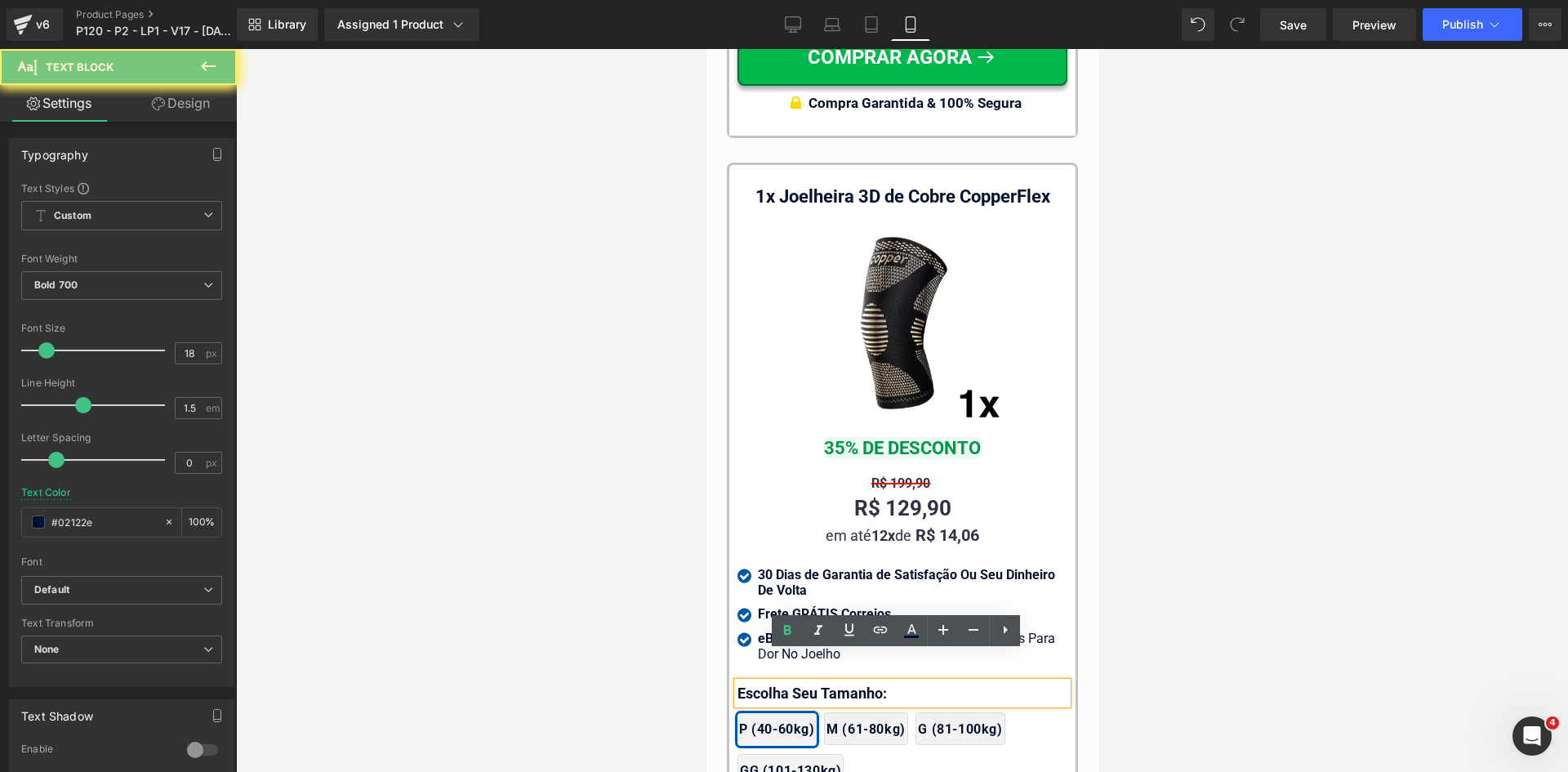
paste div
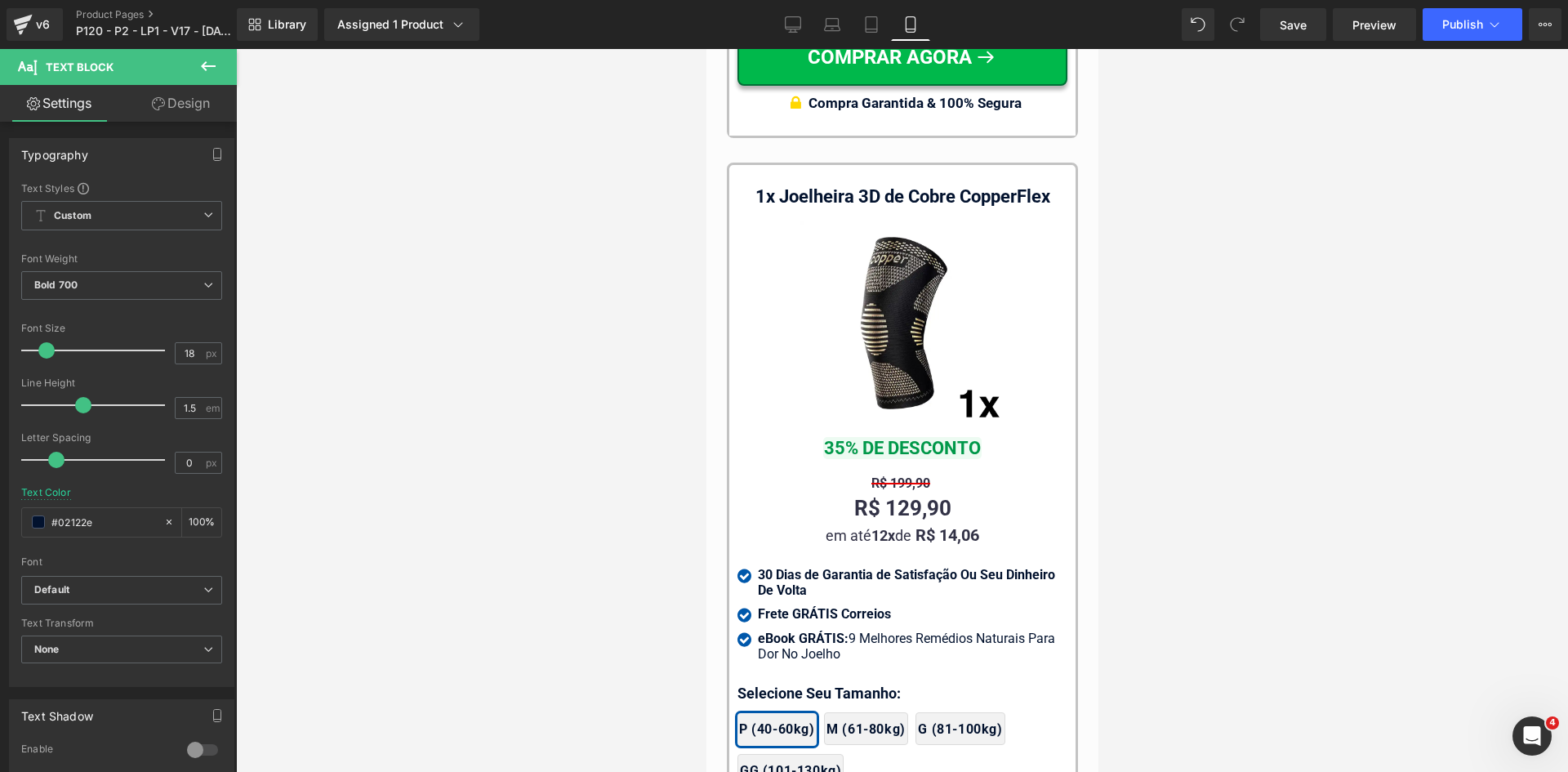
click at [557, 487] on div at bounding box center [902, 410] width 1332 height 723
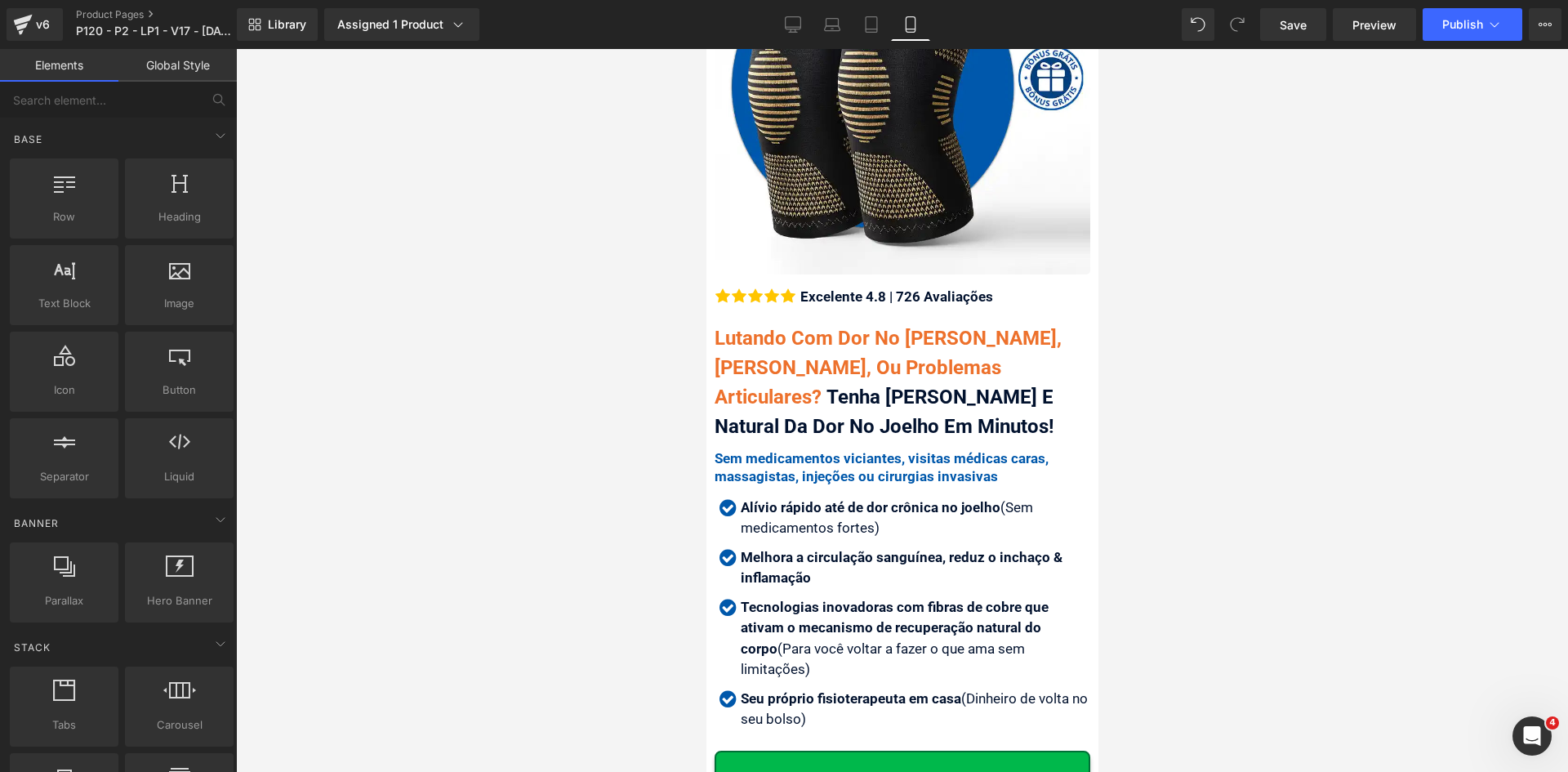
scroll to position [226, 0]
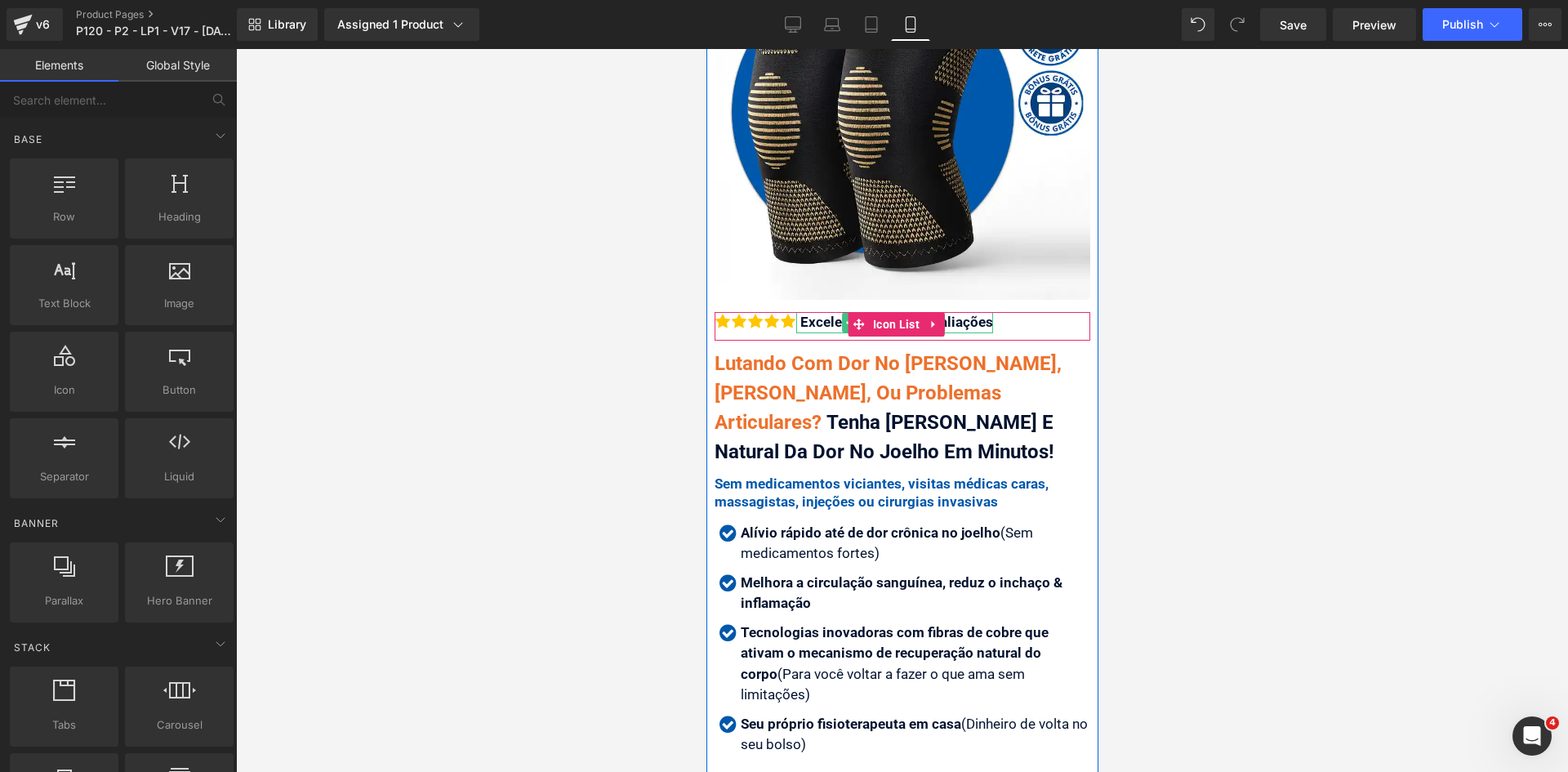
click at [827, 312] on div "Excelente 4.8 | 726 Avaliações" at bounding box center [894, 323] width 197 height 21
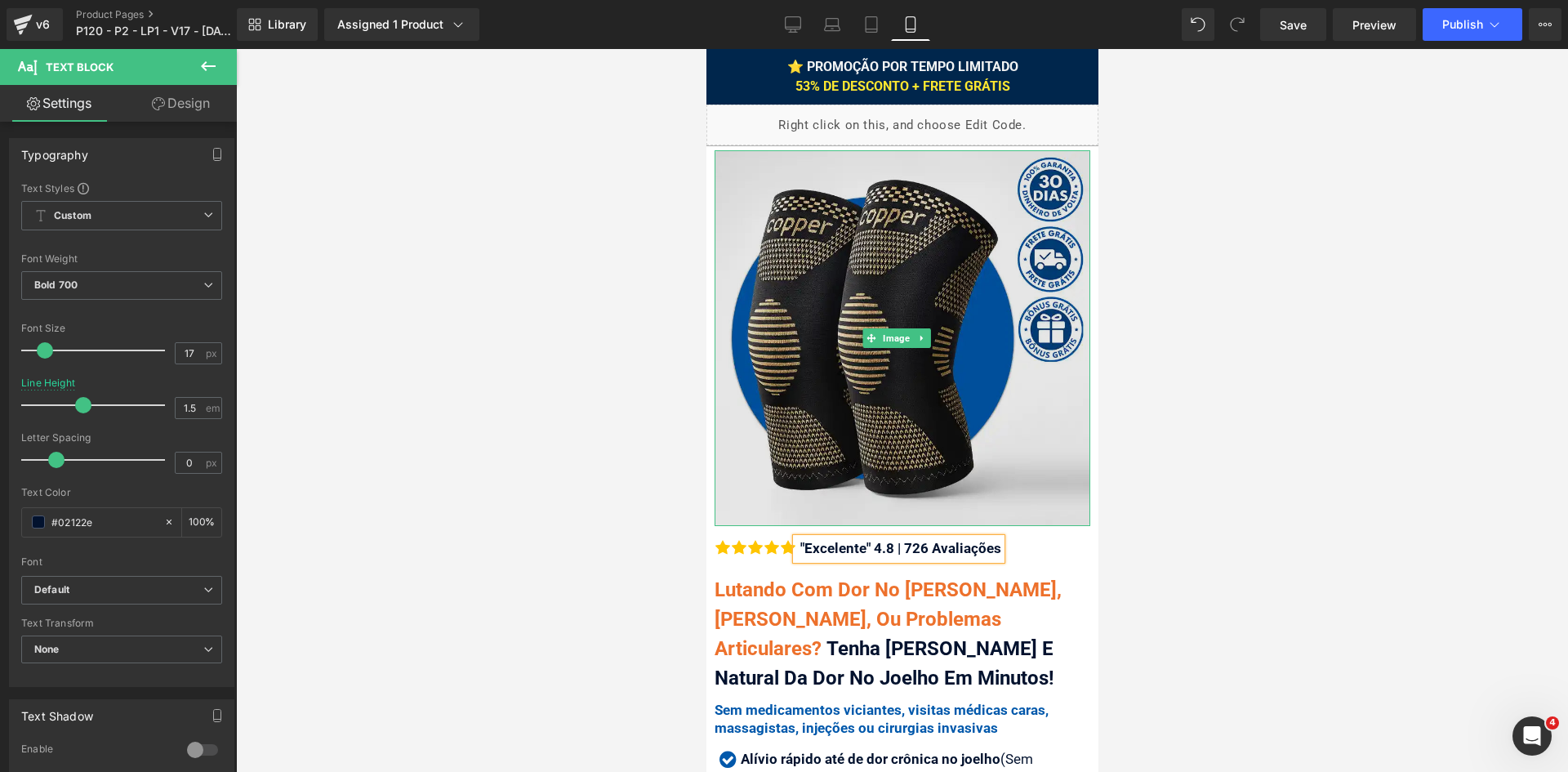
scroll to position [408, 0]
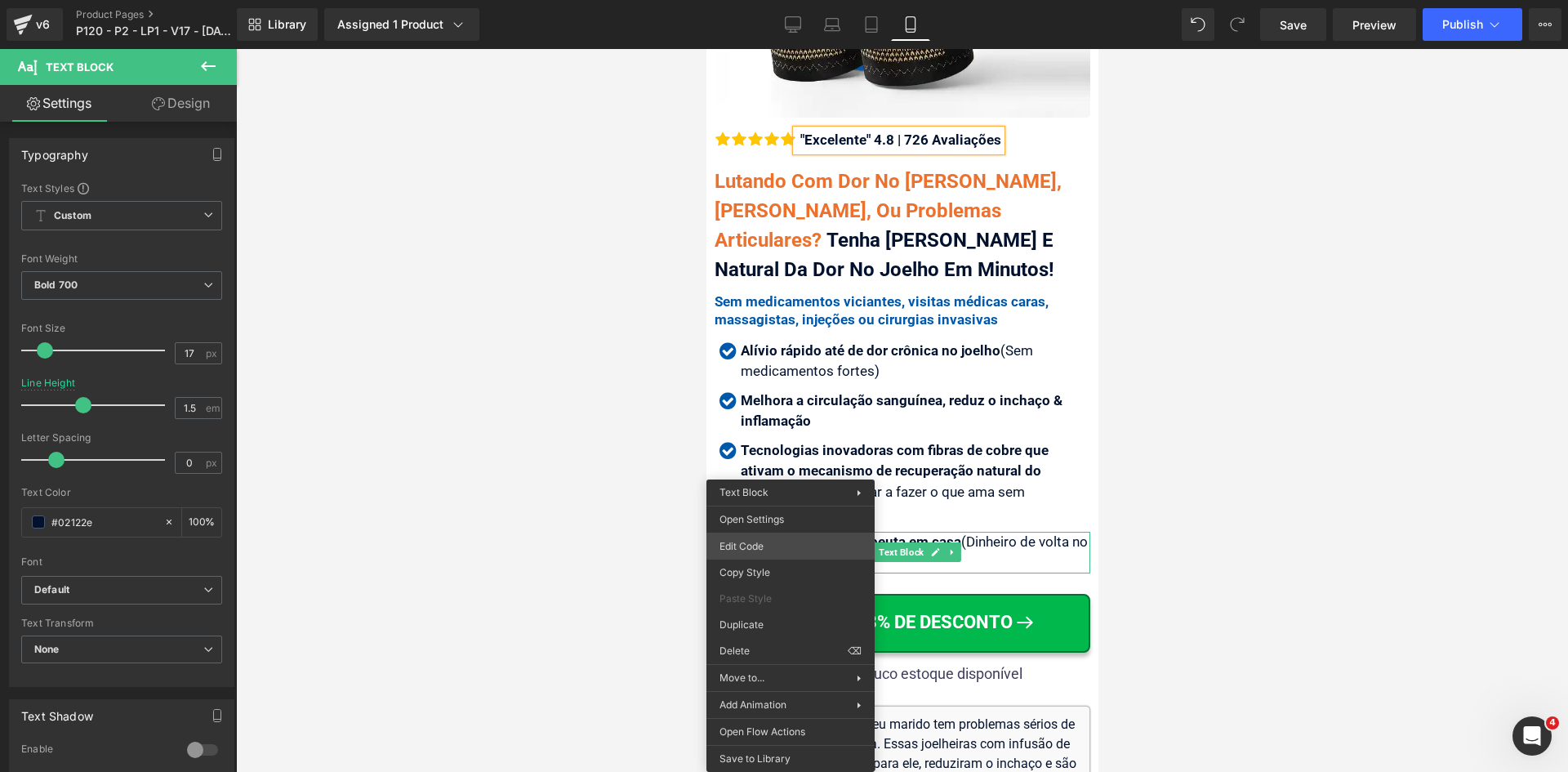
click at [780, 0] on div "Icon List You are previewing how the will restyle your page. You can not edit E…" at bounding box center [784, 0] width 1568 height 0
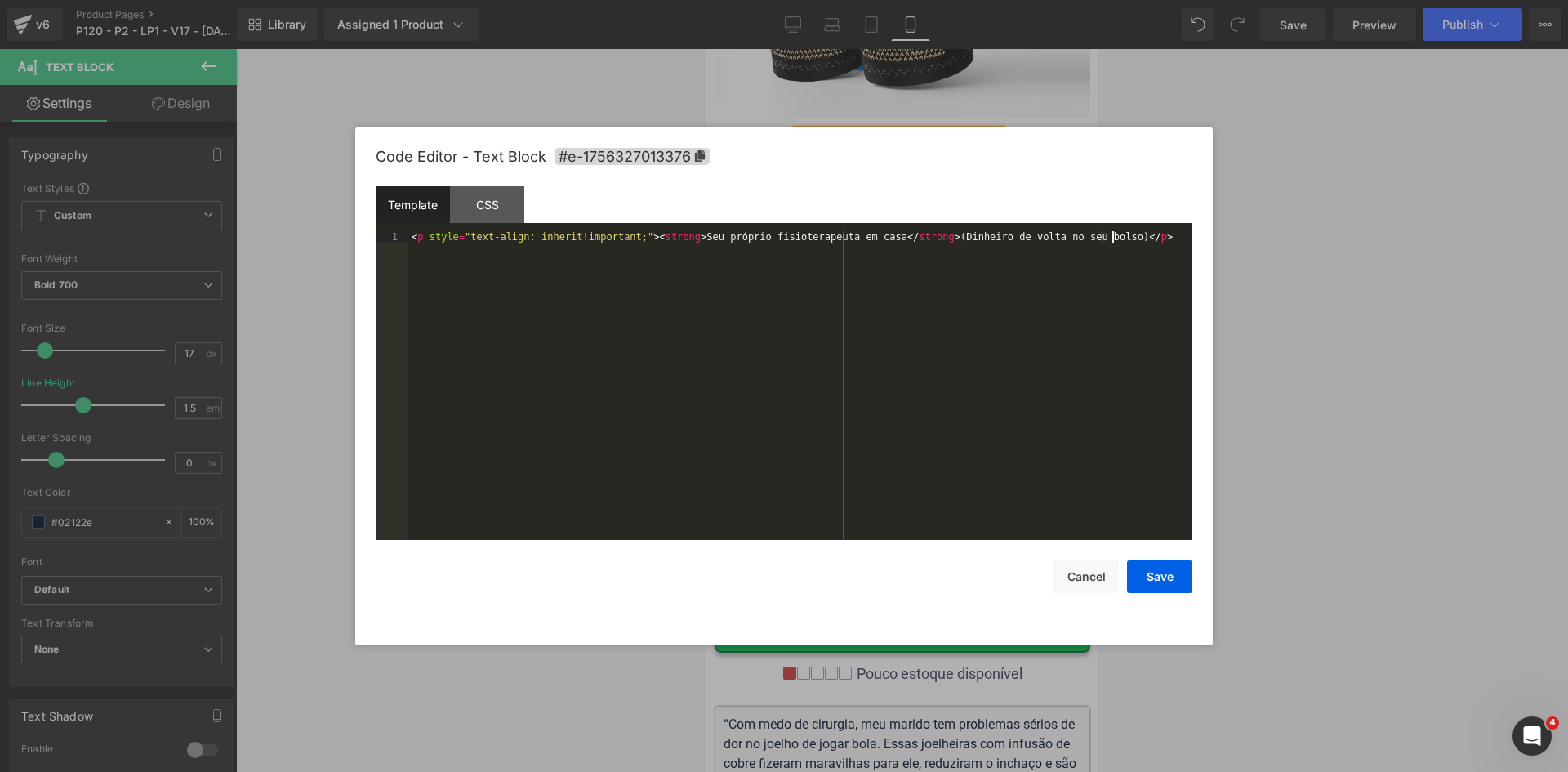
click at [691, 419] on div "< p style = "text-align: inherit!important;" > < strong > Seu próprio fisiotera…" at bounding box center [801, 396] width 784 height 331
click at [1164, 569] on button "Save" at bounding box center [1160, 576] width 66 height 32
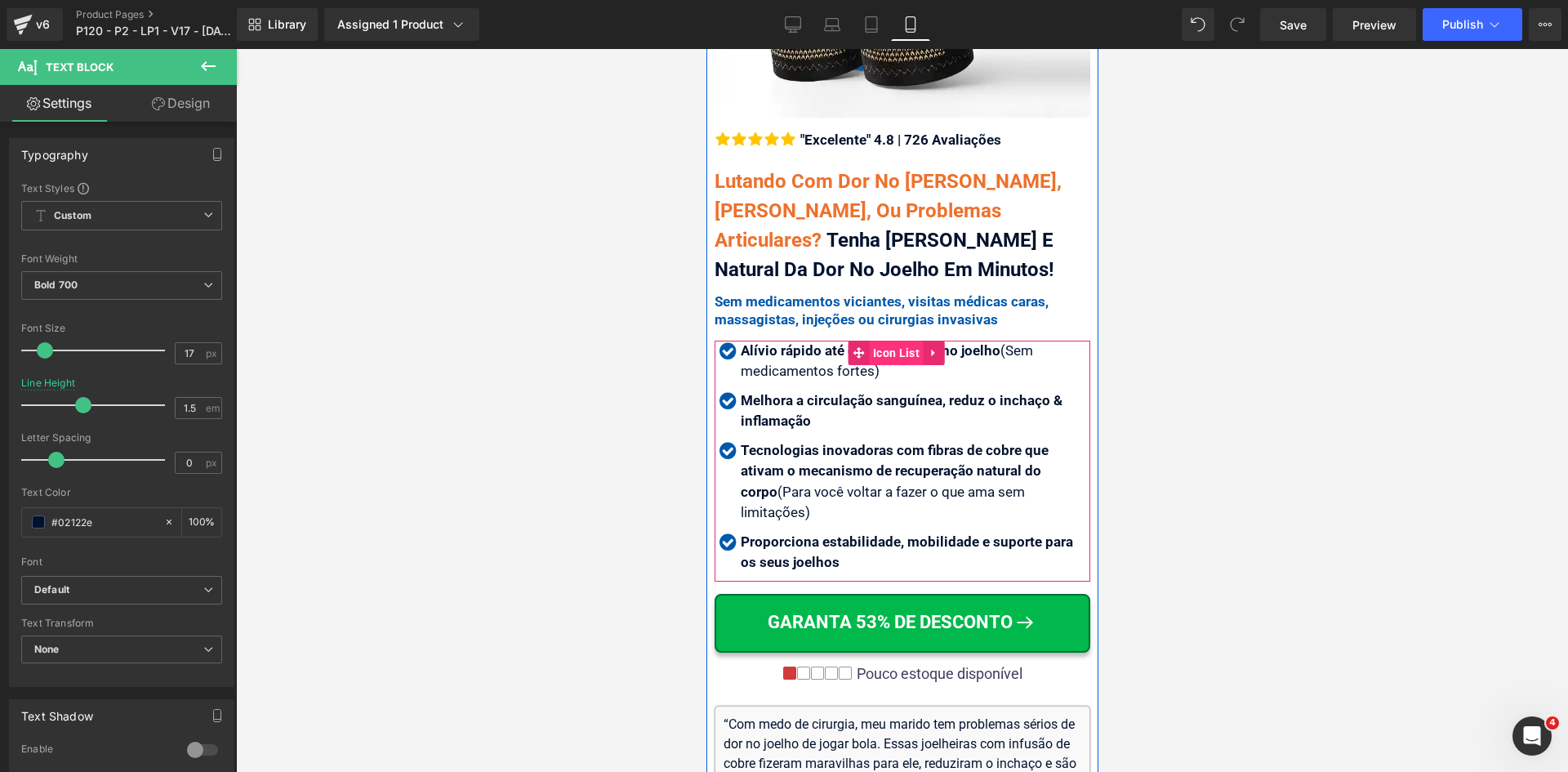
drag, startPoint x: 876, startPoint y: 343, endPoint x: 1100, endPoint y: 378, distance: 226.7
click at [876, 343] on span "Icon List" at bounding box center [896, 353] width 55 height 25
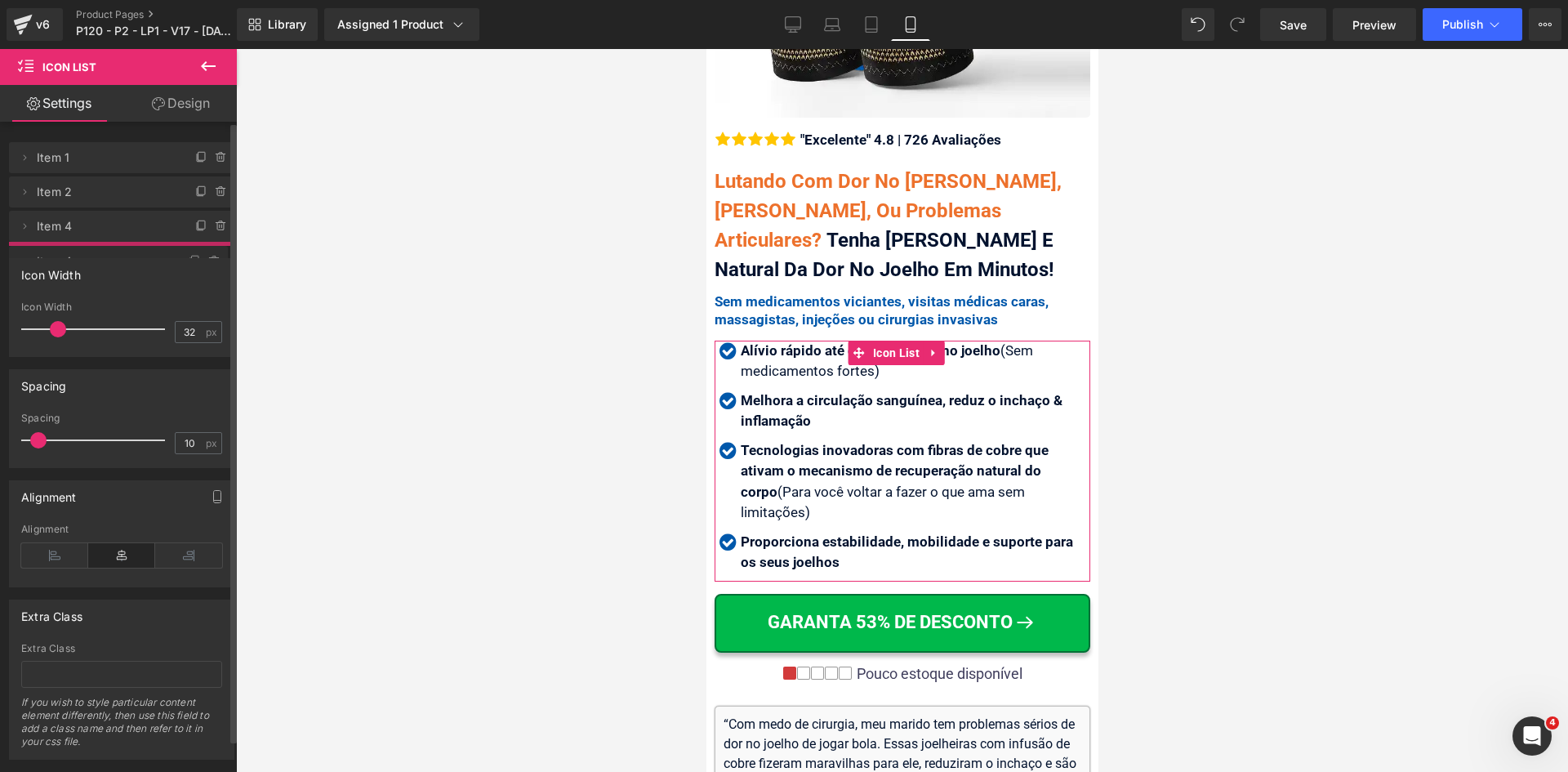
drag, startPoint x: 149, startPoint y: 228, endPoint x: 157, endPoint y: 264, distance: 36.9
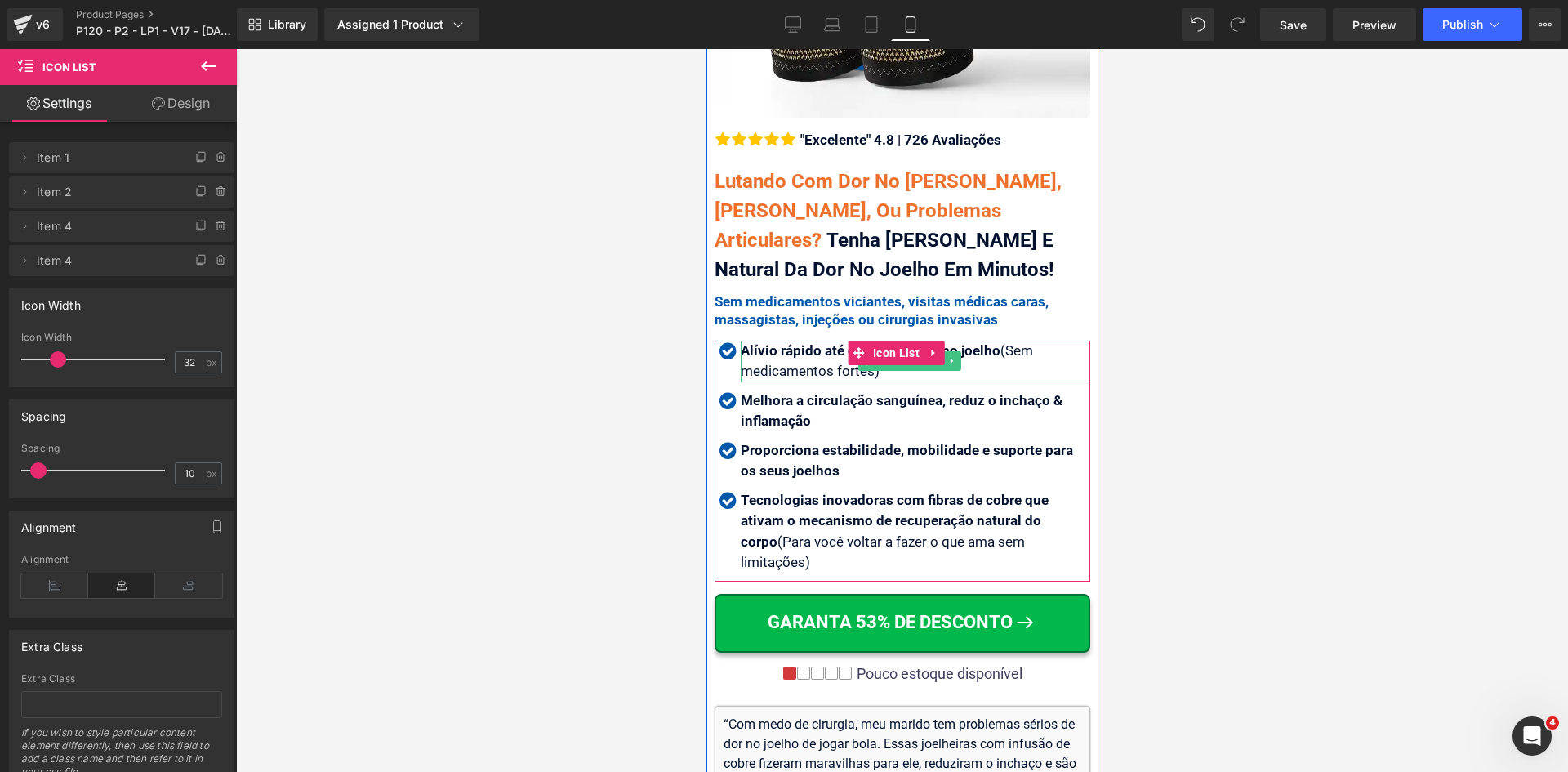
click at [803, 342] on strong "Alívio rápido até de dor crônica no joelho" at bounding box center [869, 349] width 259 height 16
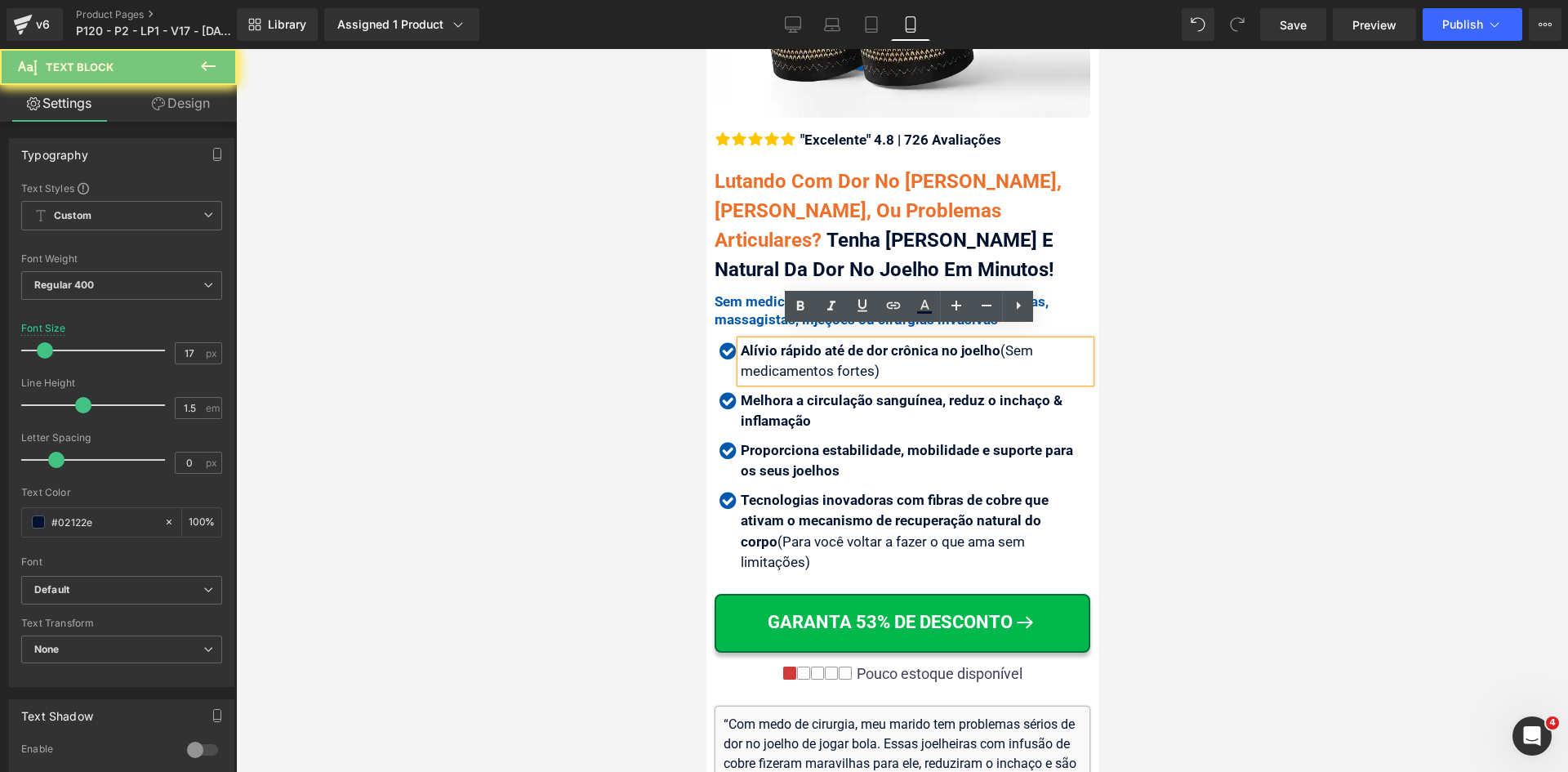
click at [808, 342] on strong "Alívio rápido até de dor crônica no joelho" at bounding box center [869, 349] width 259 height 16
click at [814, 342] on strong "Alívio rápido até de dor crônica no joelho" at bounding box center [869, 349] width 259 height 16
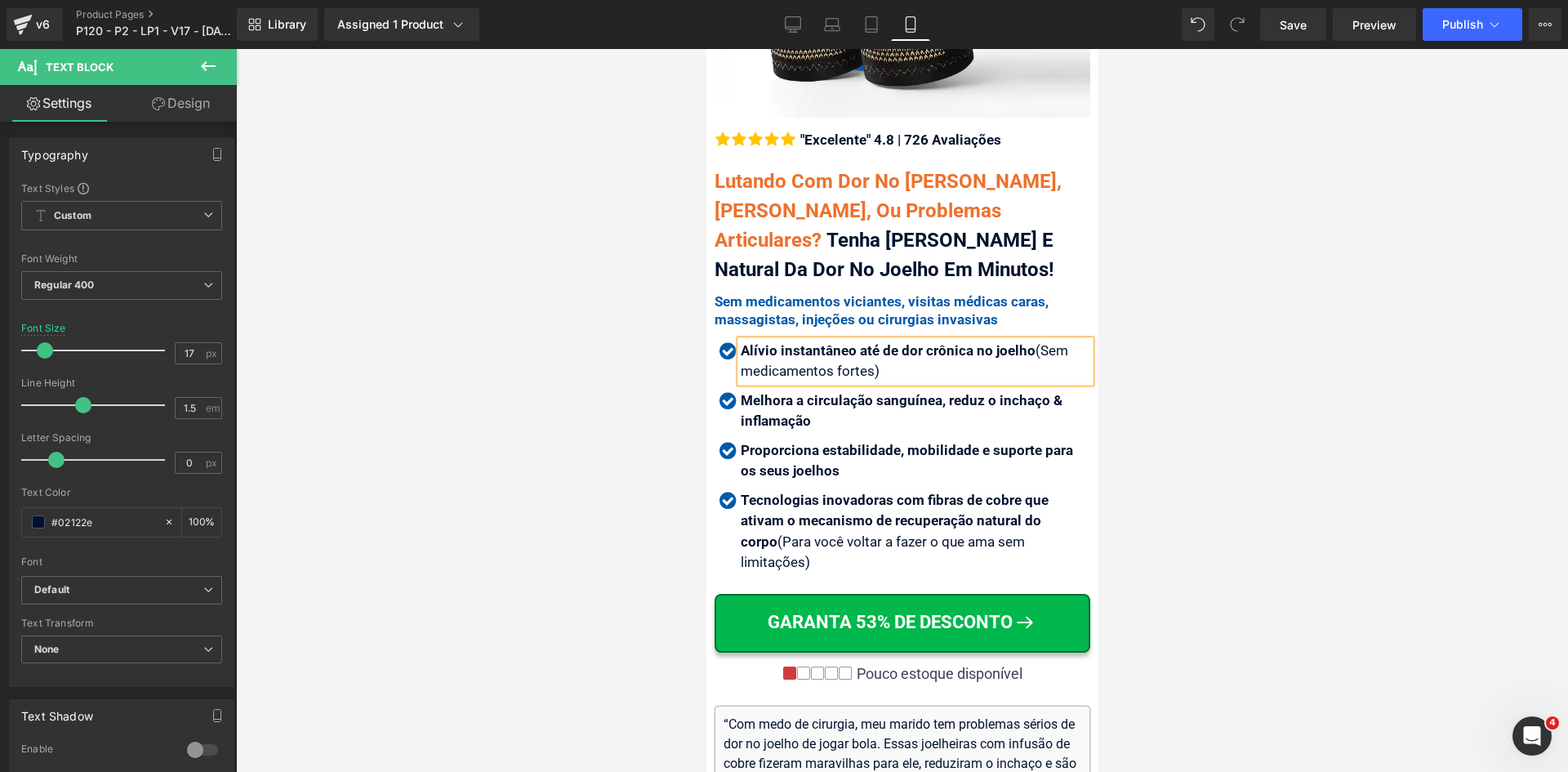
click at [628, 430] on div at bounding box center [902, 410] width 1332 height 723
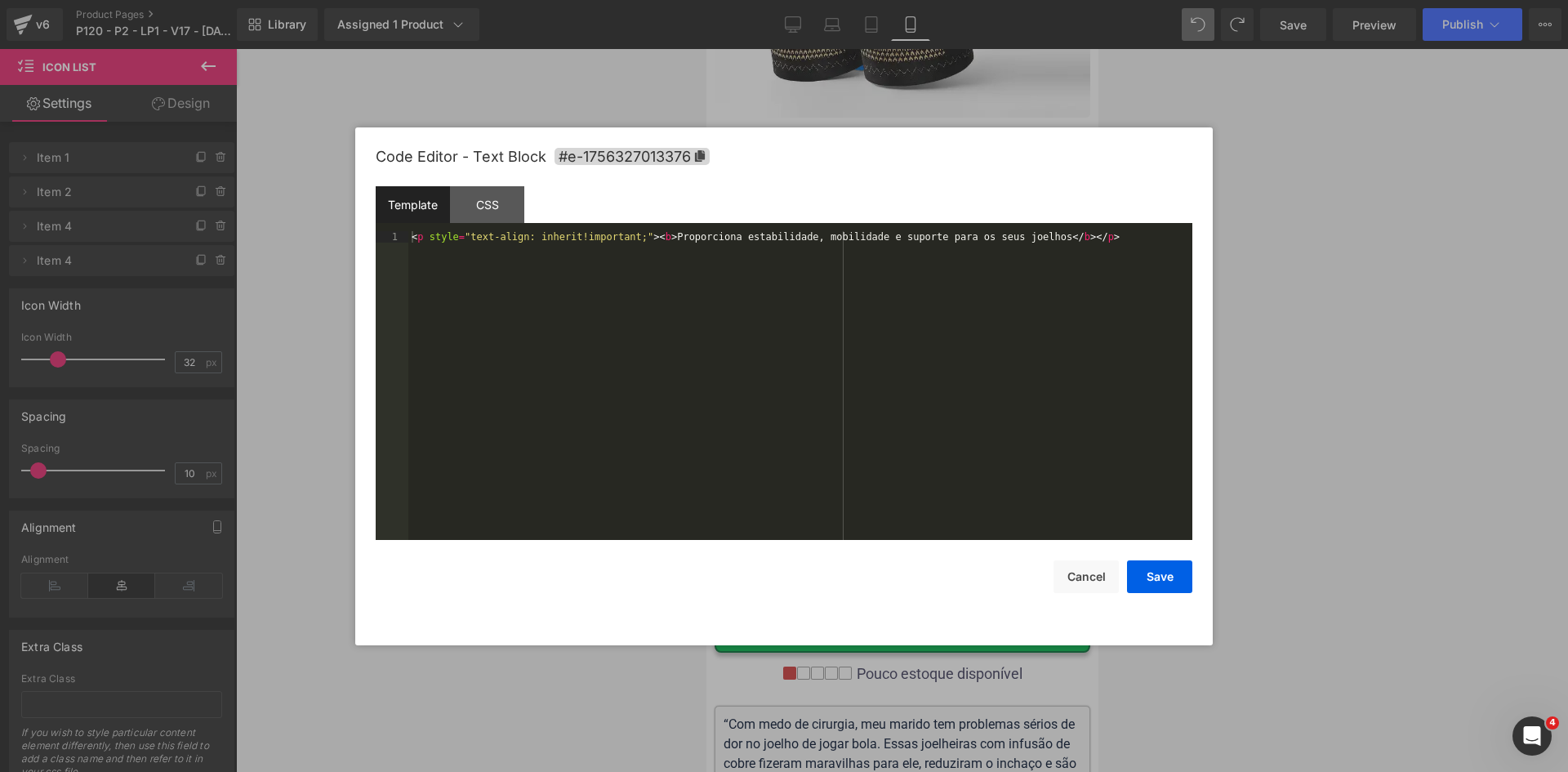
click at [791, 0] on div "Icon List You are previewing how the will restyle your page. You can not edit E…" at bounding box center [784, 0] width 1568 height 0
click at [639, 393] on div "< p style = "text-align: inherit!important;" > < b > Proporciona estabilidade, …" at bounding box center [801, 396] width 784 height 331
click at [1176, 581] on button "Save" at bounding box center [1160, 576] width 66 height 32
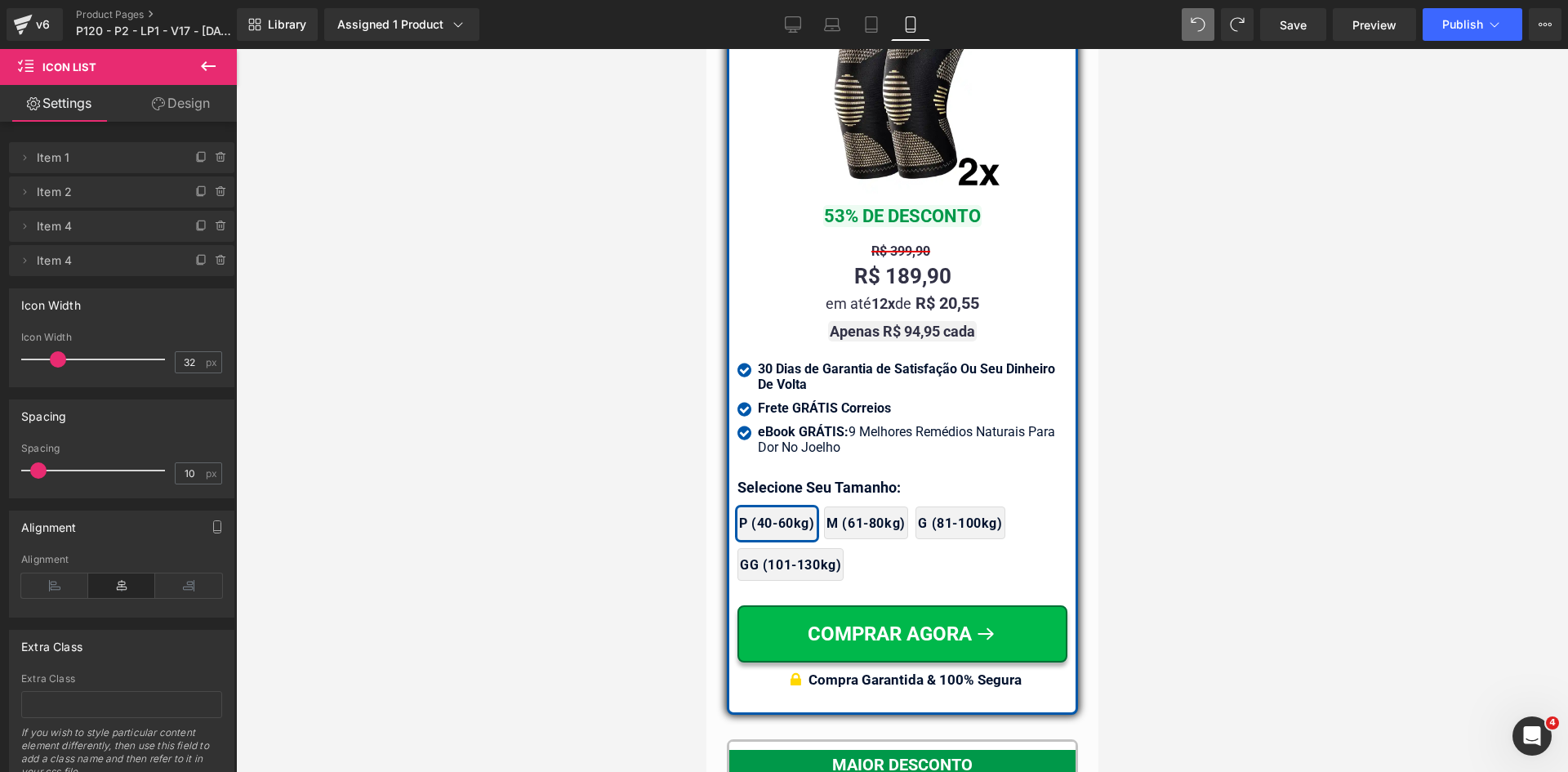
scroll to position [14972, 0]
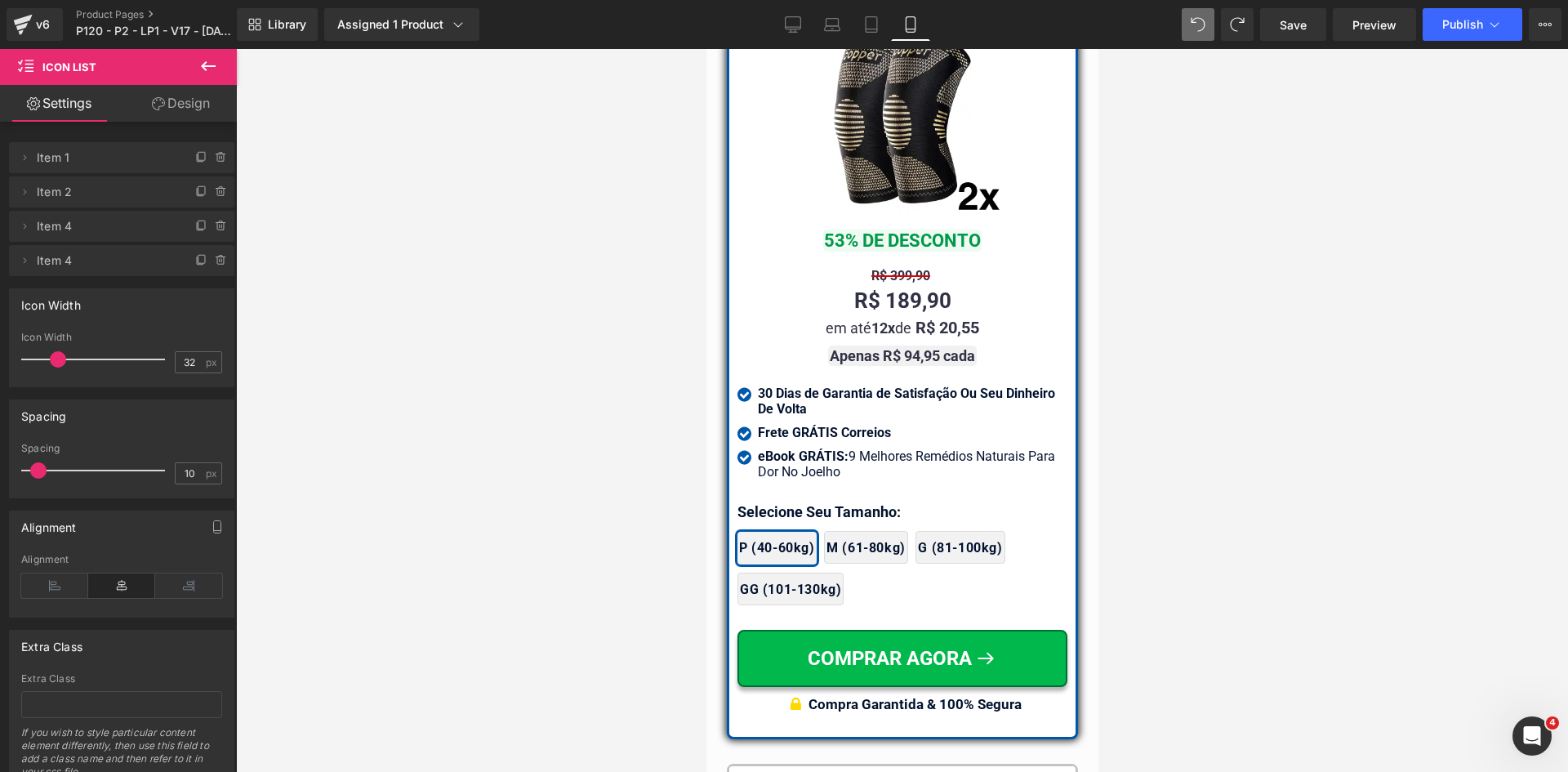
drag, startPoint x: 1095, startPoint y: 88, endPoint x: 1943, endPoint y: 476, distance: 932.5
click at [1469, 14] on button "Publish" at bounding box center [1472, 25] width 100 height 32
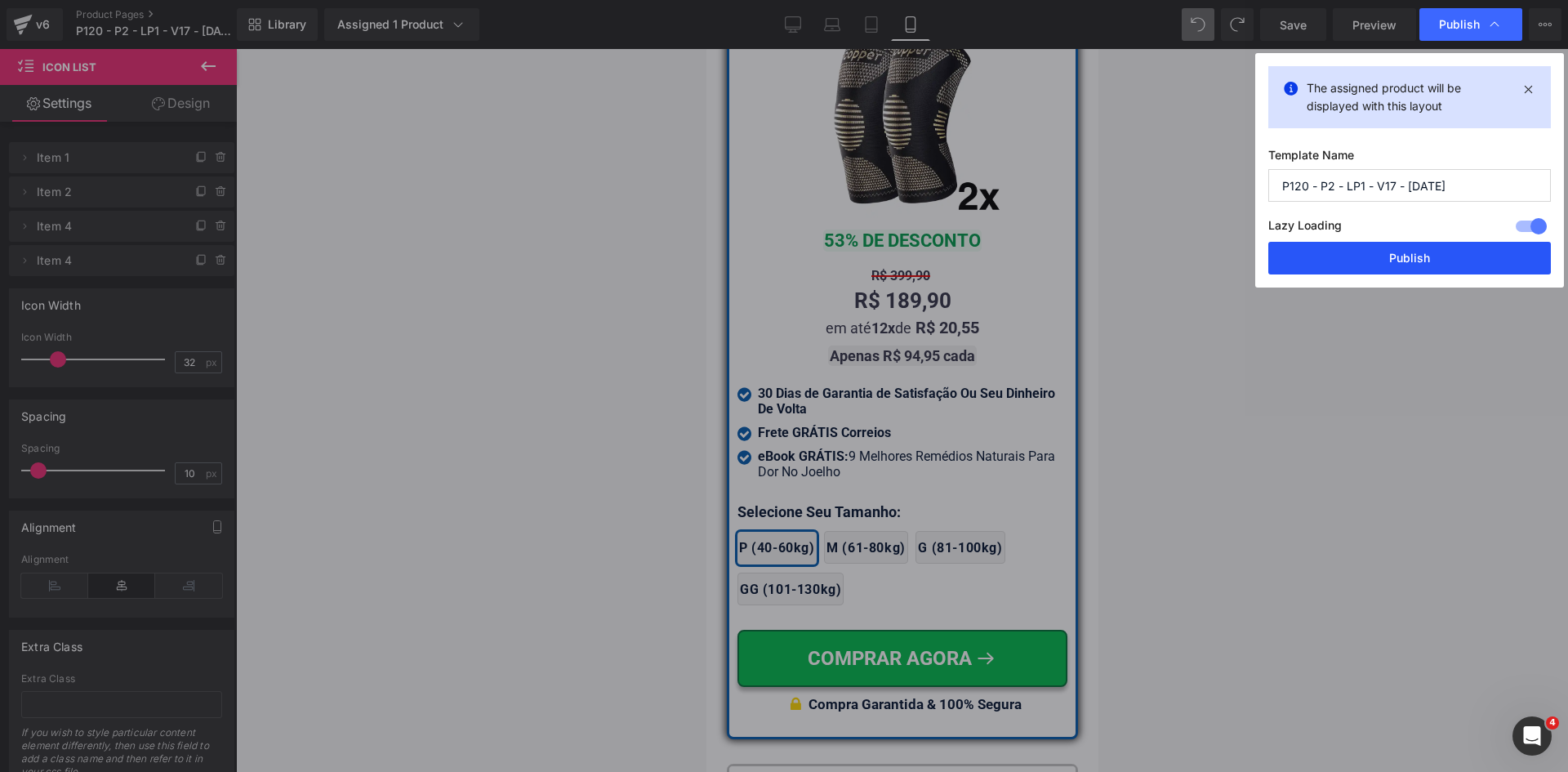
click at [1415, 259] on button "Publish" at bounding box center [1410, 258] width 283 height 32
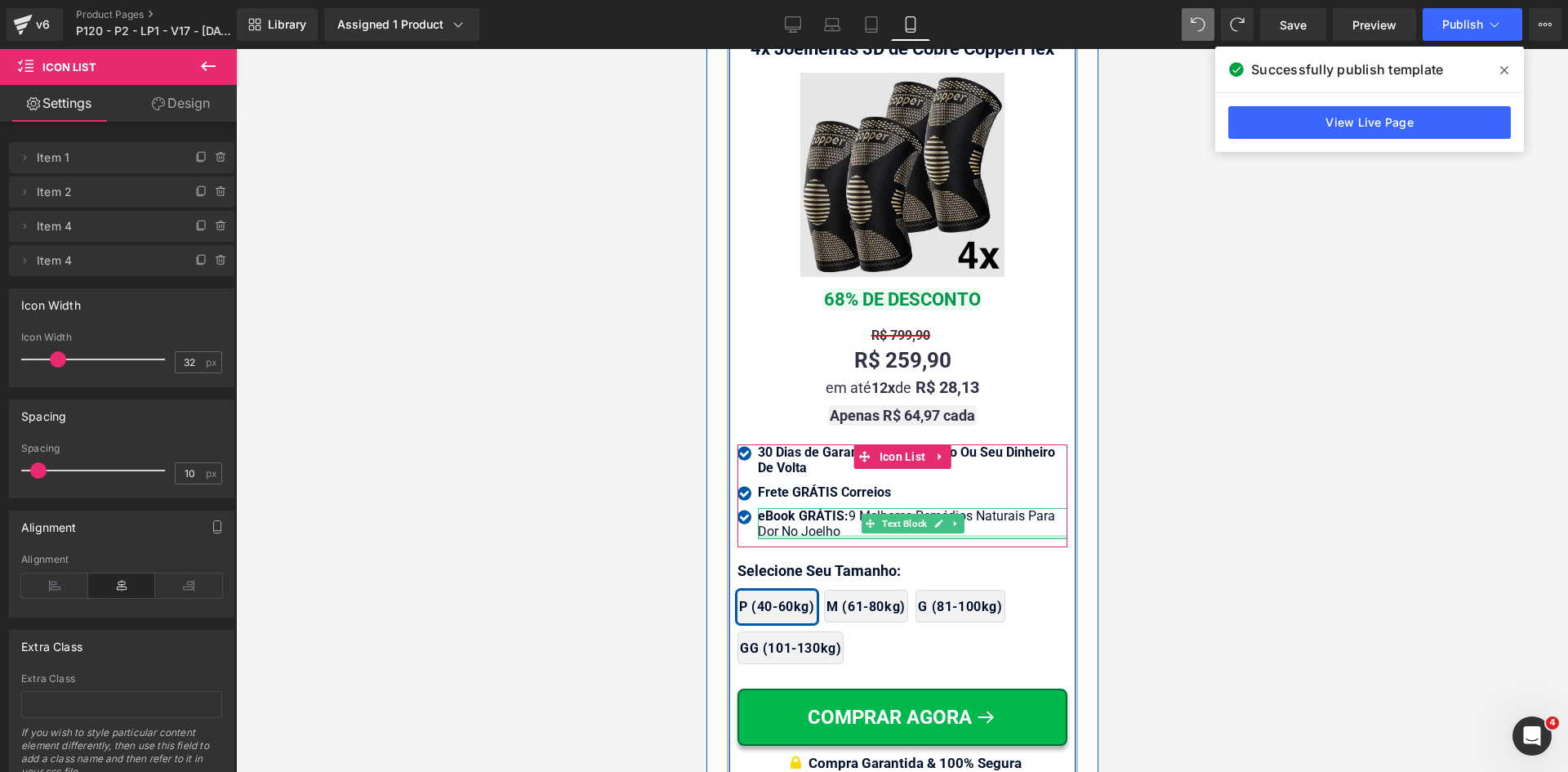
scroll to position [15544, 0]
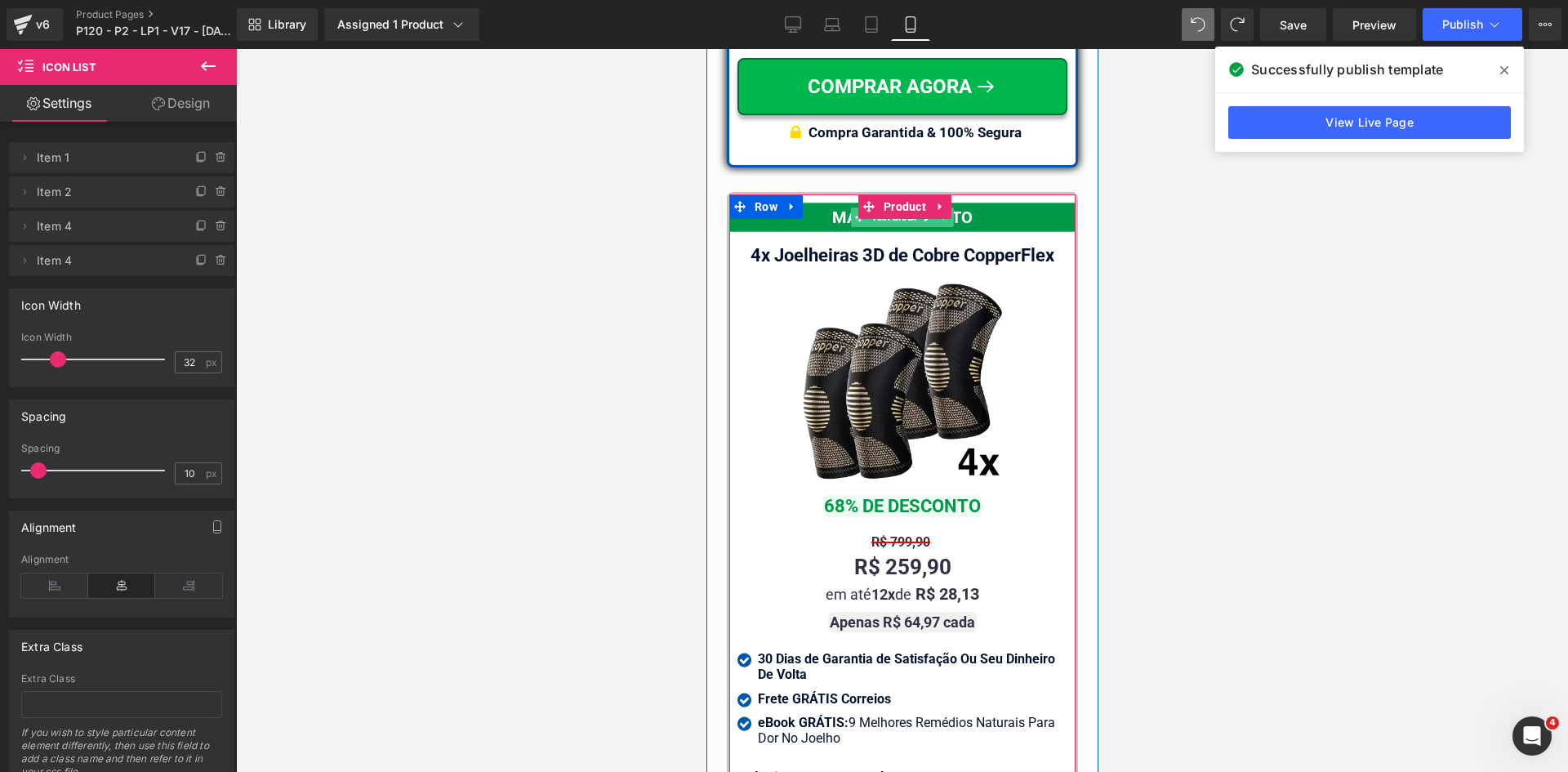
click at [993, 202] on div "MAIOR DESCONTO" at bounding box center [901, 217] width 347 height 29
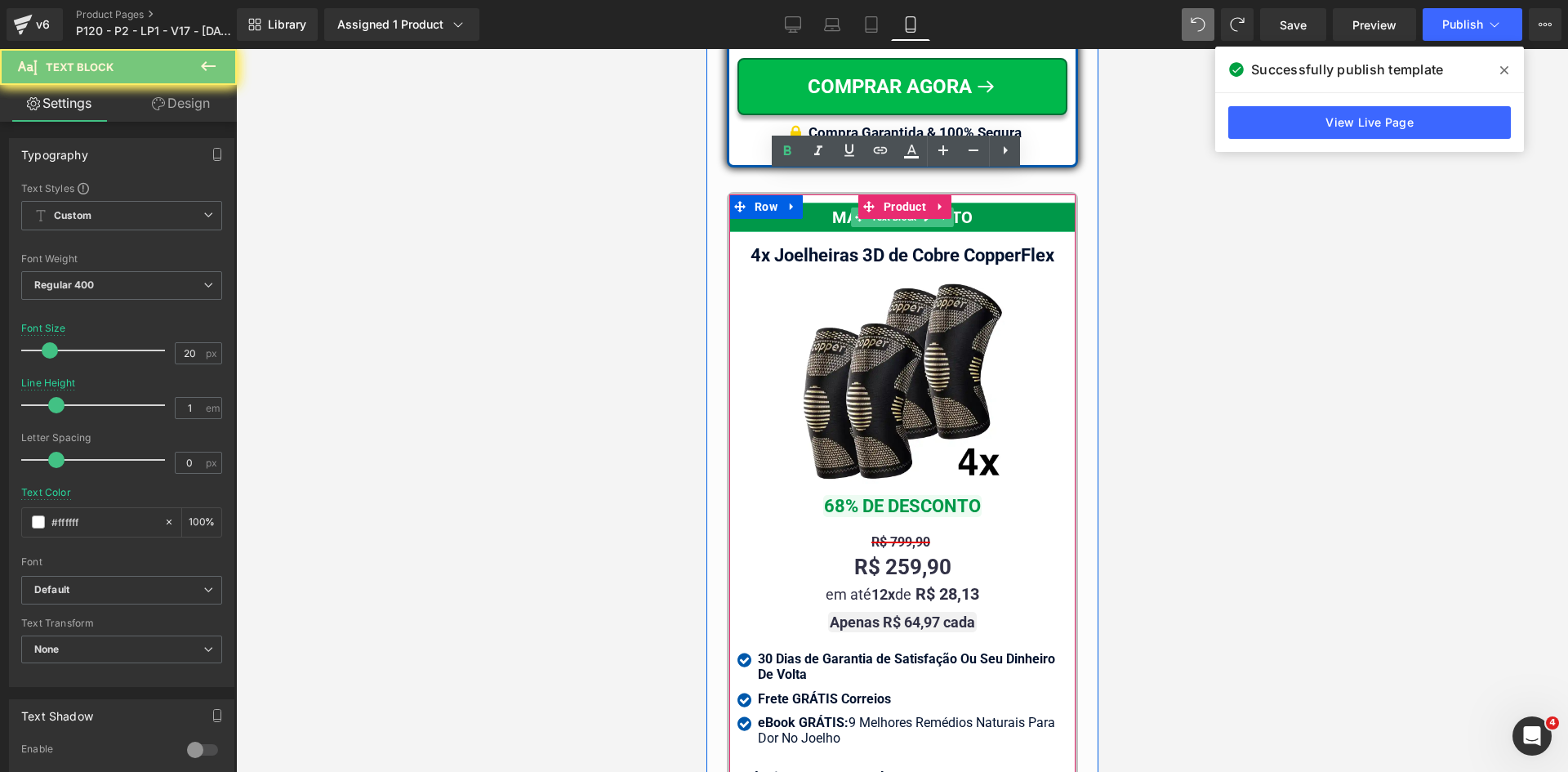
click at [993, 202] on div "MAIOR DESCONTO" at bounding box center [901, 217] width 347 height 29
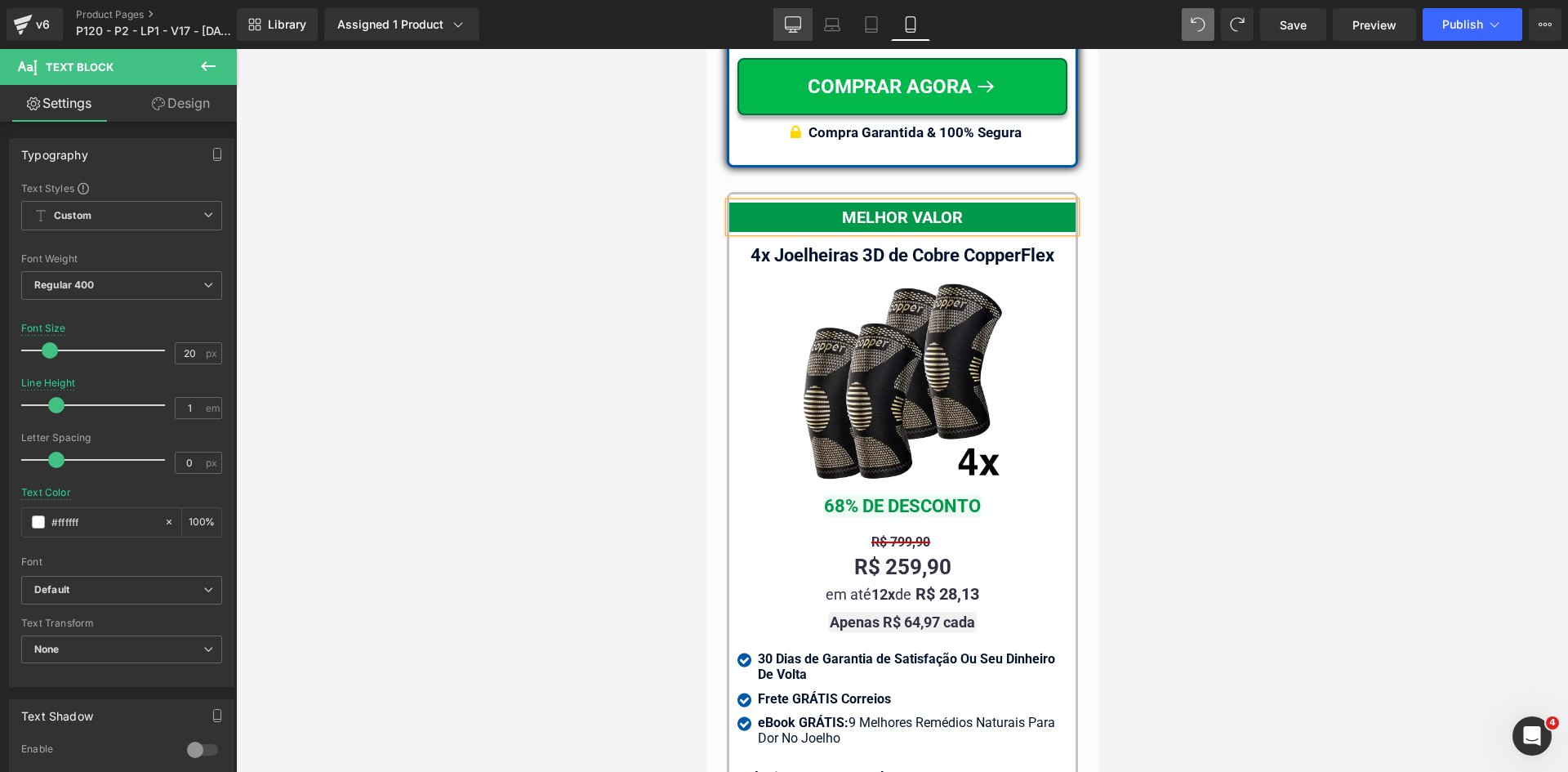
click at [803, 16] on link "Desktop" at bounding box center [792, 25] width 39 height 32
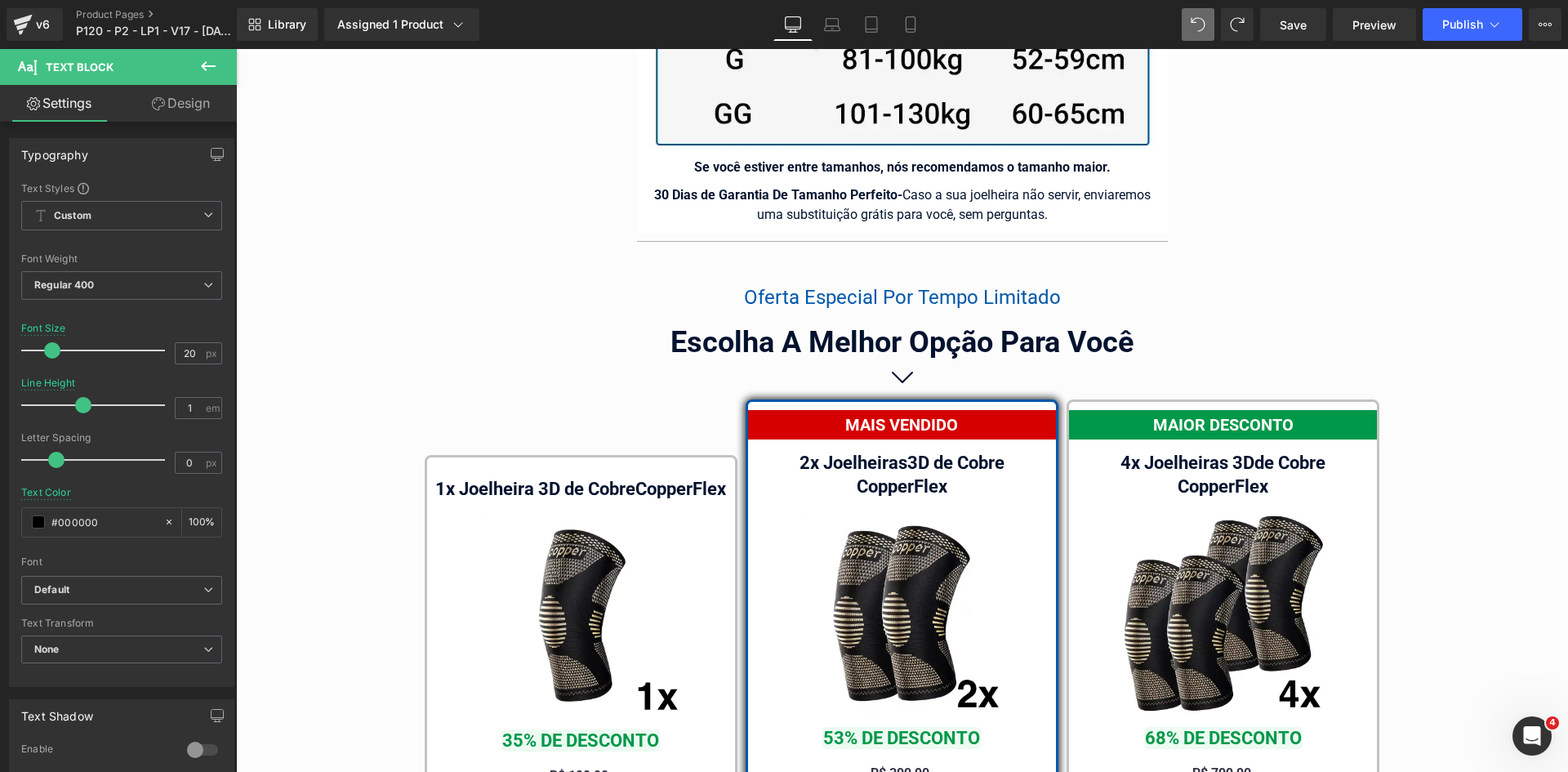
scroll to position [0, 0]
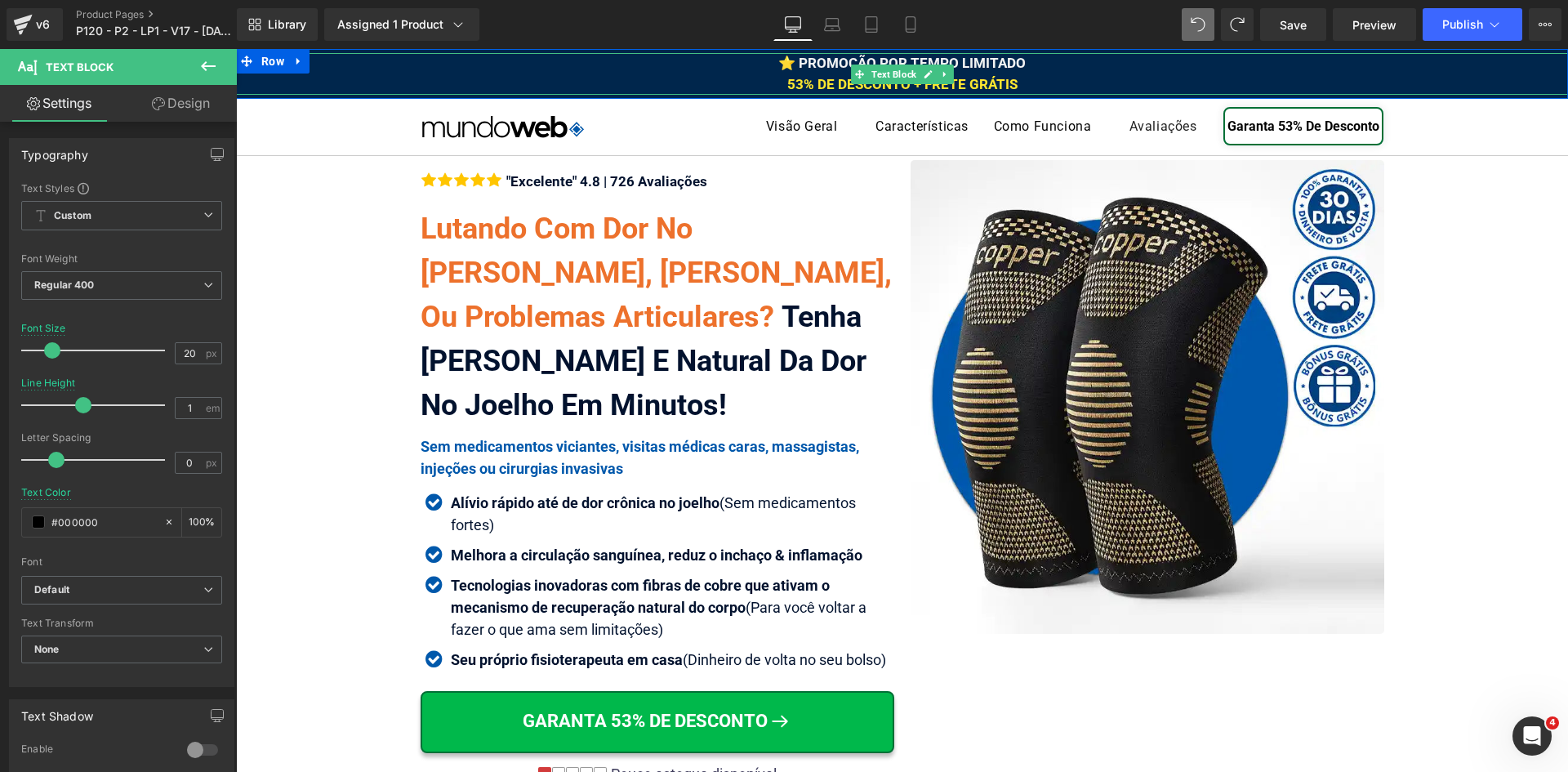
click at [960, 85] on span "53% DE DESCONTO + FRETE GRÁTIS" at bounding box center [902, 84] width 231 height 16
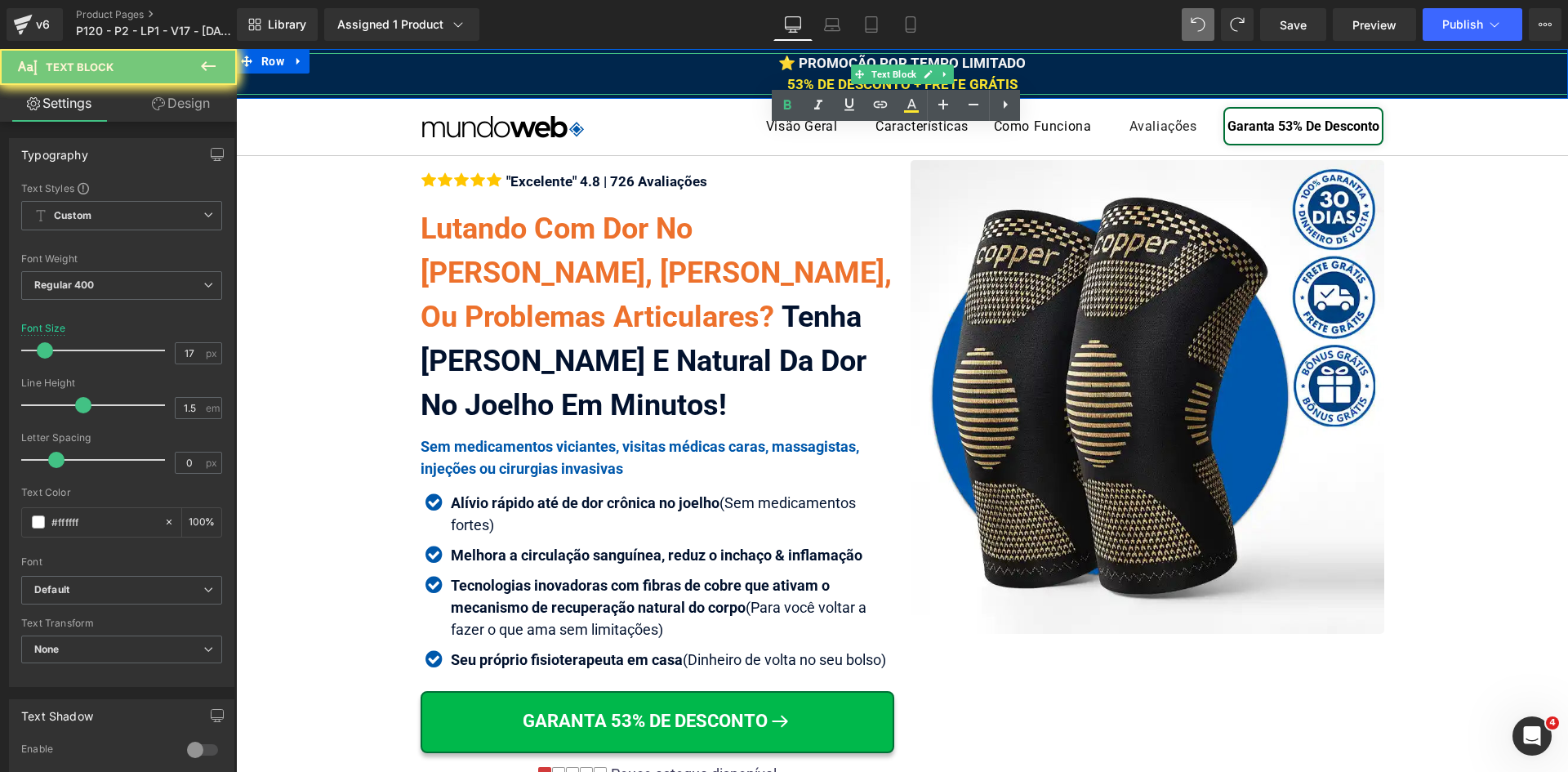
click at [960, 85] on span "53% DE DESCONTO + FRETE GRÁTIS" at bounding box center [902, 84] width 231 height 16
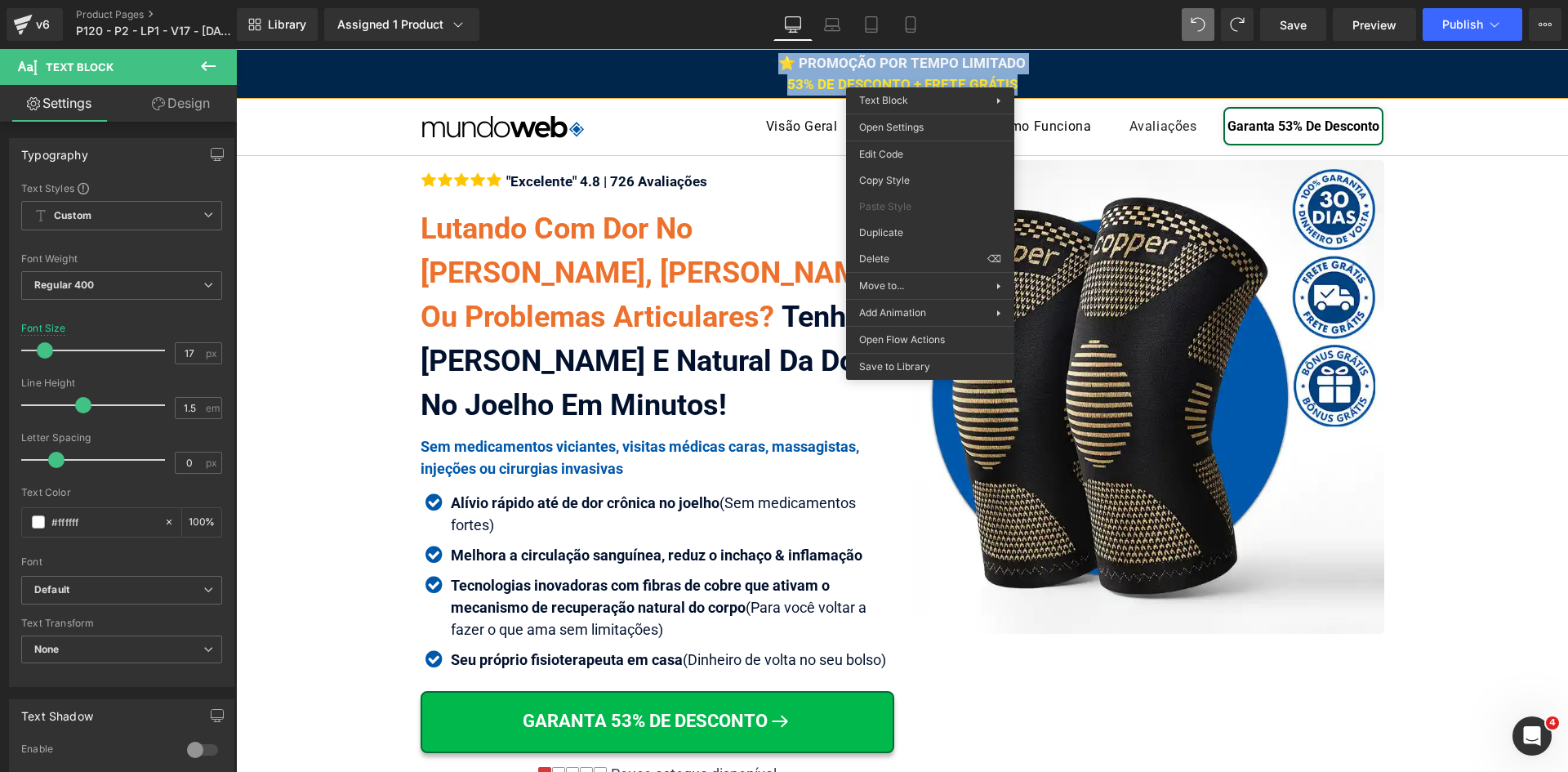
click at [847, 72] on div "⭐ PROMOÇÃO POR TEMPO LIMITADO 53% DE DESCONTO + FRETE GRÁTIS" at bounding box center [902, 74] width 1332 height 42
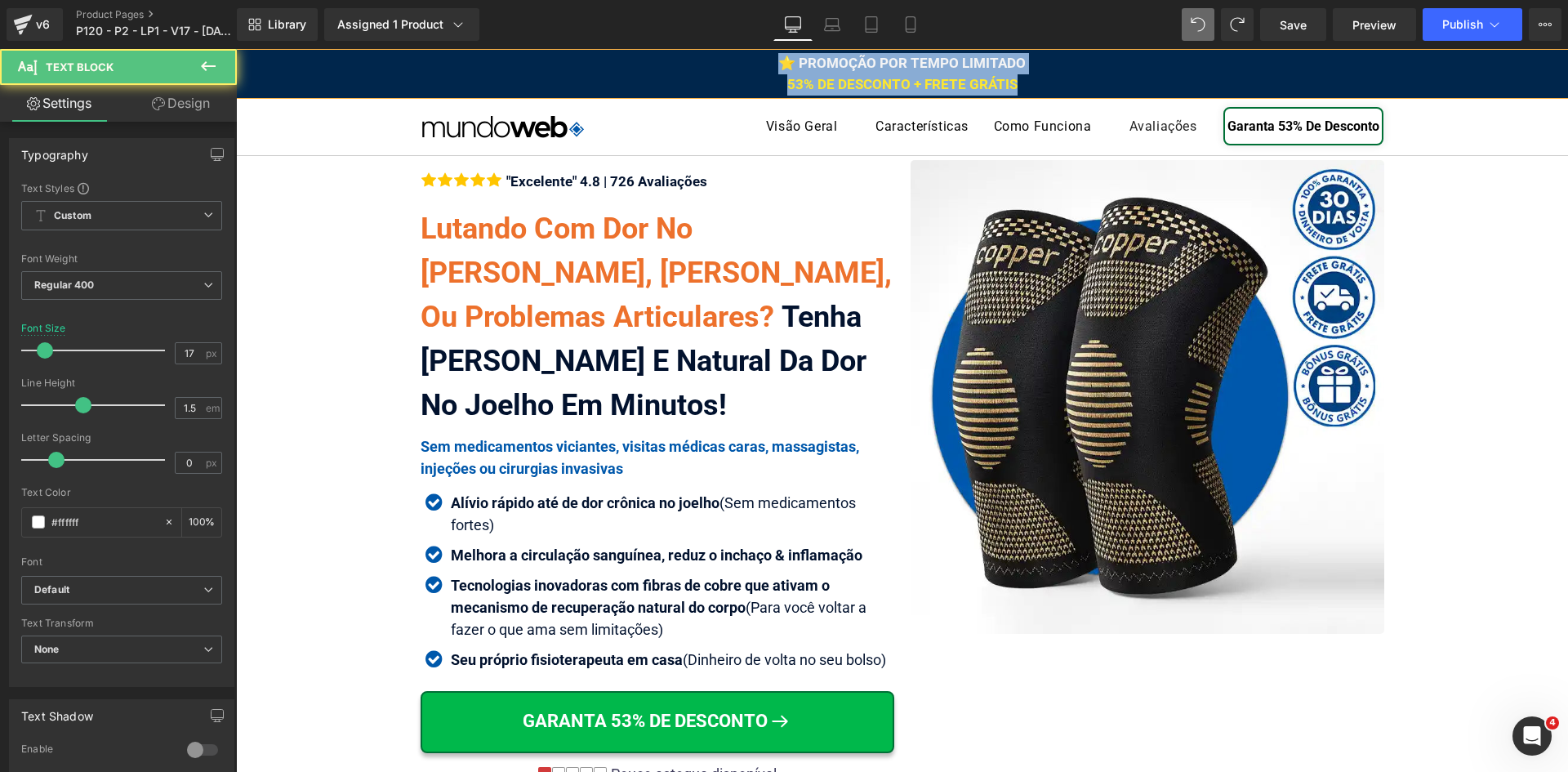
click at [913, 70] on span "⭐ PROMOÇÃO POR TEMPO LIMITADO" at bounding box center [902, 63] width 248 height 16
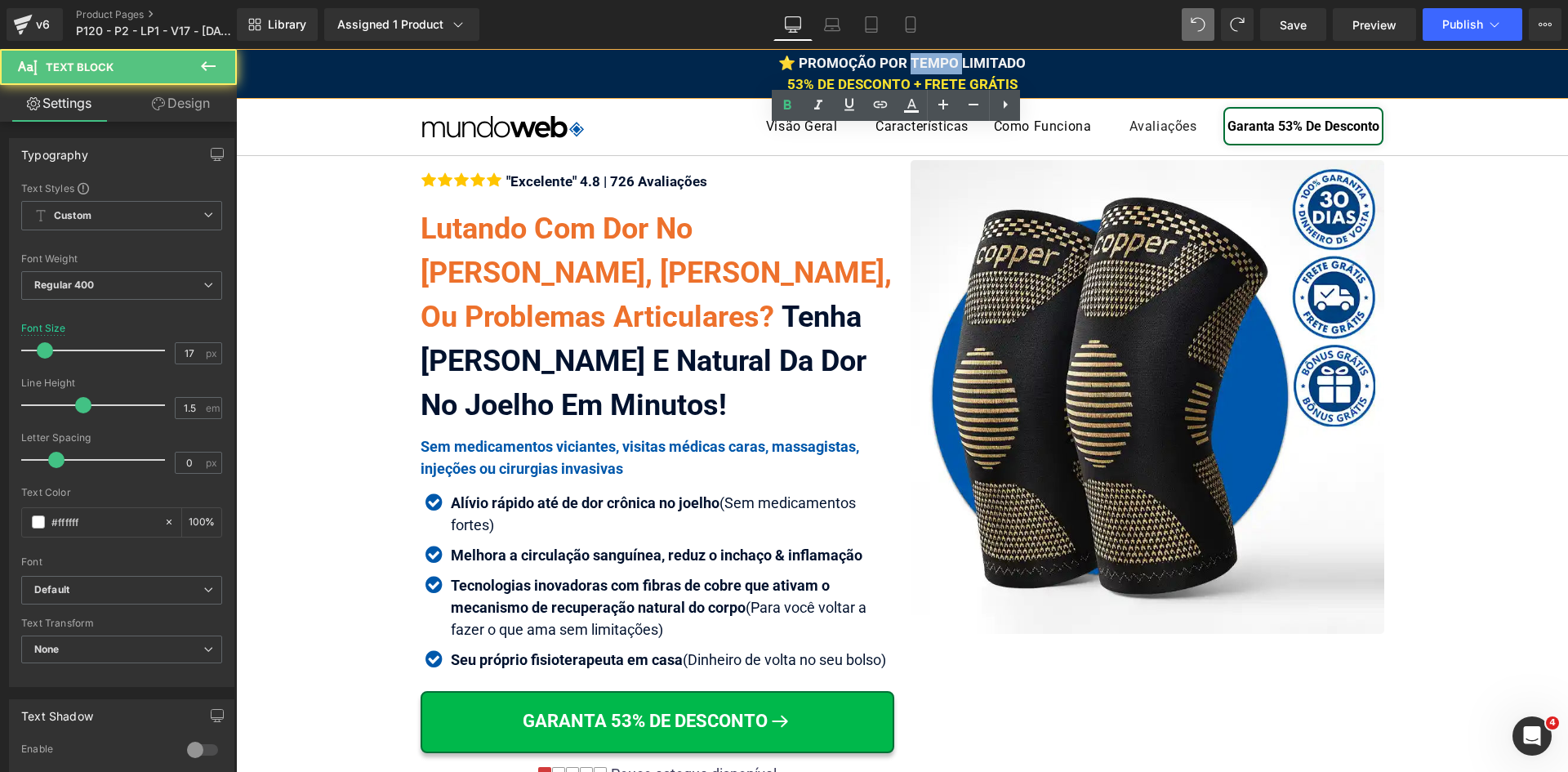
click at [913, 70] on span "⭐ PROMOÇÃO POR TEMPO LIMITADO" at bounding box center [902, 63] width 248 height 16
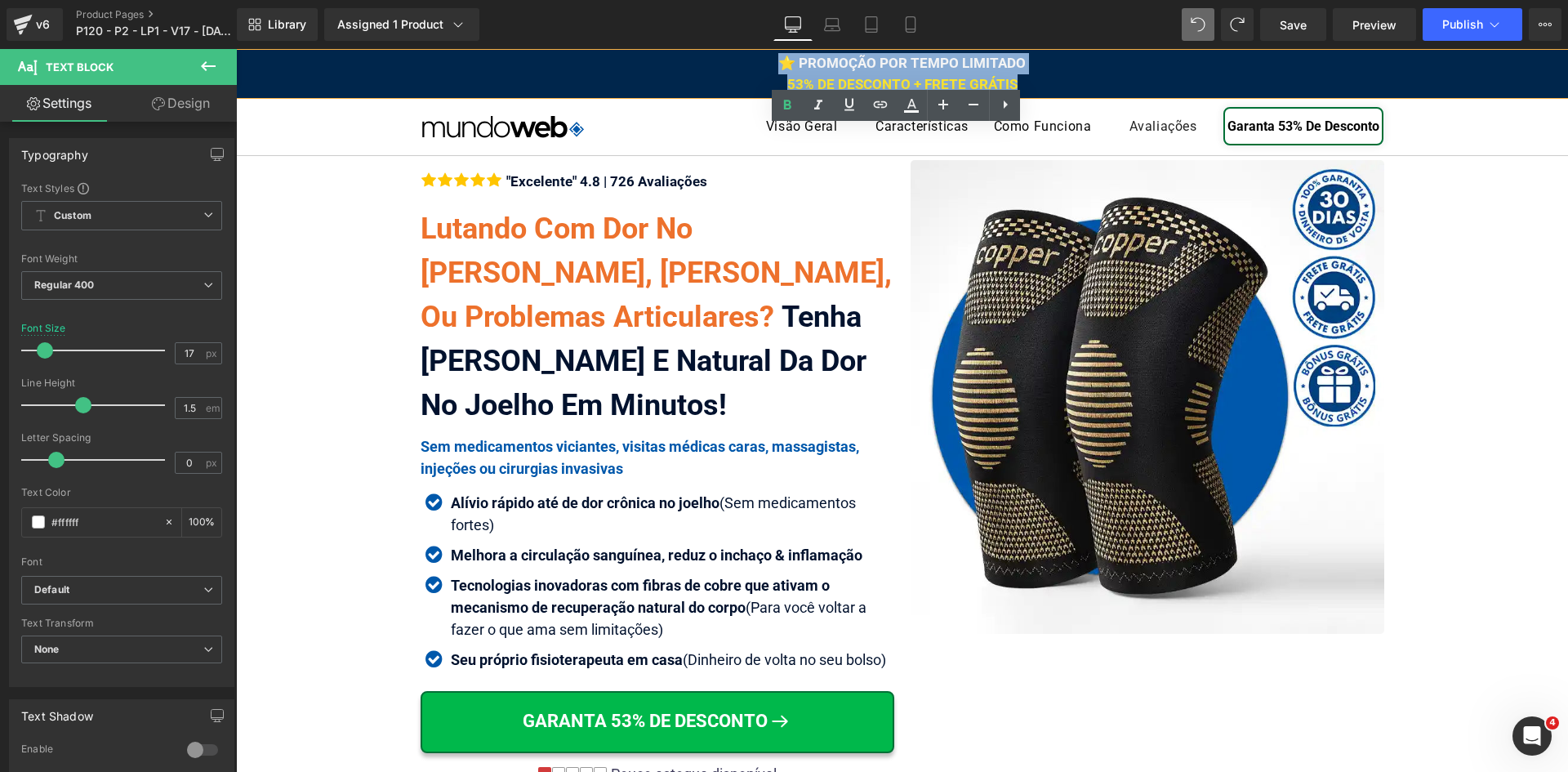
drag, startPoint x: 1021, startPoint y: 85, endPoint x: 715, endPoint y: 66, distance: 306.6
click at [685, 61] on div "⭐ PROMOÇÃO POR TEMPO LIMITADO 53% DE DESCONTO + FRETE GRÁTIS" at bounding box center [902, 74] width 1332 height 42
click at [914, 109] on icon at bounding box center [912, 105] width 20 height 20
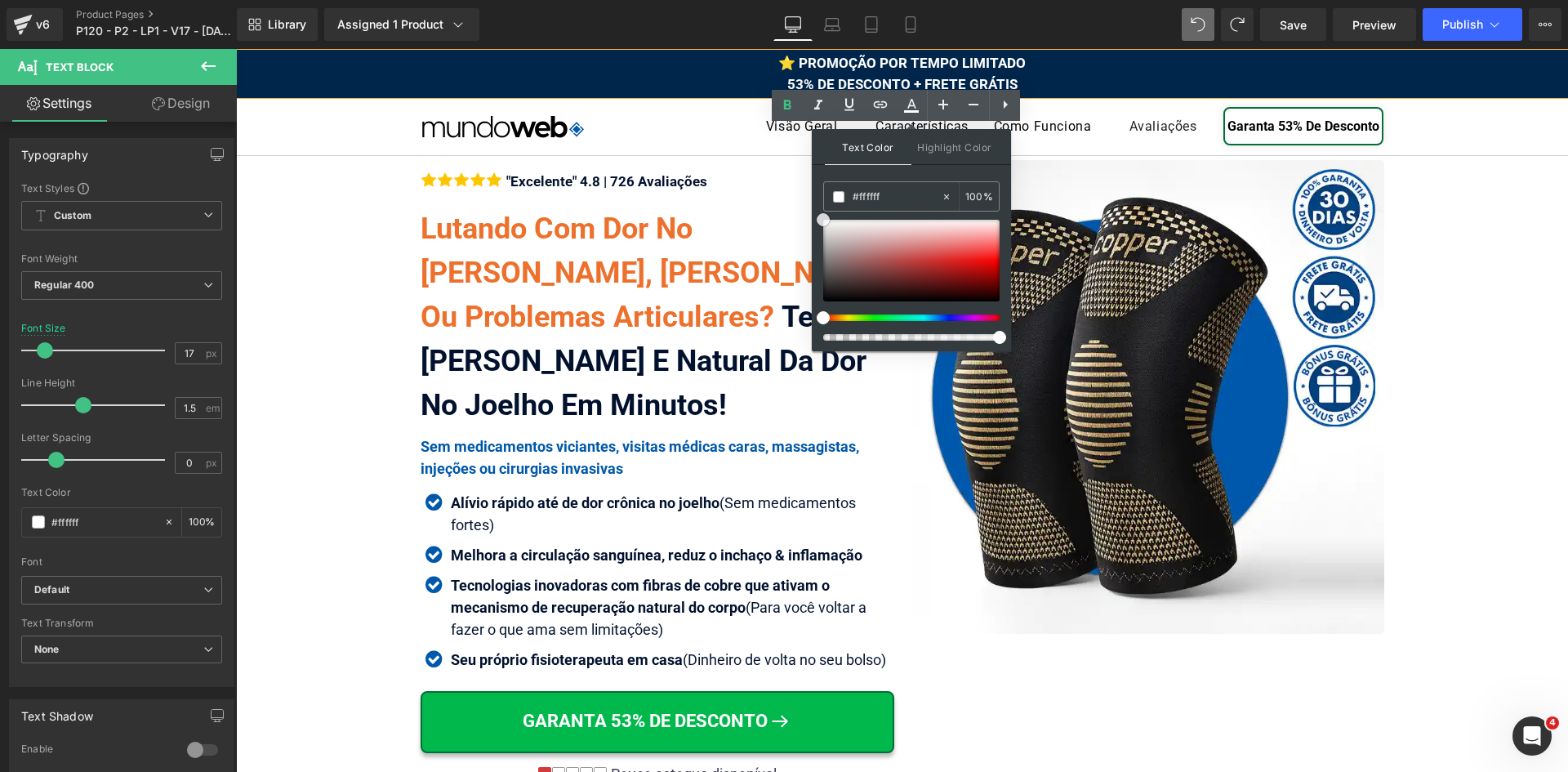
drag, startPoint x: 1071, startPoint y: 303, endPoint x: 811, endPoint y: 202, distance: 278.9
click at [1073, 78] on div "⭐ PROMOÇÃO POR TEMPO LIMITADO 53% DE DESCONTO + FRETE GRÁTIS" at bounding box center [902, 74] width 1332 height 42
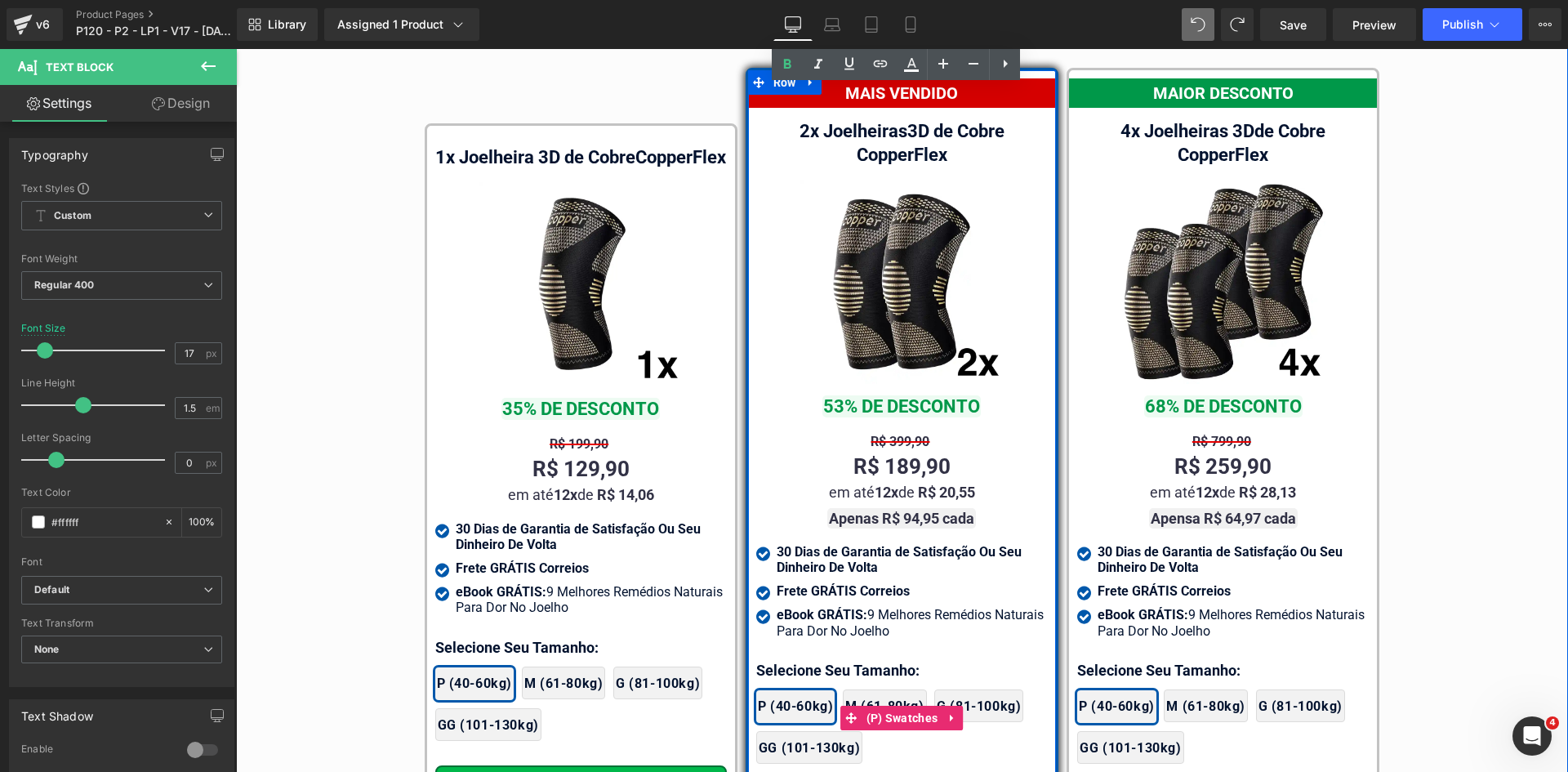
scroll to position [10033, 0]
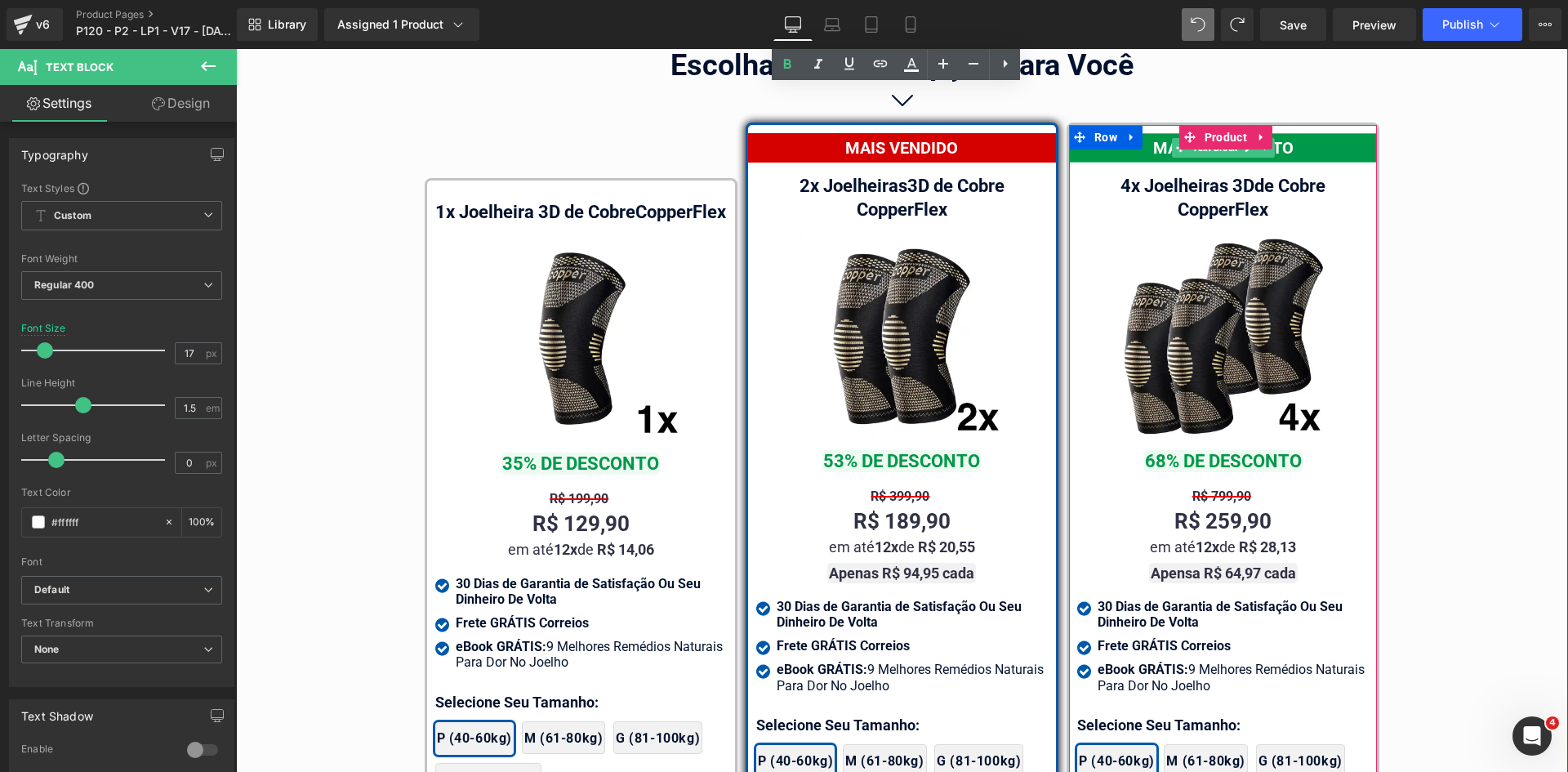
click at [1324, 133] on div "MAIOR DESCONTO" at bounding box center [1223, 147] width 308 height 29
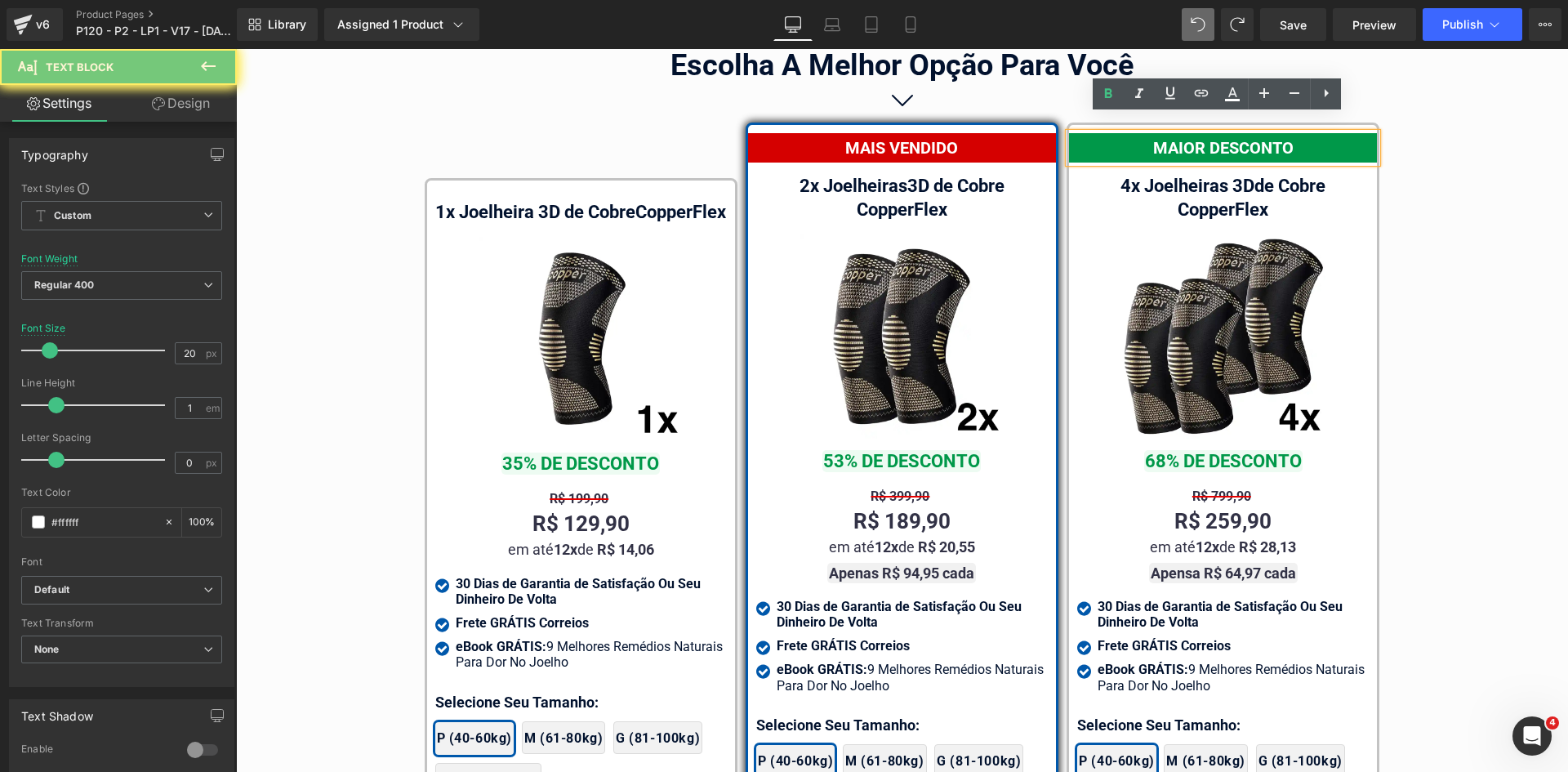
click at [1324, 133] on div "MAIOR DESCONTO" at bounding box center [1223, 147] width 308 height 29
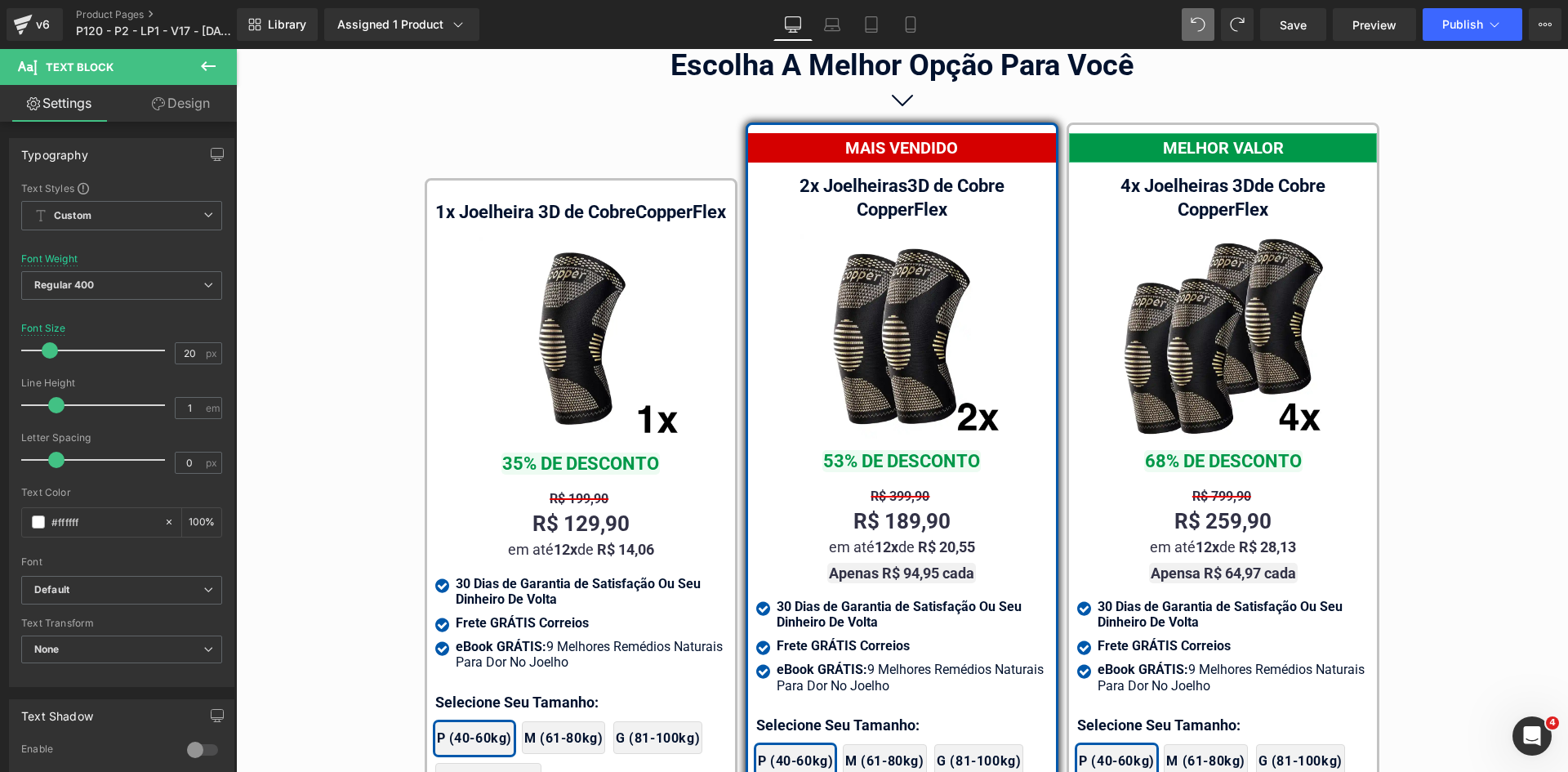
click at [161, 95] on link "Design" at bounding box center [180, 103] width 119 height 37
click at [0, 0] on div "Spacing" at bounding box center [0, 0] width 0 height 0
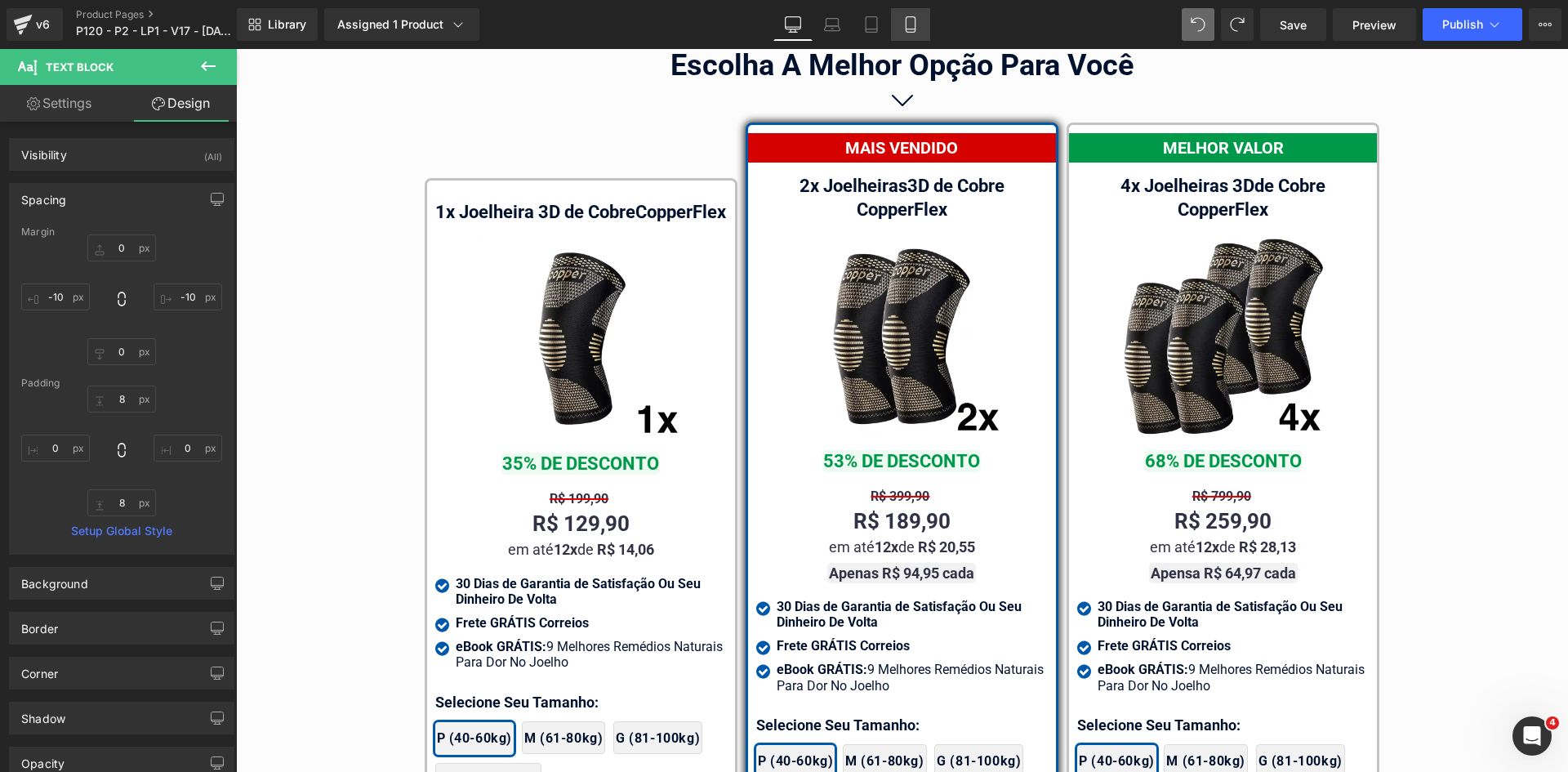
drag, startPoint x: 919, startPoint y: 22, endPoint x: 152, endPoint y: 59, distance: 767.9
click at [919, 22] on icon at bounding box center [910, 24] width 16 height 16
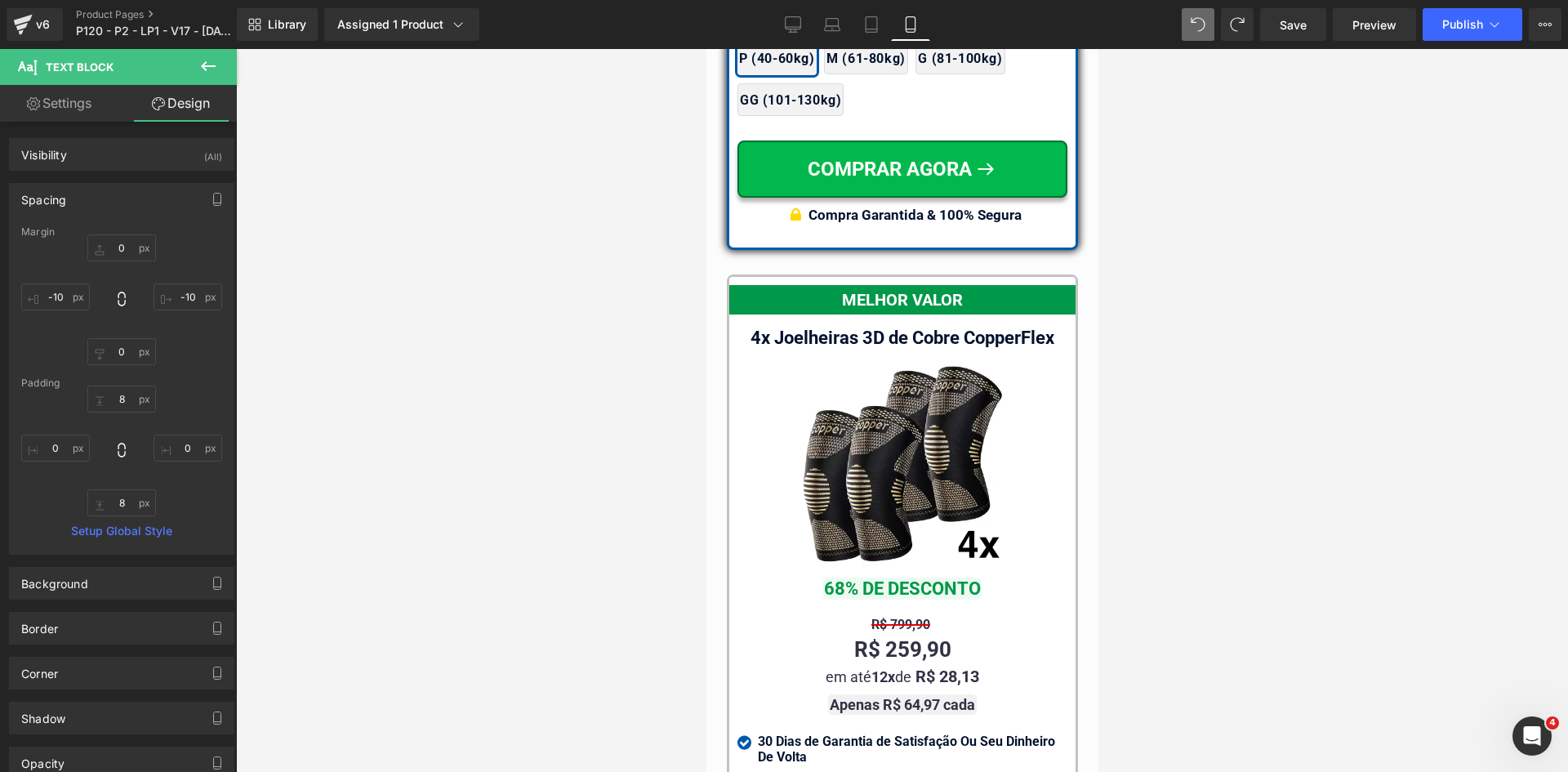
scroll to position [15236, 0]
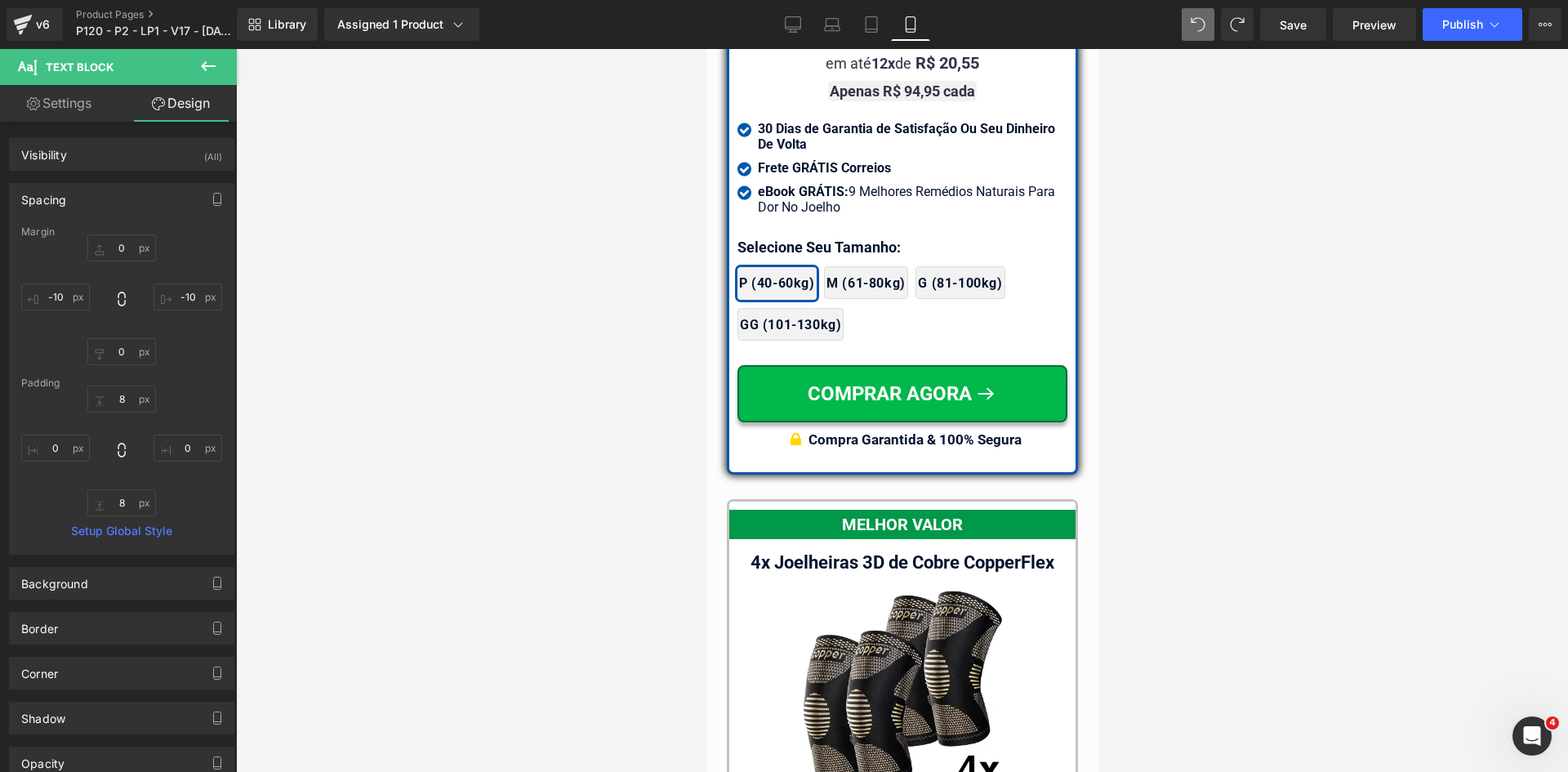
click at [1012, 510] on div "MELHOR VALOR" at bounding box center [901, 524] width 347 height 29
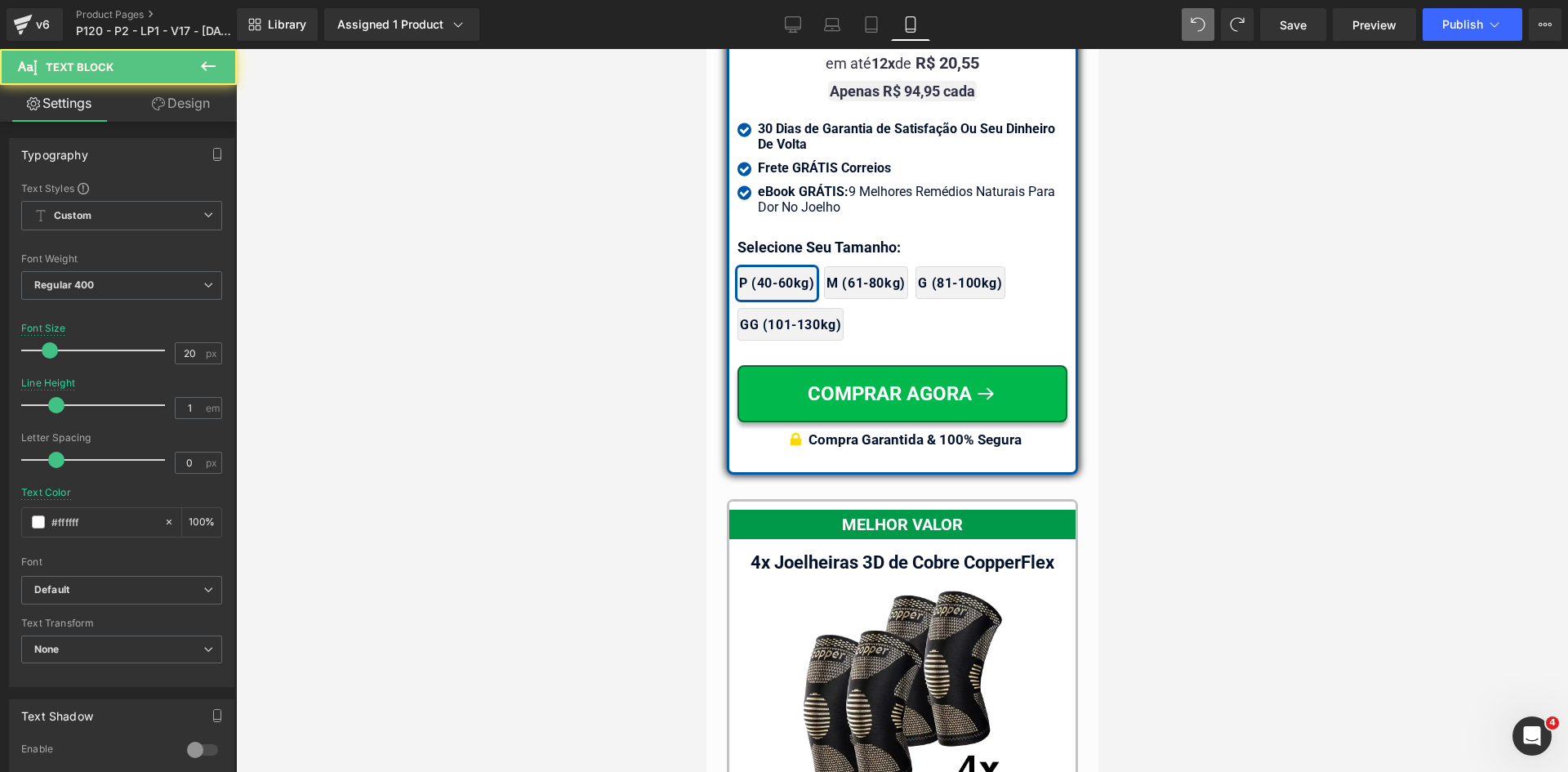
click at [161, 104] on icon at bounding box center [159, 104] width 13 height 13
click at [0, 0] on div "Spacing" at bounding box center [0, 0] width 0 height 0
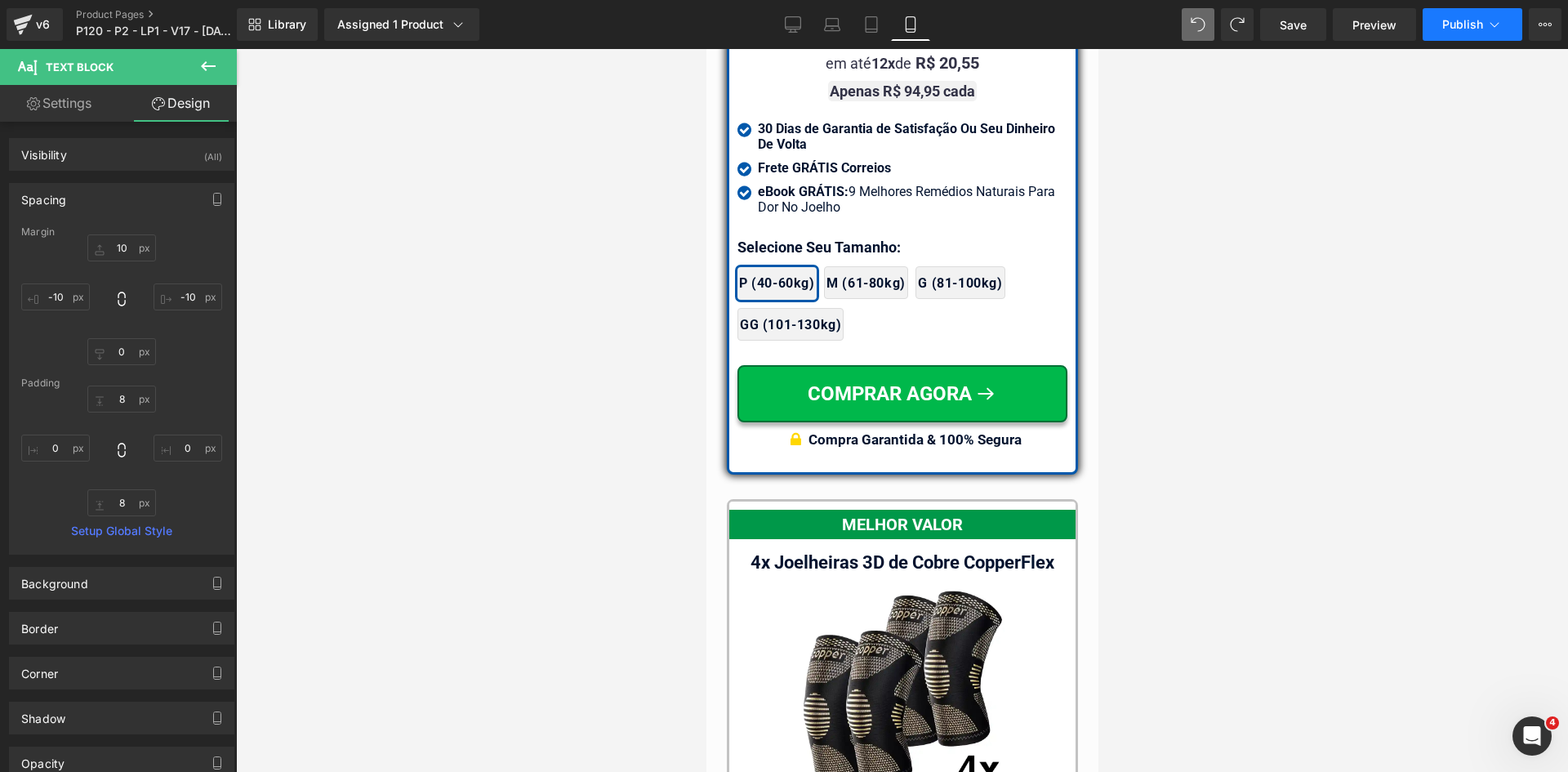
click at [1464, 27] on span "Publish" at bounding box center [1463, 25] width 41 height 13
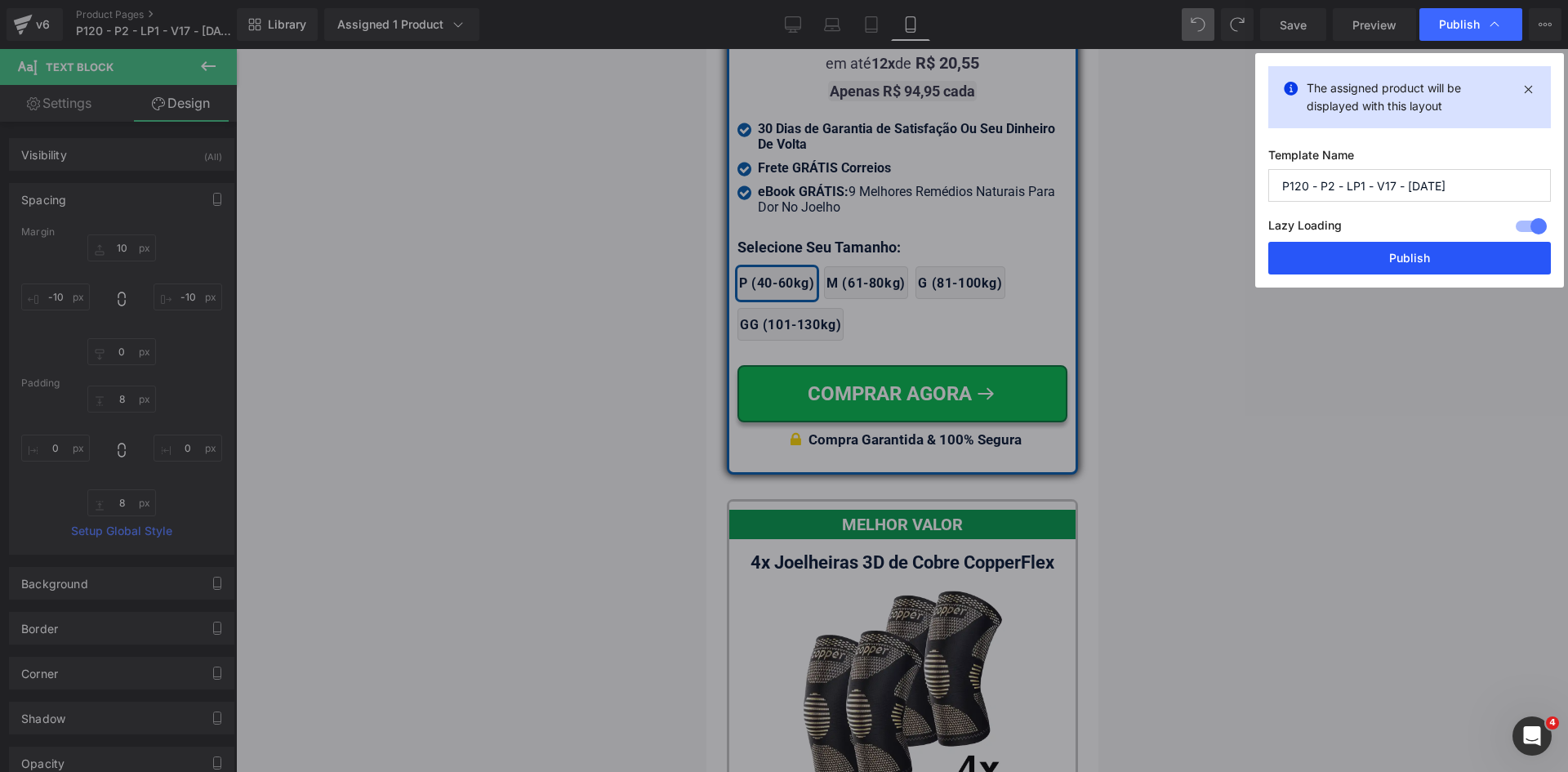
click at [1398, 254] on button "Publish" at bounding box center [1410, 258] width 283 height 32
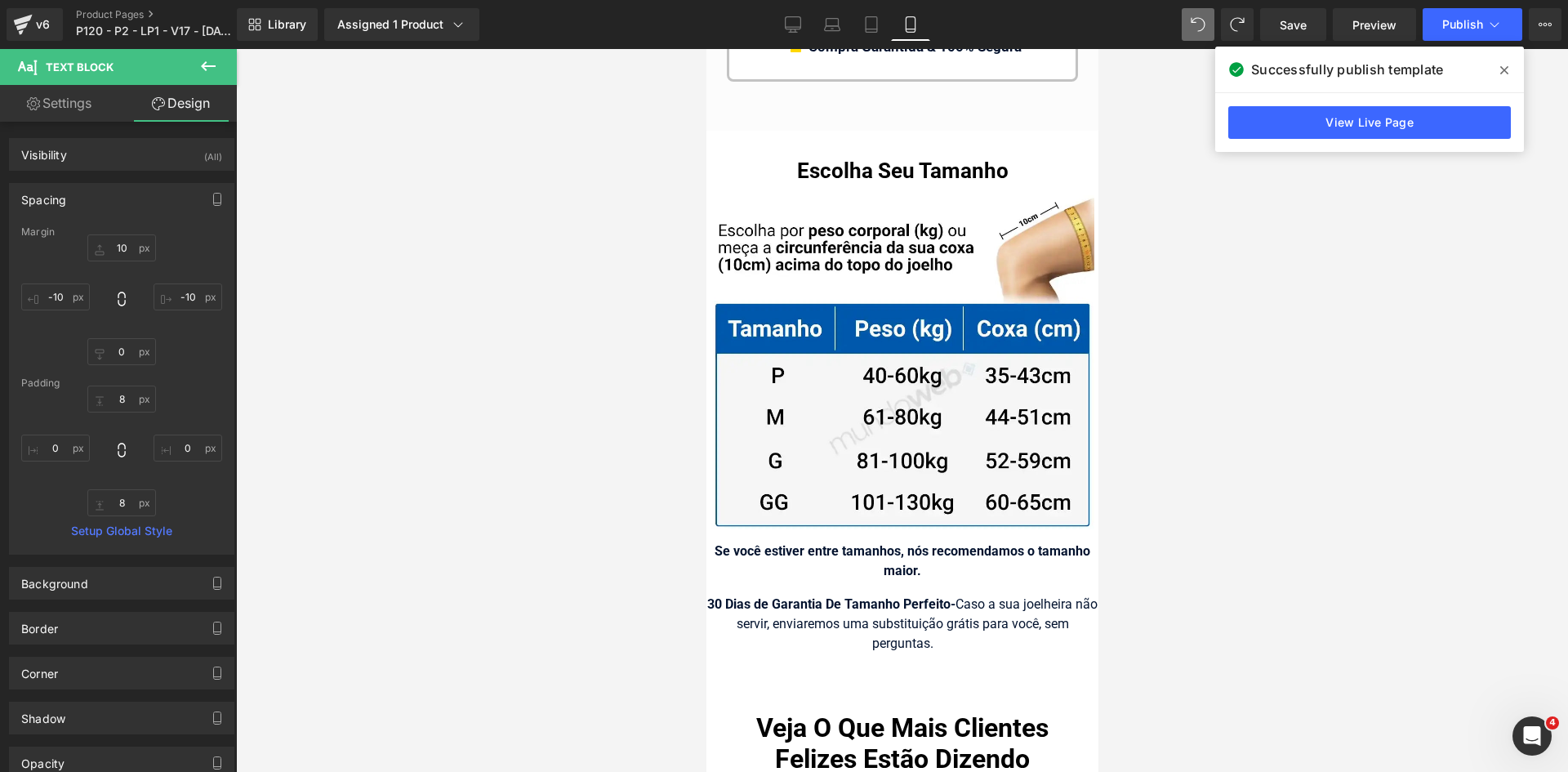
scroll to position [17277, 0]
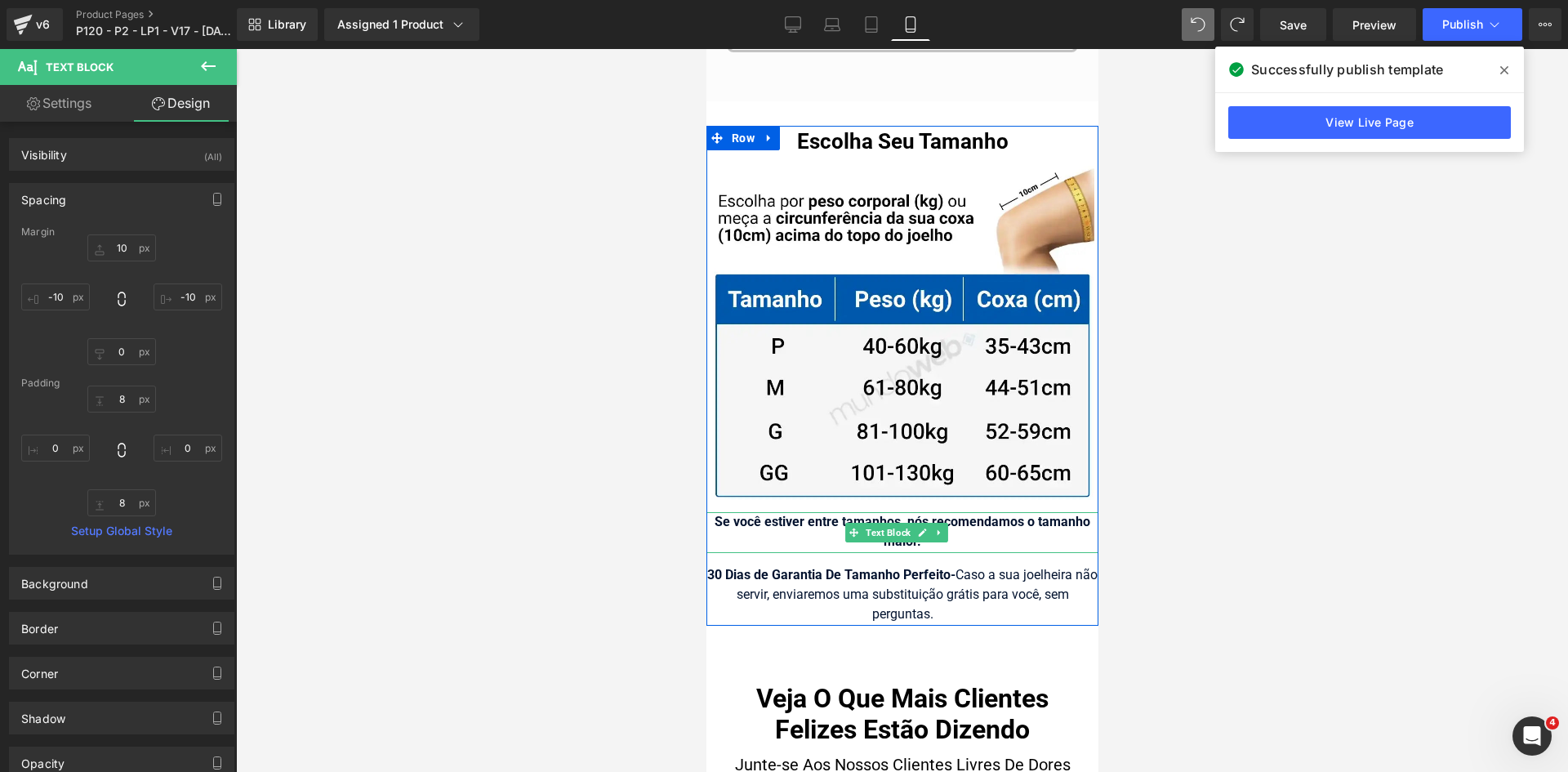
click at [808, 514] on strong "Se você estiver entre tamanhos, nós recomendamos o tamanho maior." at bounding box center [902, 531] width 376 height 35
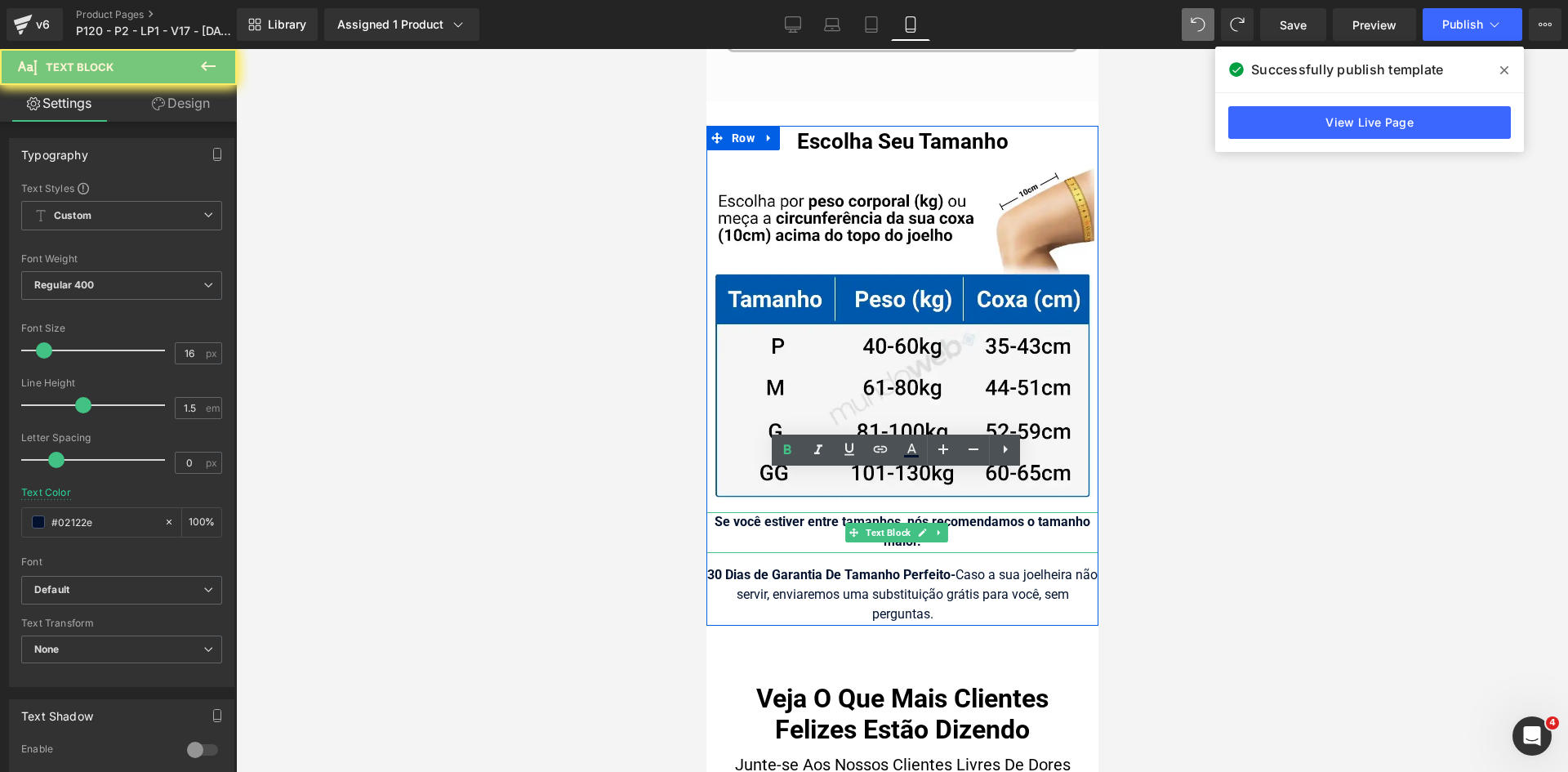
click at [808, 514] on strong "Se você estiver entre tamanhos, nós recomendamos o tamanho maior." at bounding box center [902, 531] width 376 height 35
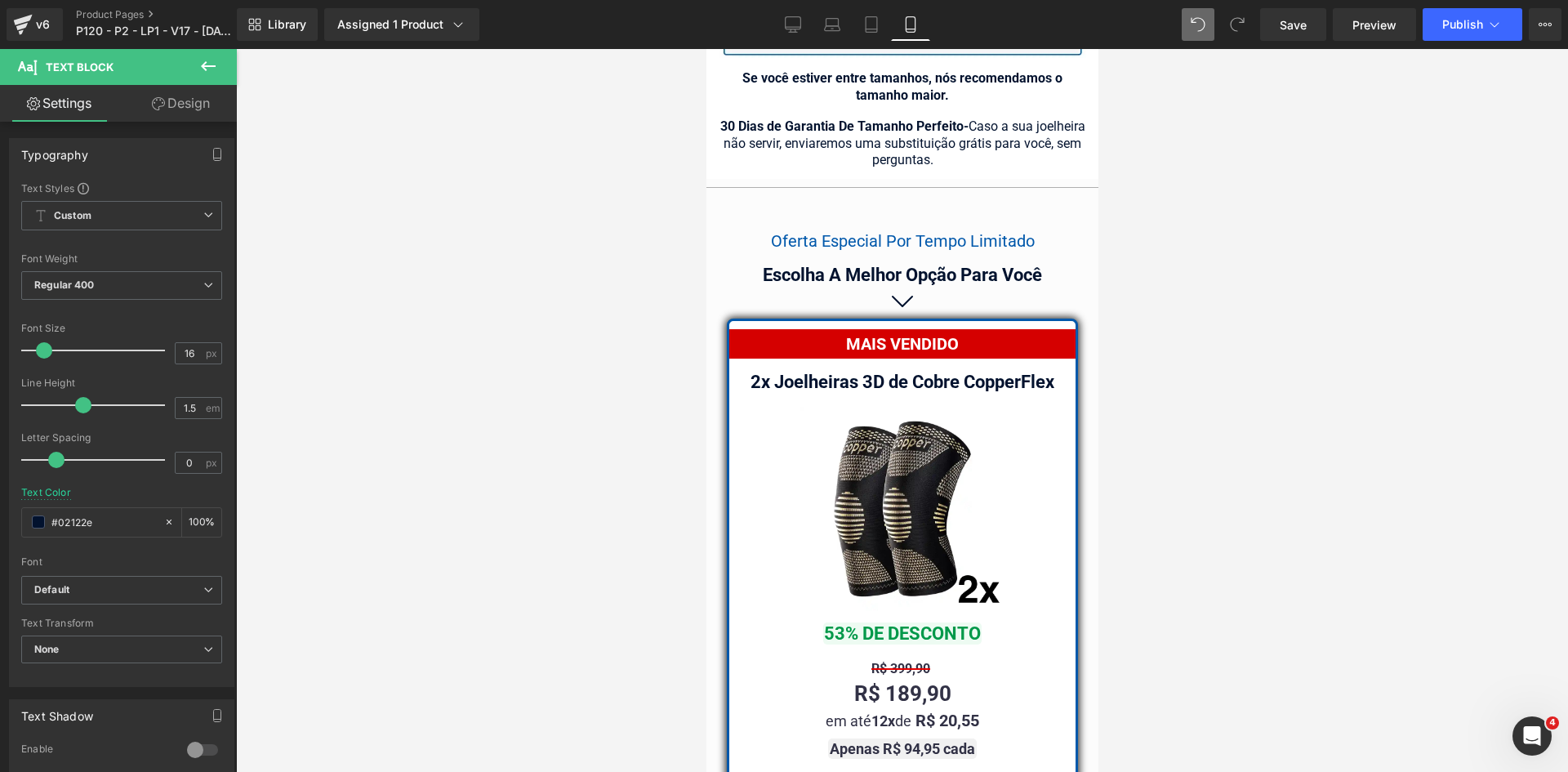
scroll to position [14419, 0]
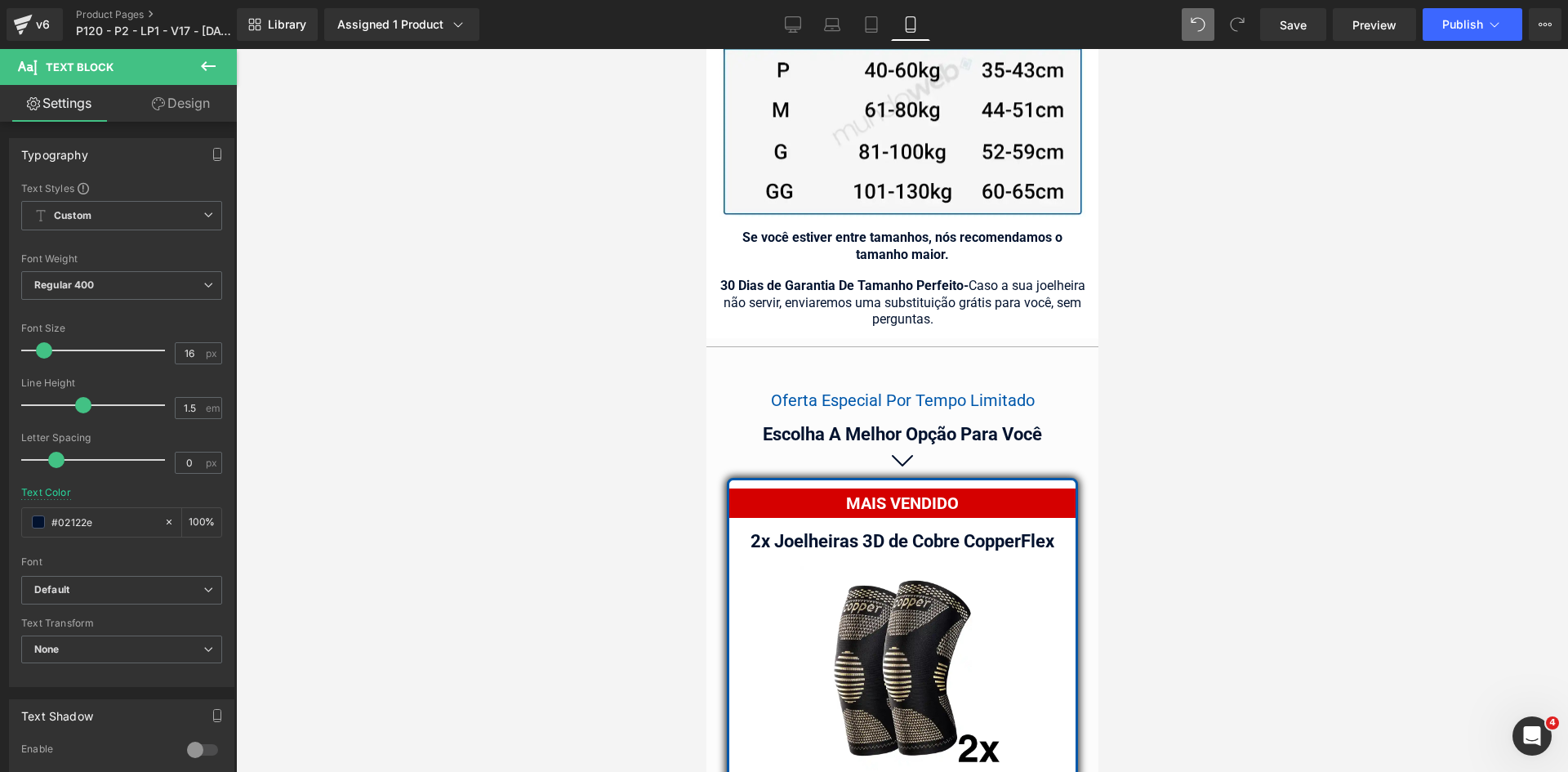
click at [816, 230] on strong "Se você estiver entre tamanhos, nós recomendamos o tamanho maior." at bounding box center [901, 246] width 320 height 32
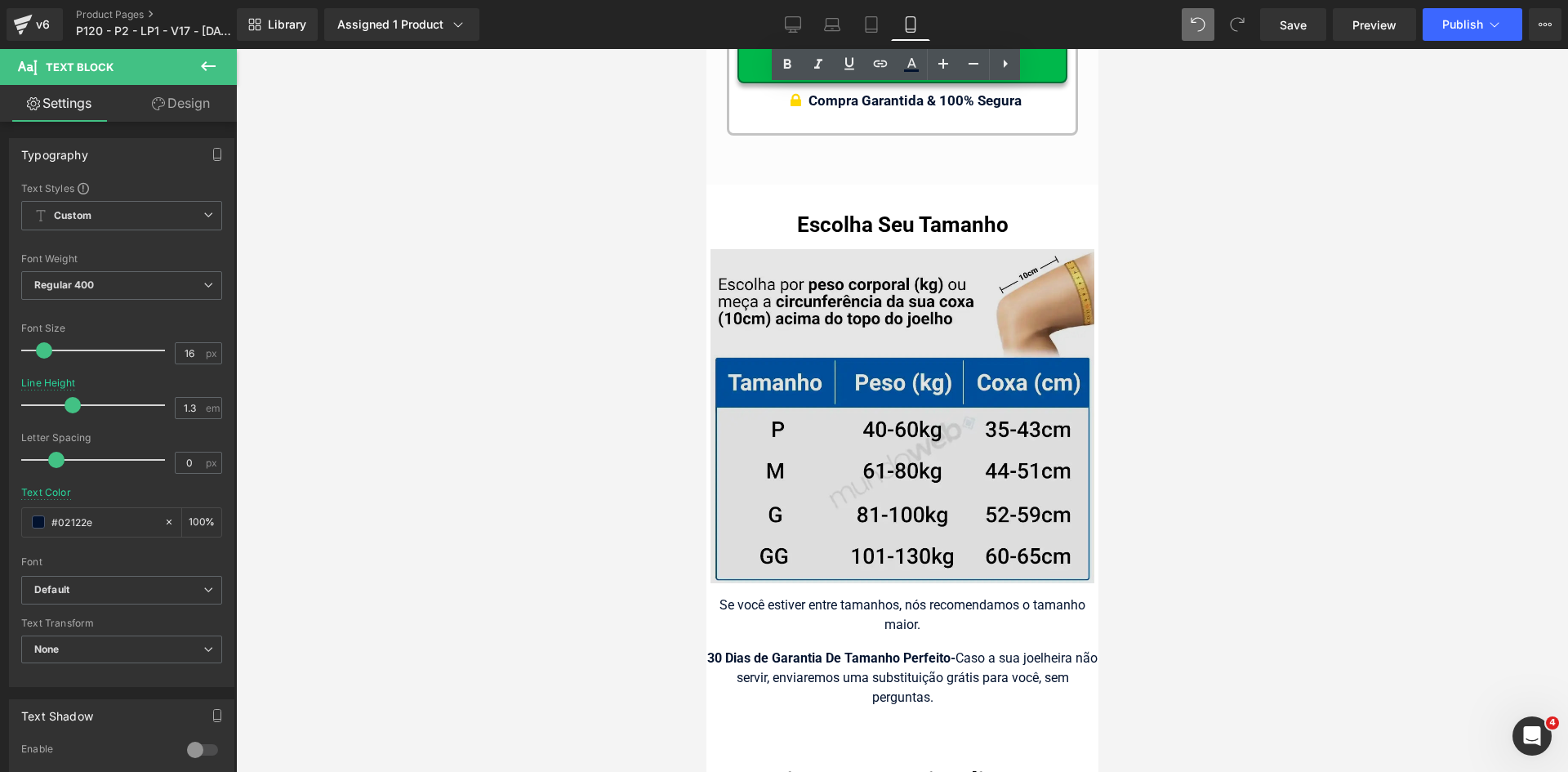
scroll to position [17196, 0]
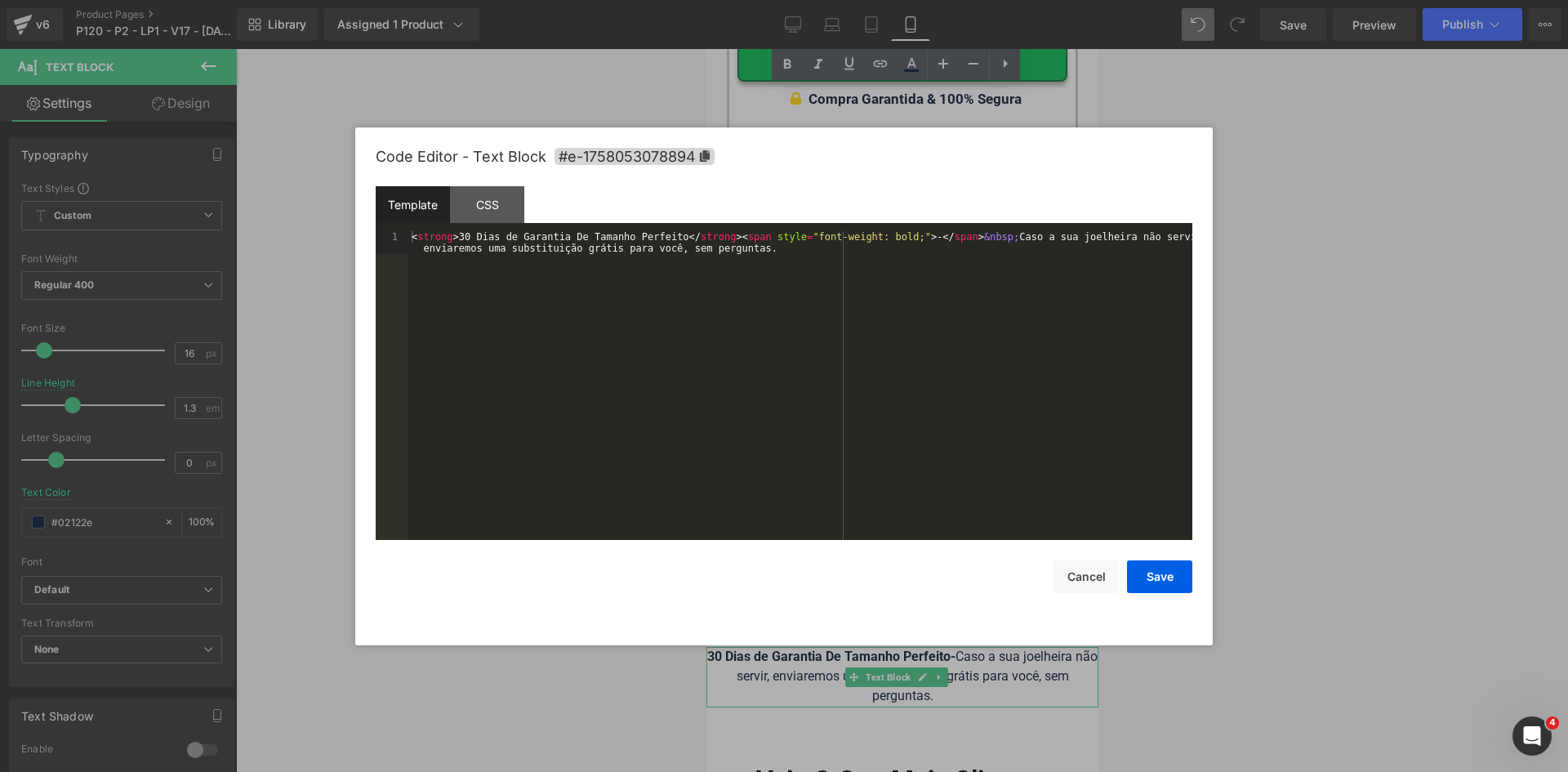
click at [974, 0] on div "Icon List You are previewing how the will restyle your page. You can not edit E…" at bounding box center [784, 0] width 1568 height 0
drag, startPoint x: 727, startPoint y: 305, endPoint x: 719, endPoint y: 304, distance: 8.1
click at [725, 305] on div "< strong > 30 Dias de Garantia De Tamanho Perfeito </ strong > < span style = "…" at bounding box center [801, 407] width 784 height 354
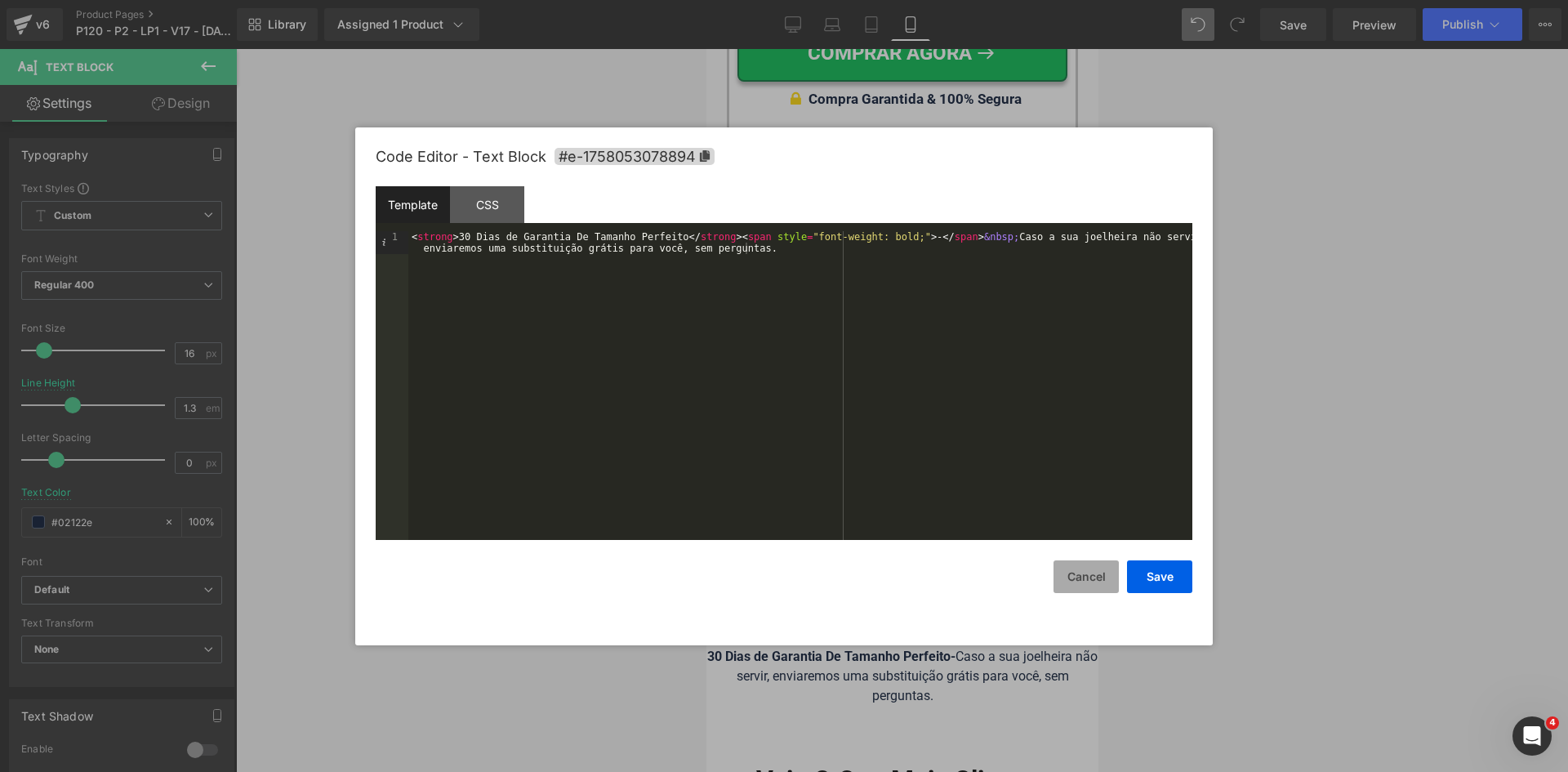
click at [1094, 585] on button "Cancel" at bounding box center [1086, 576] width 66 height 32
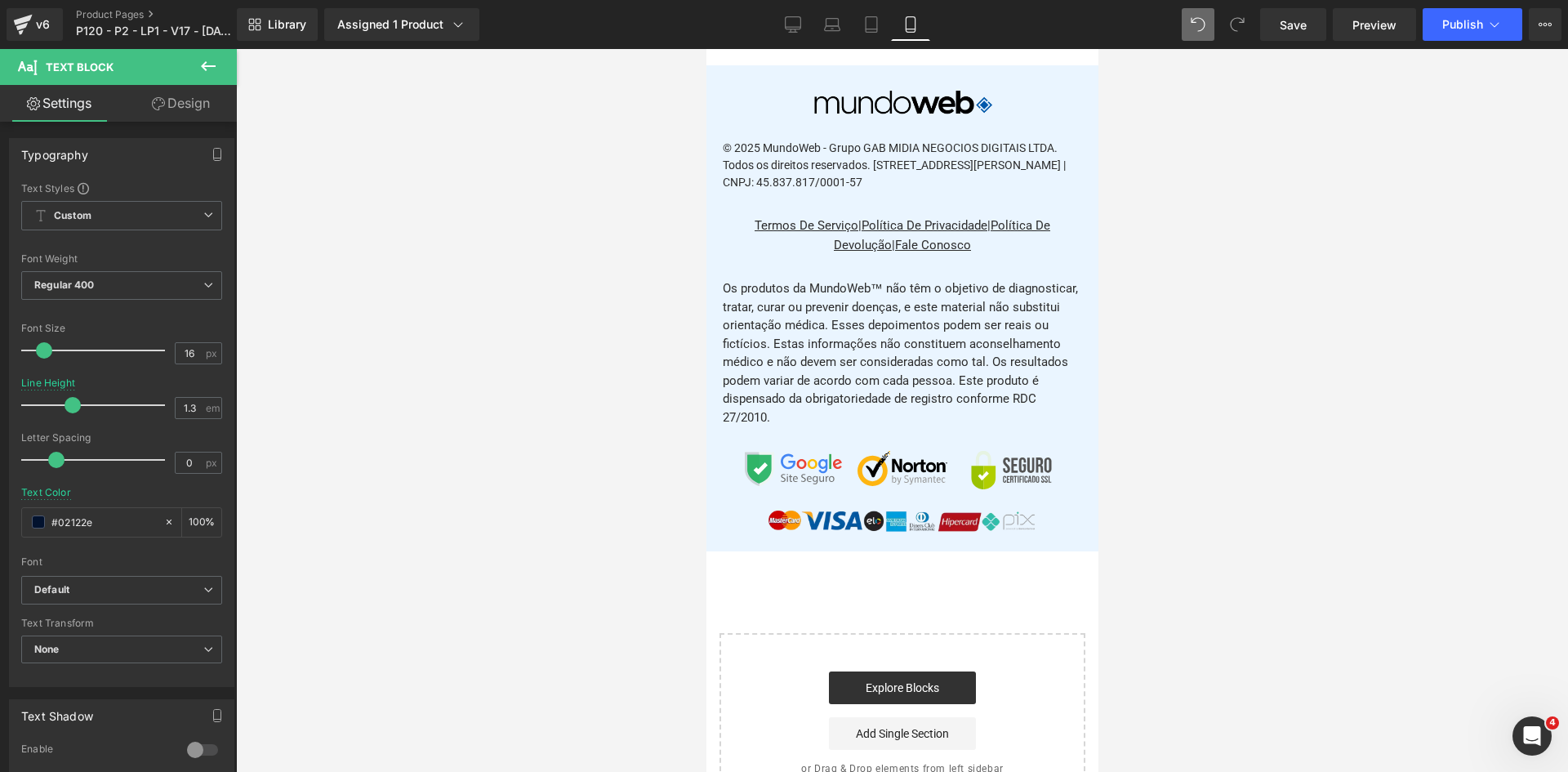
scroll to position [20386, 0]
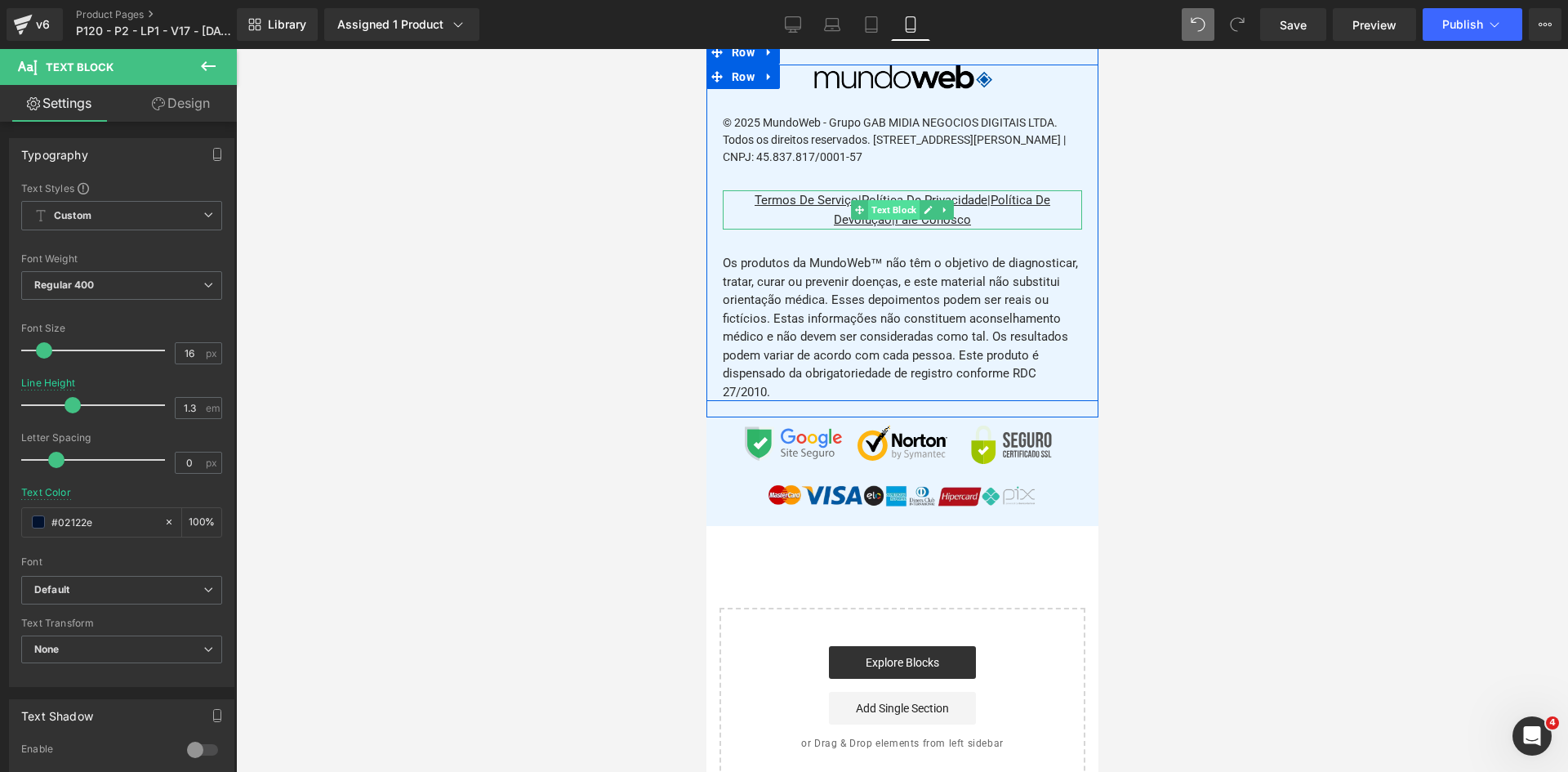
click at [887, 219] on span "Text Block" at bounding box center [893, 210] width 51 height 20
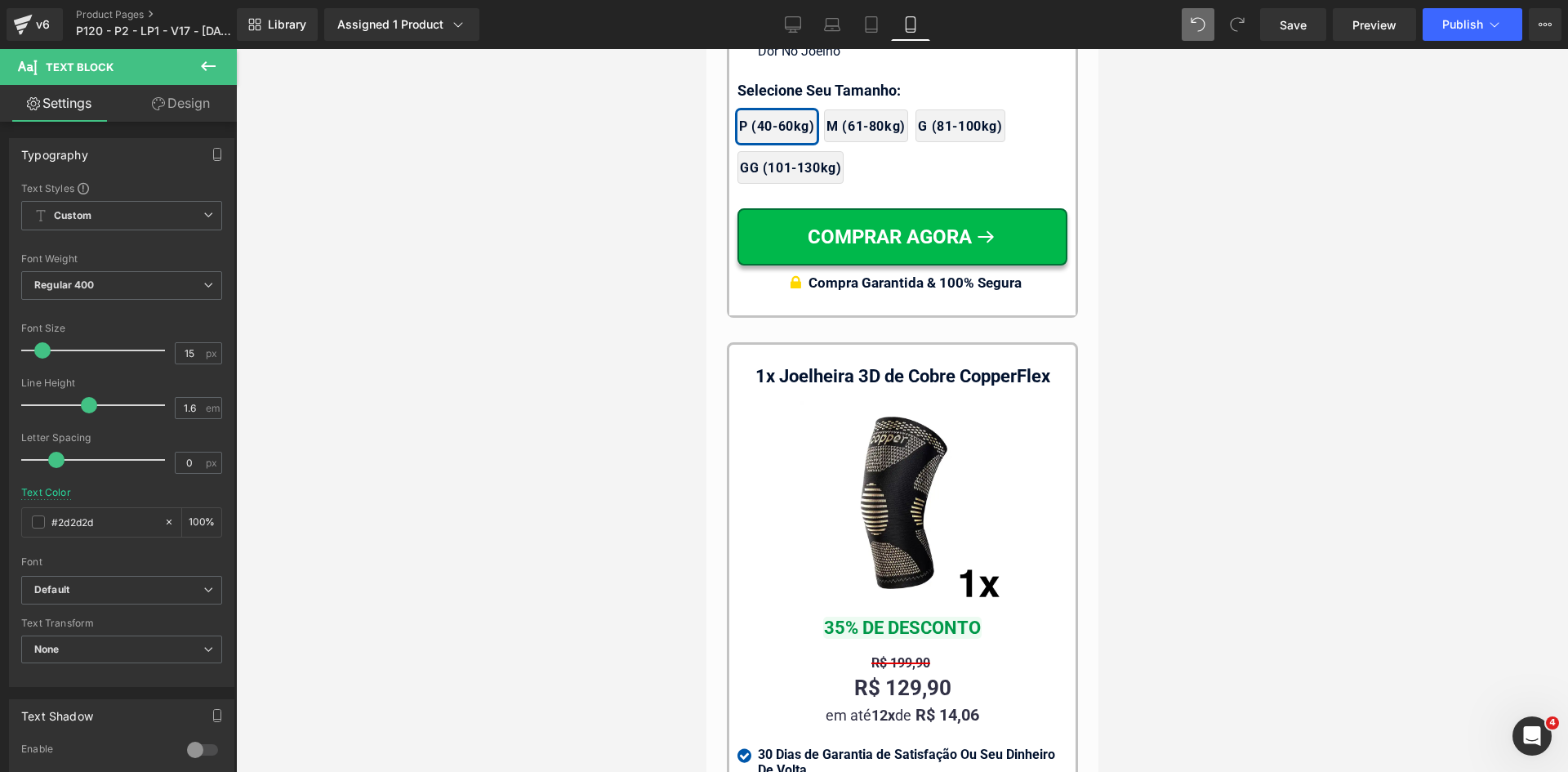
scroll to position [16130, 0]
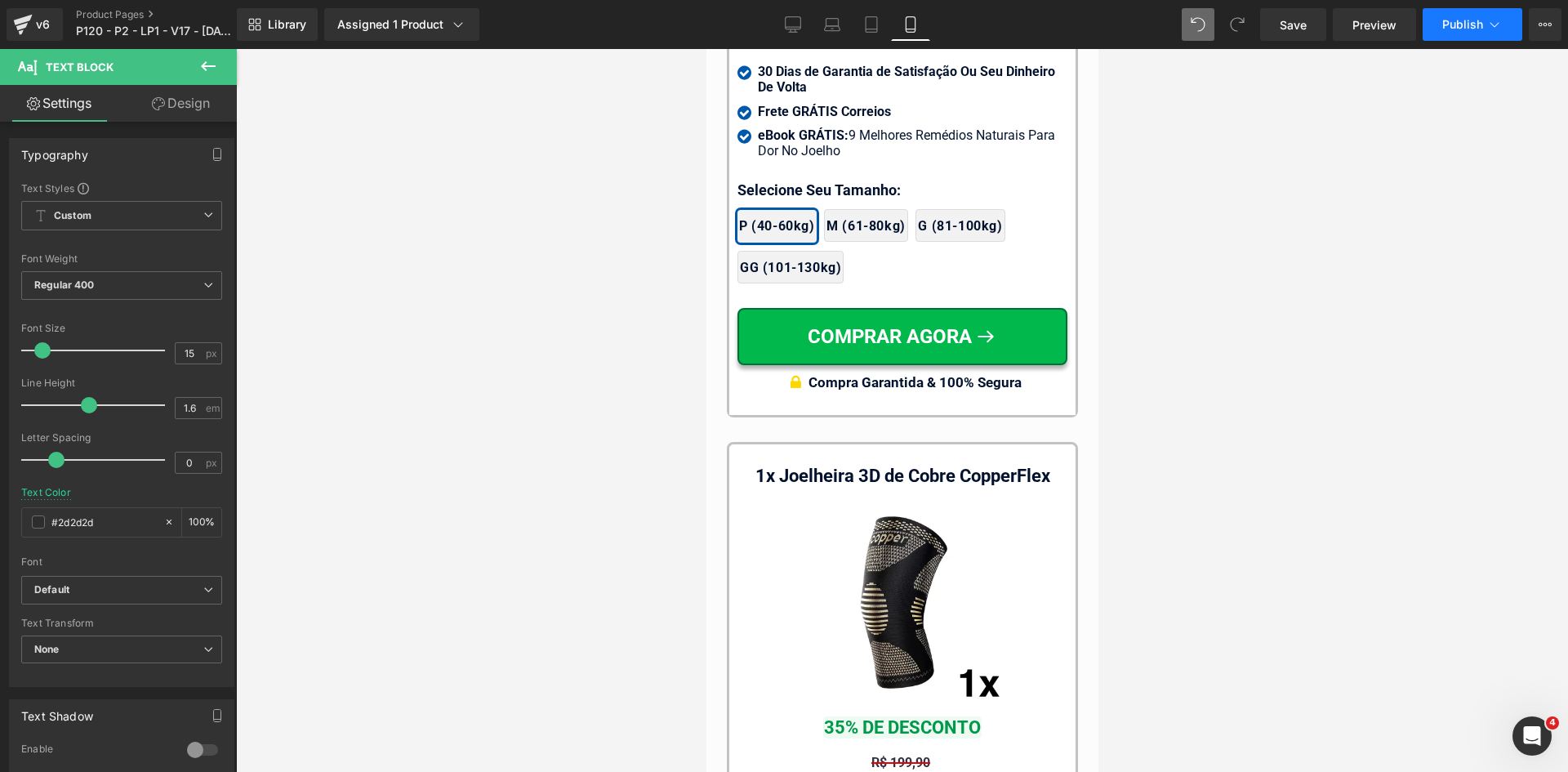
click at [1439, 31] on button "Publish" at bounding box center [1472, 25] width 100 height 32
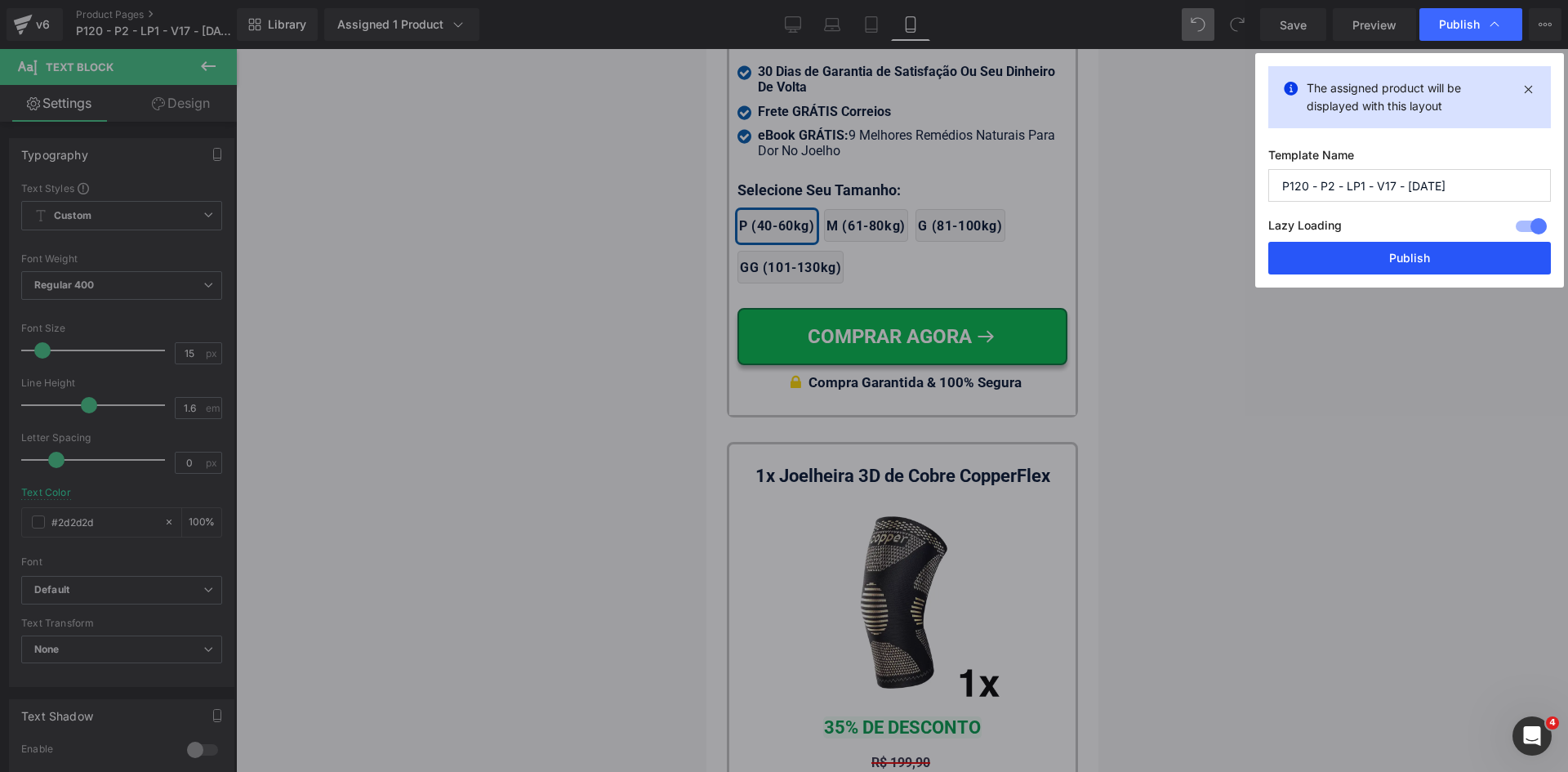
click at [1394, 269] on button "Publish" at bounding box center [1410, 258] width 283 height 32
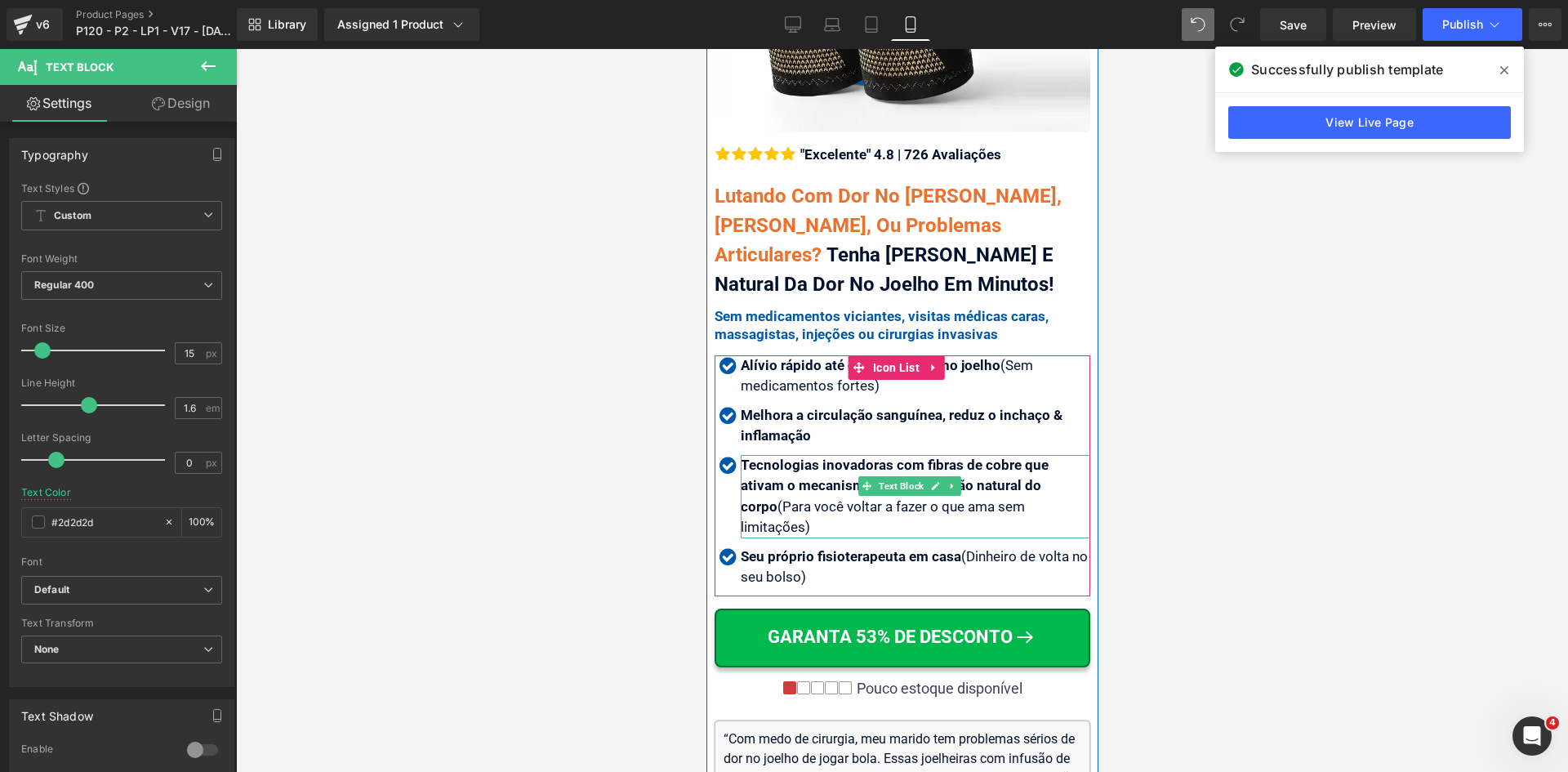
scroll to position [250, 0]
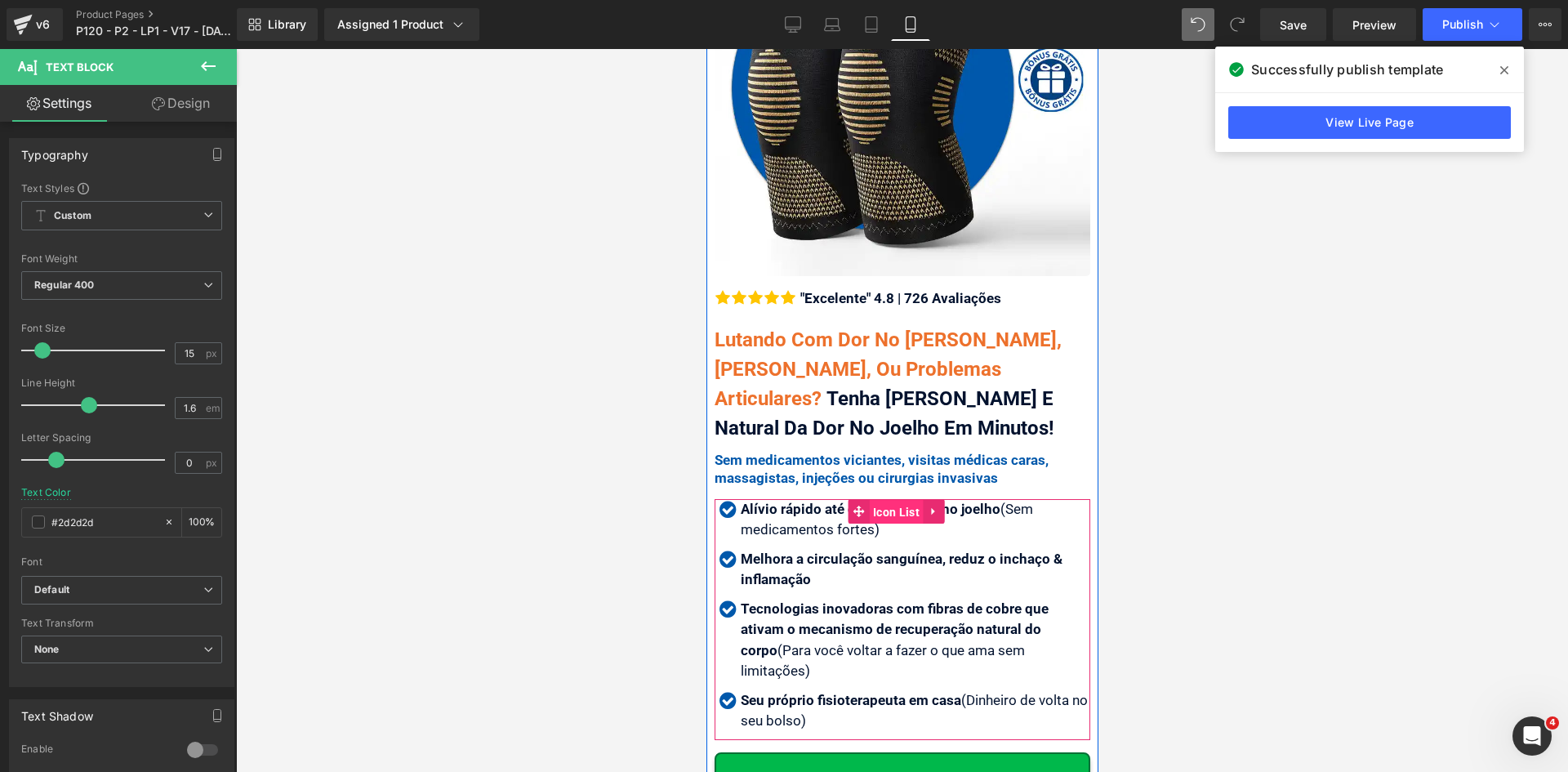
click at [873, 499] on span "Icon List" at bounding box center [896, 512] width 55 height 25
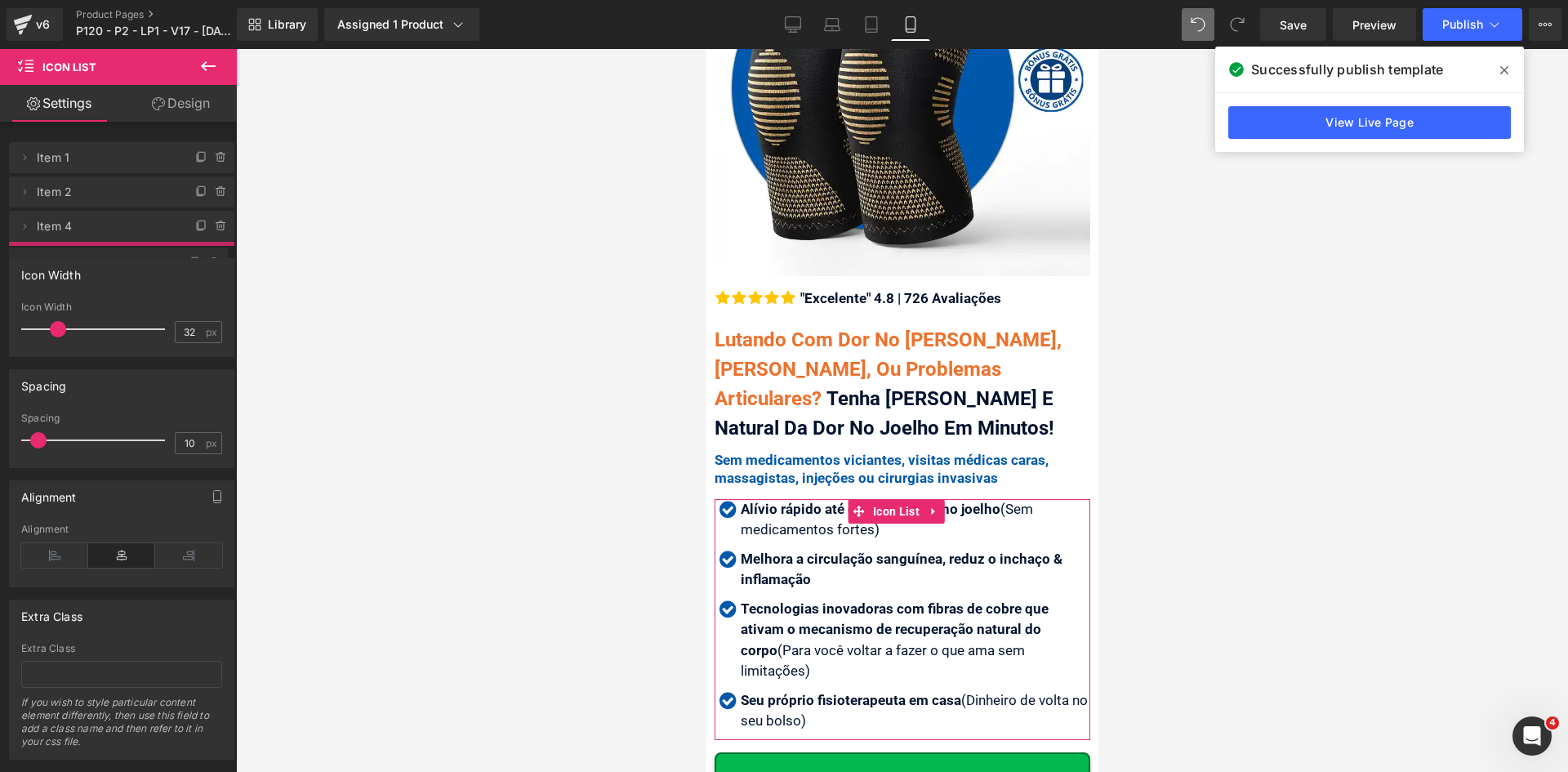
drag, startPoint x: 79, startPoint y: 229, endPoint x: 78, endPoint y: 266, distance: 37.0
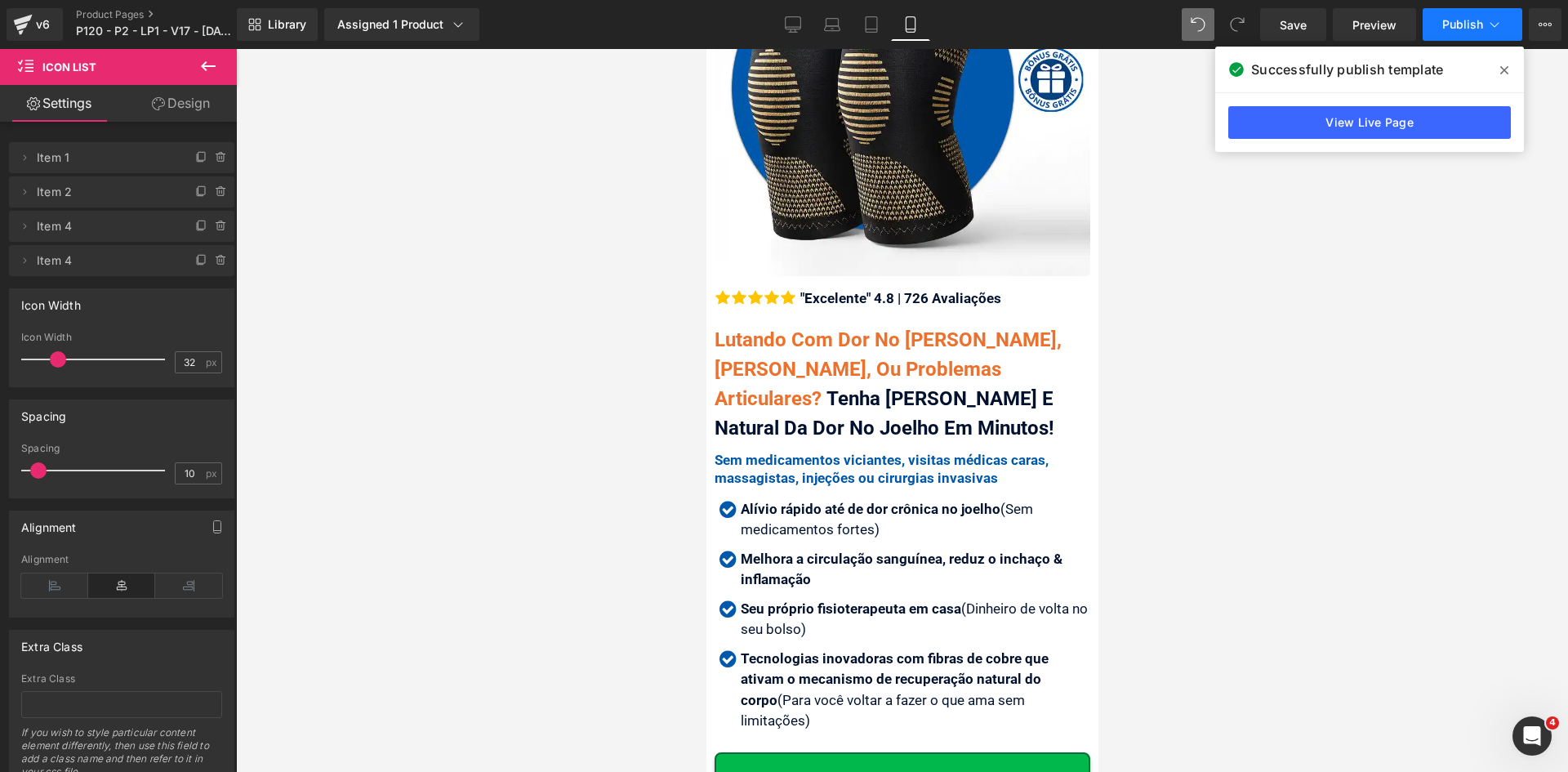
click at [1477, 25] on span "Publish" at bounding box center [1463, 25] width 41 height 13
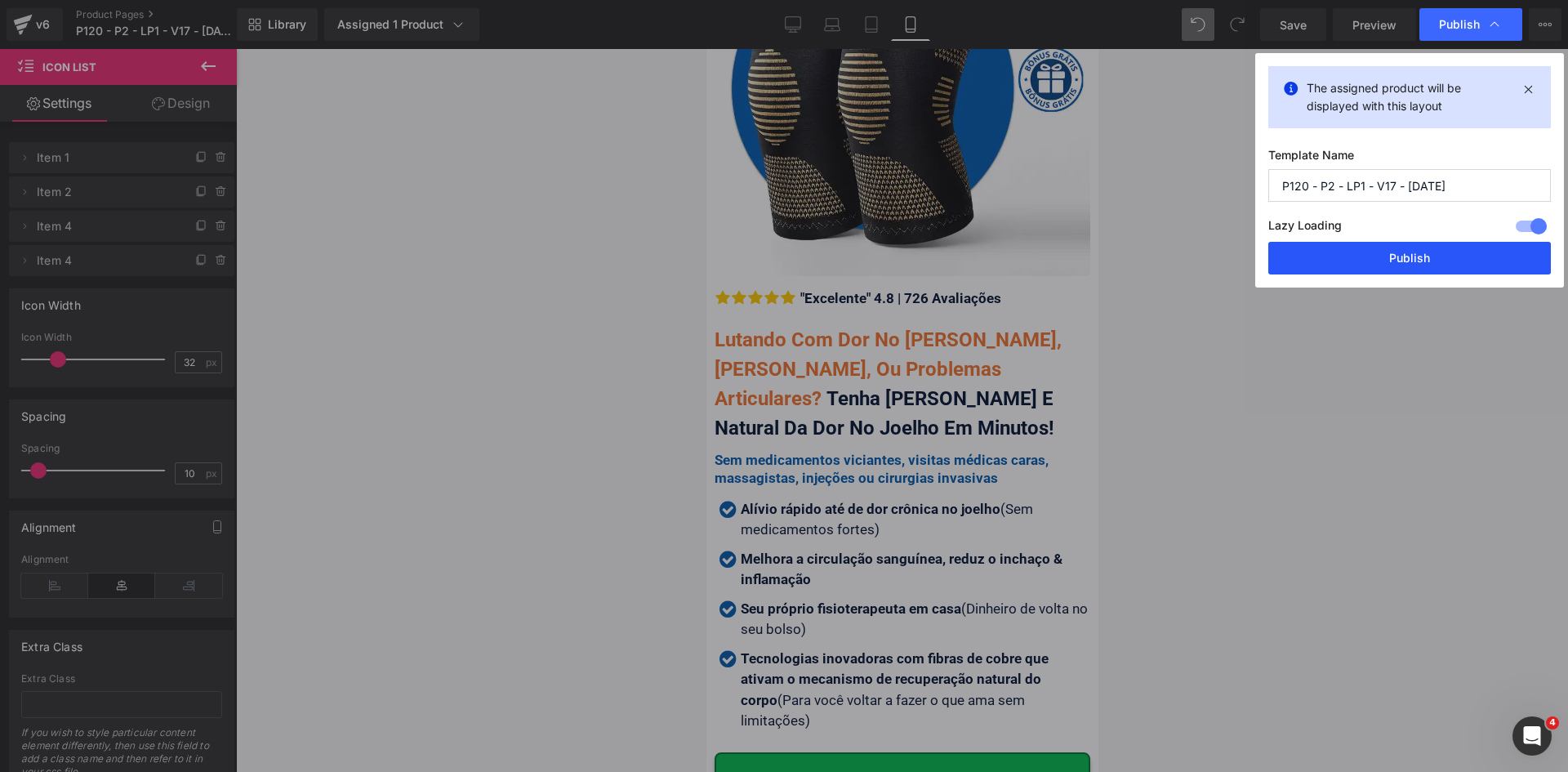
click at [1362, 254] on button "Publish" at bounding box center [1410, 258] width 283 height 32
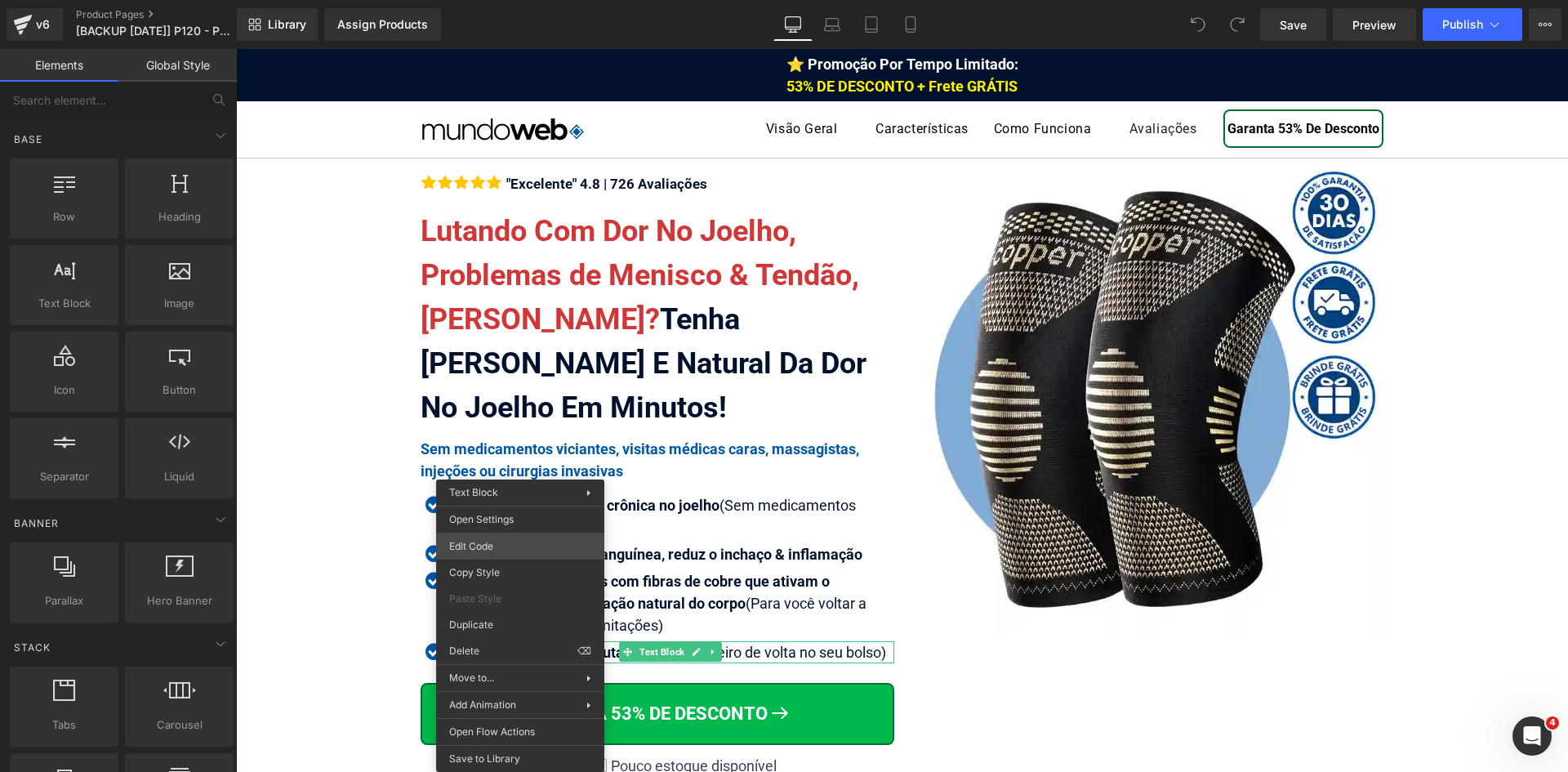
click at [486, 0] on div "You are previewing how the will restyle your page. You can not edit Elements in…" at bounding box center [784, 0] width 1568 height 0
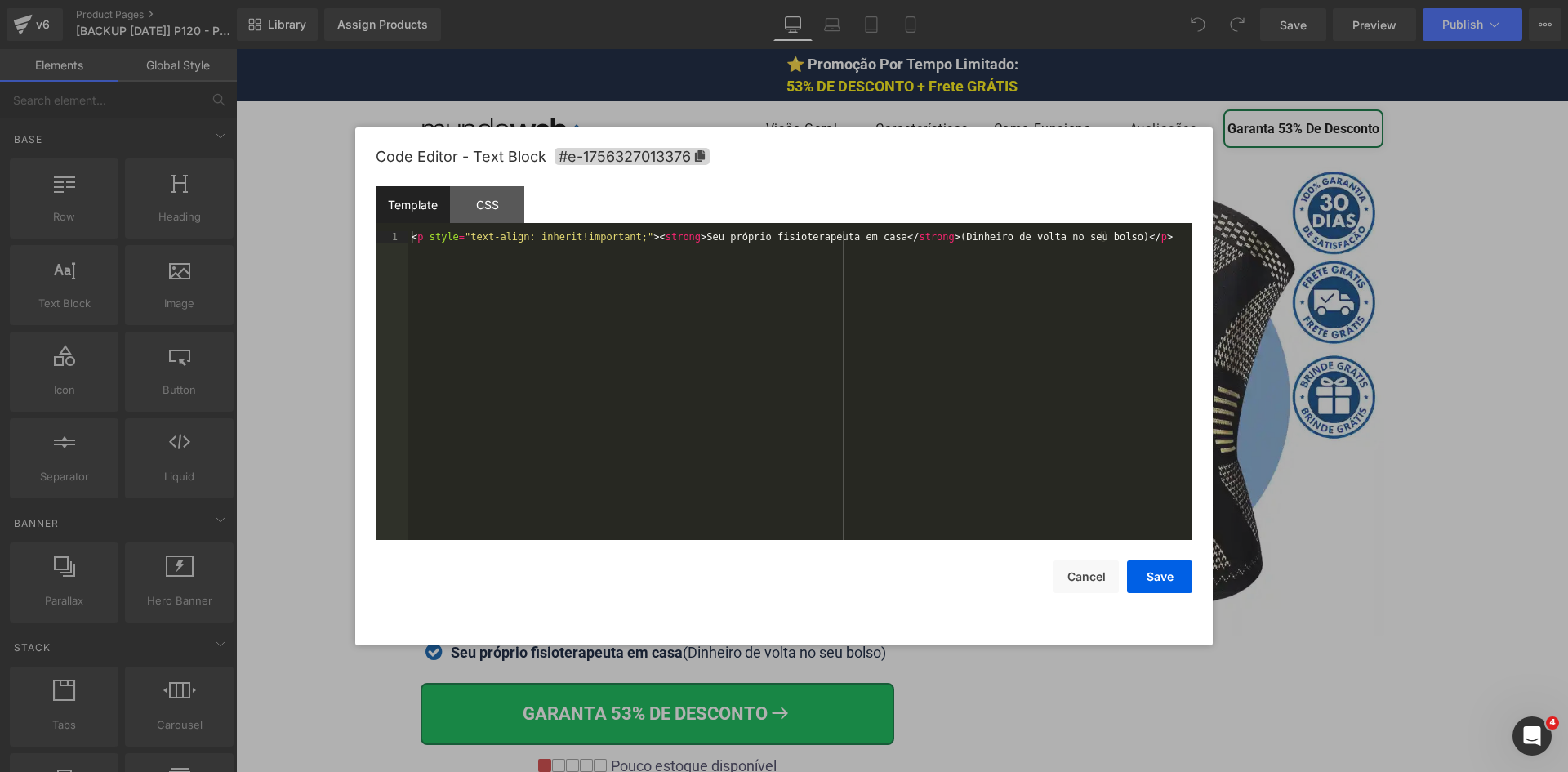
click at [573, 392] on div "< p style = "text-align: inherit!important;" > < strong > Seu próprio fisiotera…" at bounding box center [801, 396] width 784 height 331
click at [1092, 579] on button "Cancel" at bounding box center [1086, 576] width 66 height 32
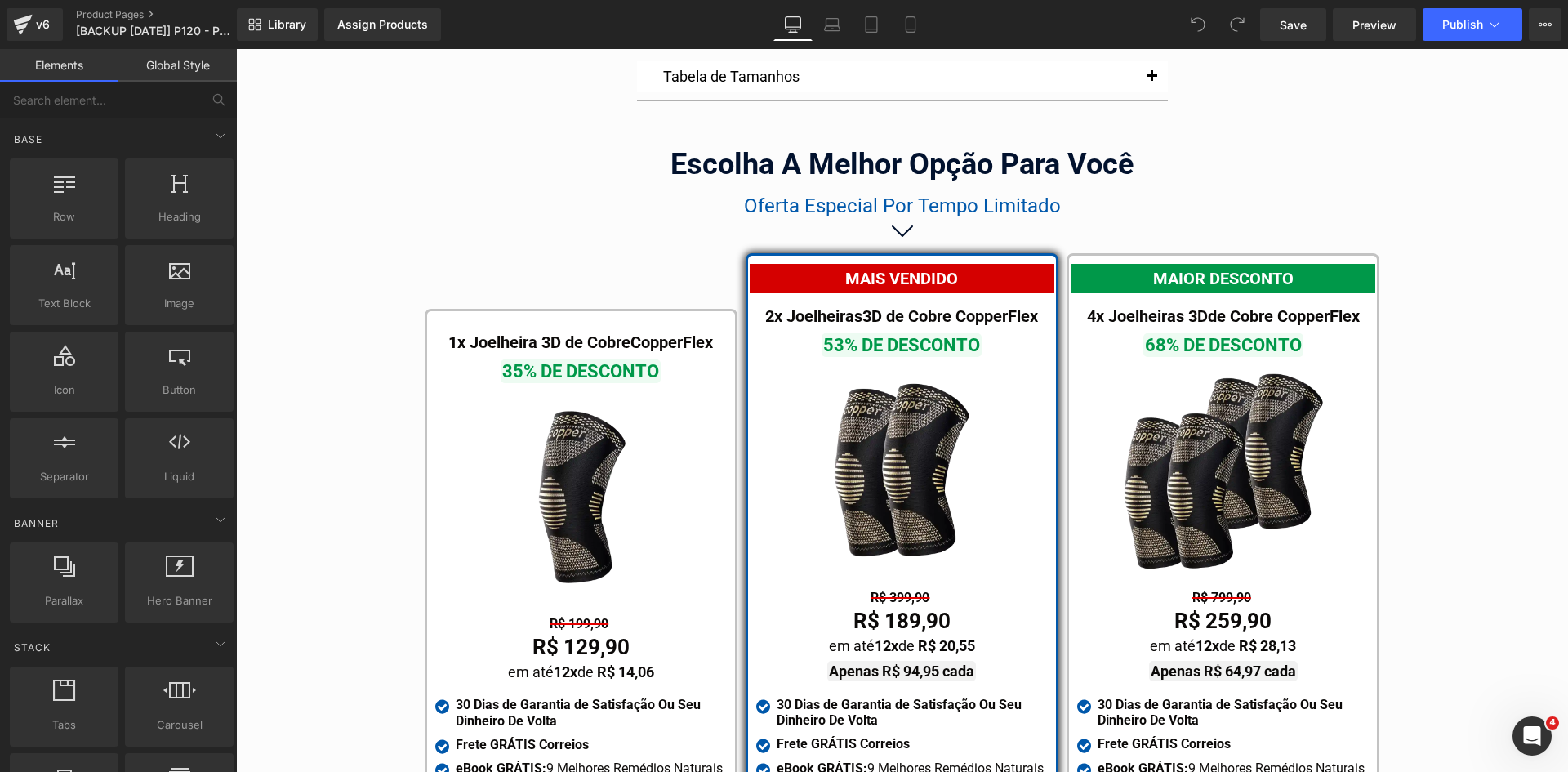
scroll to position [9331, 0]
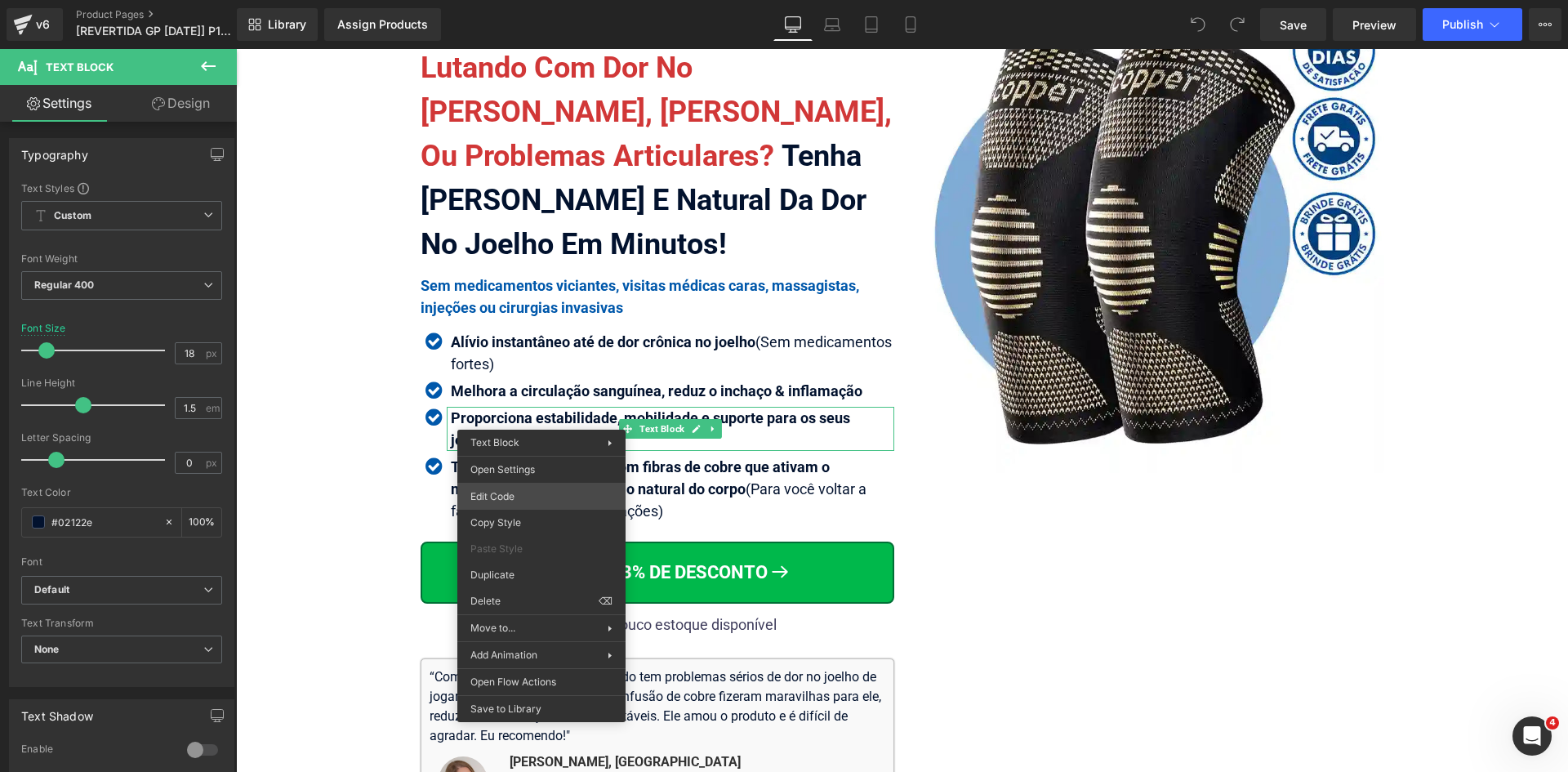
click at [509, 0] on div "You are previewing how the will restyle your page. You can not edit Elements in…" at bounding box center [784, 0] width 1568 height 0
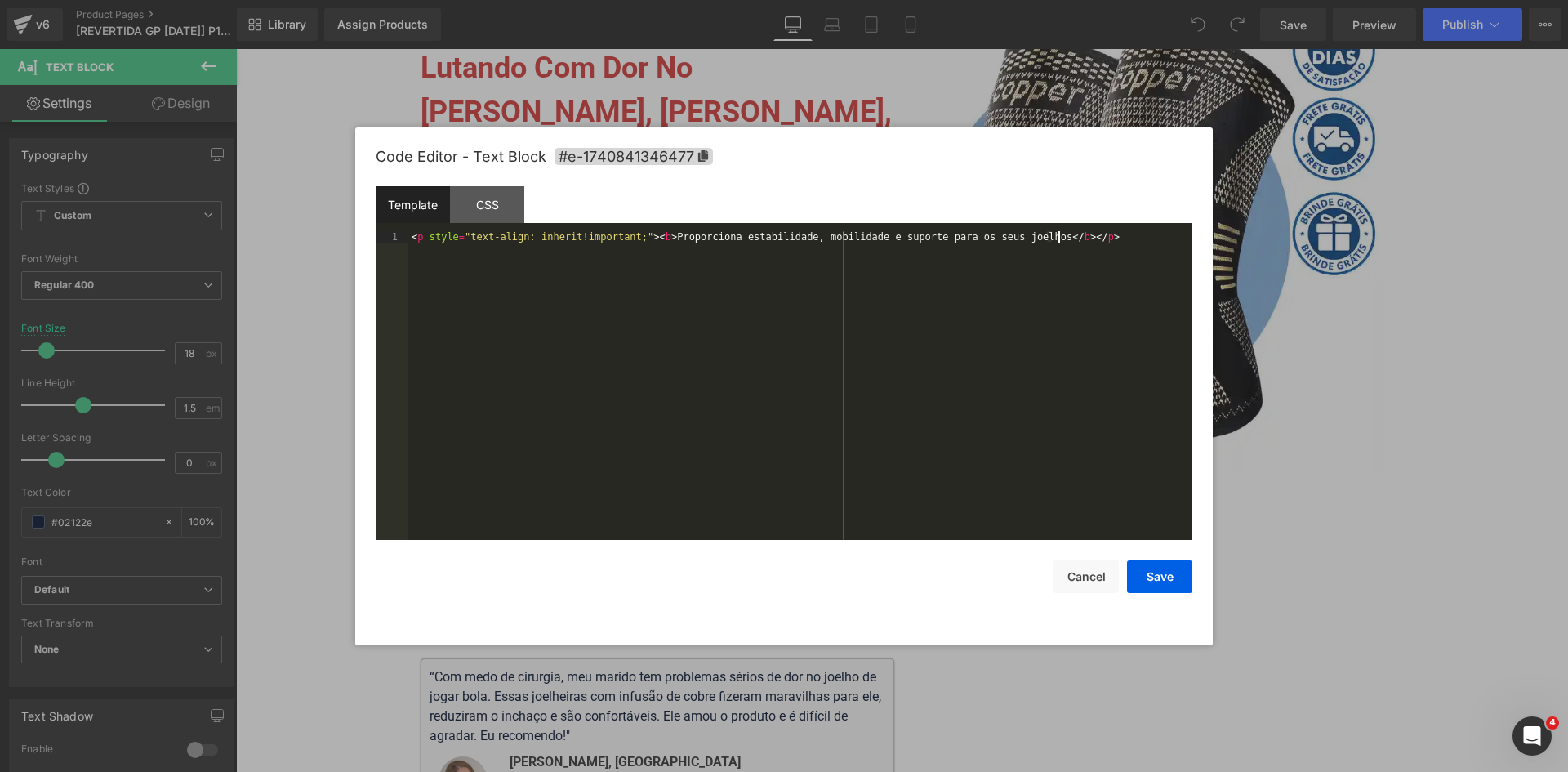
click at [496, 347] on div "< p style = "text-align: inherit!important;" > < b > Proporciona estabilidade, …" at bounding box center [801, 396] width 784 height 331
click at [1100, 584] on button "Cancel" at bounding box center [1086, 576] width 66 height 32
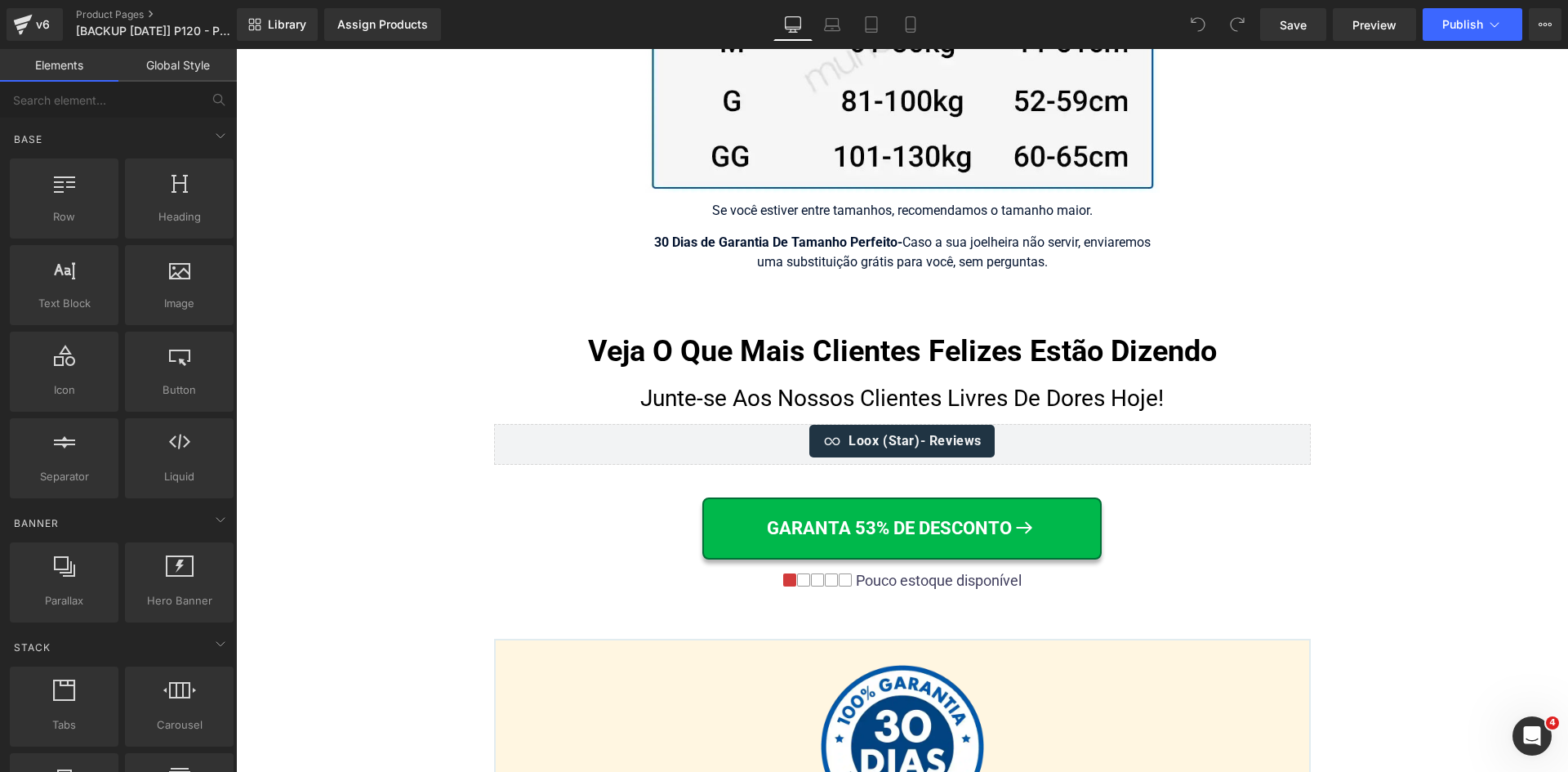
scroll to position [10712, 0]
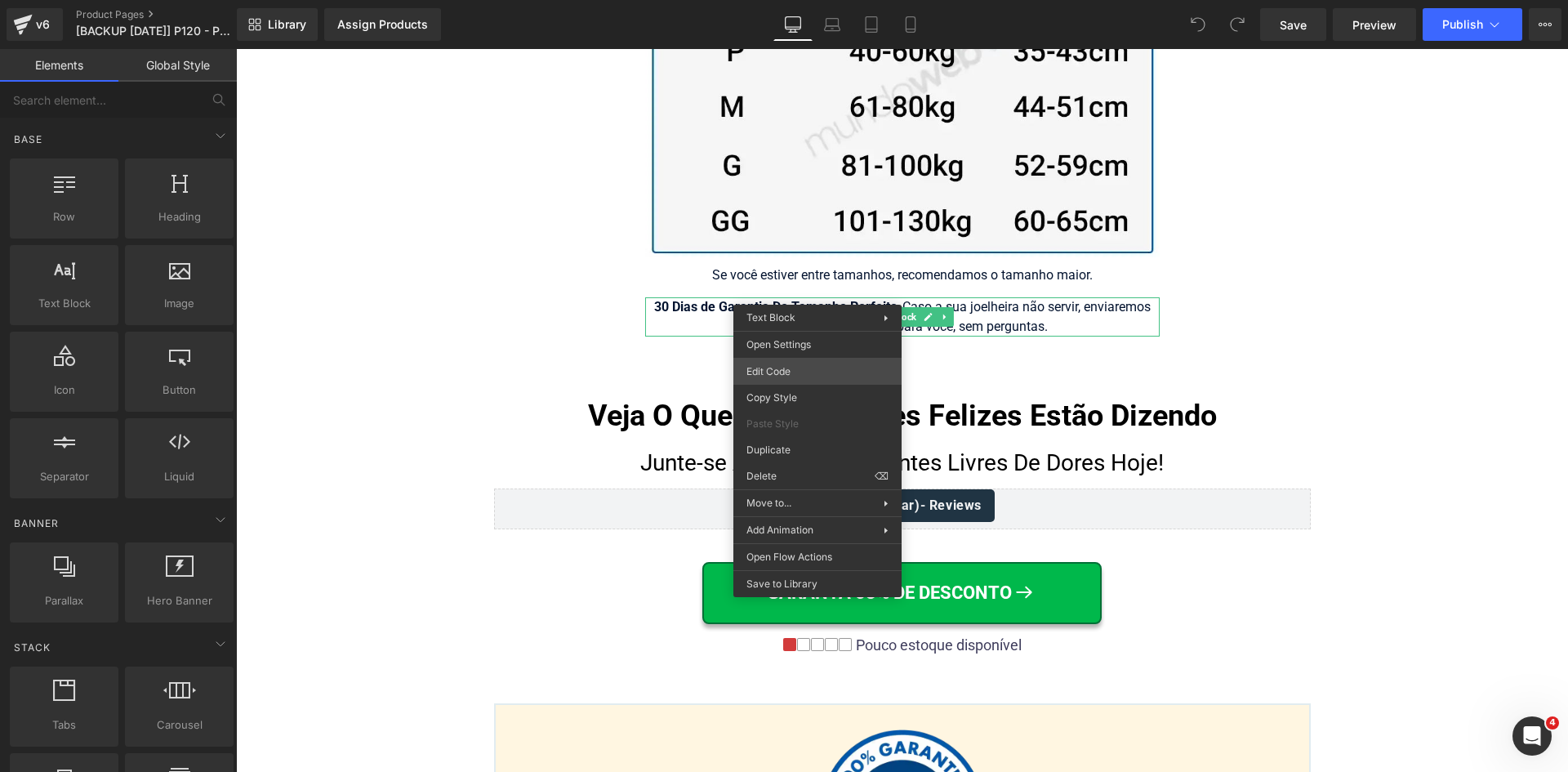
click at [785, 0] on div "You are previewing how the will restyle your page. You can not edit Elements in…" at bounding box center [784, 0] width 1568 height 0
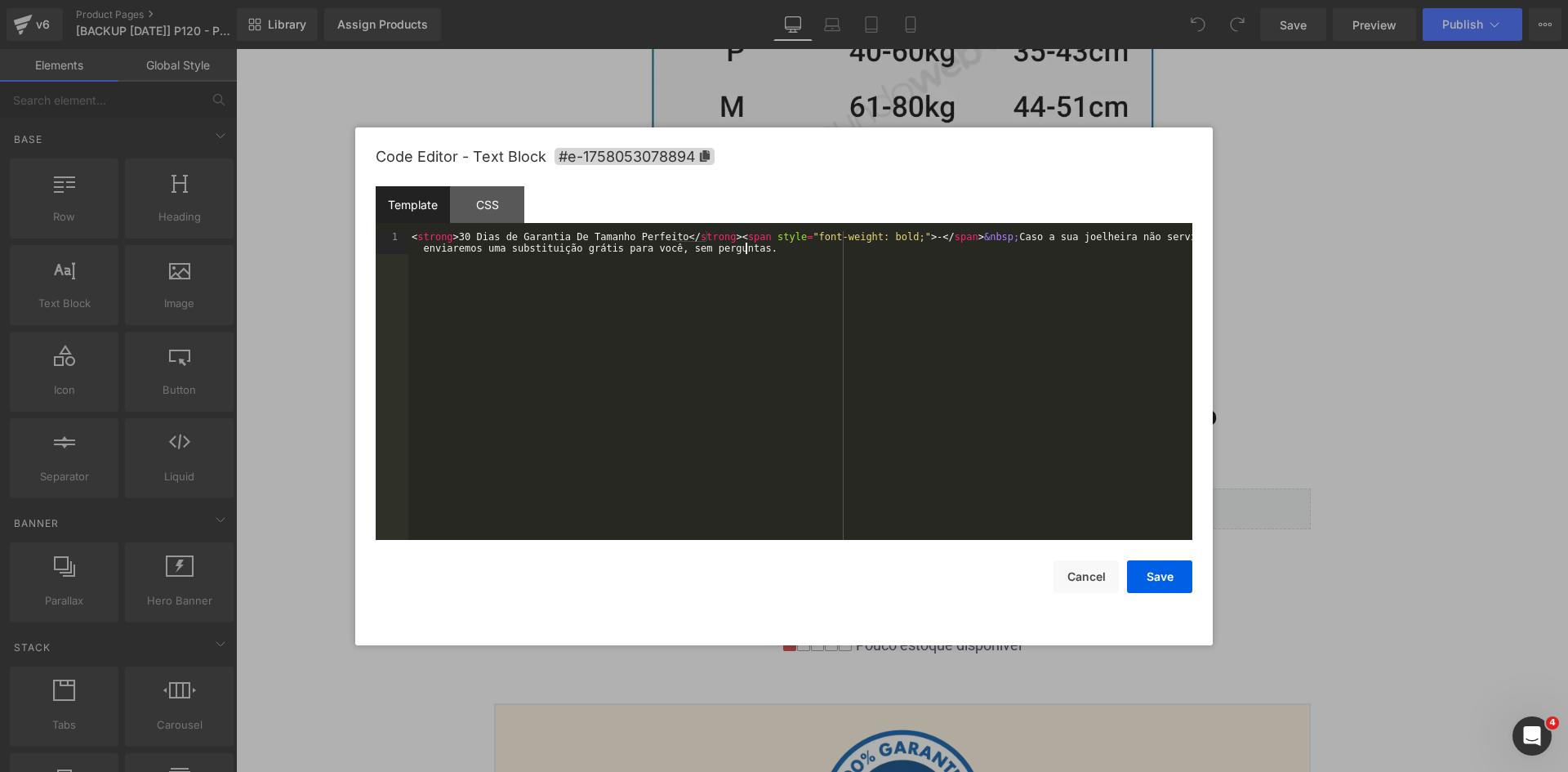
click at [781, 316] on div "< strong > 30 Dias de Garantia De Tamanho Perfeito </ strong > < span style = "…" at bounding box center [801, 407] width 784 height 354
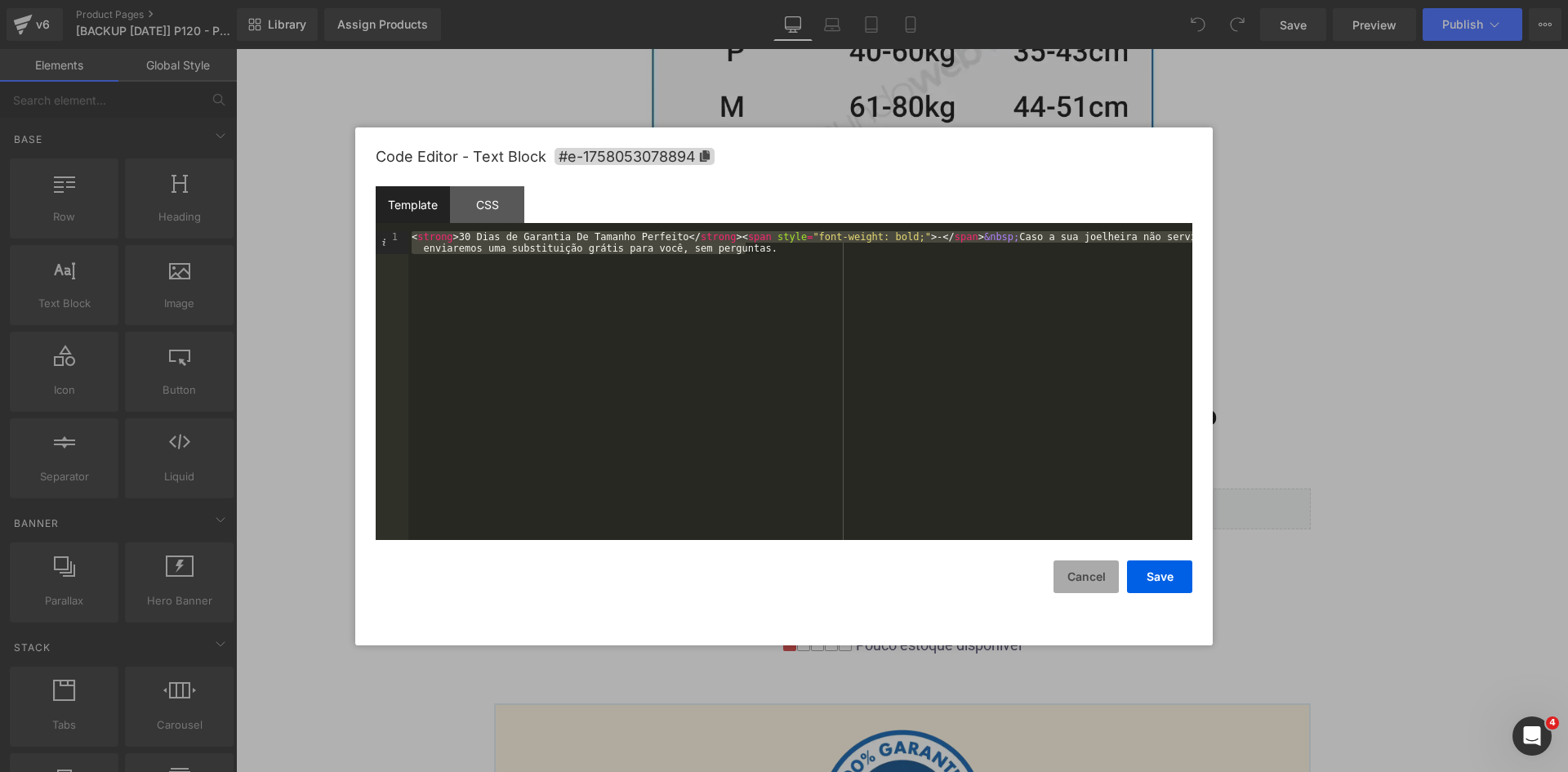
click at [1092, 570] on button "Cancel" at bounding box center [1086, 576] width 66 height 32
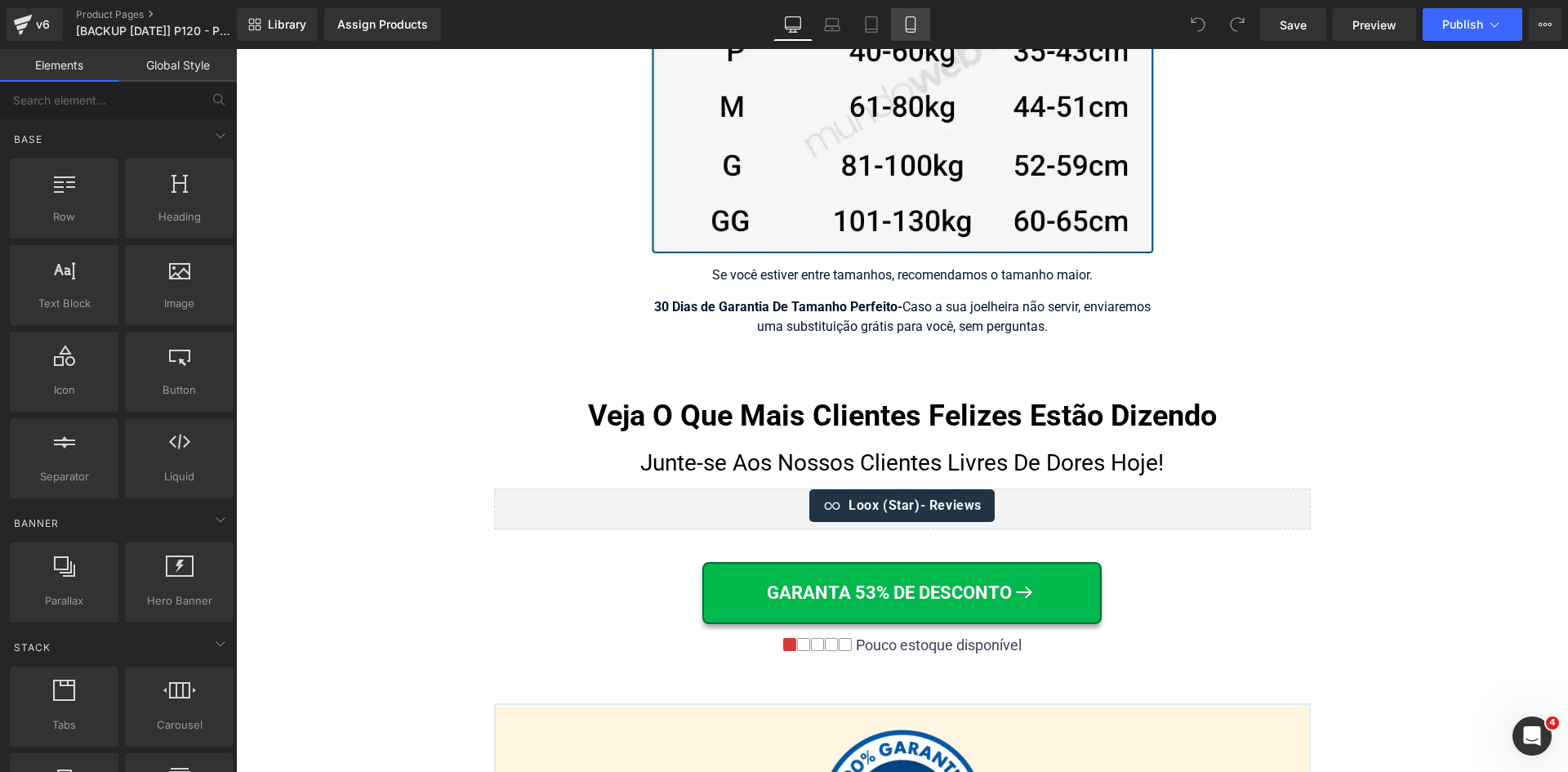
click at [909, 22] on icon at bounding box center [910, 24] width 16 height 16
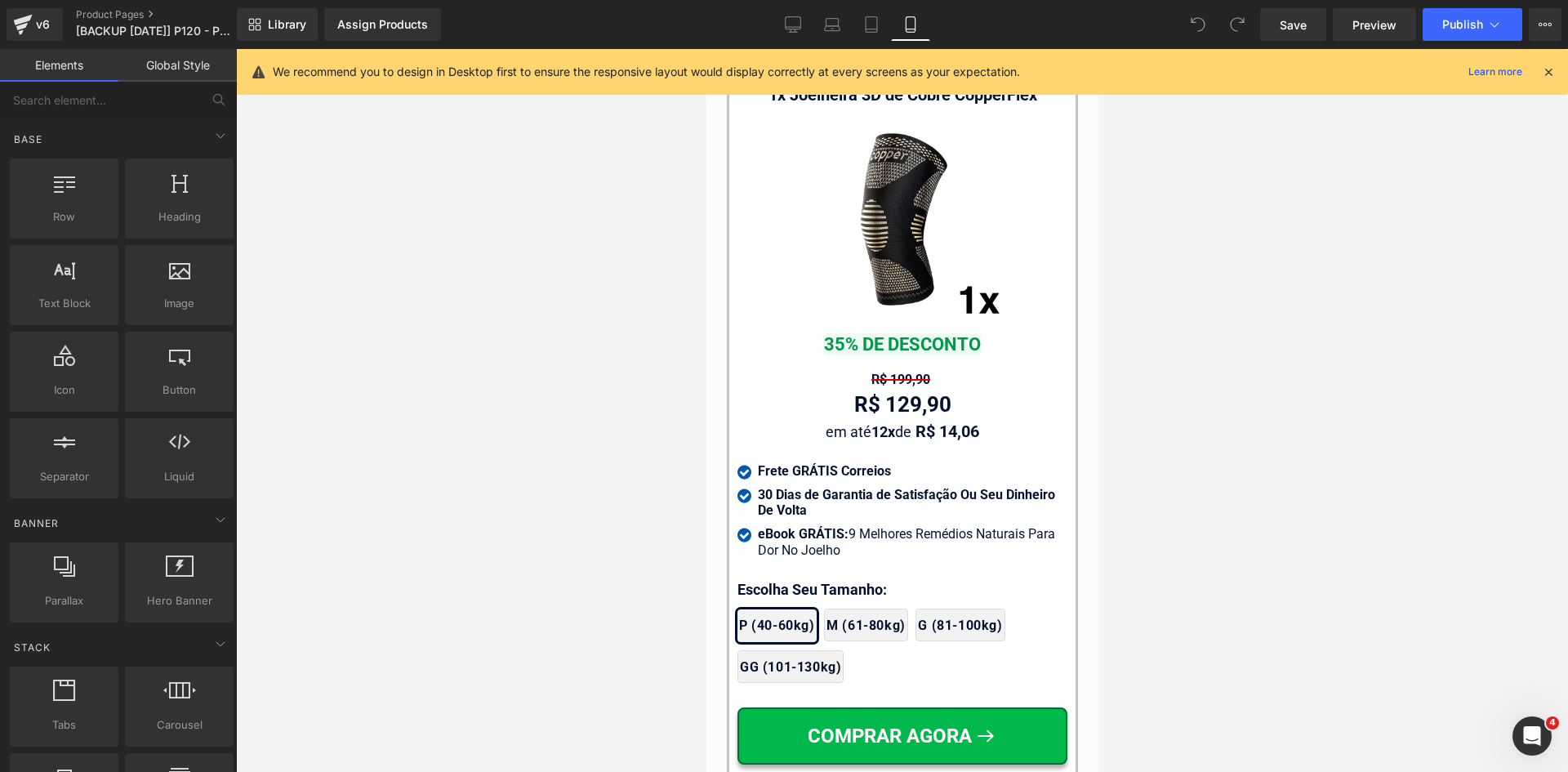
scroll to position [15961, 0]
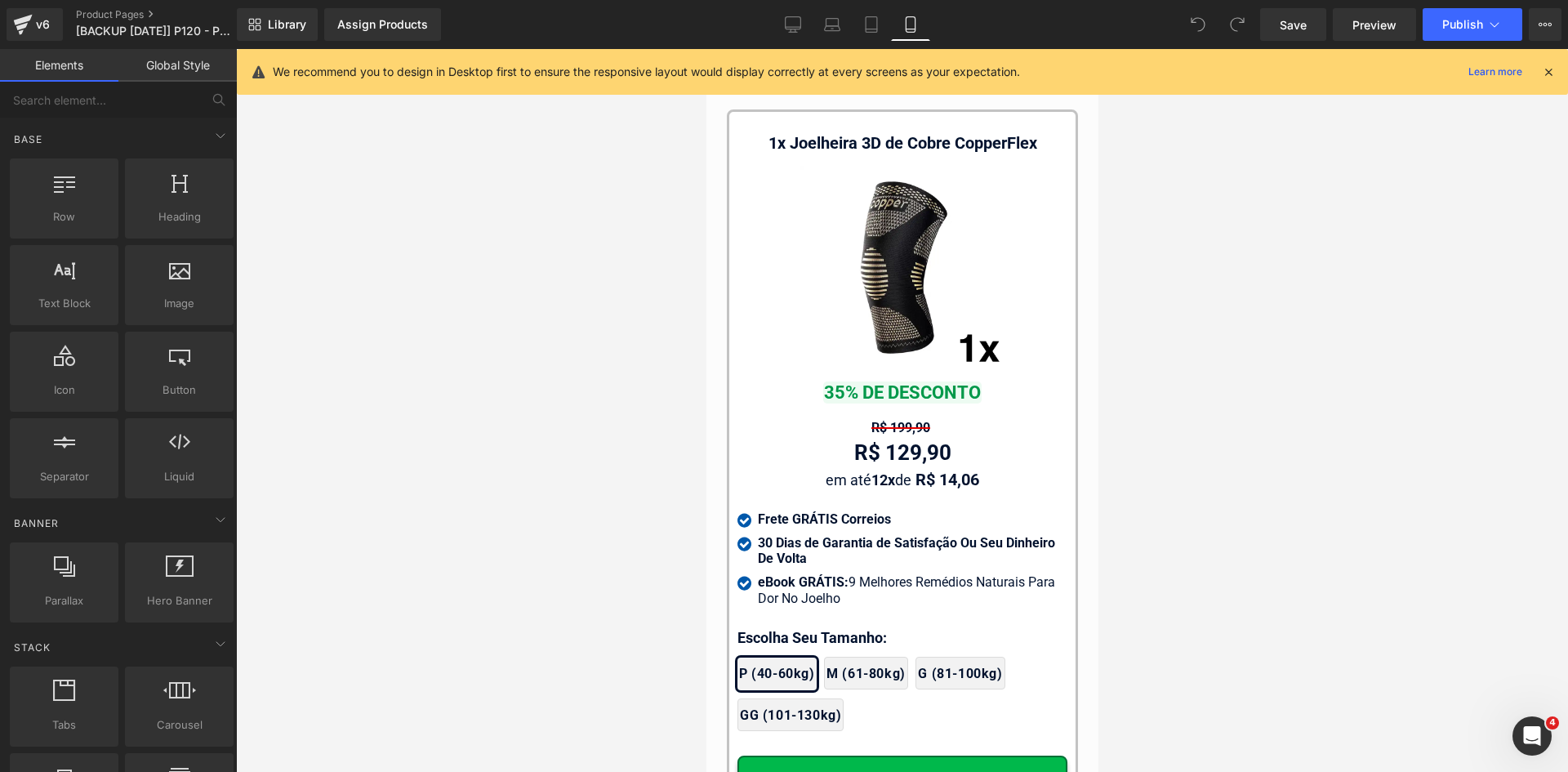
click at [1551, 73] on icon at bounding box center [1548, 71] width 14 height 14
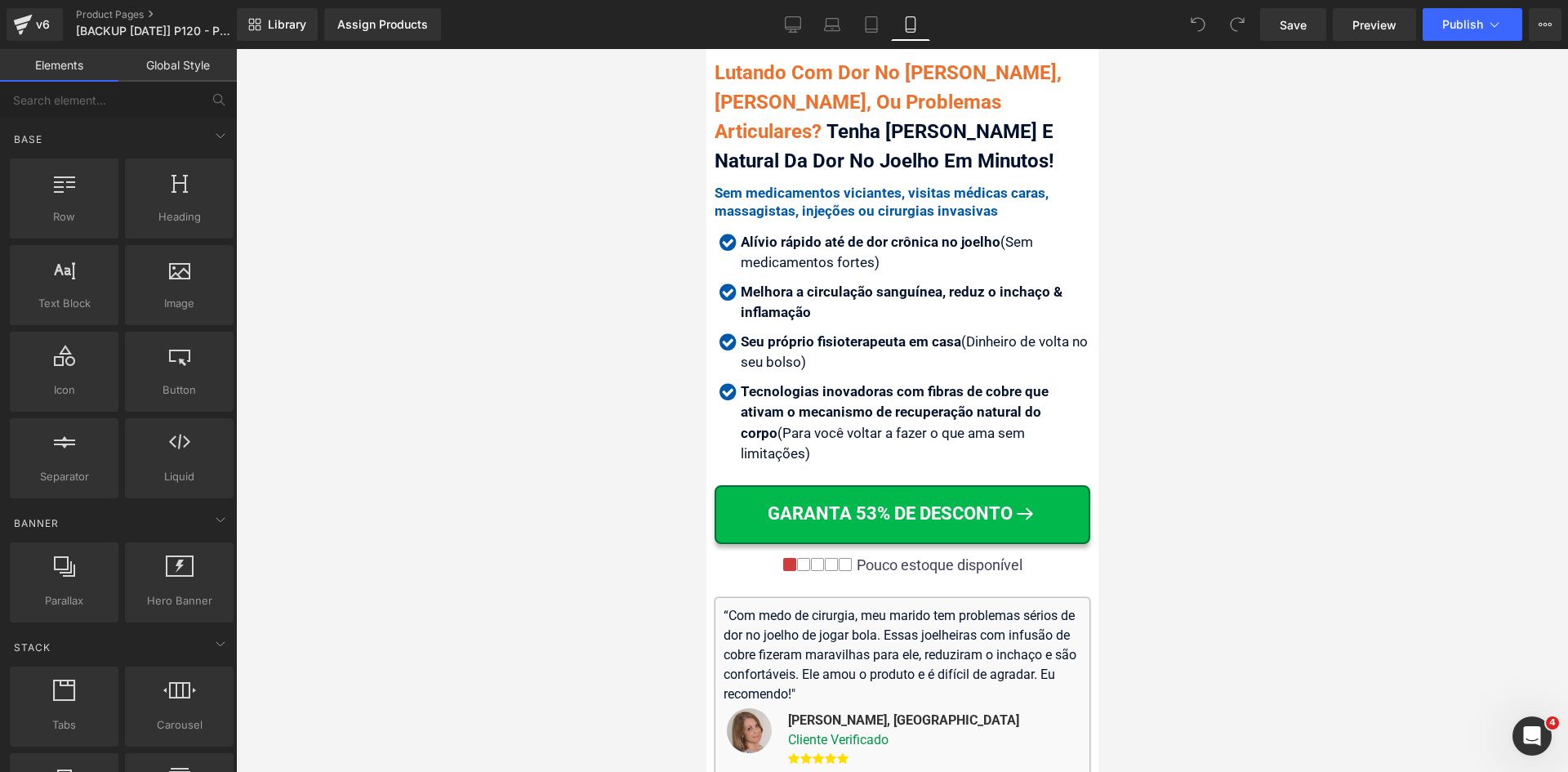
scroll to position [591, 0]
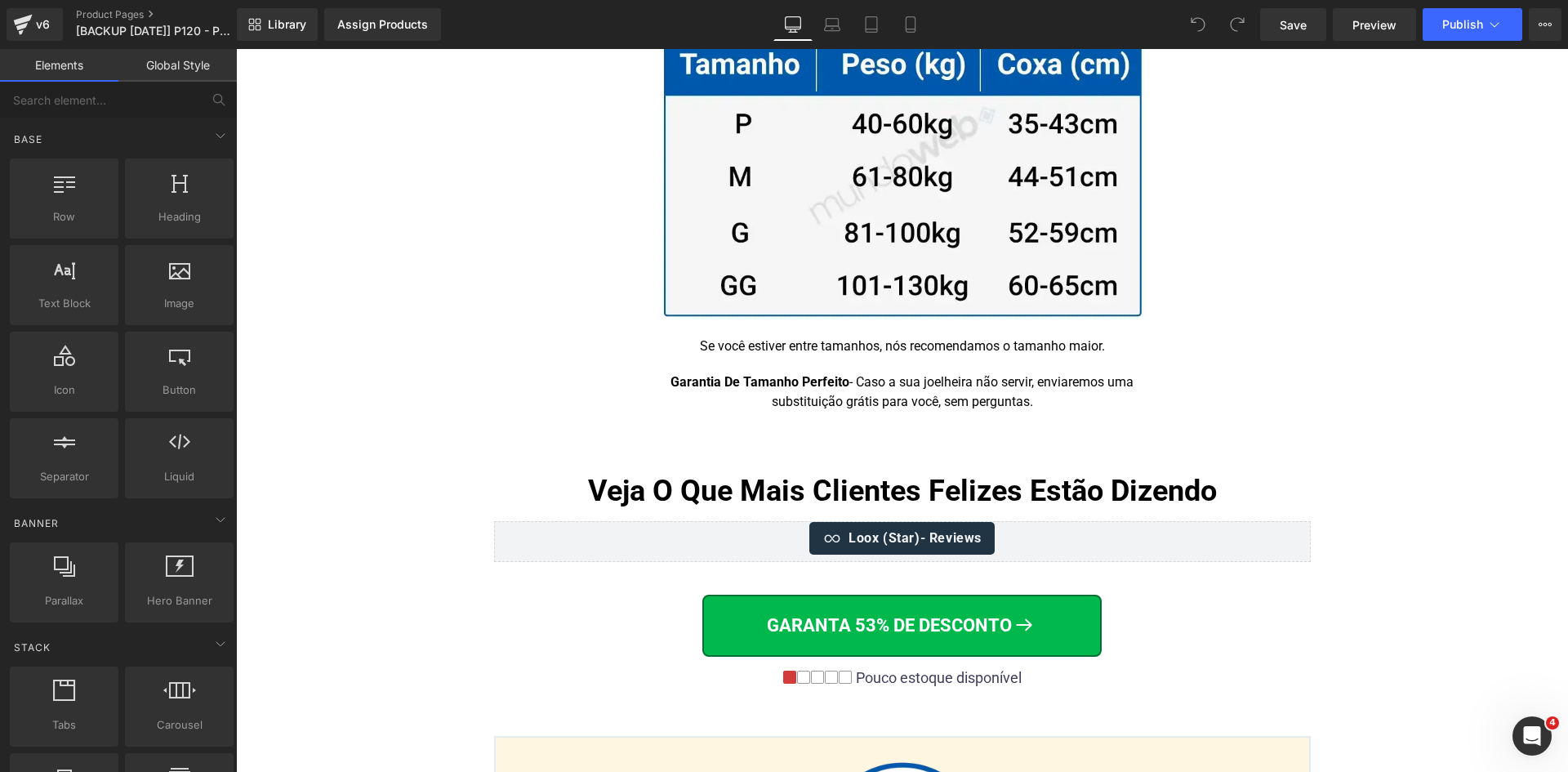
scroll to position [10618, 0]
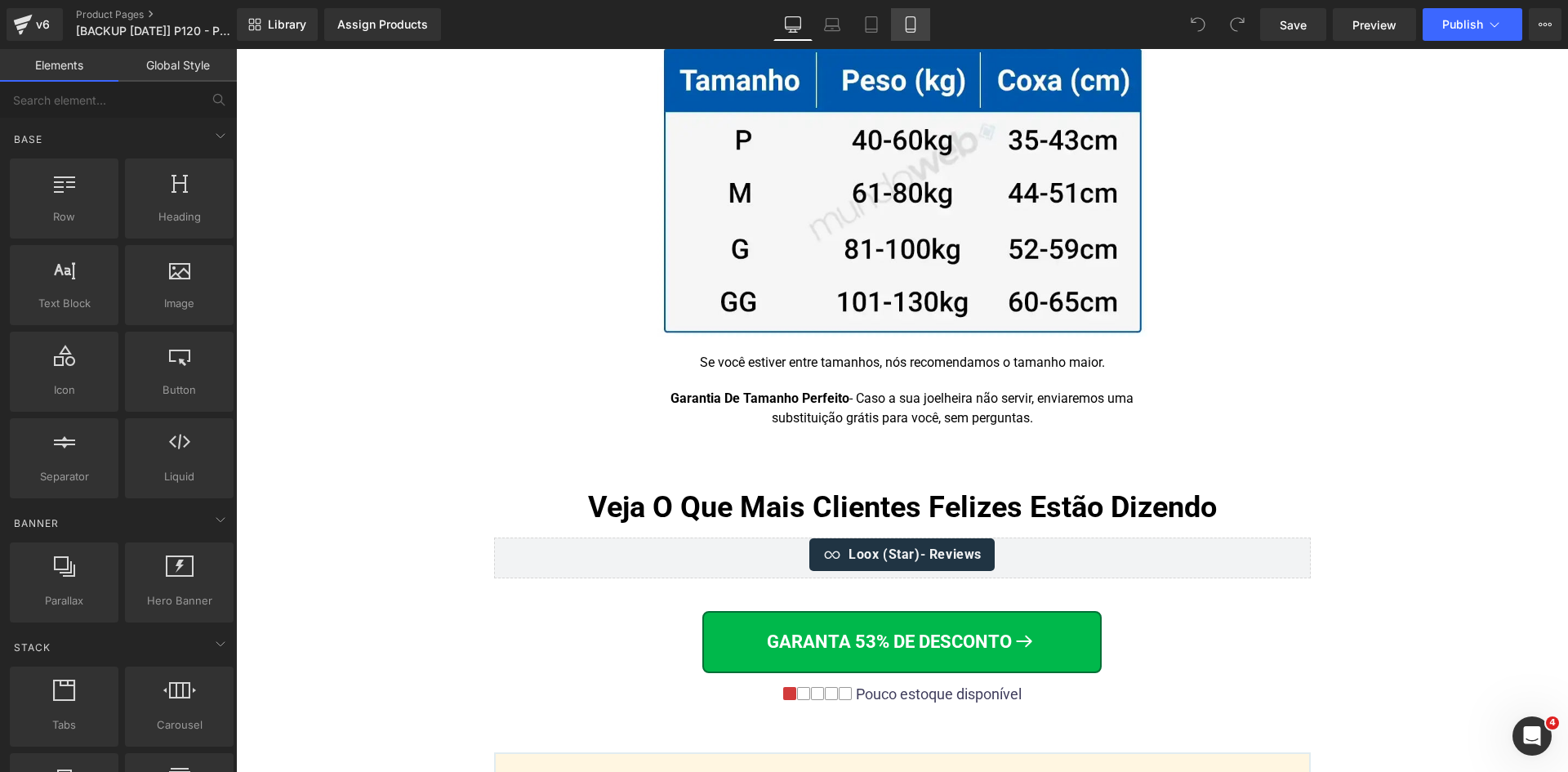
click at [904, 20] on icon at bounding box center [910, 24] width 16 height 16
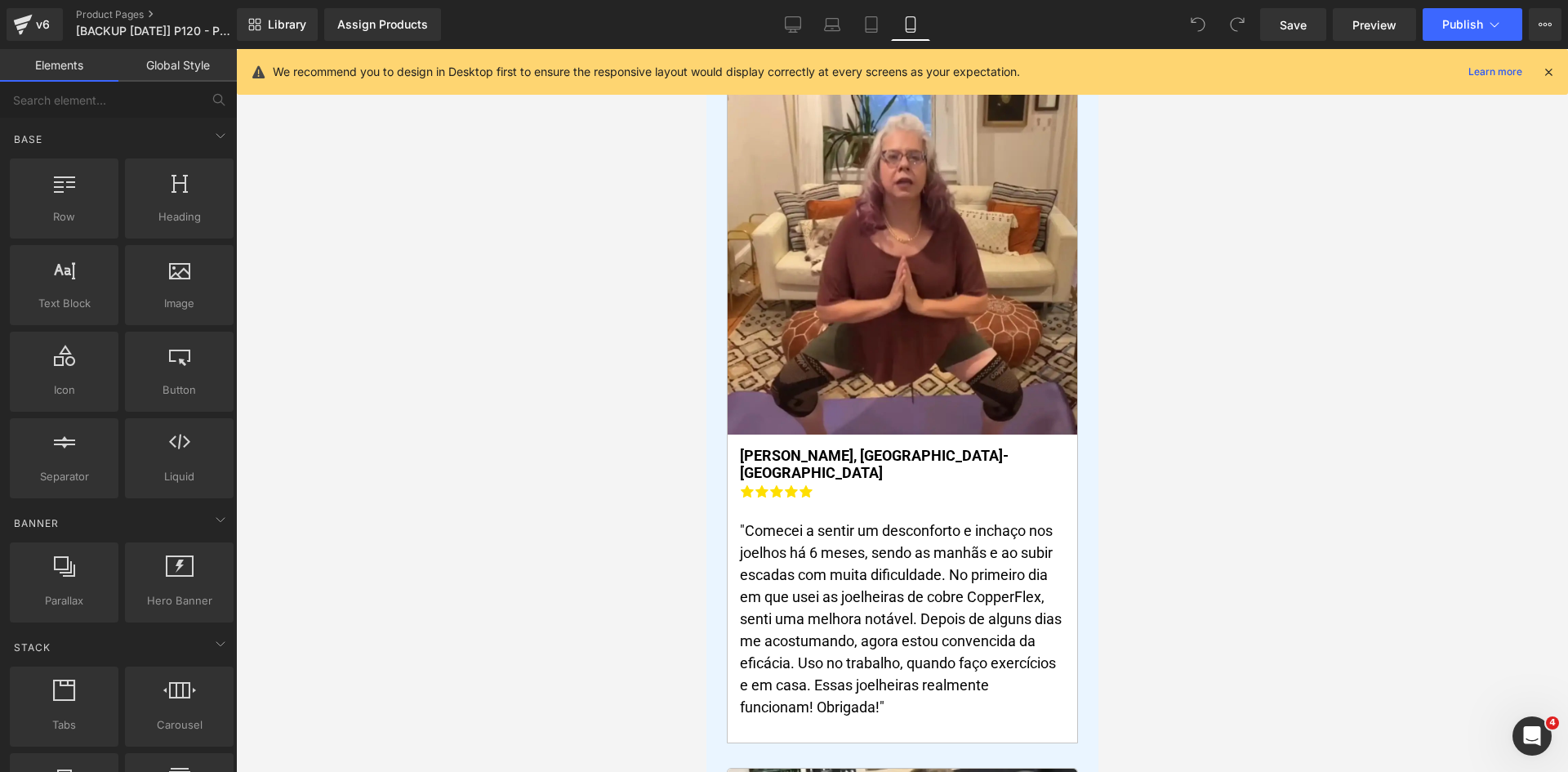
scroll to position [10560, 0]
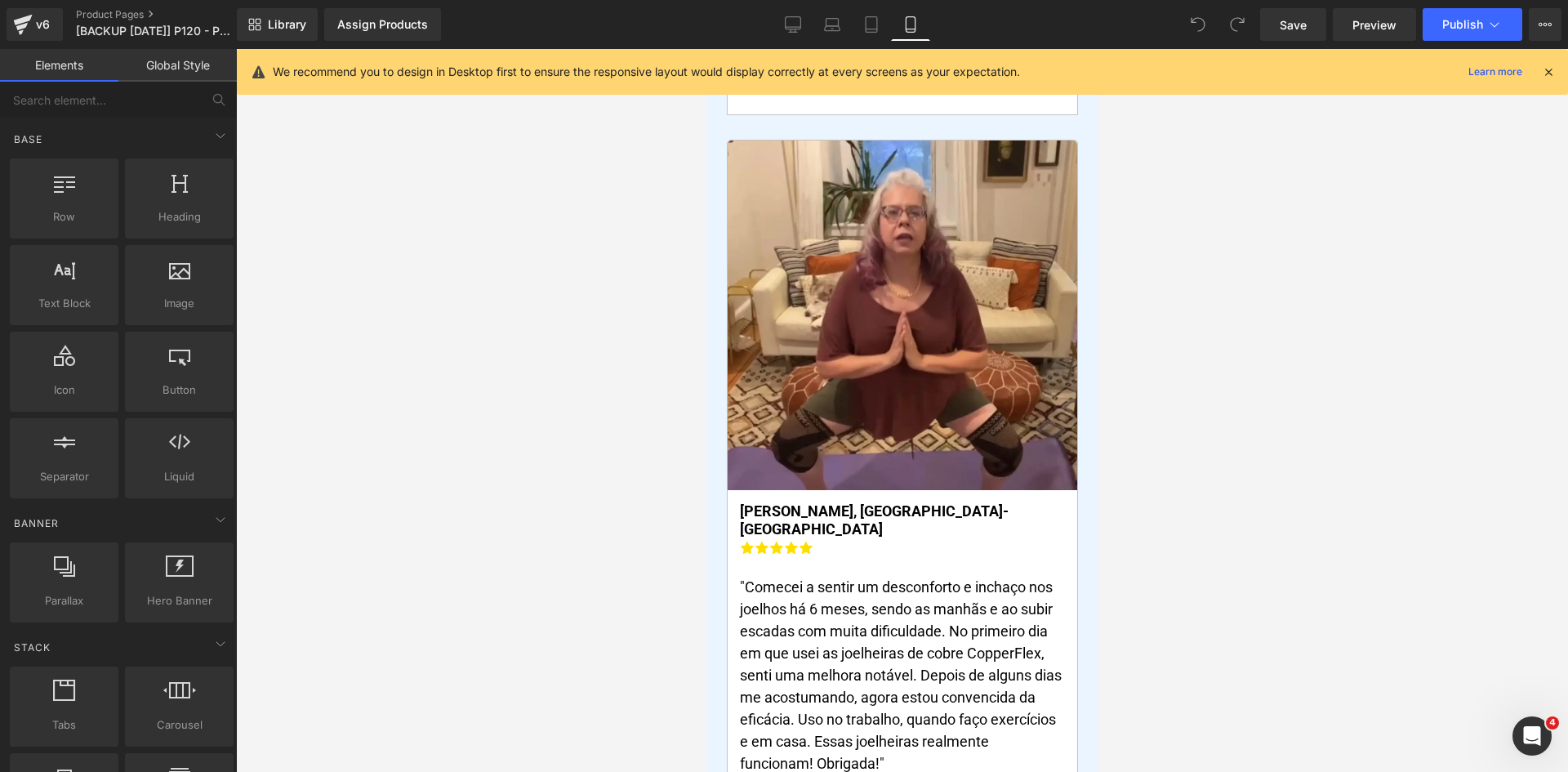
drag, startPoint x: 1554, startPoint y: 73, endPoint x: 1544, endPoint y: 75, distance: 10.2
click at [1552, 73] on icon at bounding box center [1548, 71] width 14 height 14
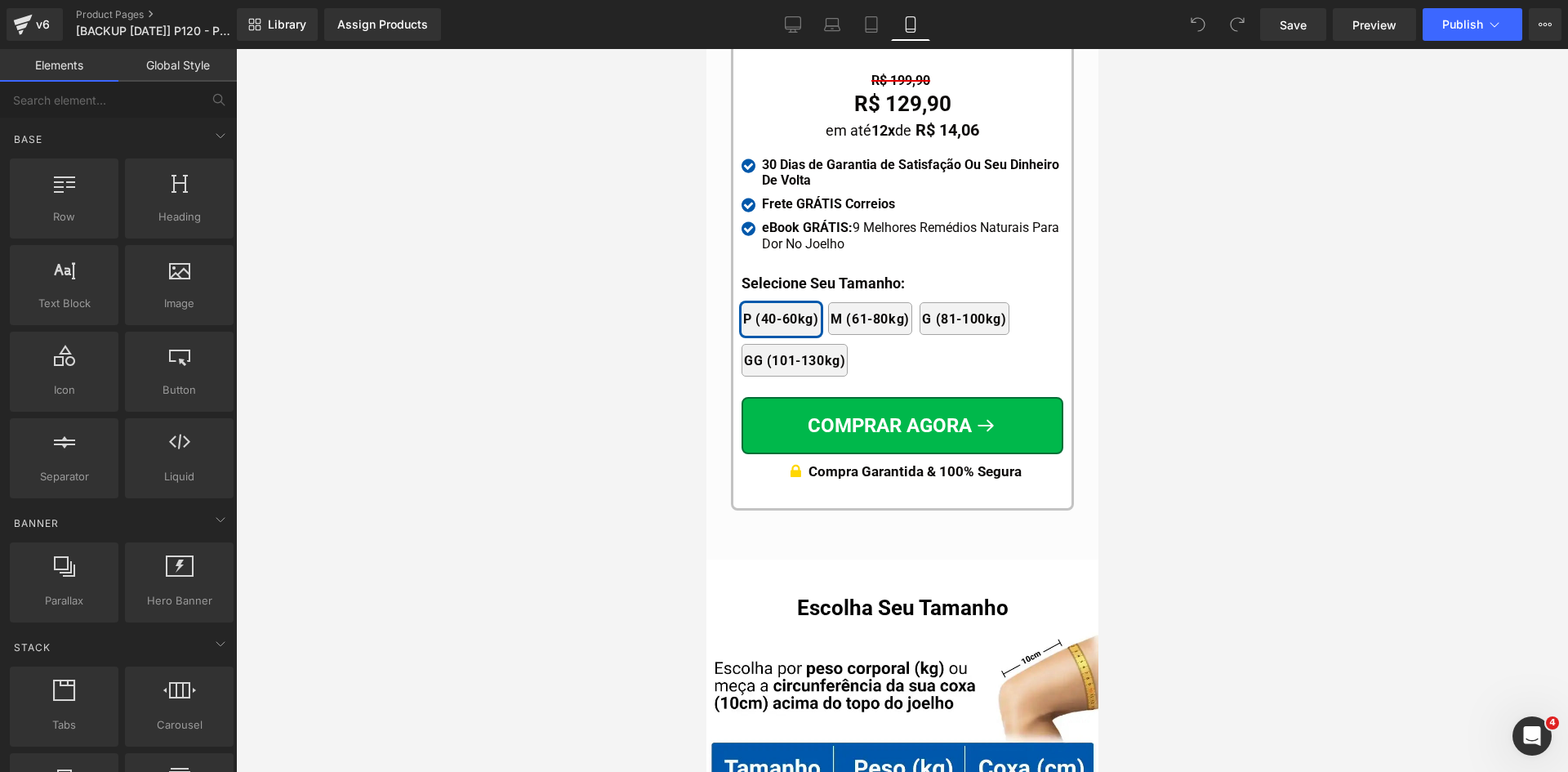
scroll to position [16239, 0]
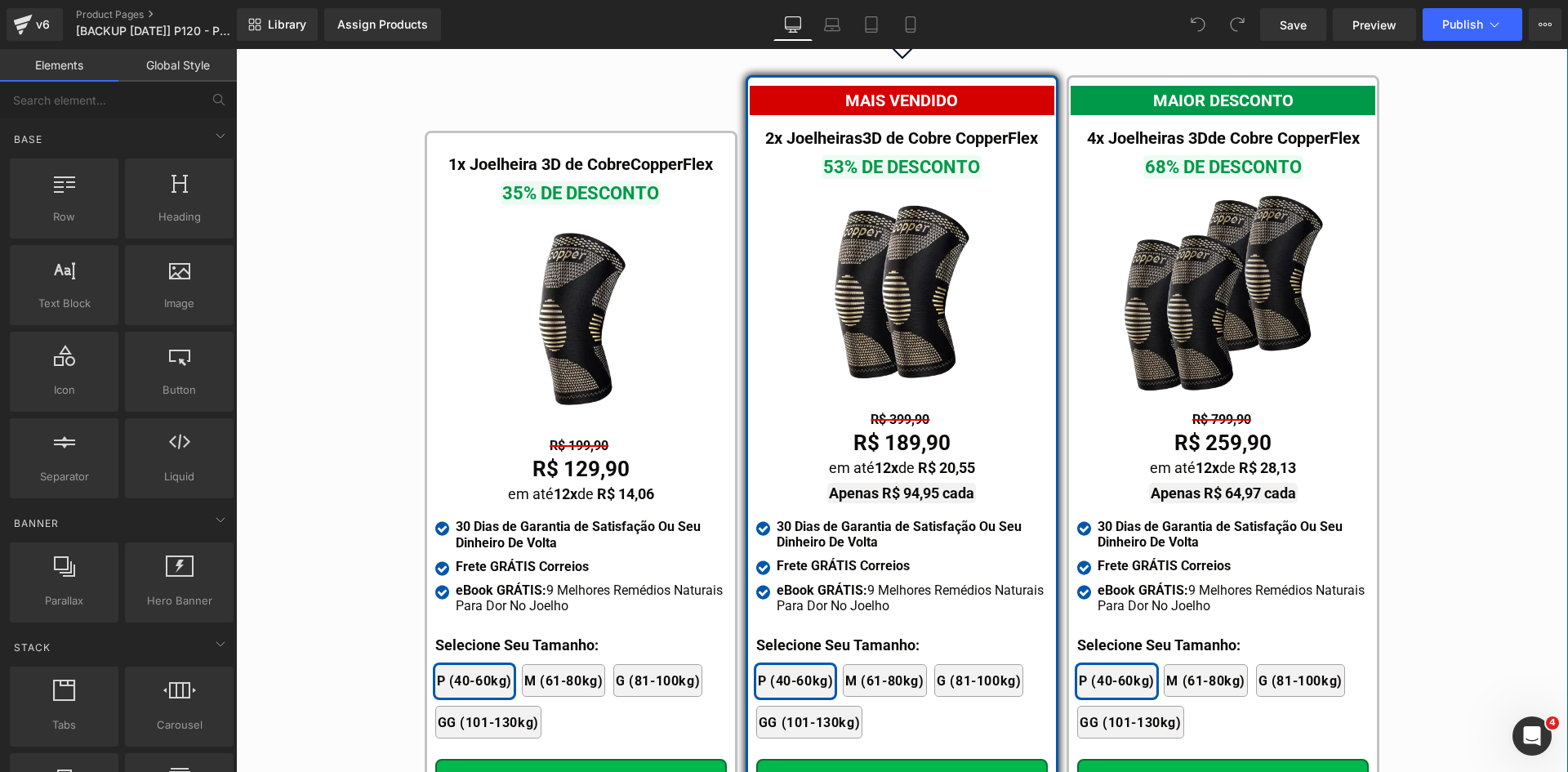
scroll to position [9479, 0]
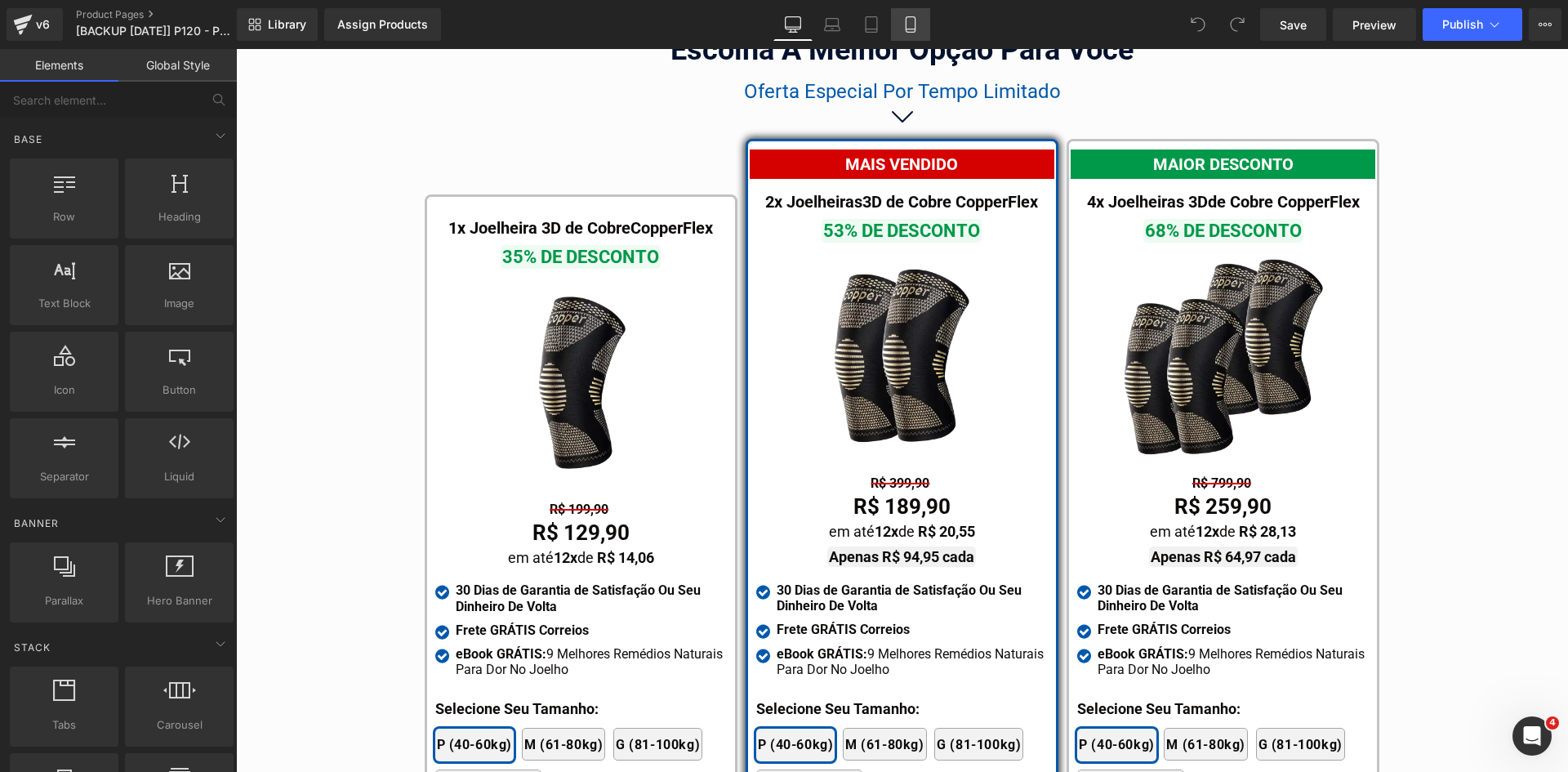
click at [912, 26] on icon at bounding box center [910, 24] width 16 height 16
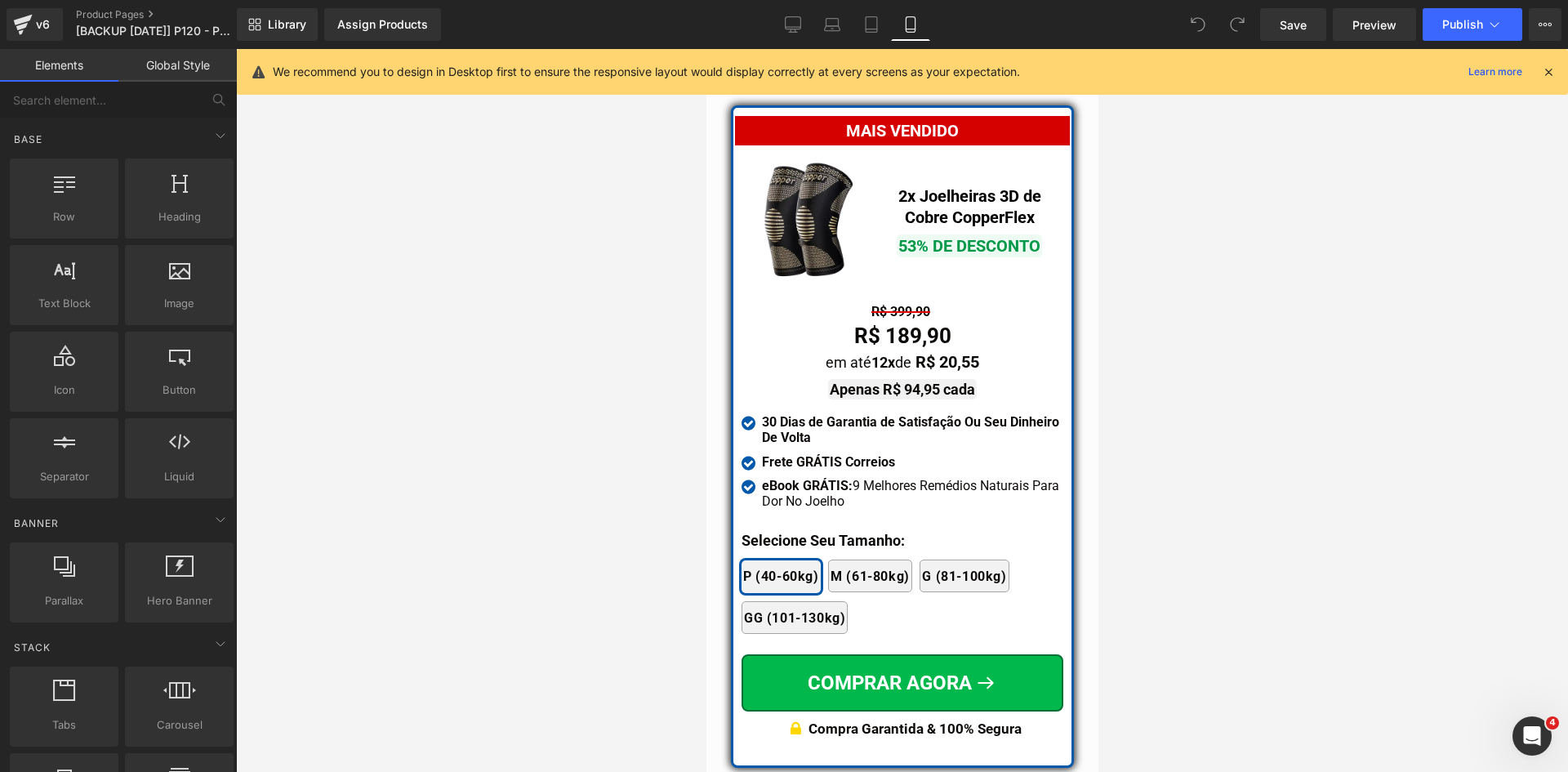
scroll to position [14203, 0]
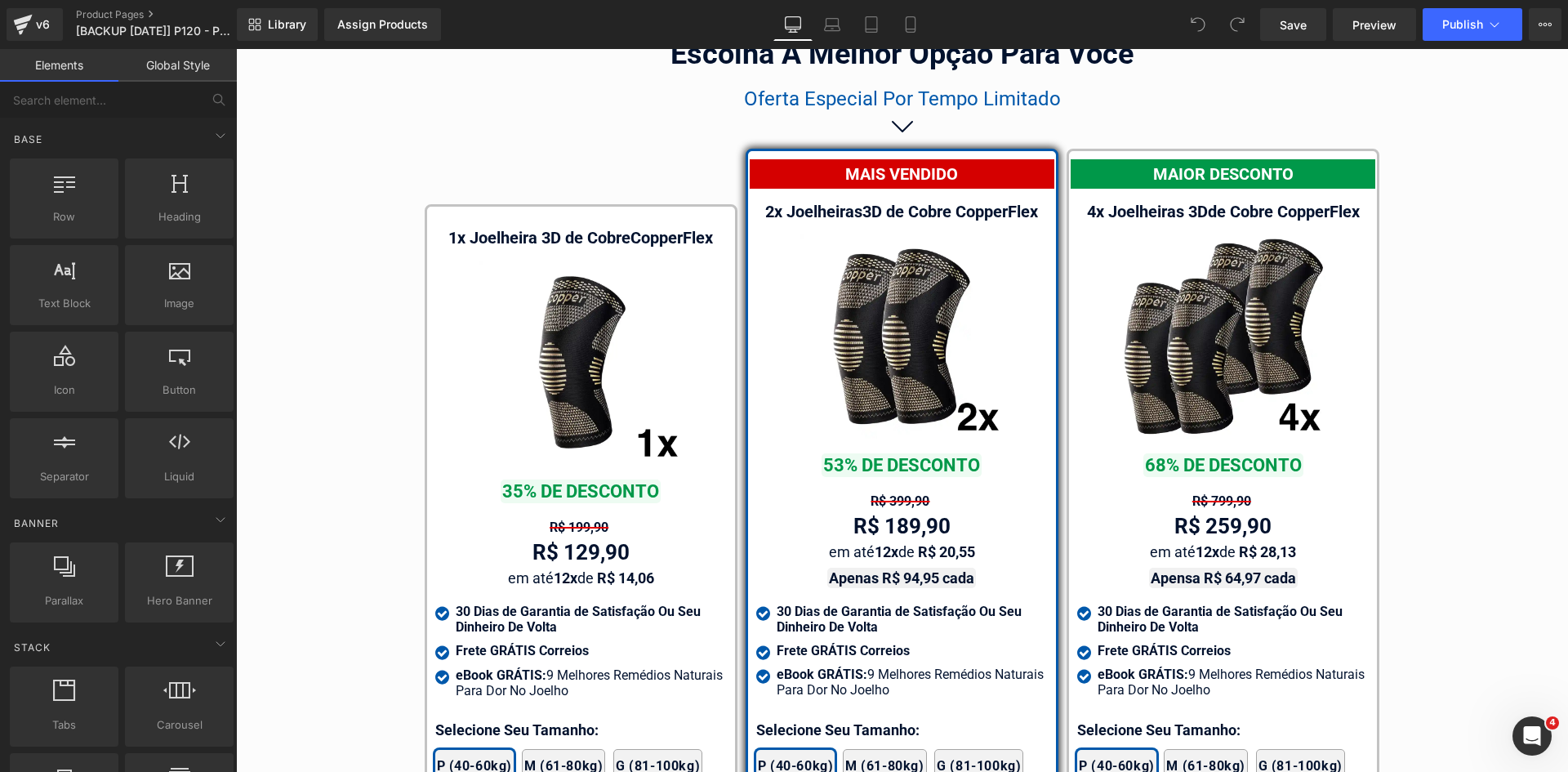
scroll to position [9434, 0]
